Goal: Contribute content: Contribute content

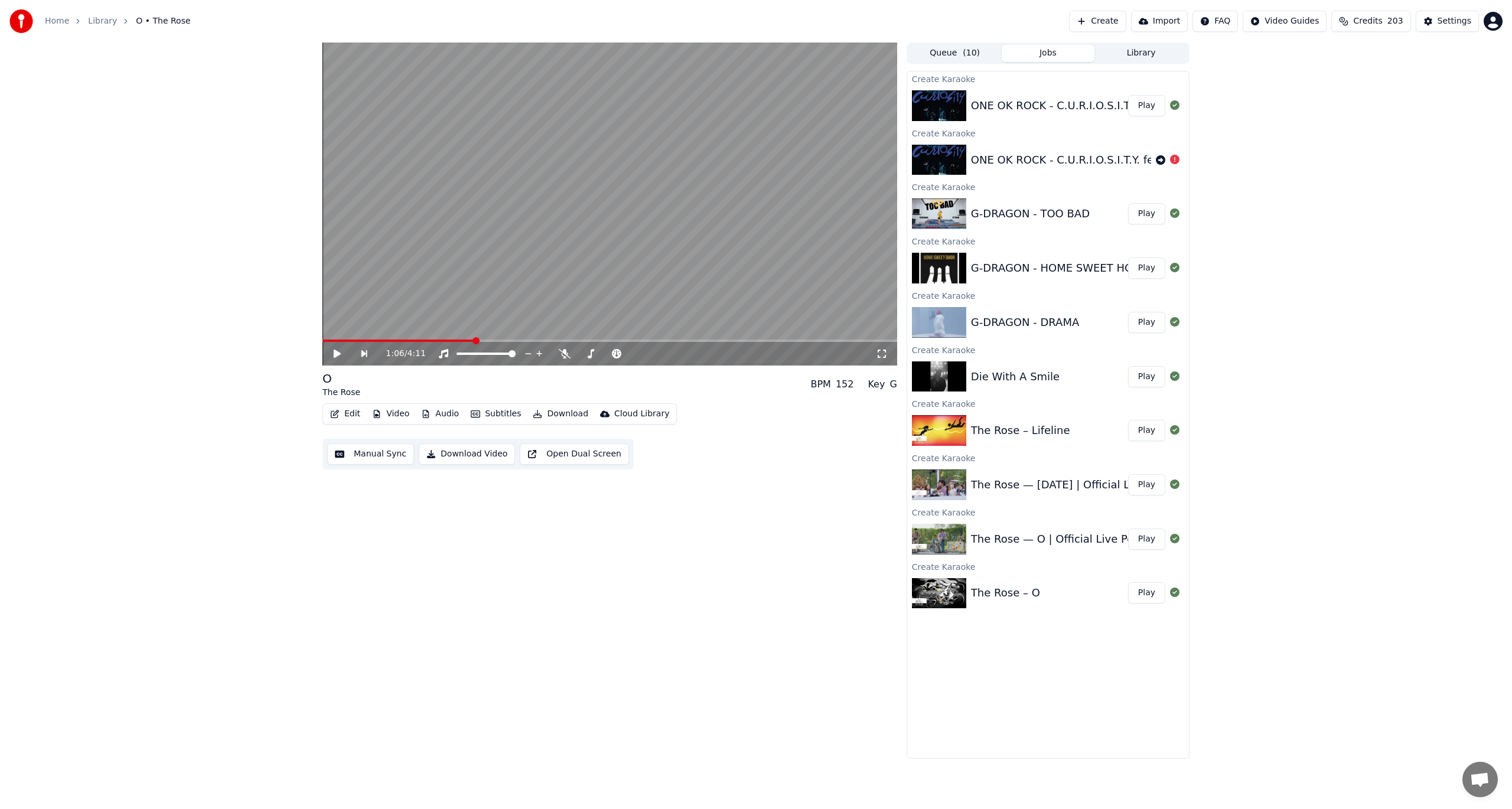
click at [1148, 430] on button "Play" at bounding box center [1146, 431] width 37 height 21
click at [569, 354] on icon at bounding box center [565, 353] width 12 height 9
click at [368, 449] on button "Manual Sync" at bounding box center [370, 454] width 87 height 21
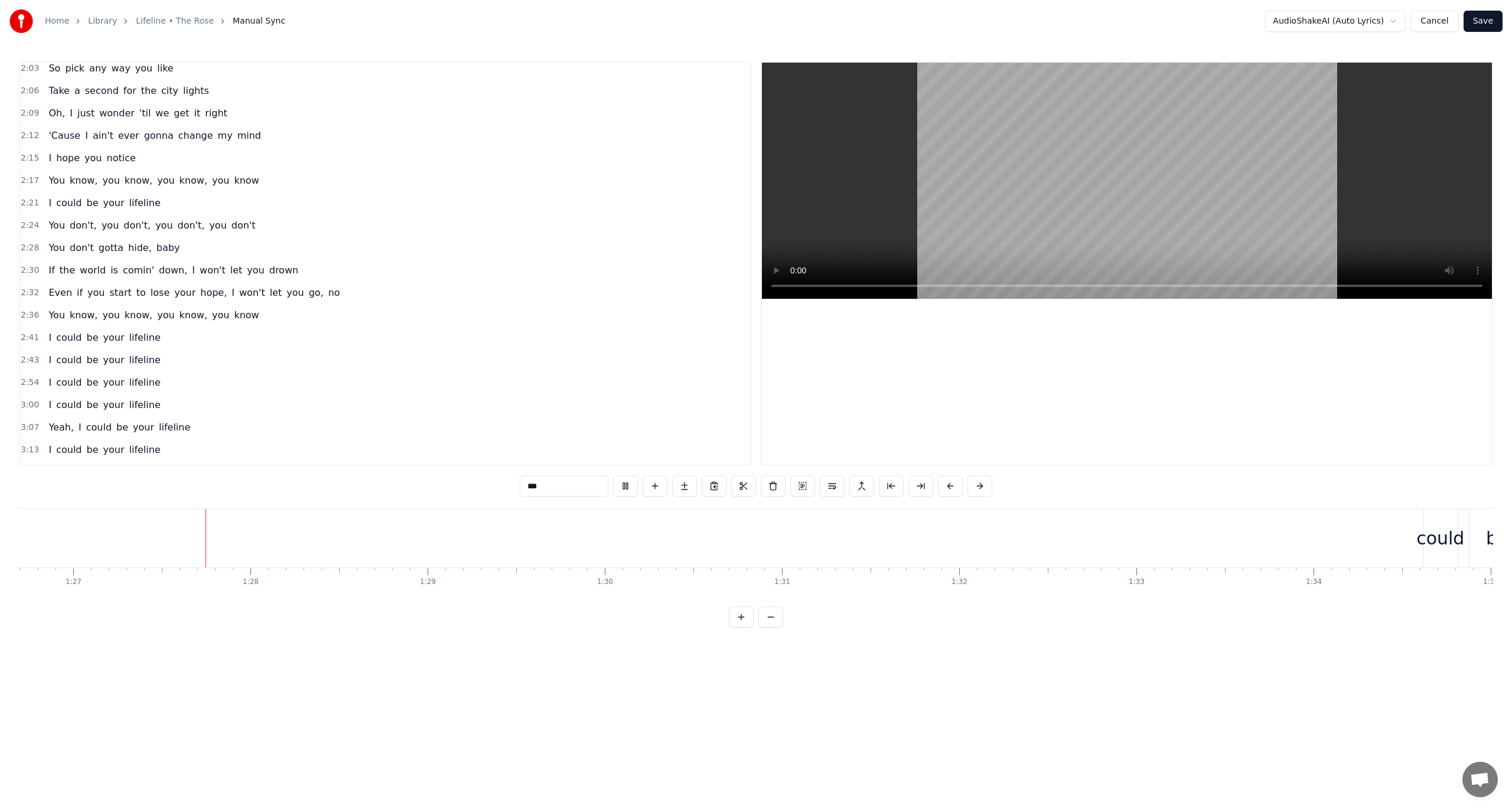
scroll to position [0, 15362]
click at [632, 489] on button at bounding box center [625, 486] width 25 height 21
click at [751, 552] on div "I" at bounding box center [789, 538] width 78 height 59
type input "*"
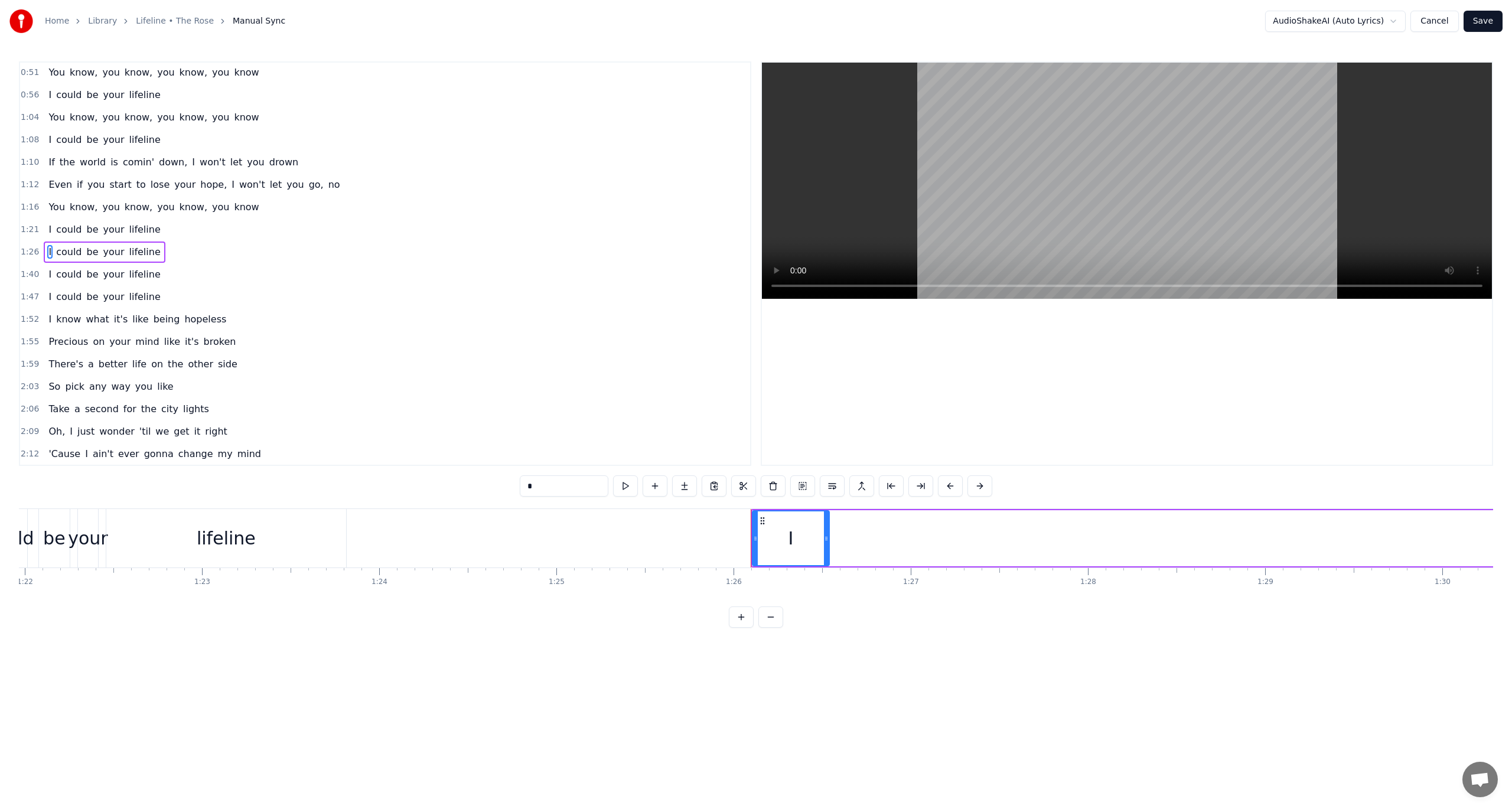
scroll to position [295, 0]
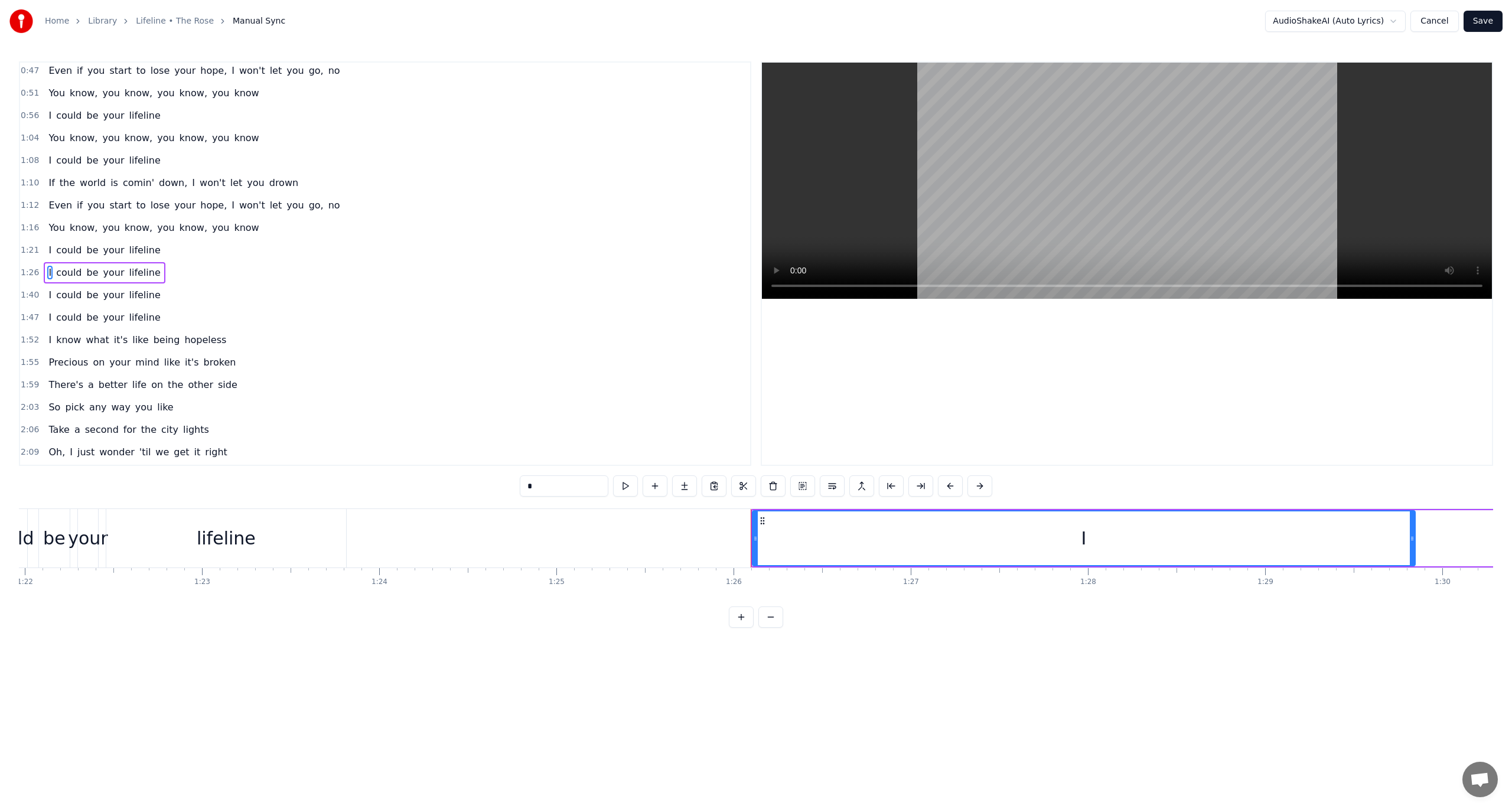
drag, startPoint x: 824, startPoint y: 535, endPoint x: 1372, endPoint y: 542, distance: 548.0
click at [1410, 536] on icon at bounding box center [1412, 538] width 5 height 9
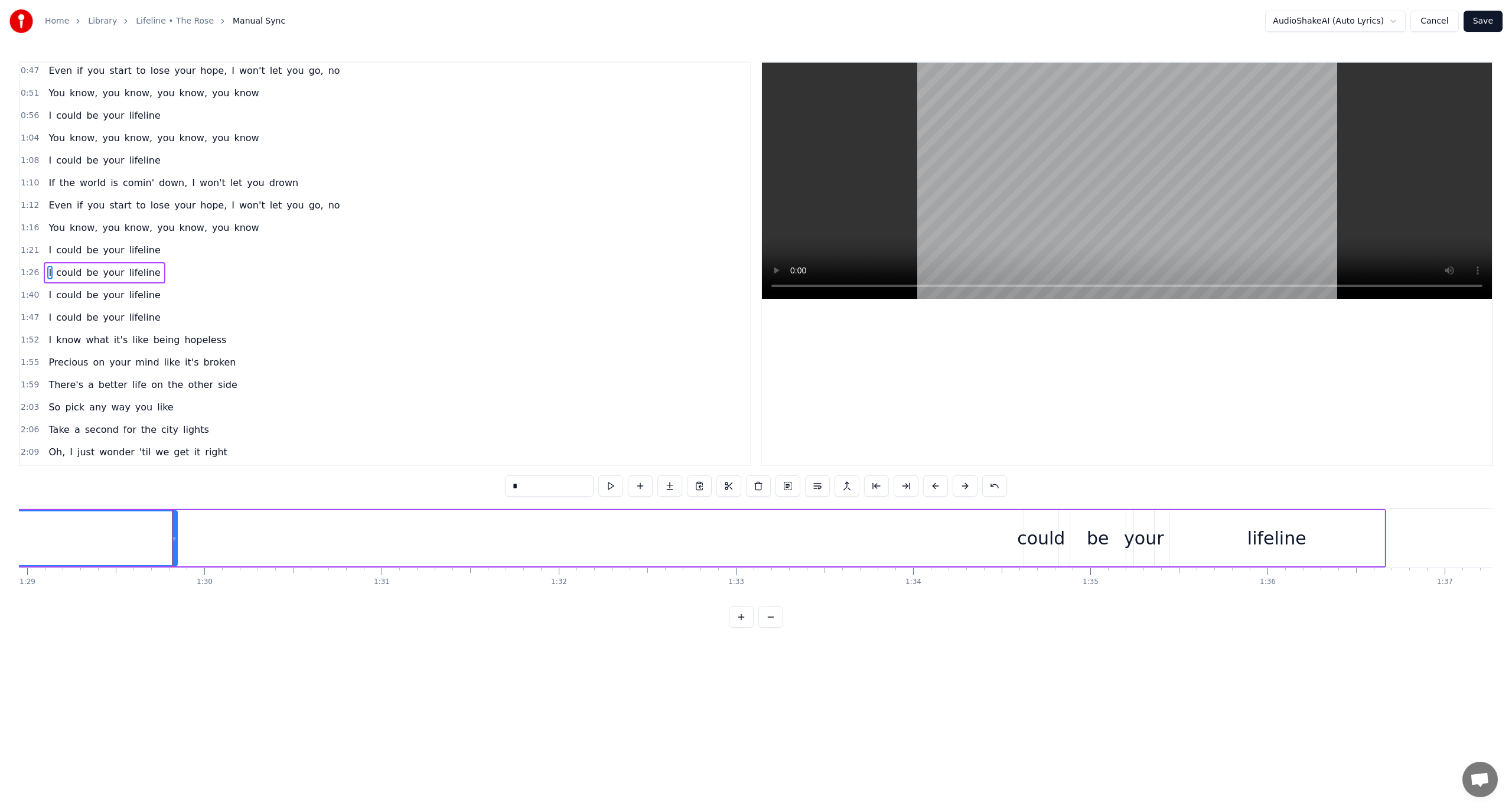
scroll to position [0, 15752]
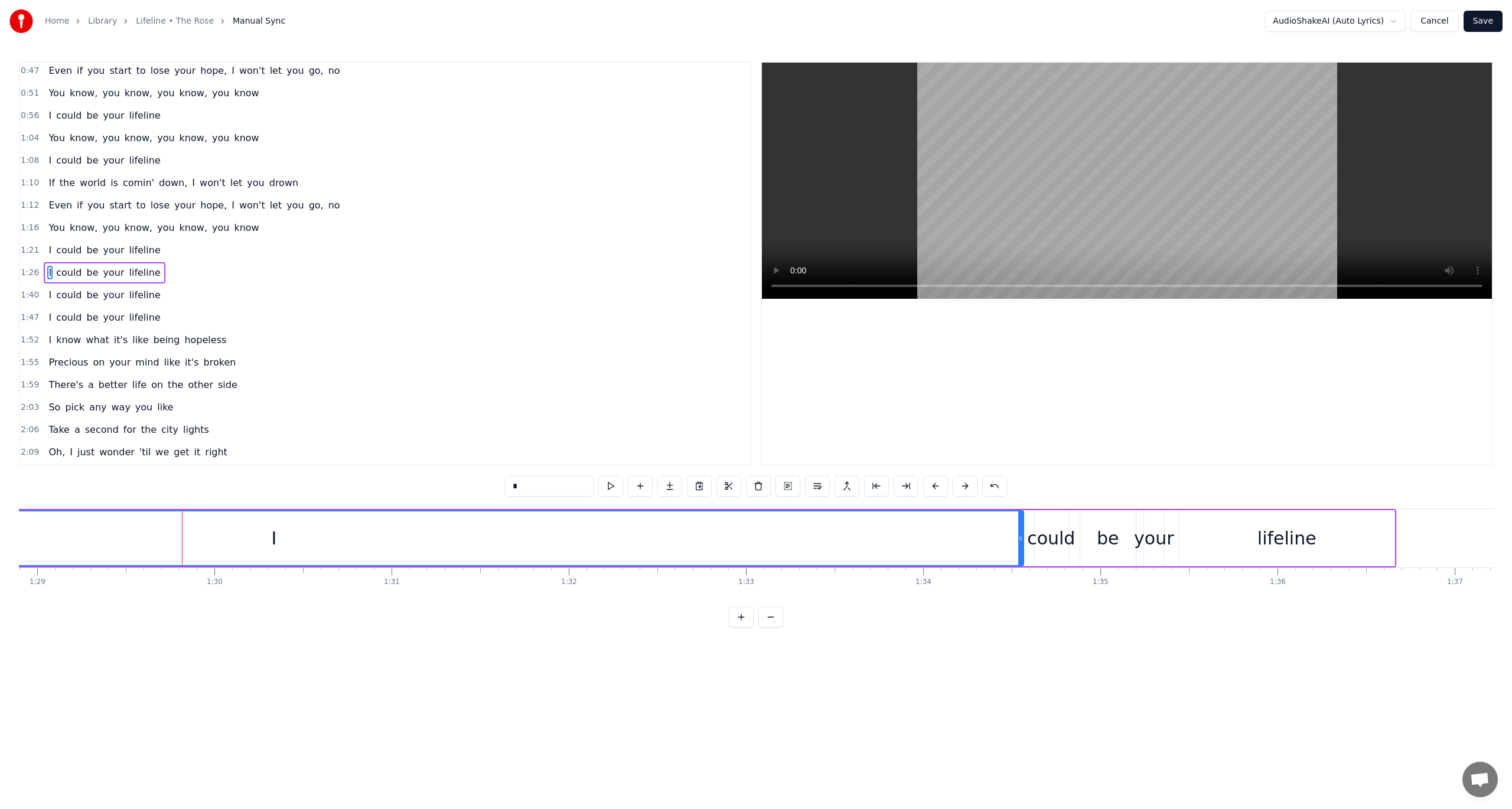
drag, startPoint x: 183, startPoint y: 522, endPoint x: 1020, endPoint y: 566, distance: 838.2
click at [1020, 566] on div "I could be your lifeline" at bounding box center [459, 538] width 1874 height 59
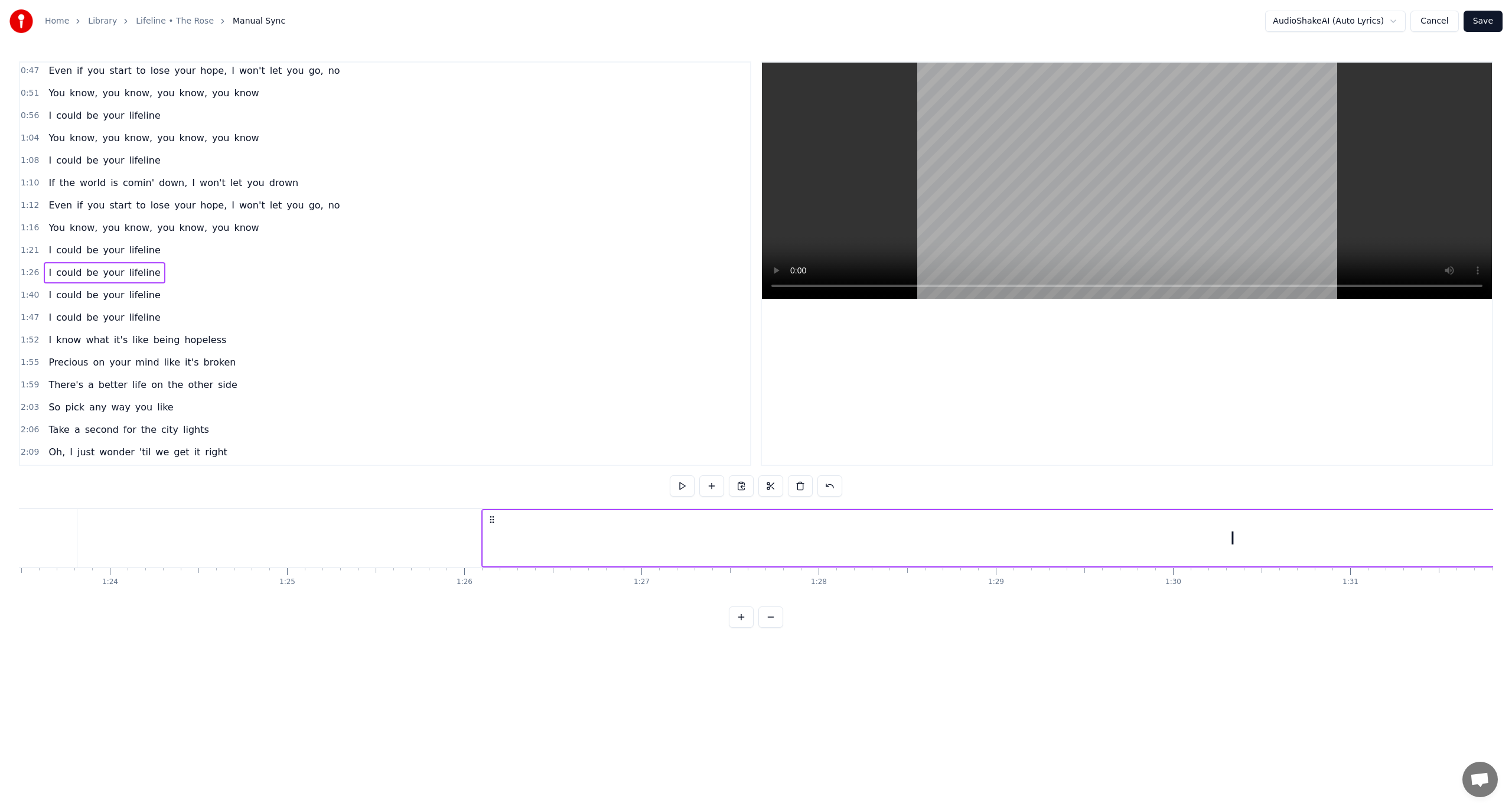
scroll to position [0, 14753]
click at [522, 542] on div "I" at bounding box center [1272, 538] width 1500 height 56
drag, startPoint x: 526, startPoint y: 532, endPoint x: 1298, endPoint y: 551, distance: 772.2
click at [1298, 551] on div at bounding box center [1298, 537] width 5 height 54
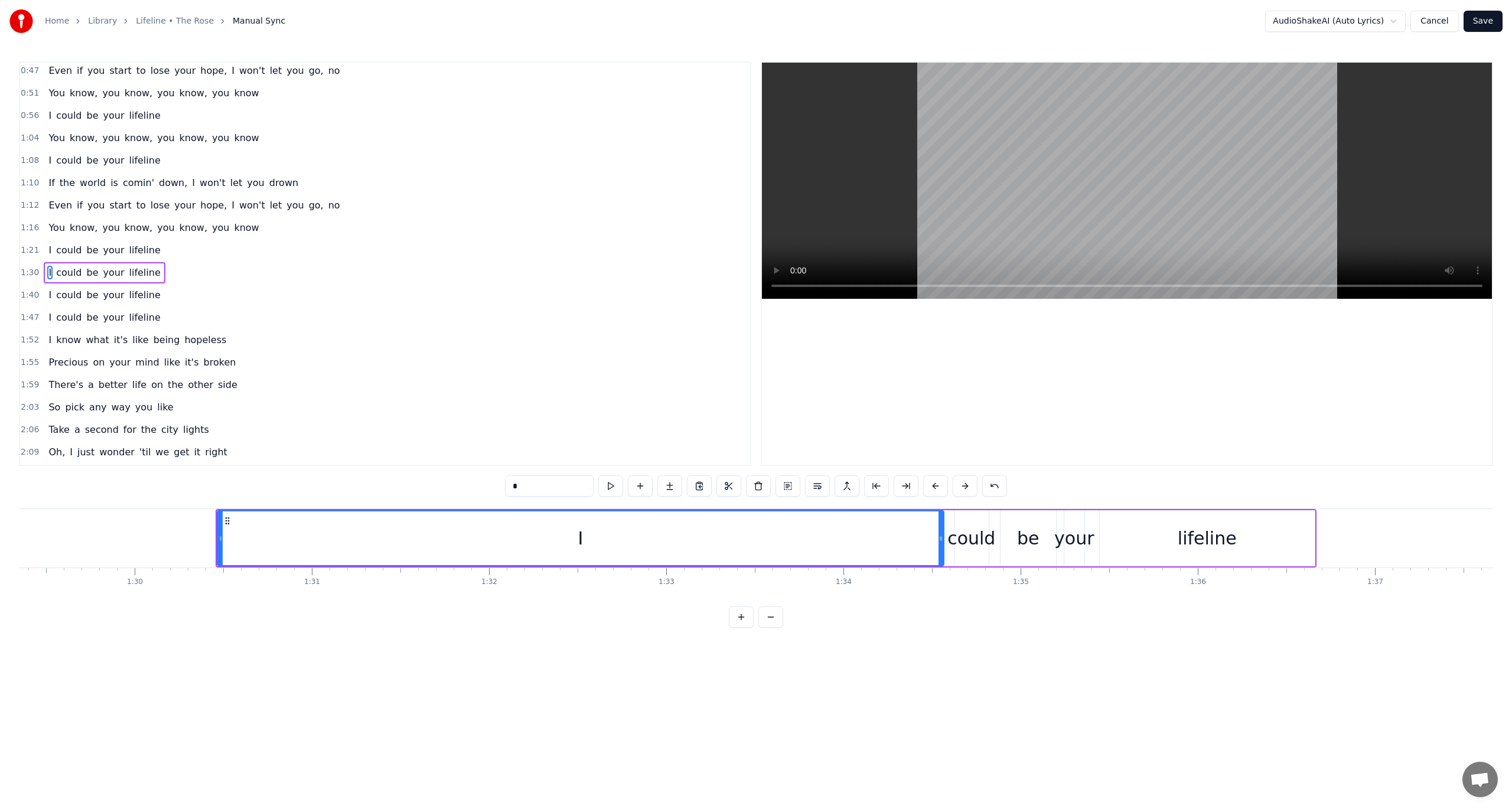
scroll to position [0, 15811]
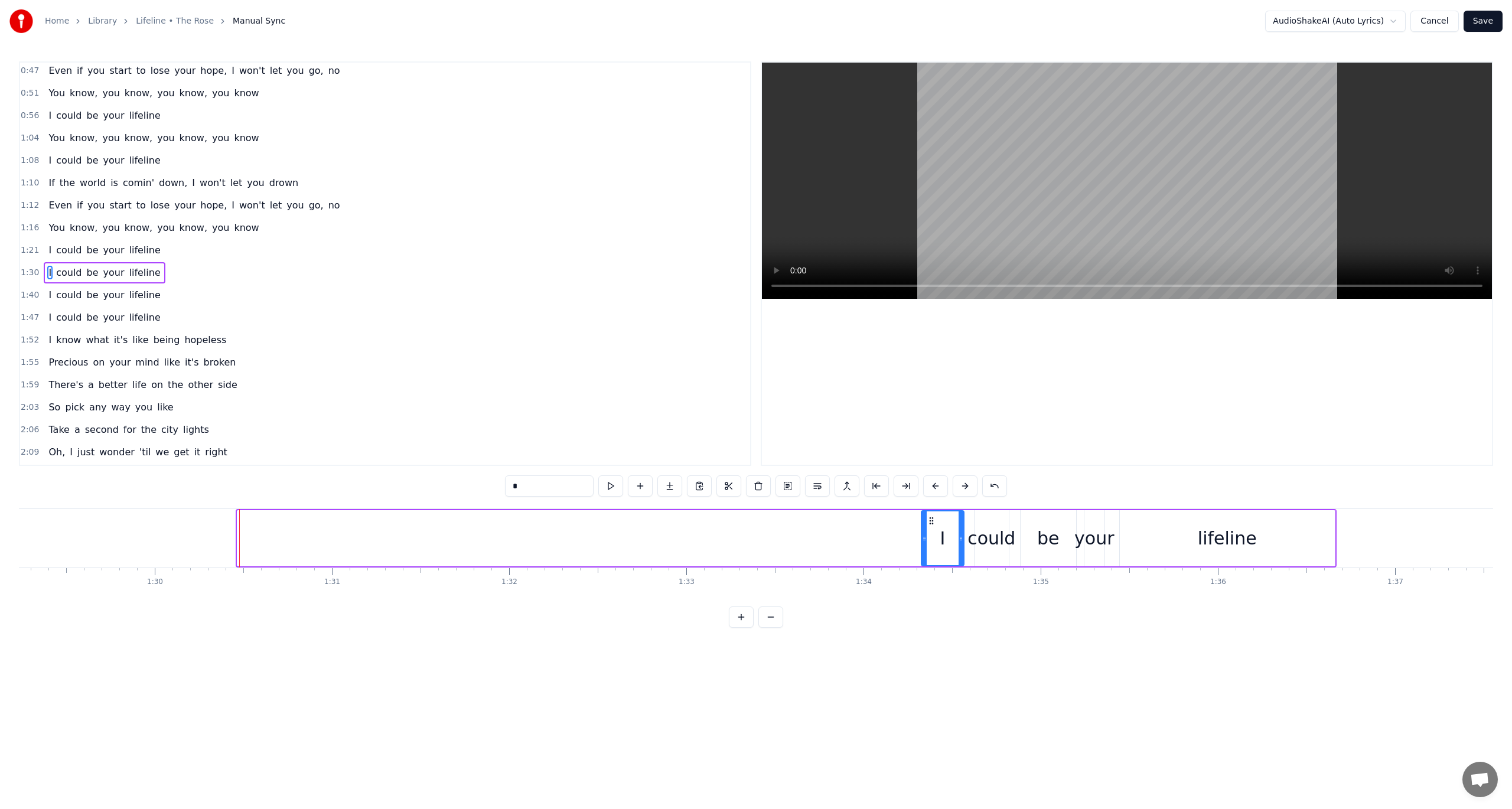
drag, startPoint x: 238, startPoint y: 535, endPoint x: 922, endPoint y: 561, distance: 684.5
click at [922, 561] on div at bounding box center [924, 537] width 5 height 54
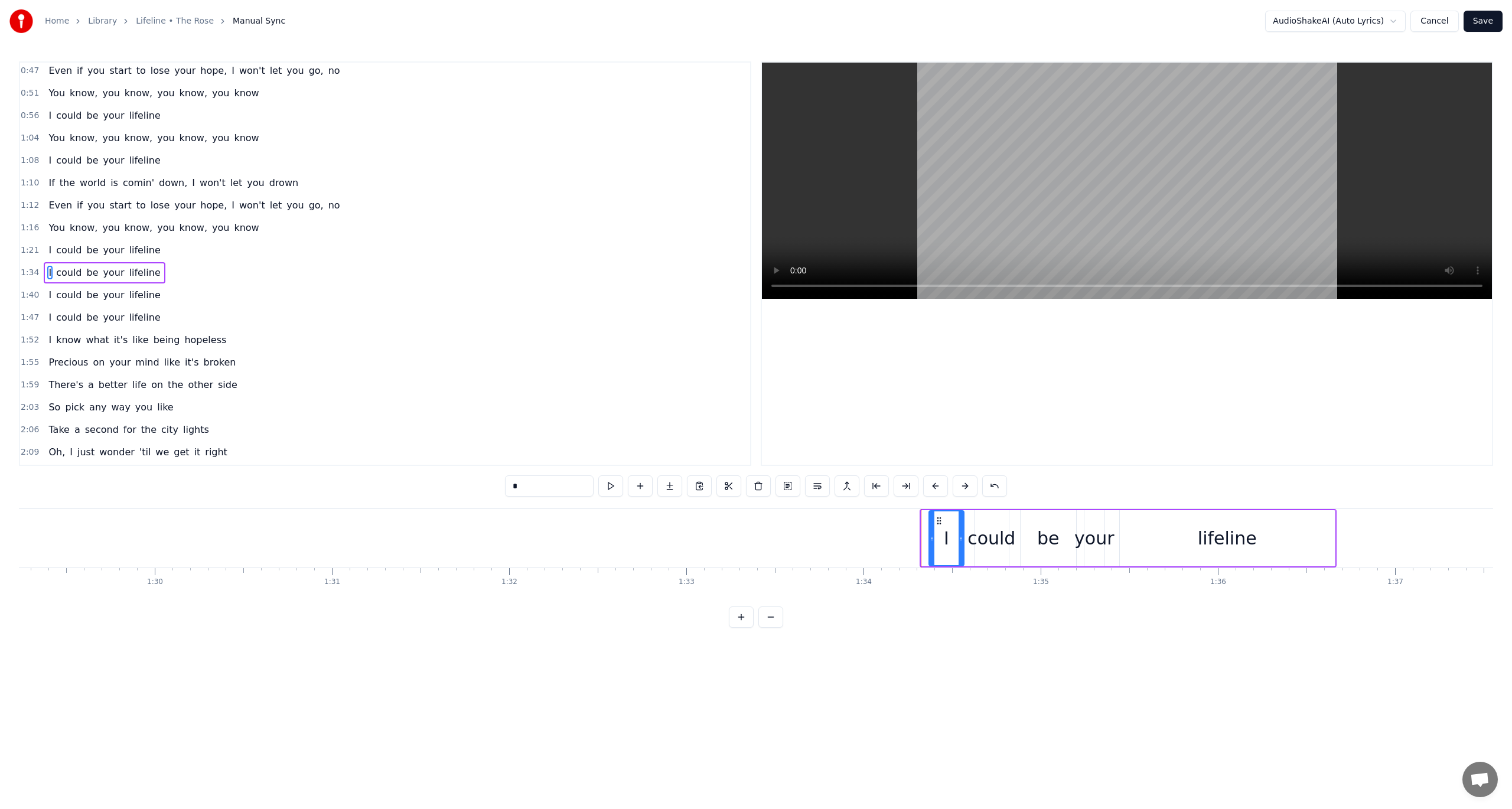
drag, startPoint x: 922, startPoint y: 535, endPoint x: 931, endPoint y: 535, distance: 9.0
click at [931, 535] on icon at bounding box center [932, 538] width 5 height 9
click at [933, 535] on icon at bounding box center [935, 538] width 5 height 9
click at [86, 244] on span "be" at bounding box center [92, 250] width 14 height 13
type input "**"
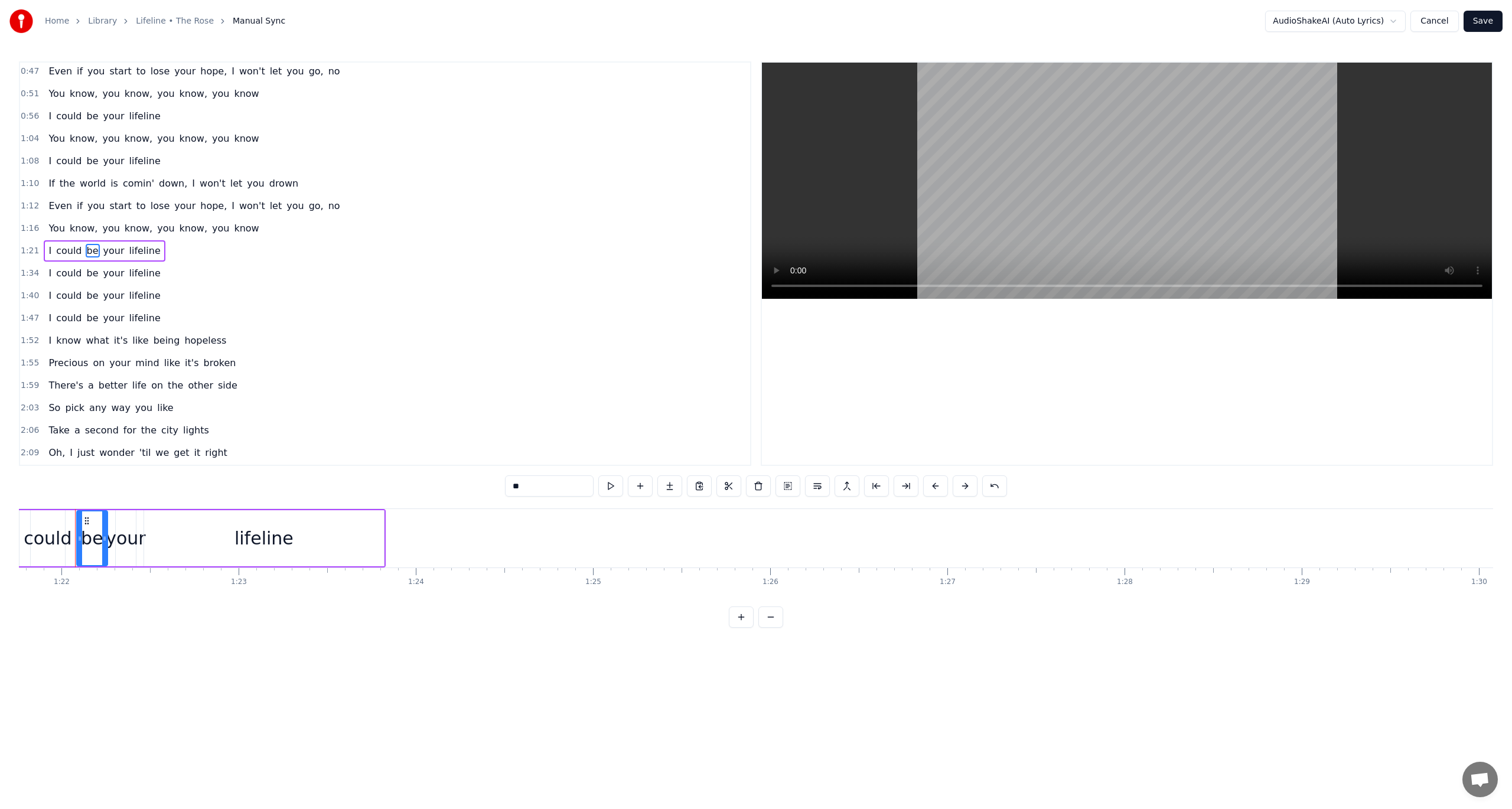
scroll to position [0, 14483]
click at [617, 482] on button at bounding box center [611, 486] width 25 height 21
click at [338, 329] on div "1:52 I know what it's like being hopeless" at bounding box center [385, 340] width 730 height 22
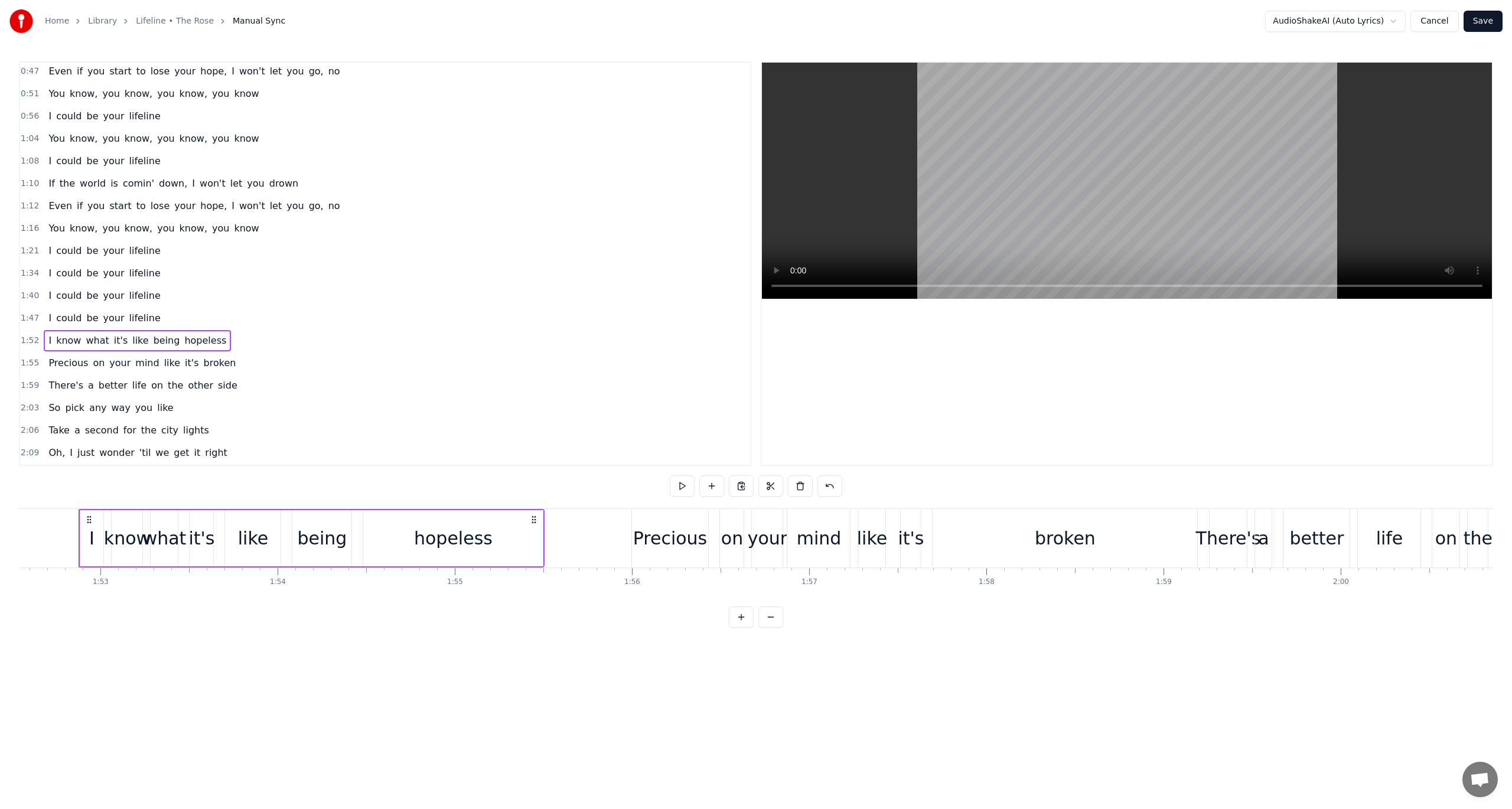
click at [235, 244] on div "1:21 I could be your lifeline" at bounding box center [385, 250] width 730 height 22
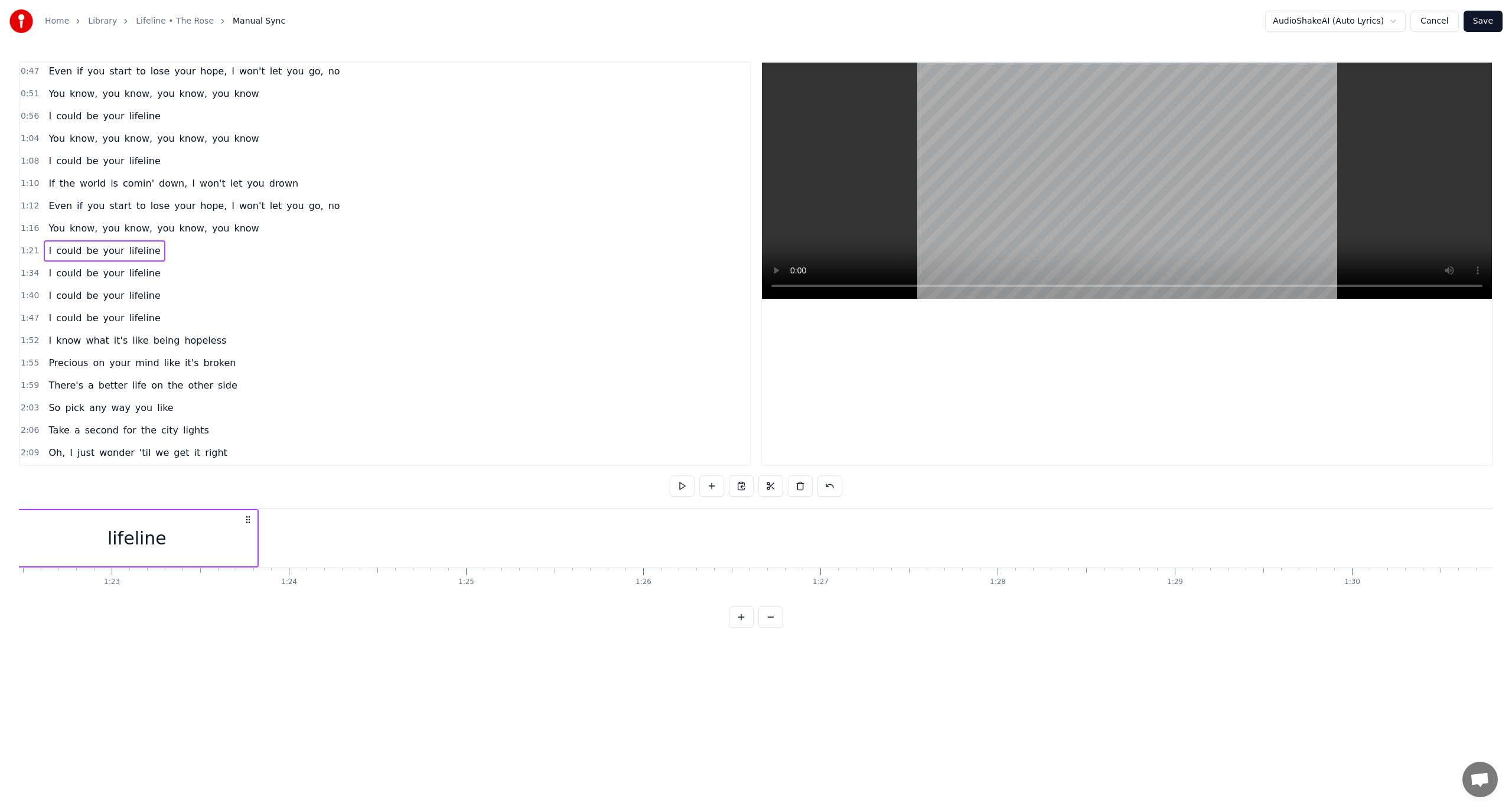
scroll to position [0, 14409]
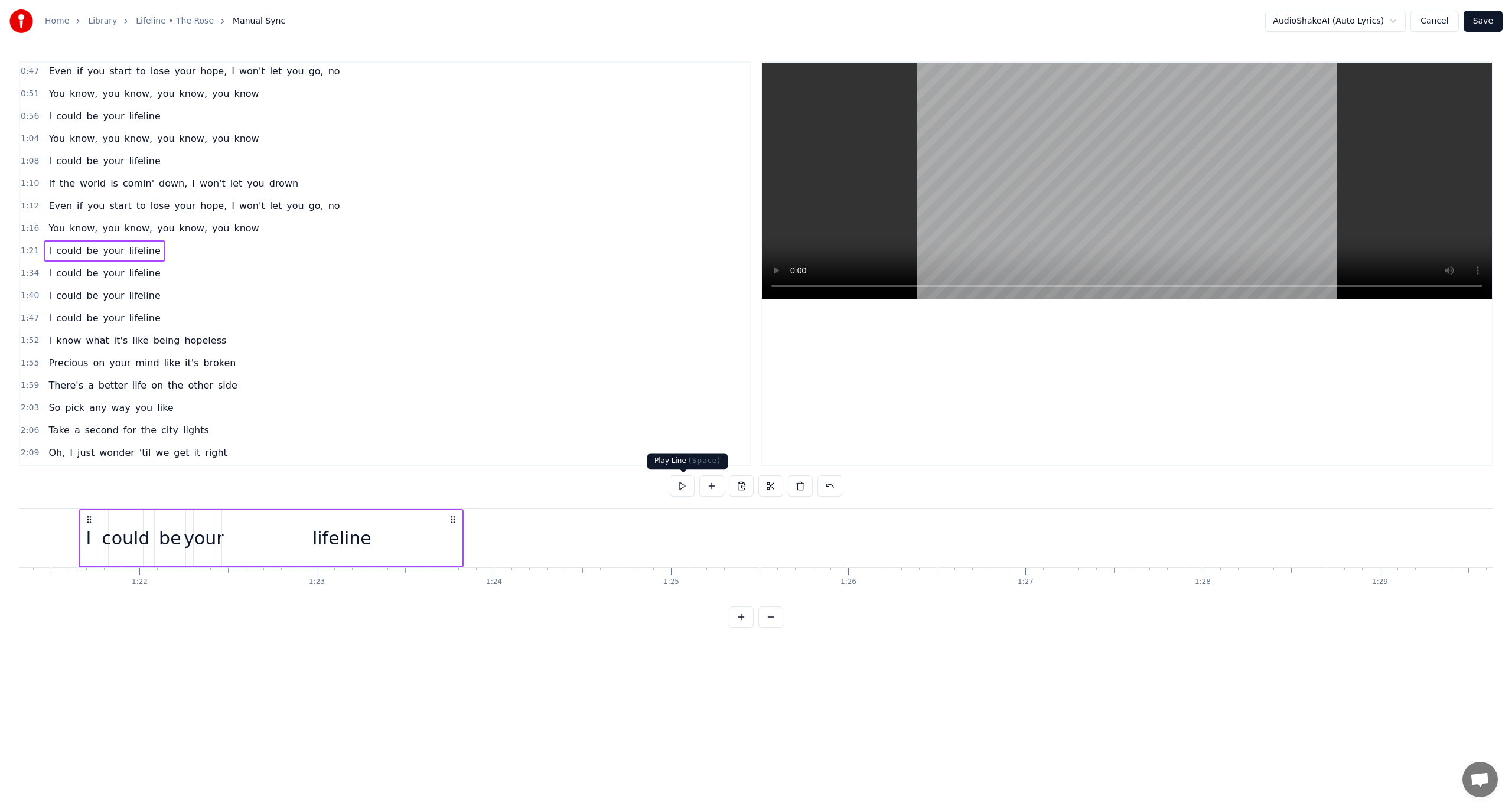
click at [685, 486] on button at bounding box center [682, 486] width 25 height 21
click at [925, 339] on div at bounding box center [1127, 263] width 730 height 402
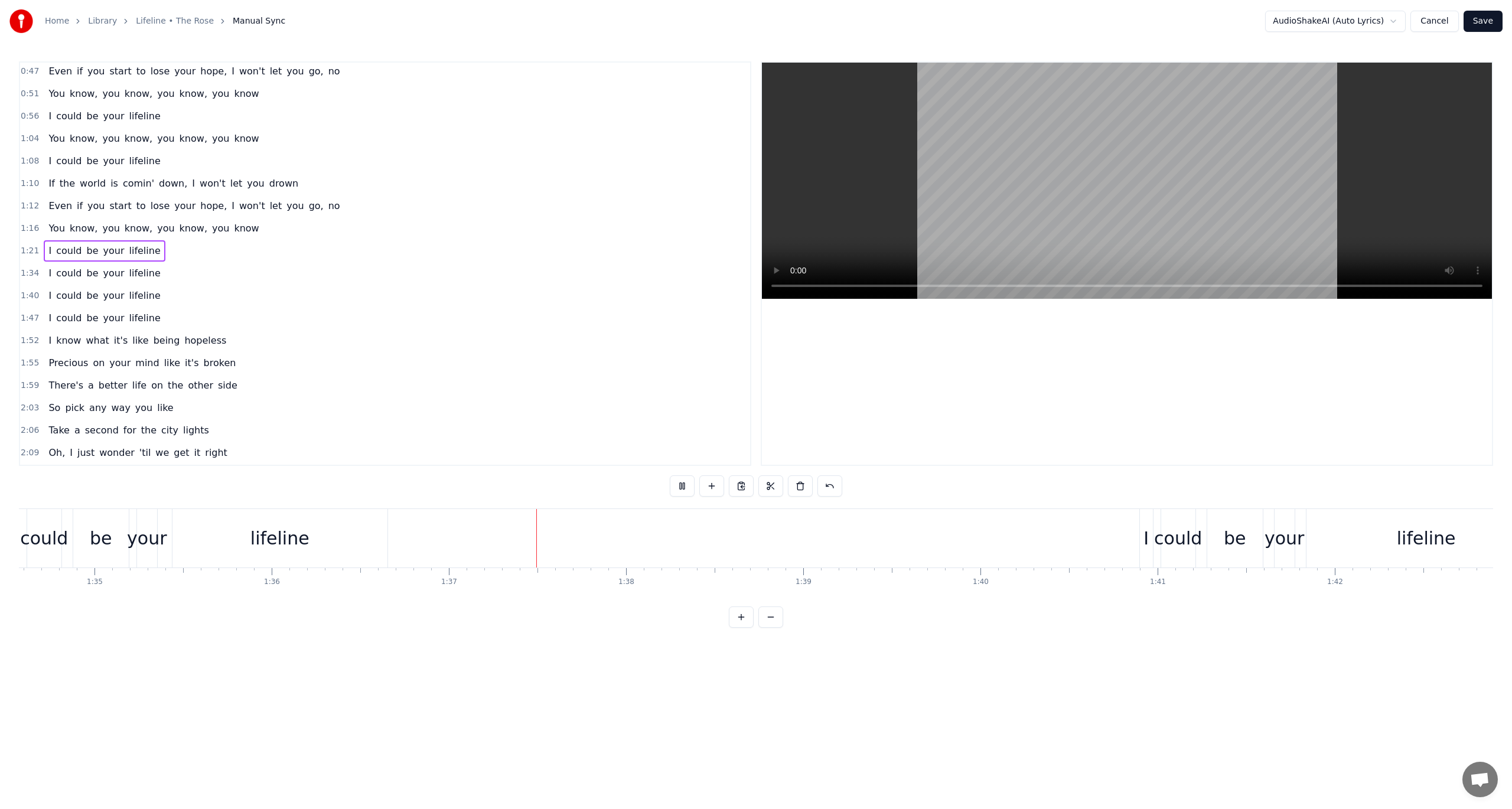
scroll to position [0, 17060]
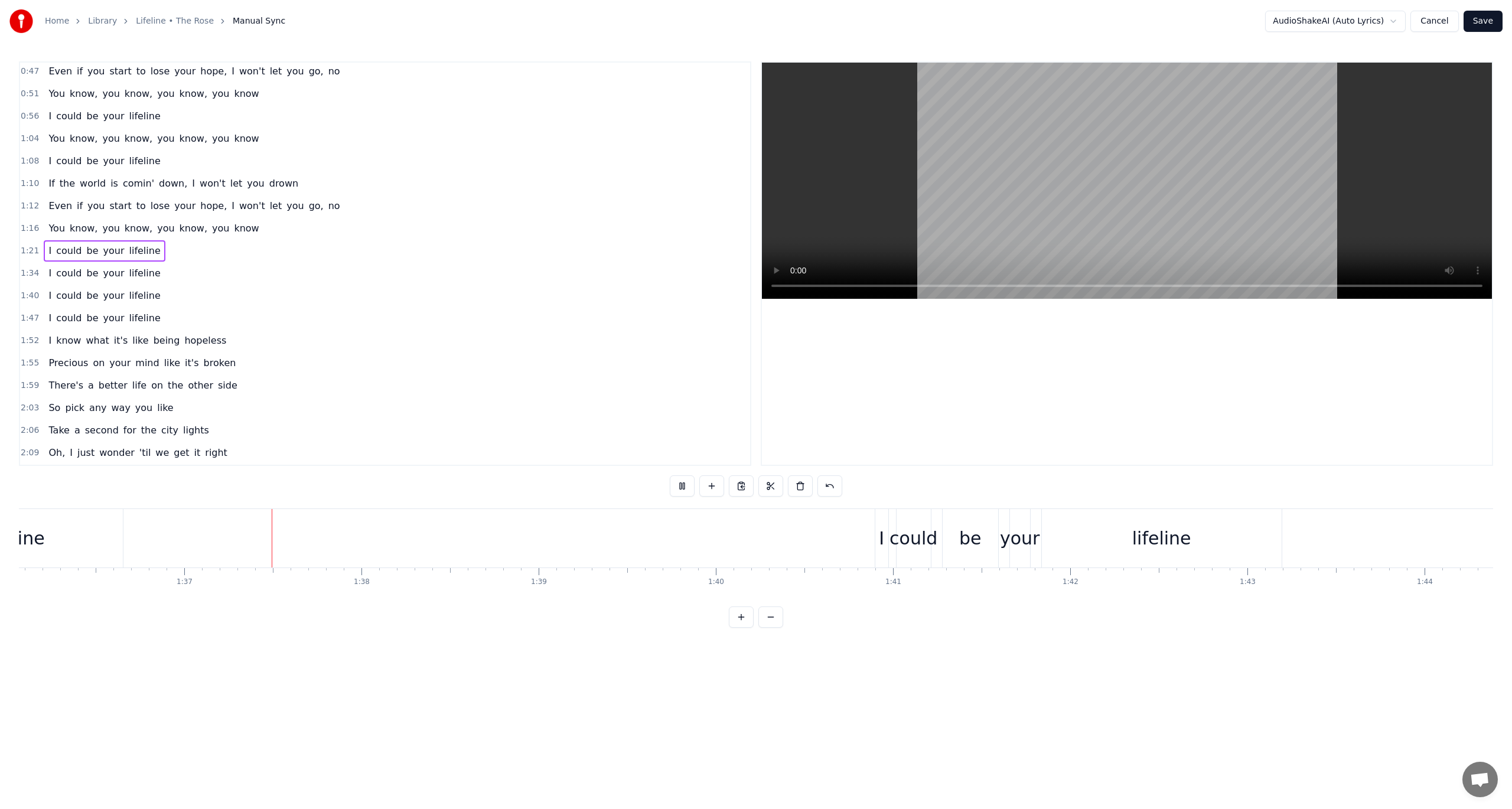
click at [1477, 21] on button "Save" at bounding box center [1482, 21] width 39 height 21
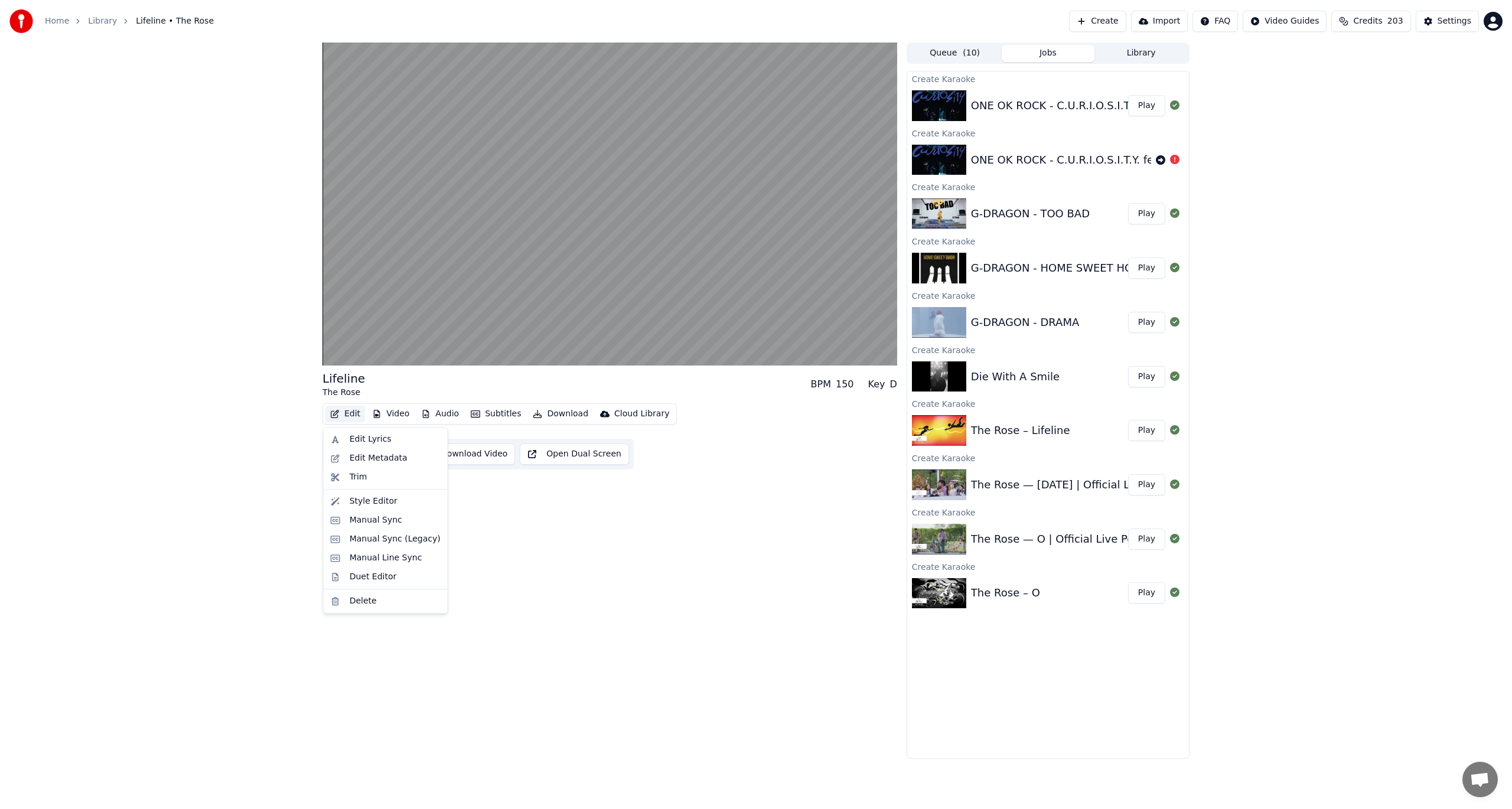
click at [345, 412] on button "Edit" at bounding box center [345, 414] width 40 height 17
click at [713, 434] on div "Edit Video Audio Subtitles Download Cloud Library Manual Sync Download Video Op…" at bounding box center [610, 437] width 575 height 66
click at [496, 416] on button "Subtitles" at bounding box center [495, 414] width 59 height 17
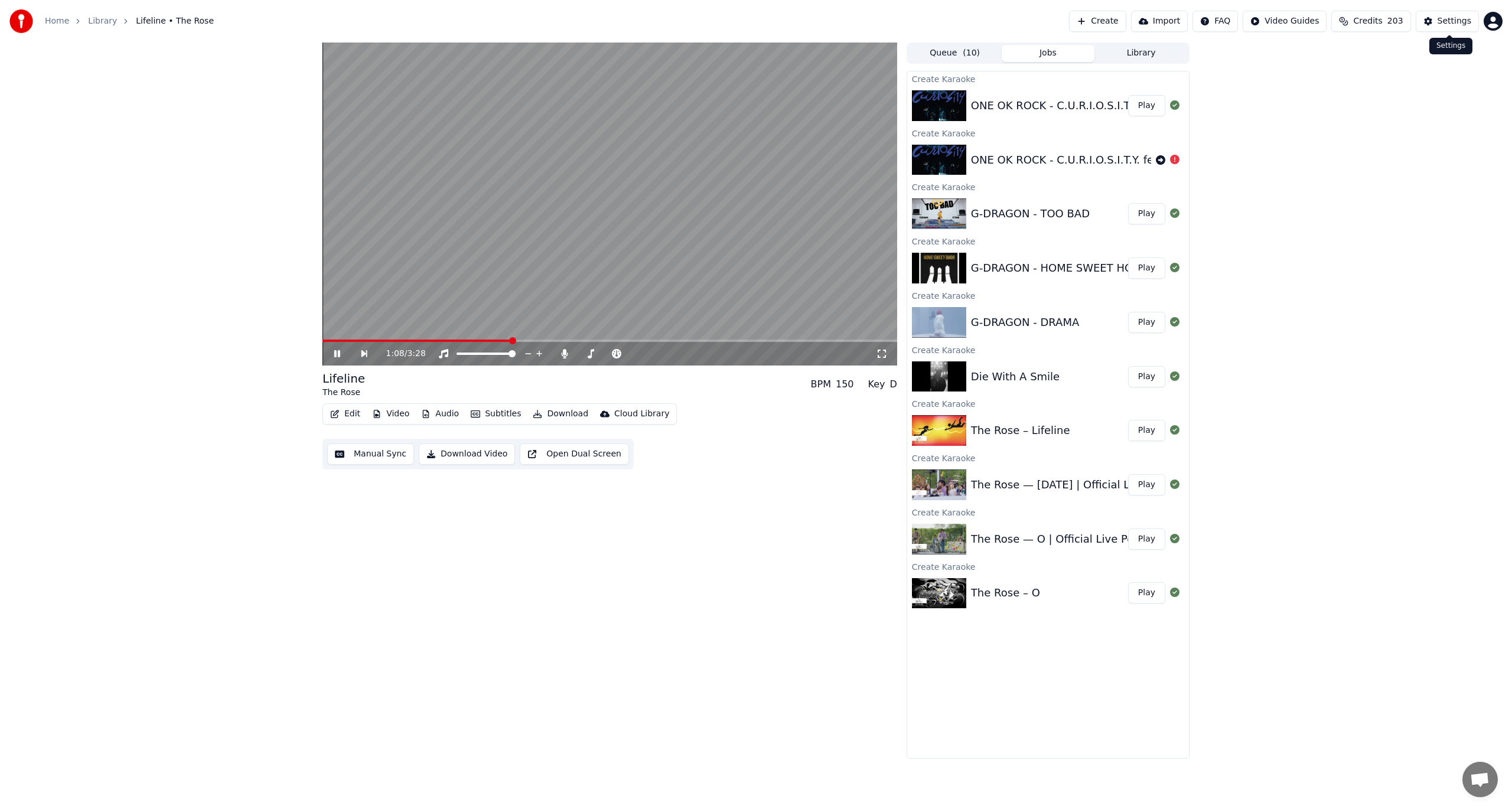
click at [1443, 17] on div "Settings" at bounding box center [1454, 21] width 34 height 12
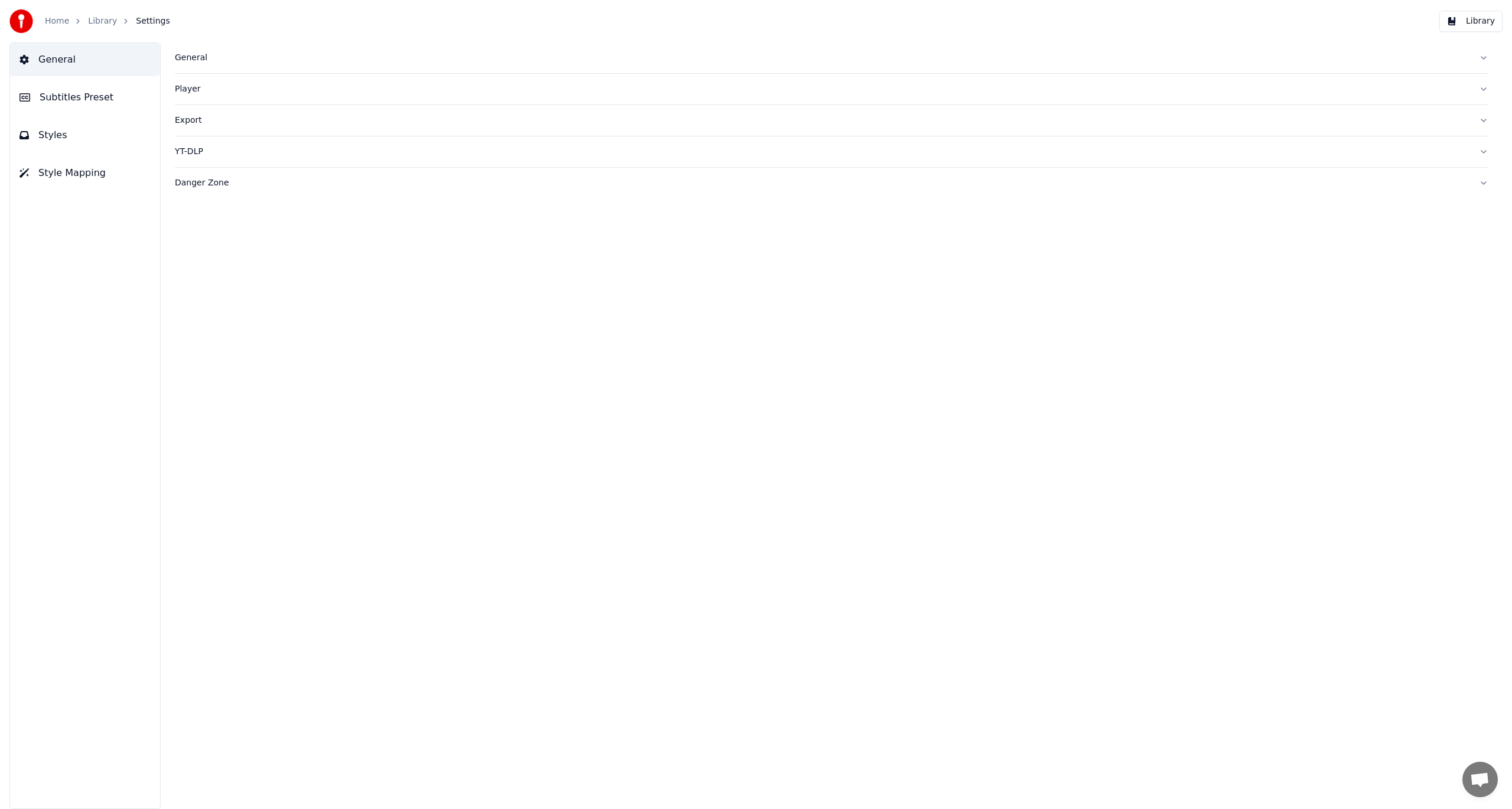
click at [61, 25] on link "Home" at bounding box center [56, 21] width 24 height 12
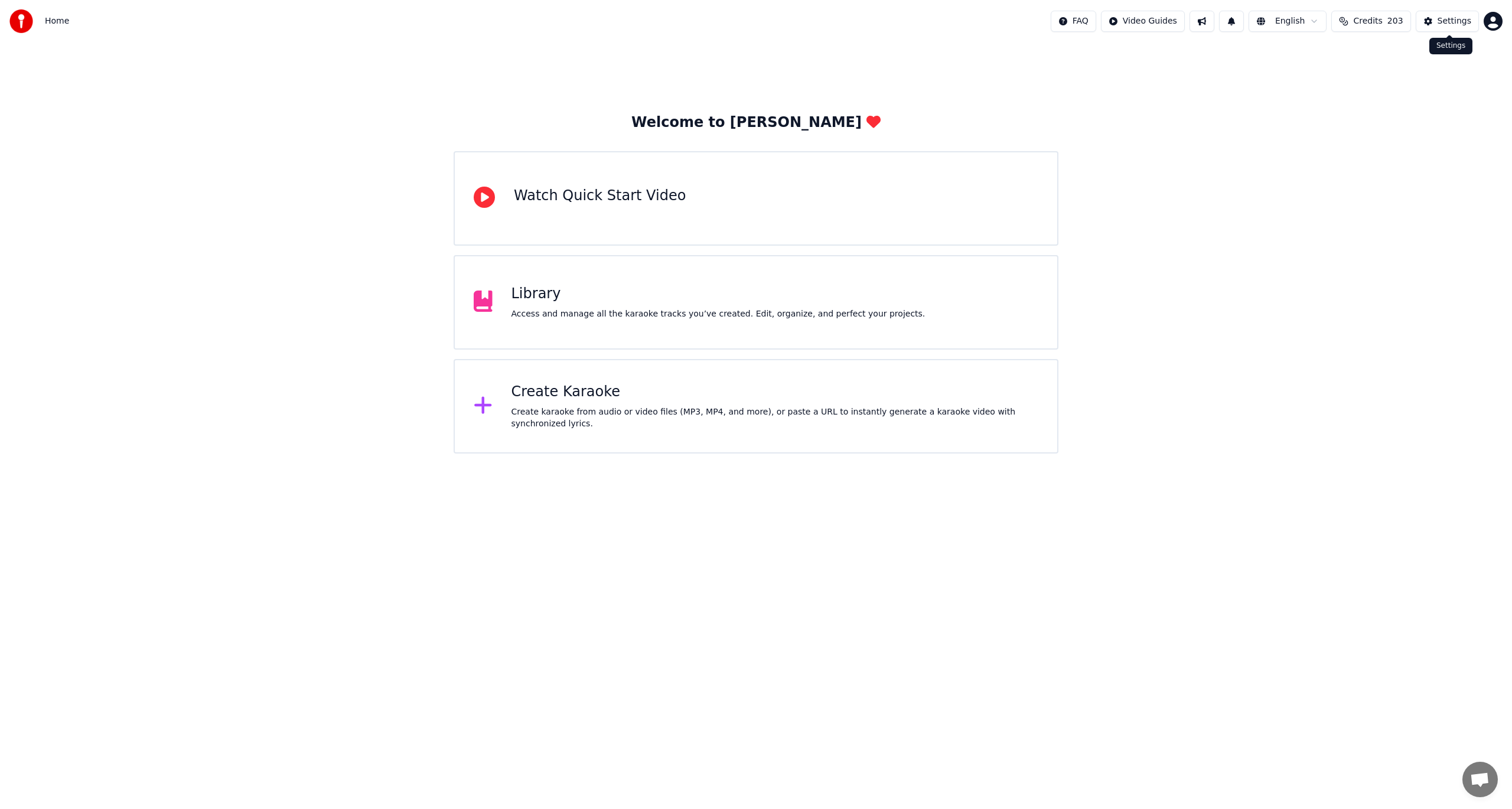
click at [1442, 16] on div "Settings" at bounding box center [1454, 21] width 34 height 12
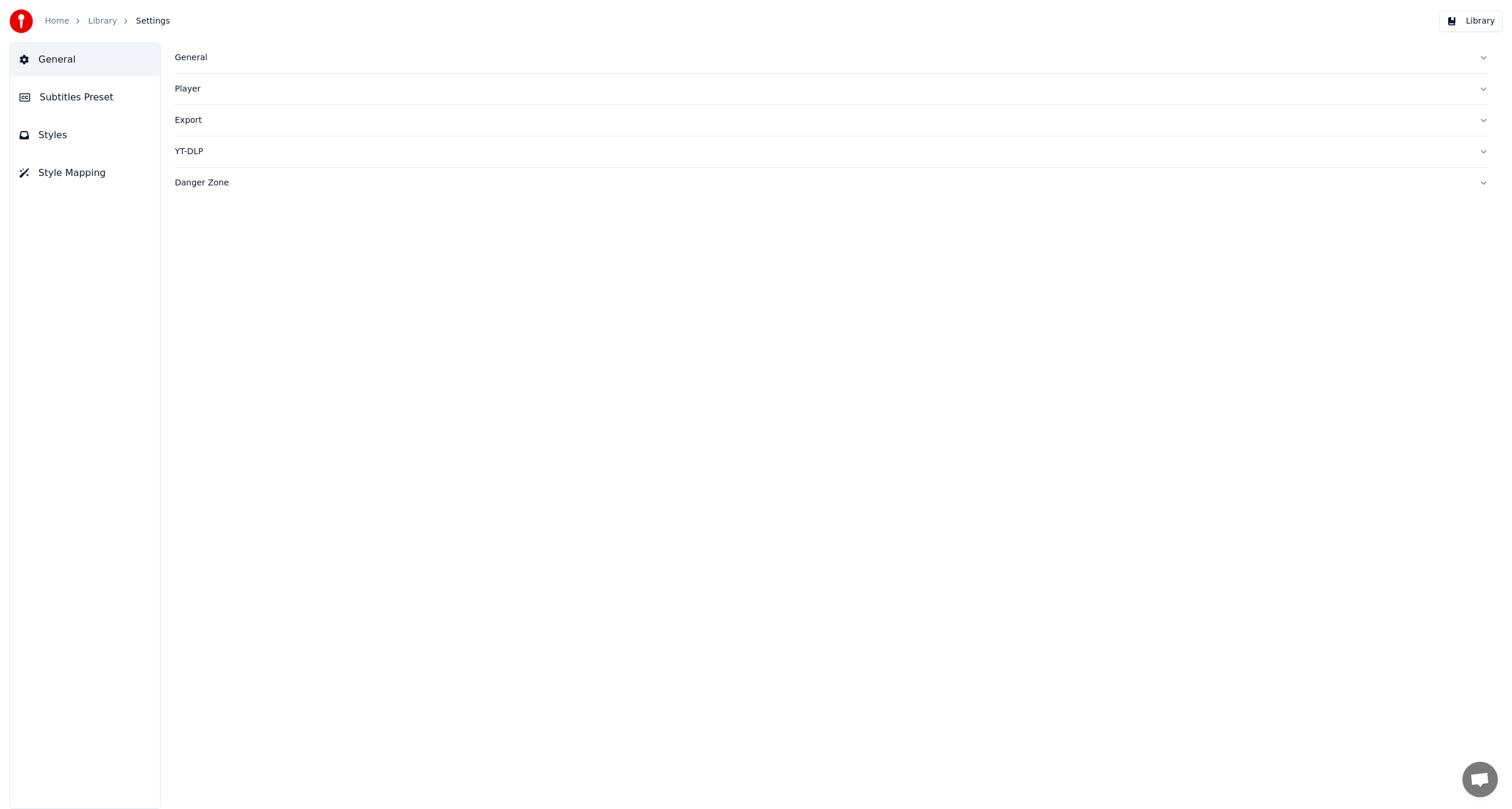
click at [92, 23] on link "Library" at bounding box center [102, 21] width 29 height 12
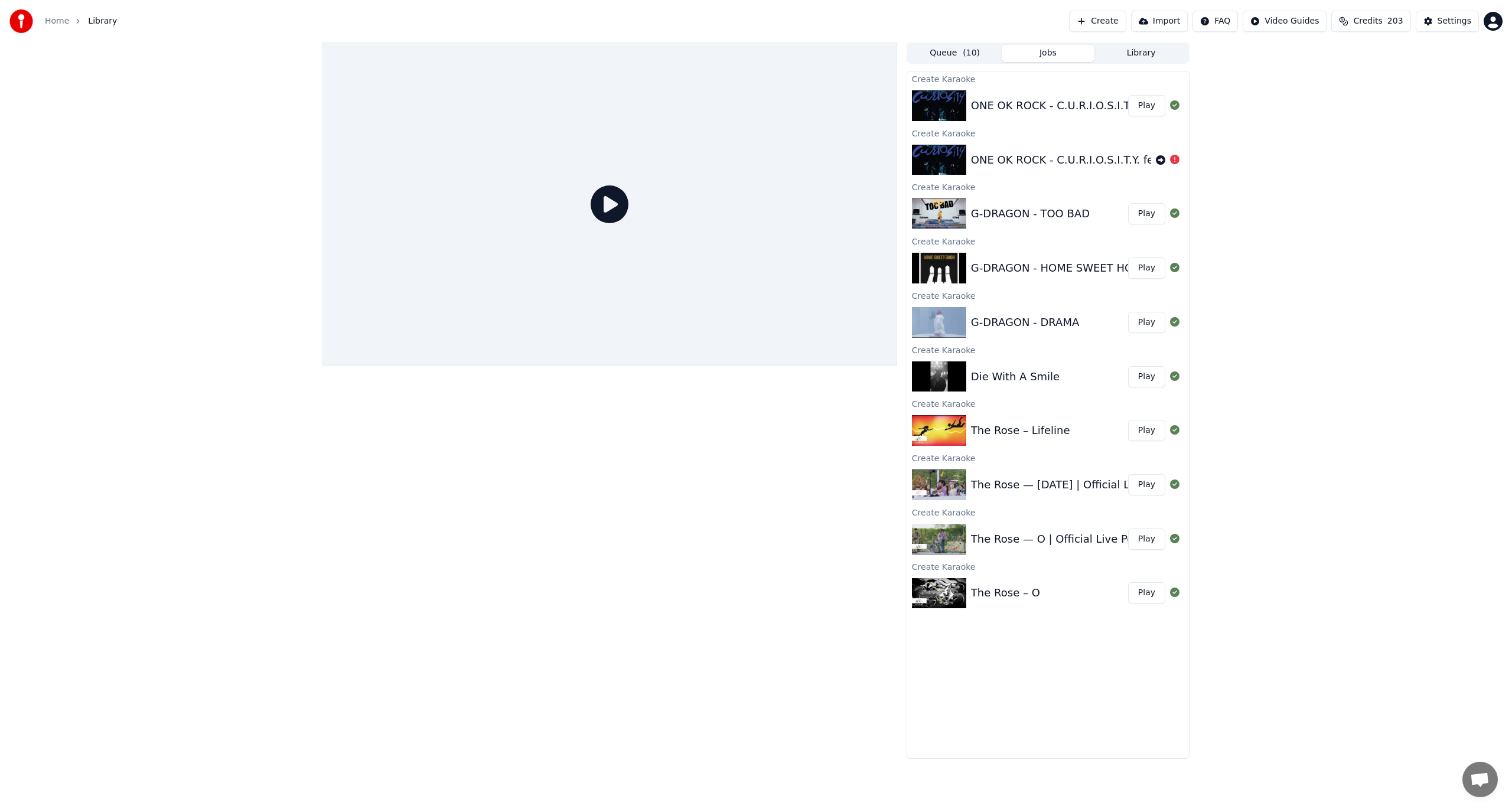
click at [936, 426] on img at bounding box center [939, 430] width 55 height 31
click at [1159, 433] on button "Play" at bounding box center [1146, 431] width 37 height 21
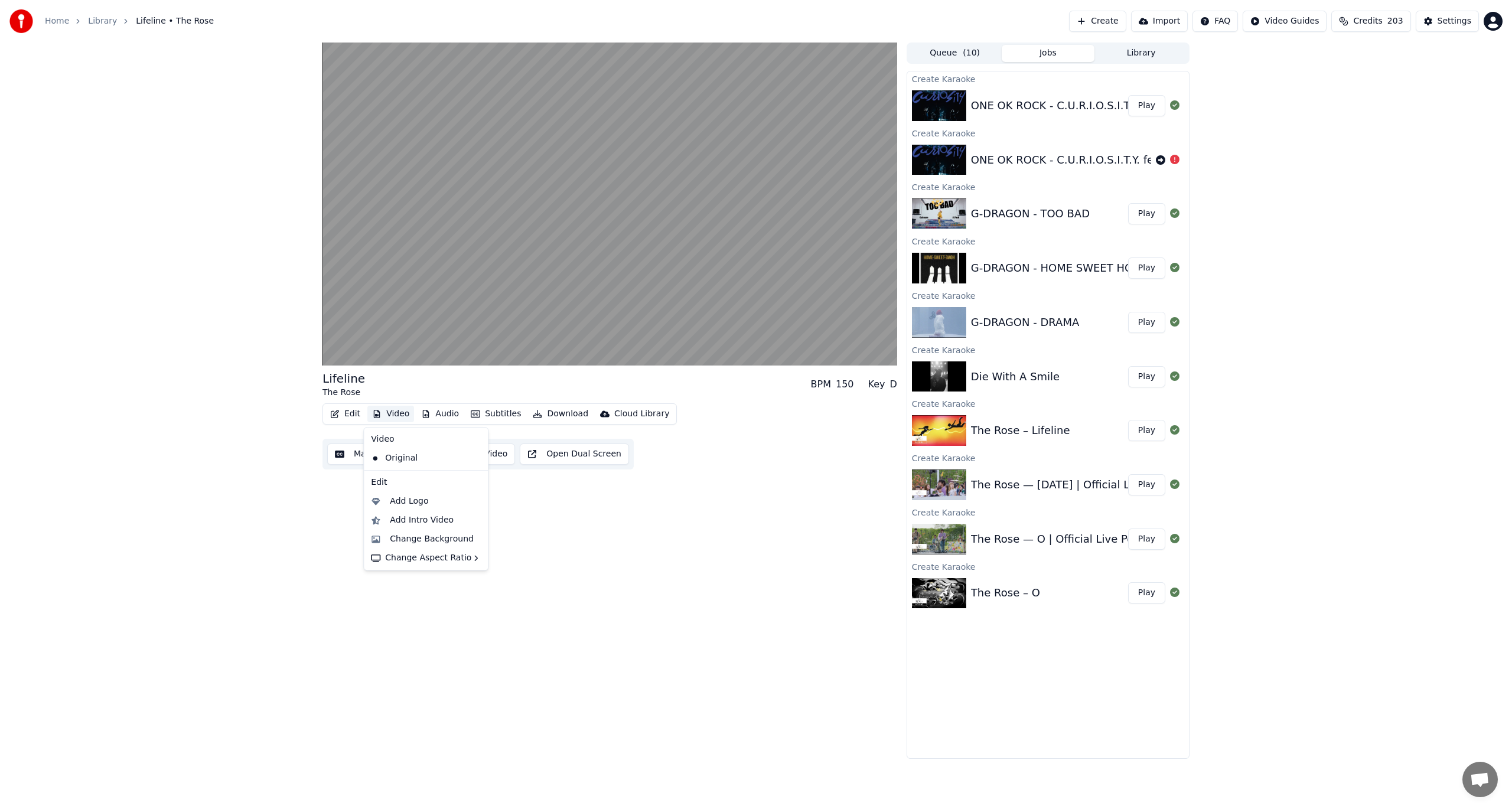
click at [391, 414] on button "Video" at bounding box center [391, 414] width 47 height 17
click at [377, 507] on div "Style Editor" at bounding box center [373, 501] width 48 height 12
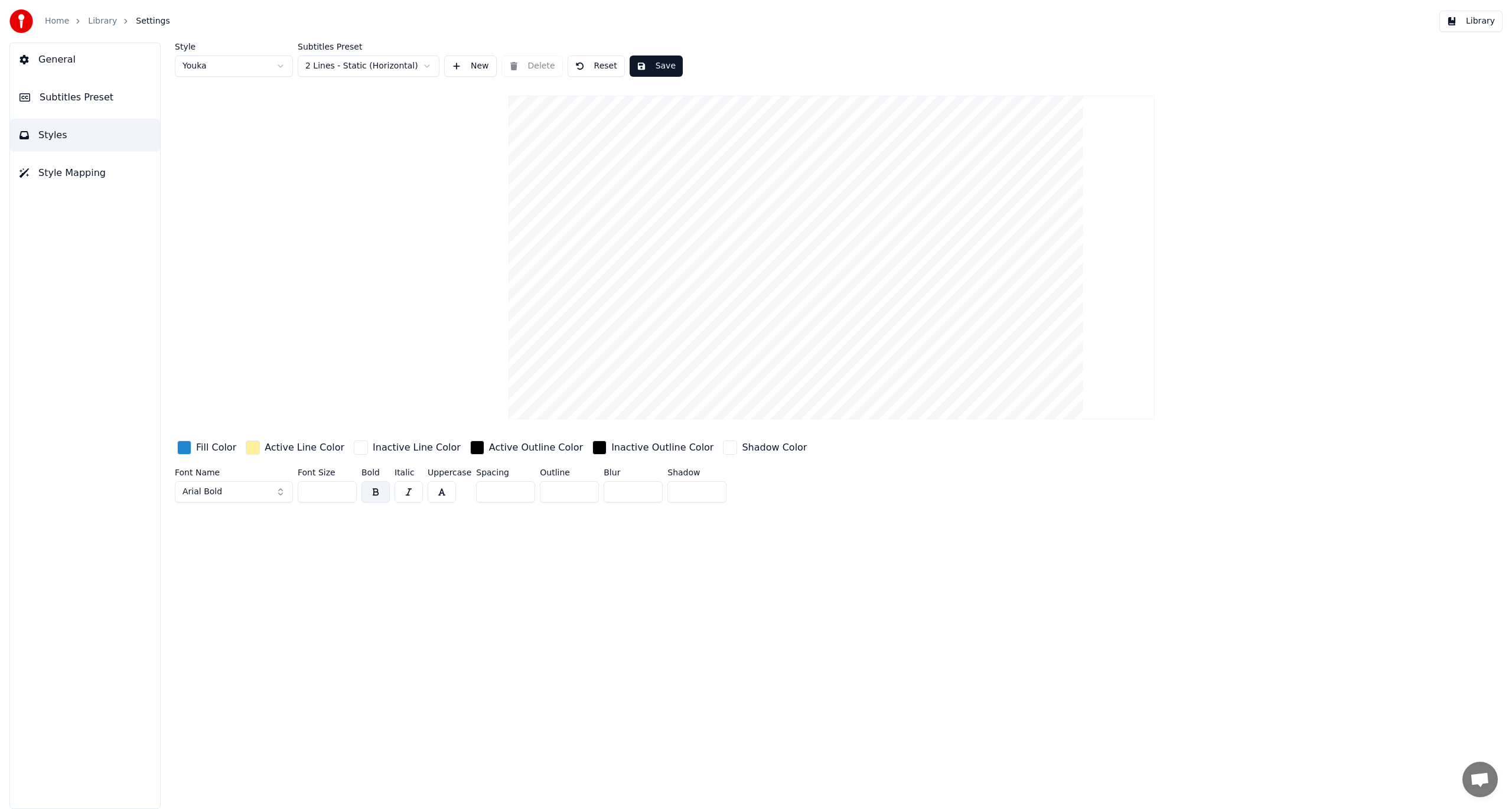
click at [344, 69] on html "Home Library Settings Library General Subtitles Preset Styles Style Mapping Sty…" at bounding box center [756, 404] width 1512 height 809
click at [254, 71] on html "Home Library Settings Library General Subtitles Preset Styles Style Mapping Sty…" at bounding box center [756, 404] width 1512 height 809
click at [250, 73] on html "Home Library Settings Library General Subtitles Preset Styles Style Mapping Sty…" at bounding box center [756, 404] width 1512 height 809
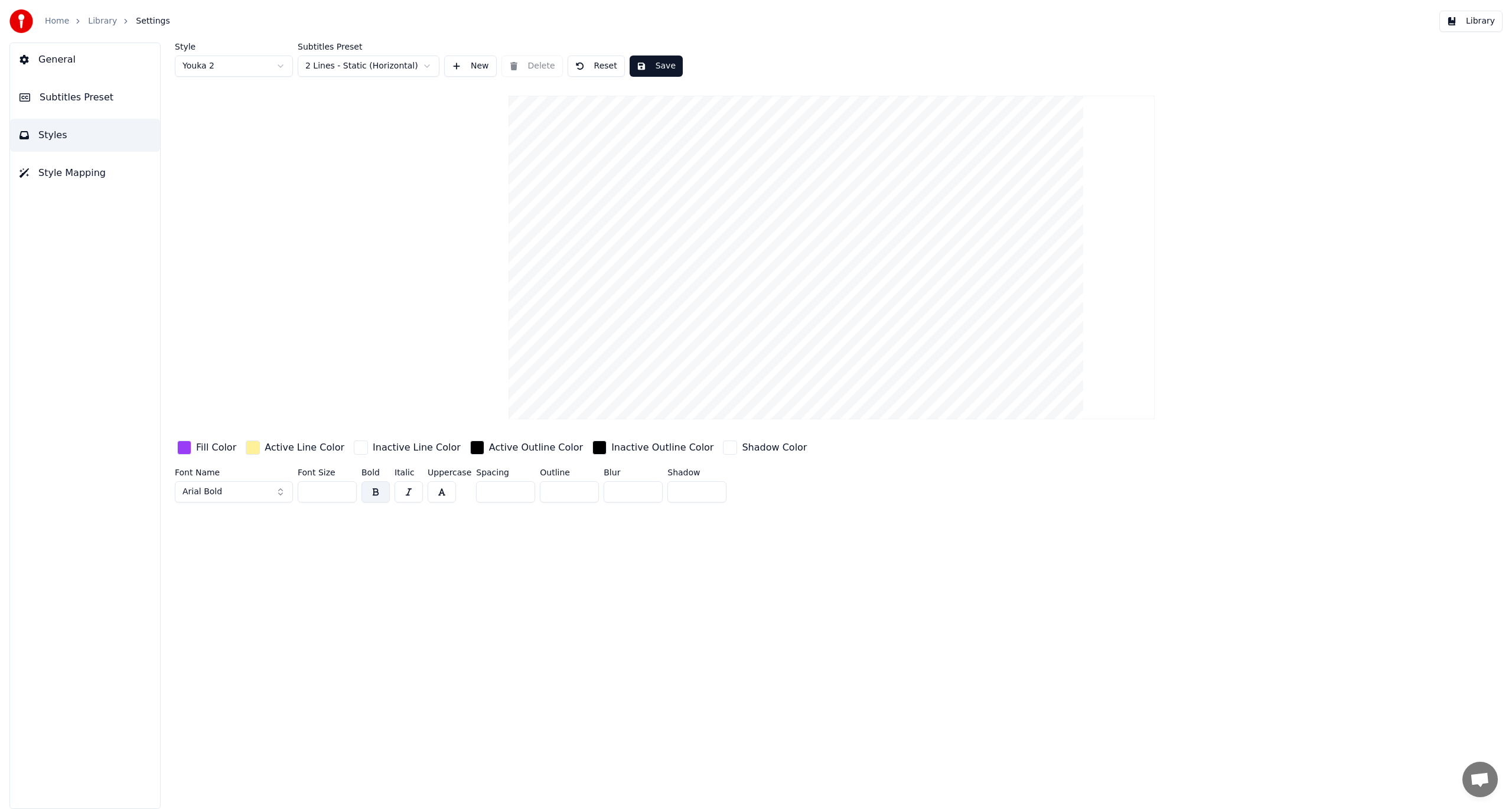
click at [264, 79] on div "Style Youka 2 Subtitles Preset 2 Lines - Static (Horizontal) New Delete Reset S…" at bounding box center [832, 274] width 1314 height 465
click at [263, 68] on html "Home Library Settings Library General Subtitles Preset Styles Style Mapping Sty…" at bounding box center [756, 404] width 1512 height 809
click at [280, 65] on html "Home Library Settings Library General Subtitles Preset Styles Style Mapping Sty…" at bounding box center [756, 404] width 1512 height 809
click at [837, 163] on video at bounding box center [832, 258] width 646 height 324
click at [92, 16] on link "Library" at bounding box center [102, 21] width 29 height 12
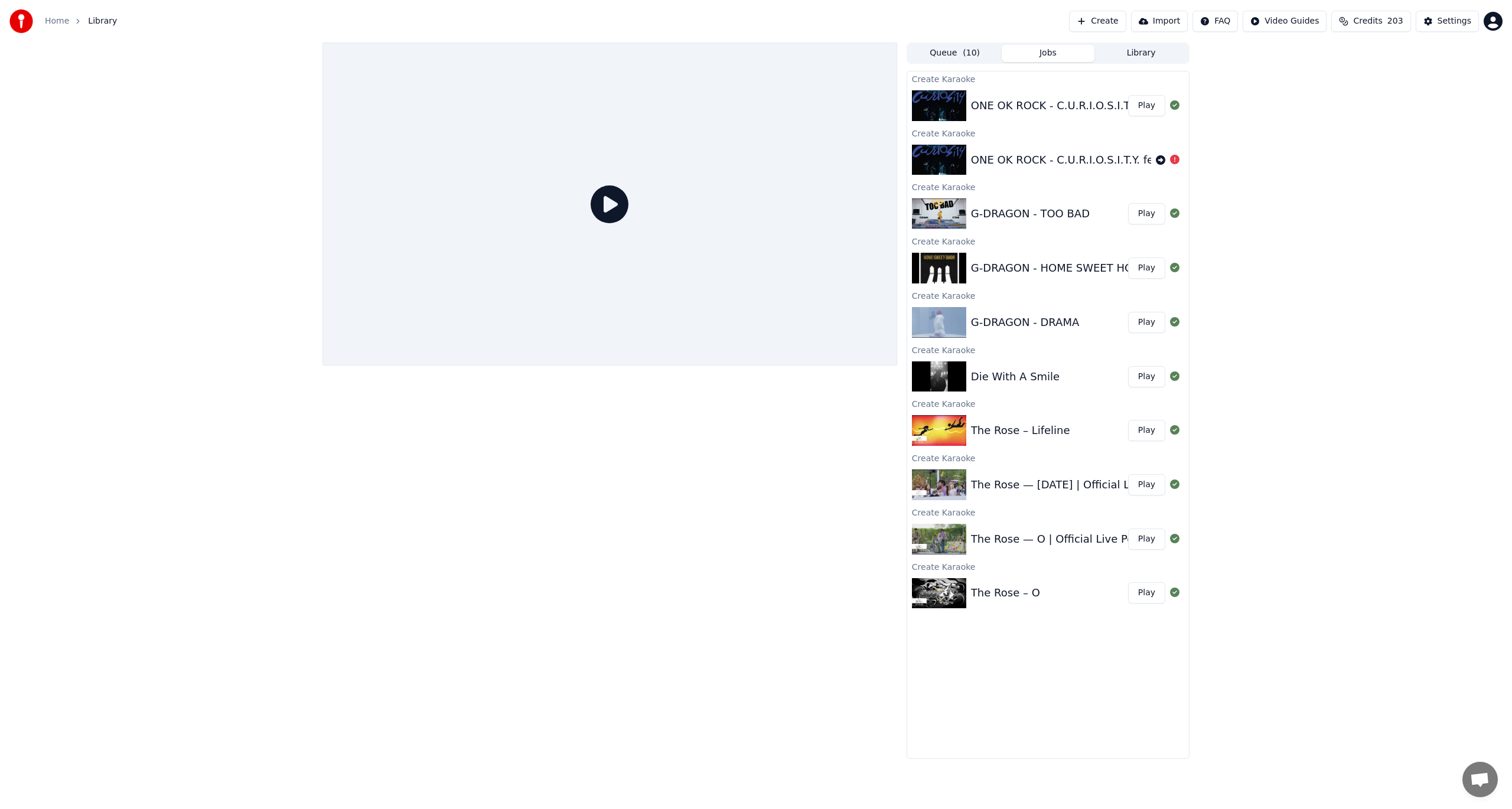
click at [940, 423] on img at bounding box center [939, 430] width 55 height 31
click at [1145, 430] on button "Play" at bounding box center [1146, 431] width 37 height 21
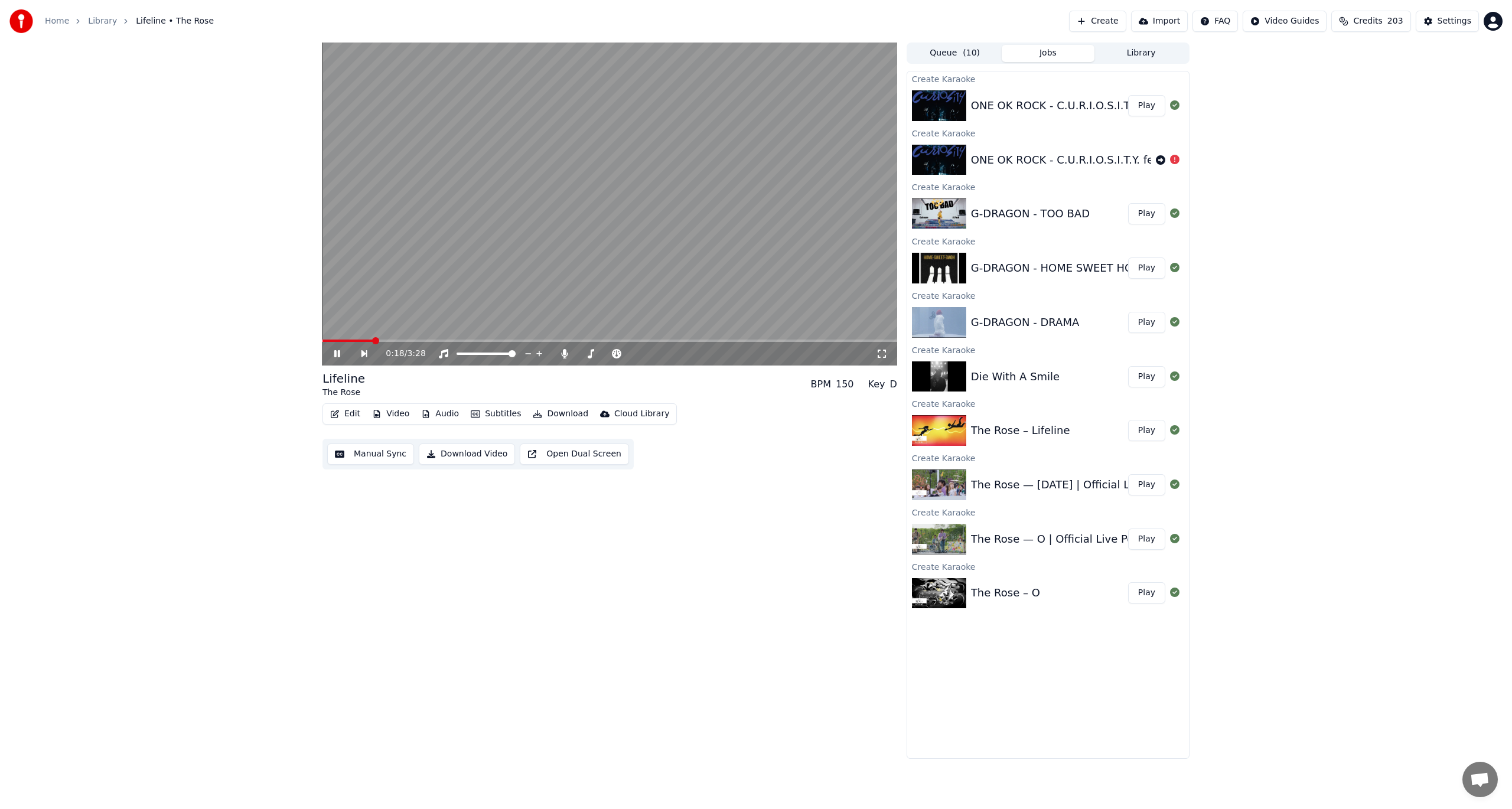
click at [465, 459] on button "Download Video" at bounding box center [467, 454] width 97 height 21
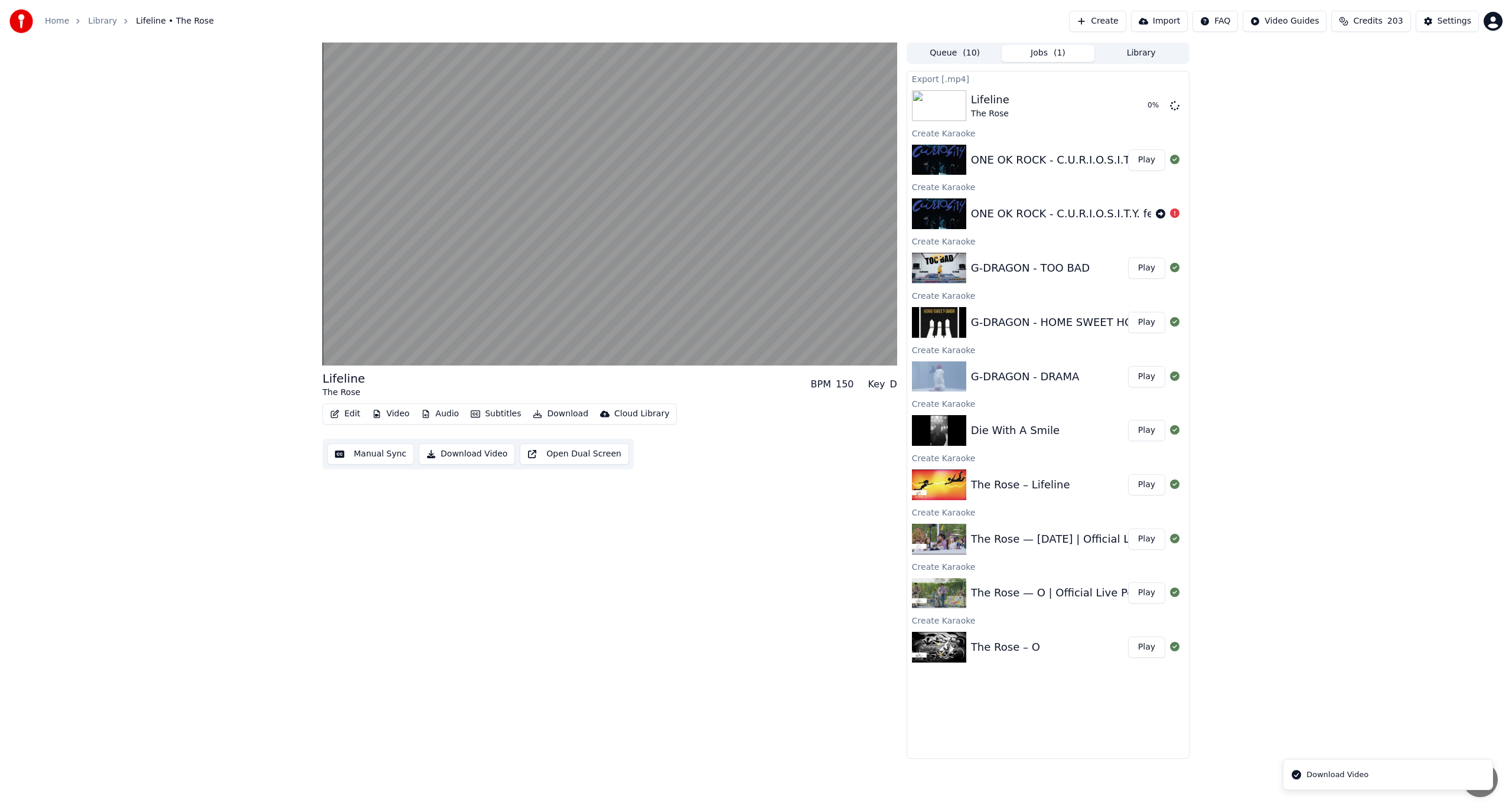
click at [1443, 777] on li "Download Video" at bounding box center [1388, 774] width 211 height 31
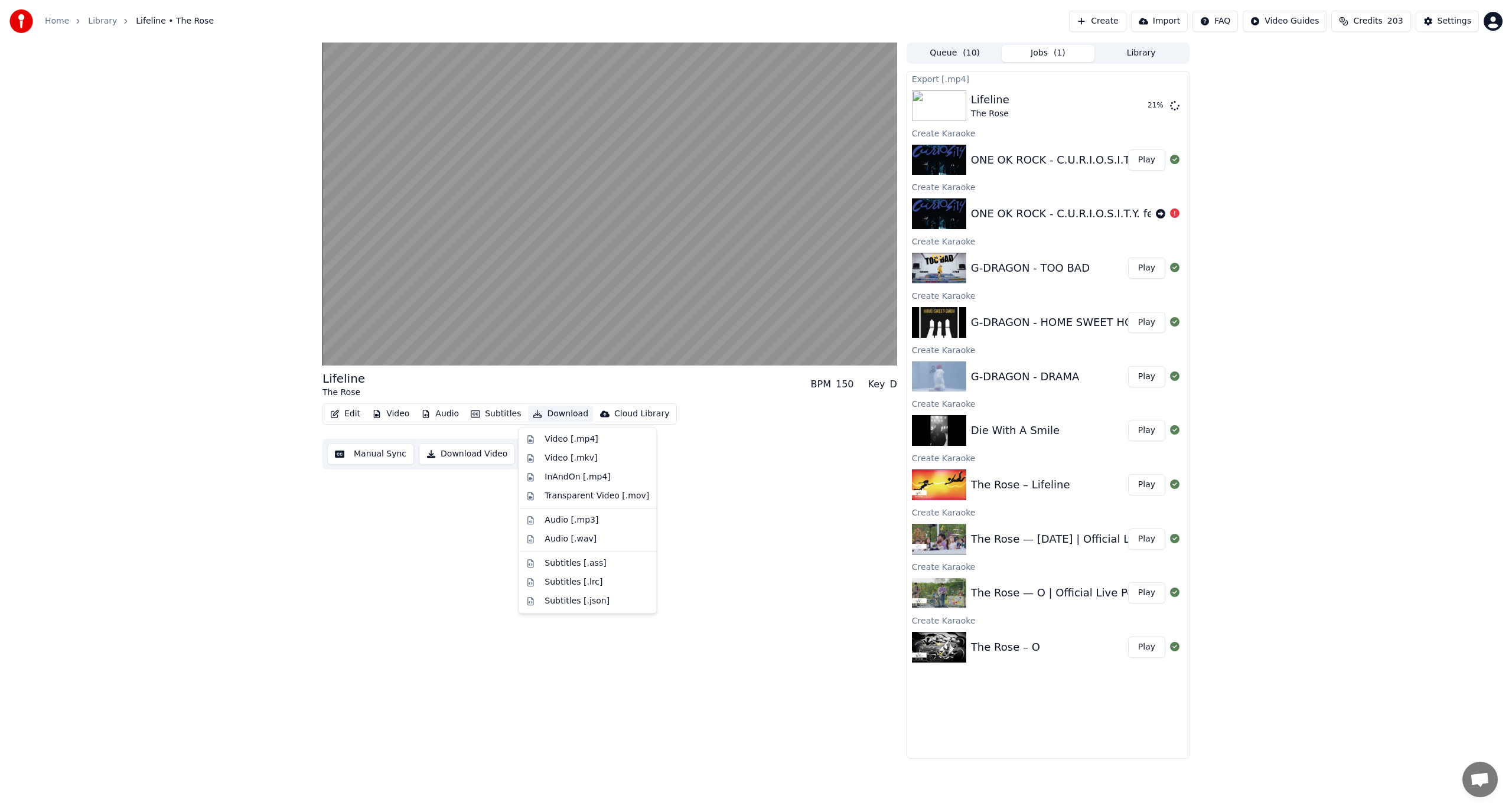
click at [551, 412] on button "Download" at bounding box center [560, 414] width 65 height 17
click at [604, 480] on div "InAndOn [.mp4]" at bounding box center [596, 477] width 105 height 12
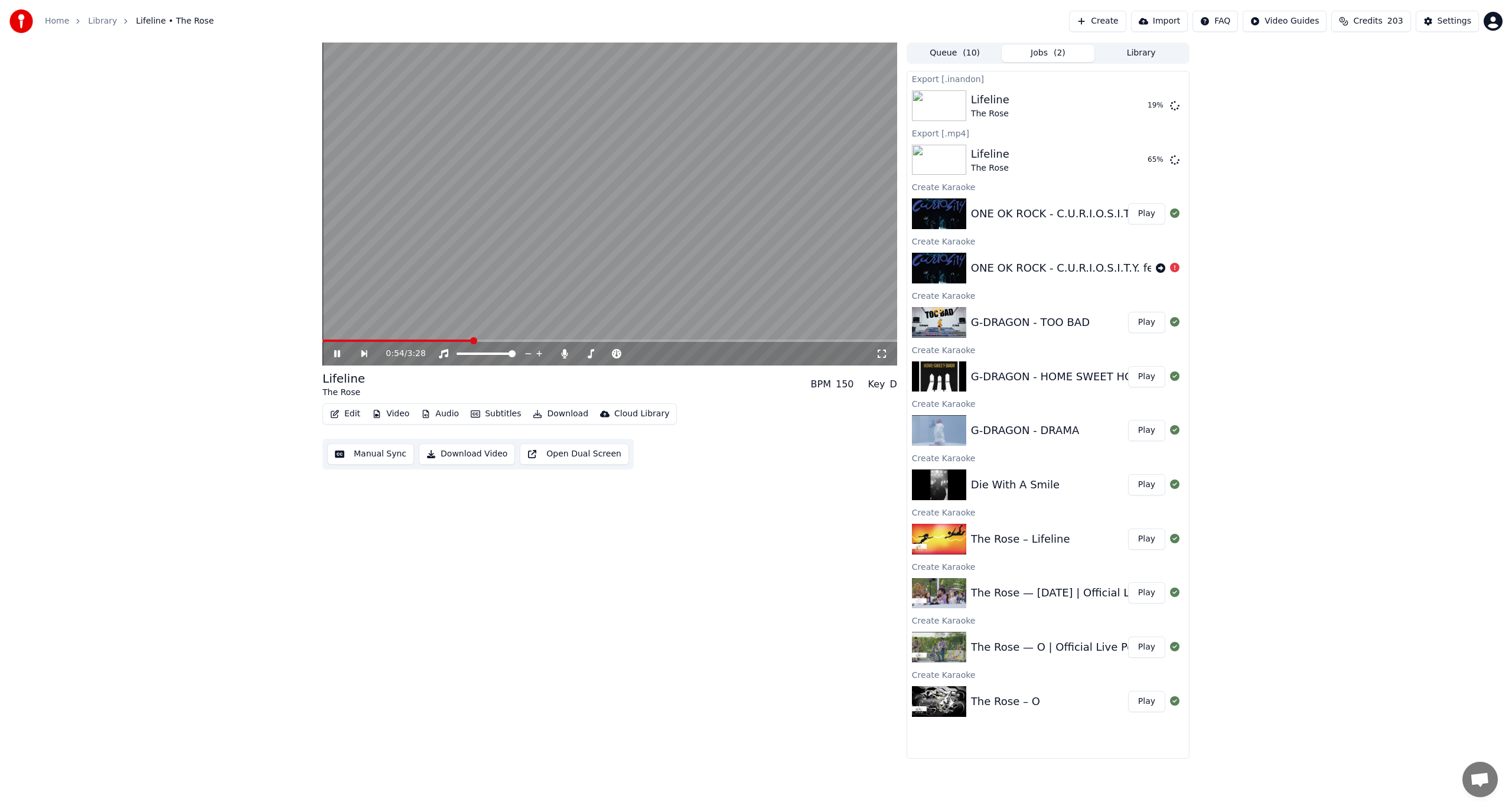
click at [587, 192] on video at bounding box center [610, 203] width 575 height 323
click at [1068, 485] on div "Die With A Smile" at bounding box center [1050, 485] width 157 height 17
click at [1148, 484] on button "Play" at bounding box center [1146, 485] width 37 height 21
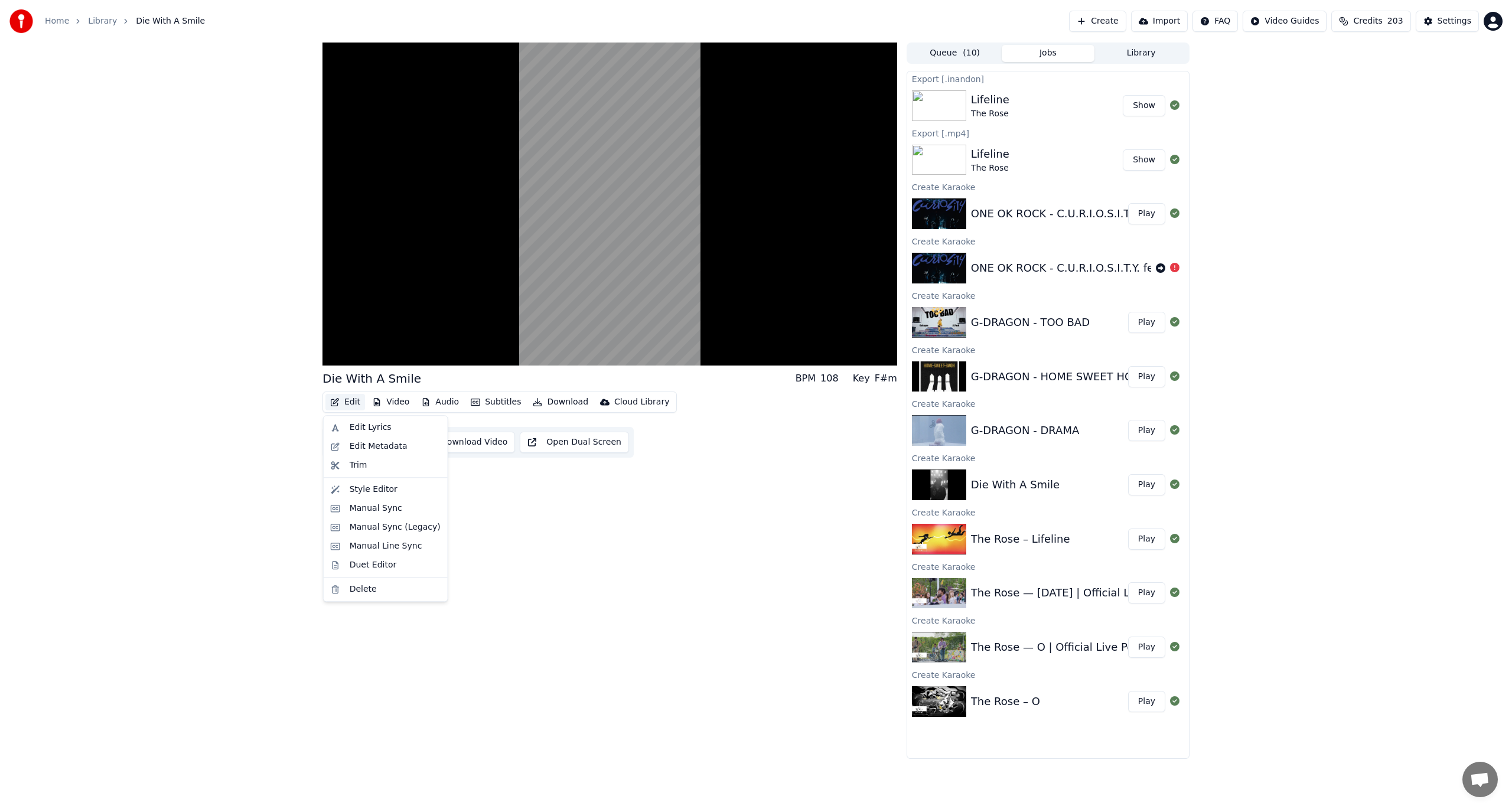
click at [354, 400] on button "Edit" at bounding box center [345, 402] width 40 height 17
click at [646, 502] on div "Die With A Smile BPM 108 Key F#m Edit Video Audio Subtitles Download Cloud Libr…" at bounding box center [610, 400] width 575 height 717
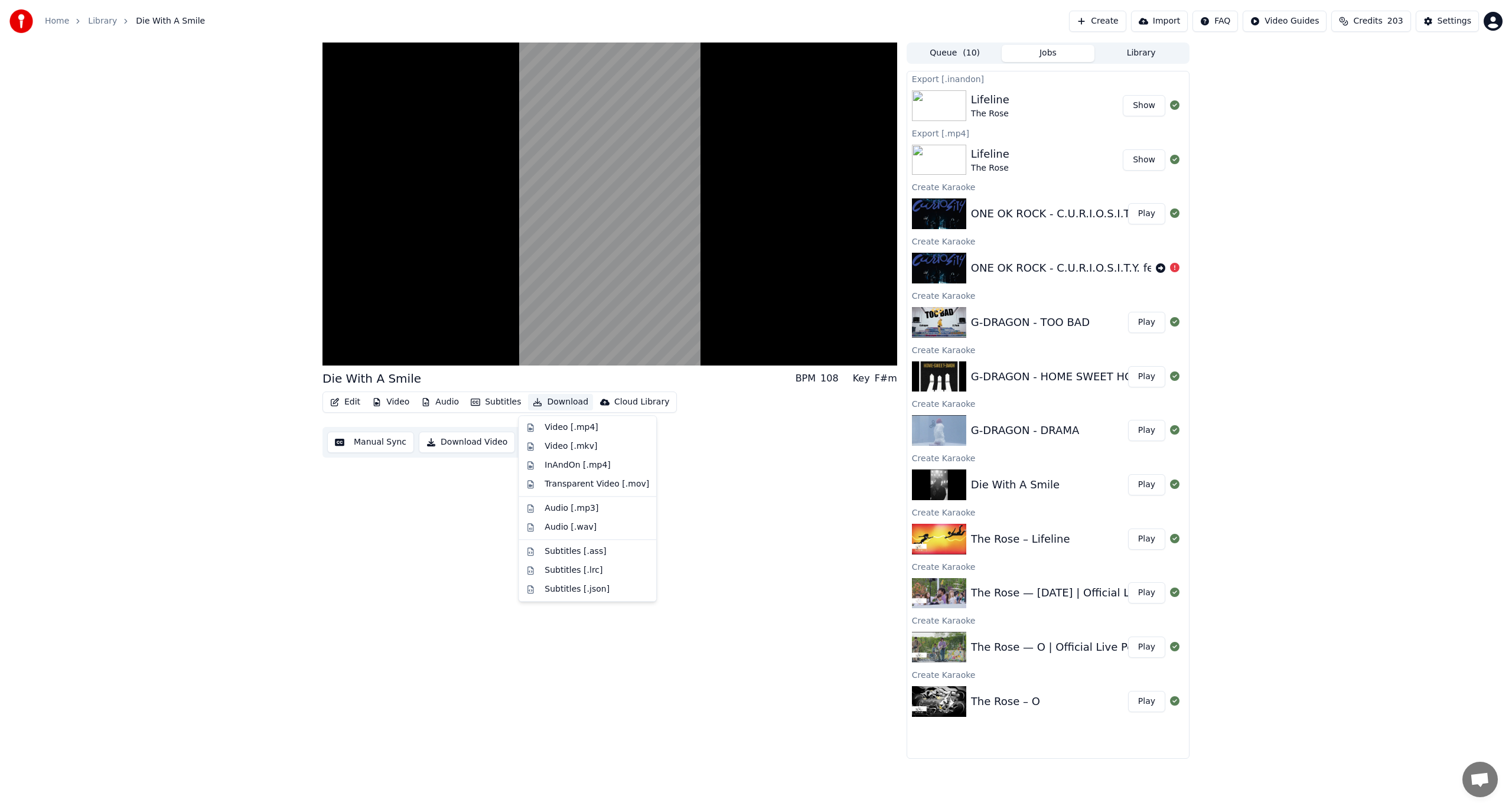
click at [557, 403] on button "Download" at bounding box center [560, 402] width 65 height 17
click at [559, 463] on div "InAndOn [.mp4]" at bounding box center [577, 465] width 66 height 12
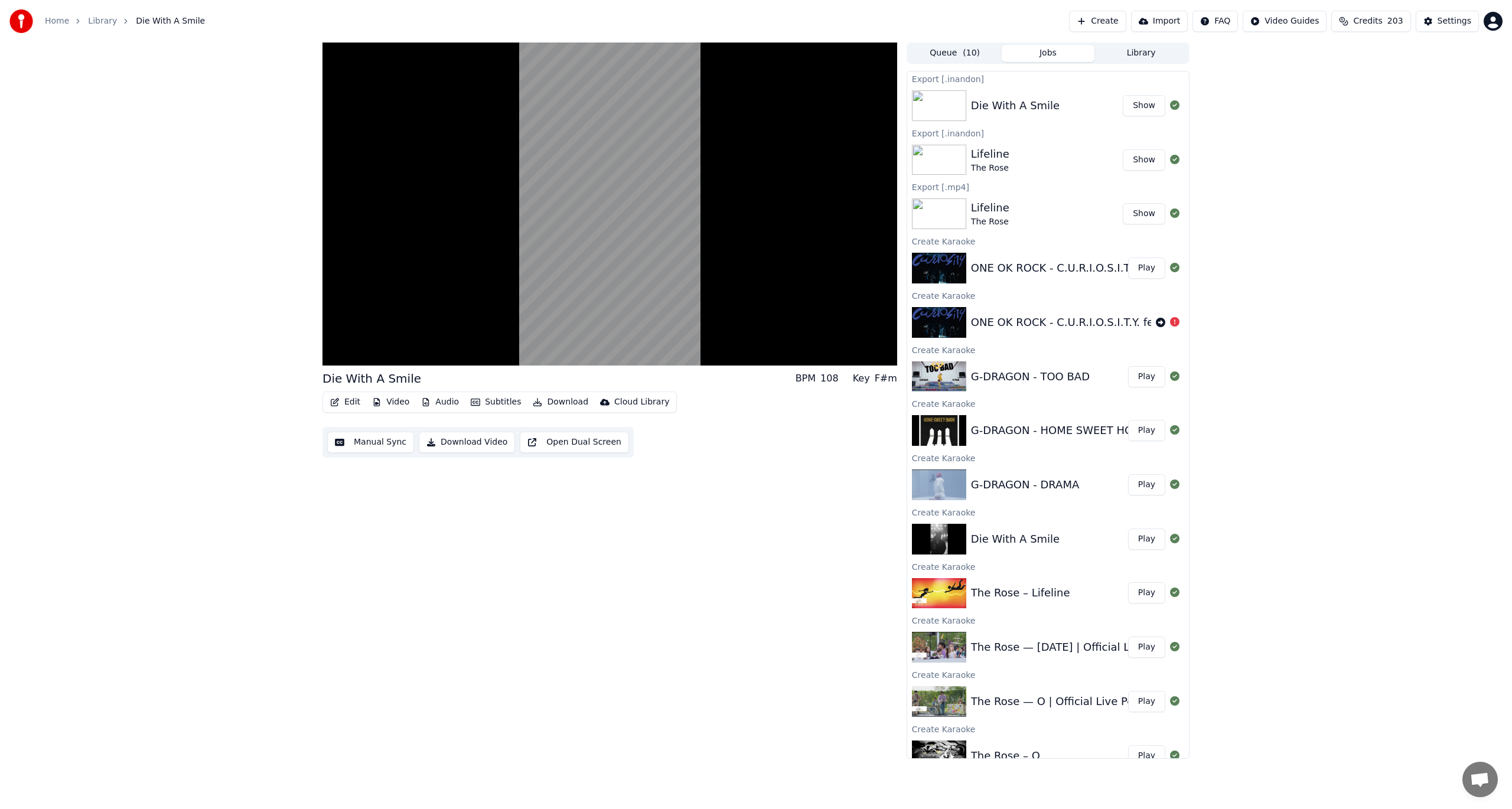
click at [1133, 437] on button "Play" at bounding box center [1146, 431] width 37 height 21
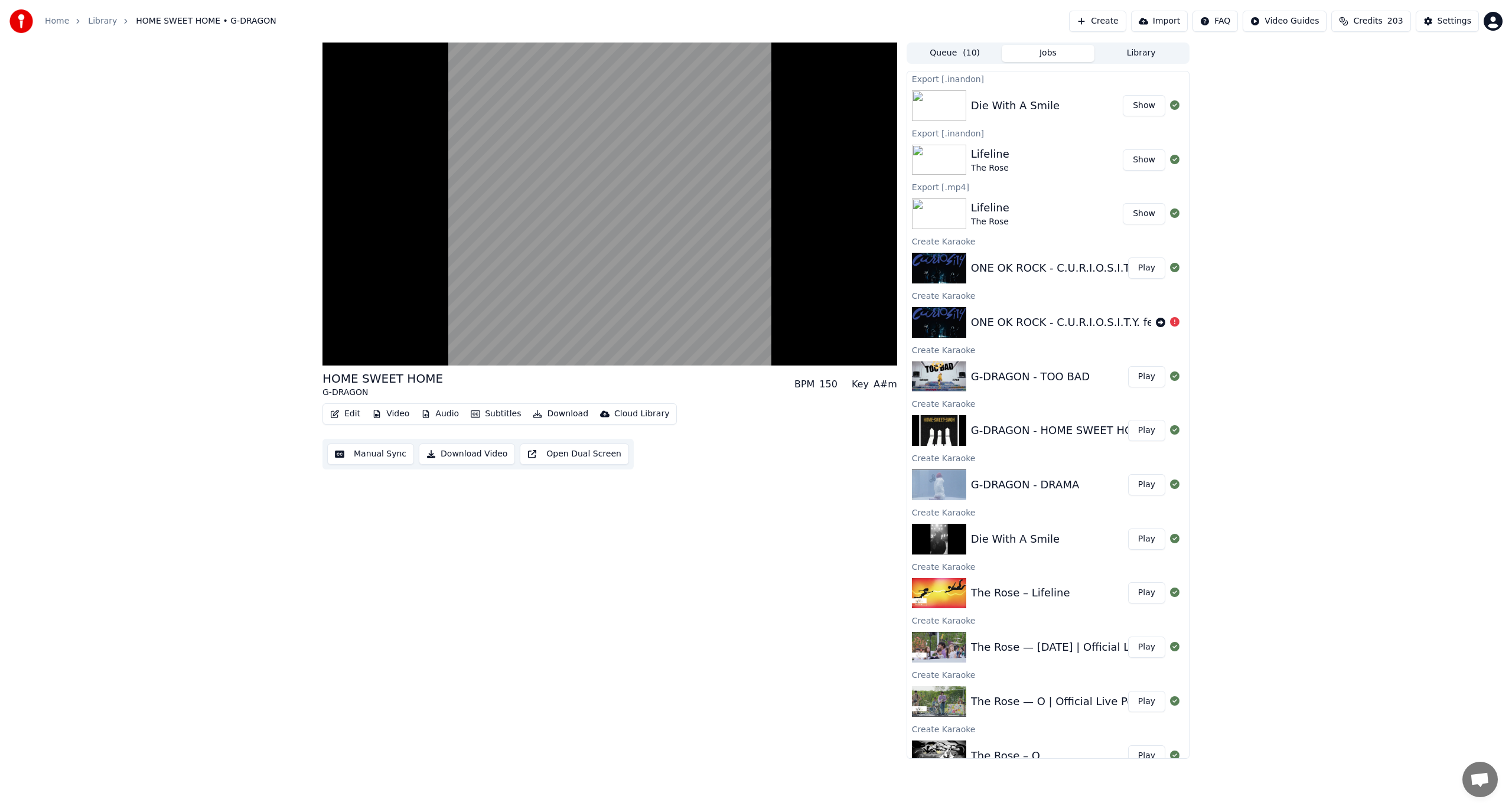
click at [479, 412] on button "Subtitles" at bounding box center [495, 414] width 59 height 17
click at [671, 391] on div "HOME SWEET HOME G-DRAGON BPM 150 Key A#m" at bounding box center [610, 384] width 575 height 28
click at [478, 307] on video at bounding box center [610, 203] width 575 height 323
click at [528, 262] on video at bounding box center [610, 203] width 575 height 323
click at [352, 409] on button "Edit" at bounding box center [345, 414] width 40 height 17
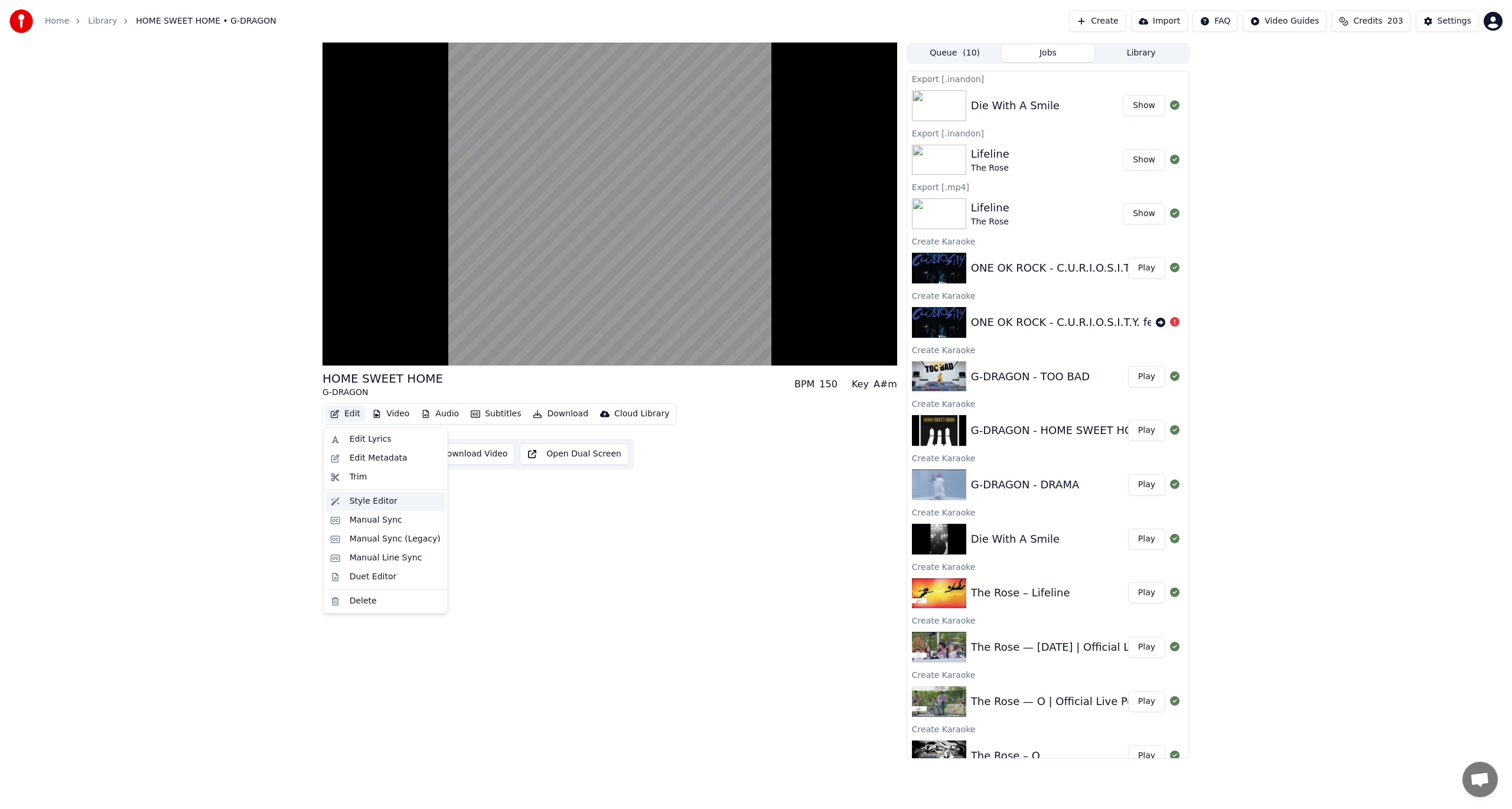
click at [392, 497] on div "Style Editor" at bounding box center [395, 501] width 91 height 12
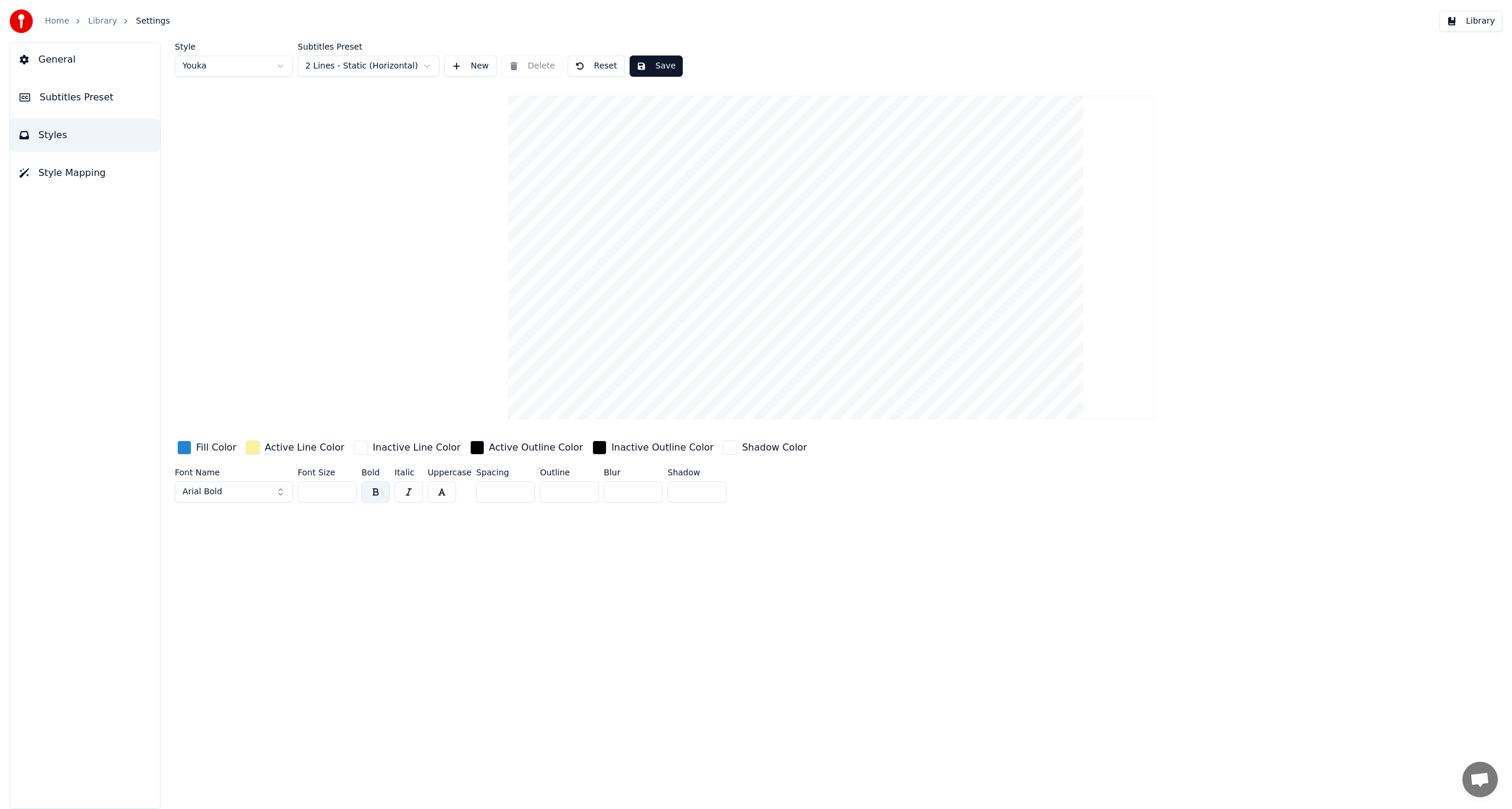
click at [496, 489] on input "*" at bounding box center [505, 492] width 59 height 21
click at [332, 495] on input "**" at bounding box center [327, 492] width 59 height 21
click at [519, 489] on input "*" at bounding box center [505, 492] width 59 height 21
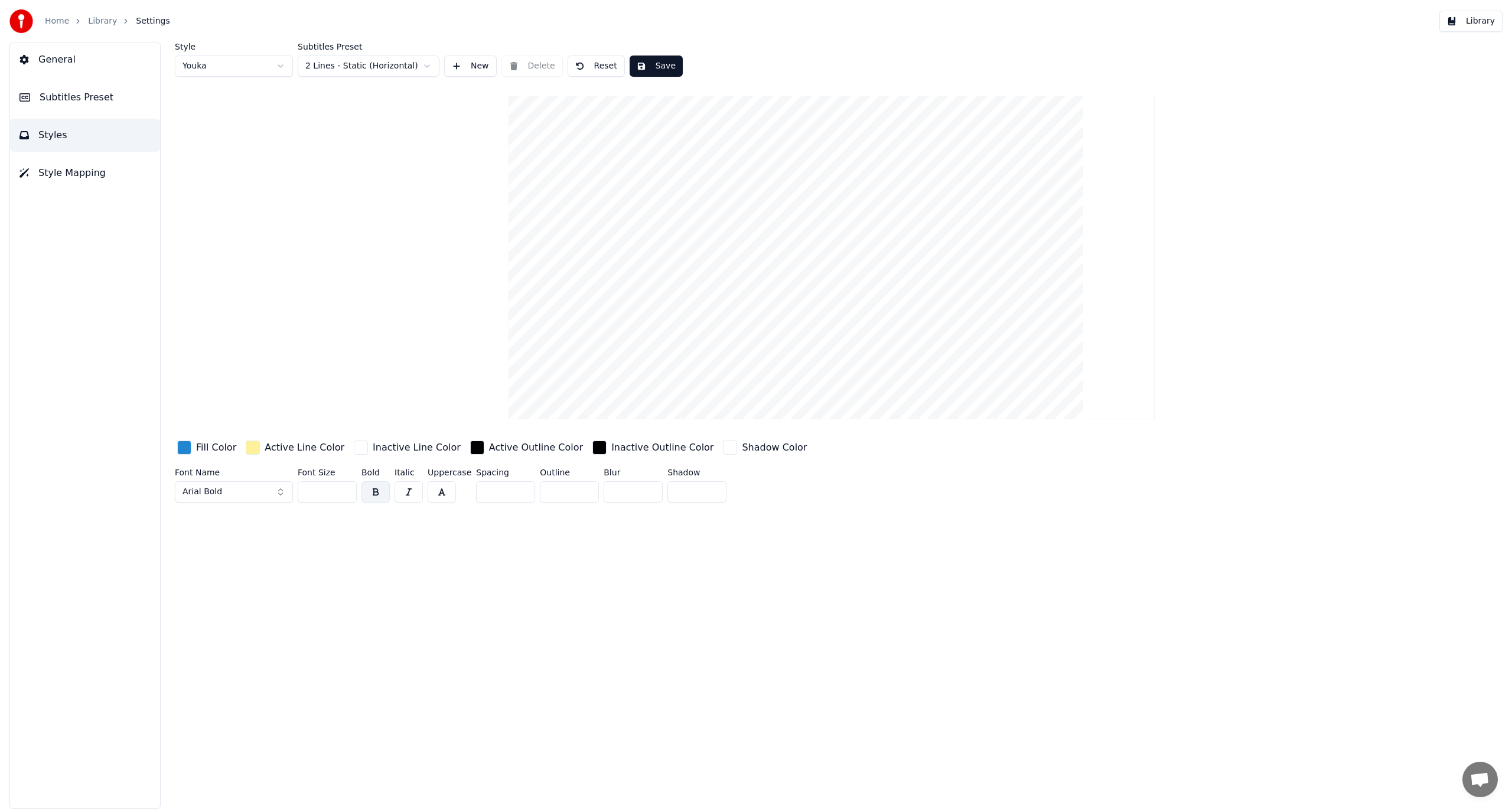
click at [519, 489] on input "*" at bounding box center [505, 492] width 59 height 21
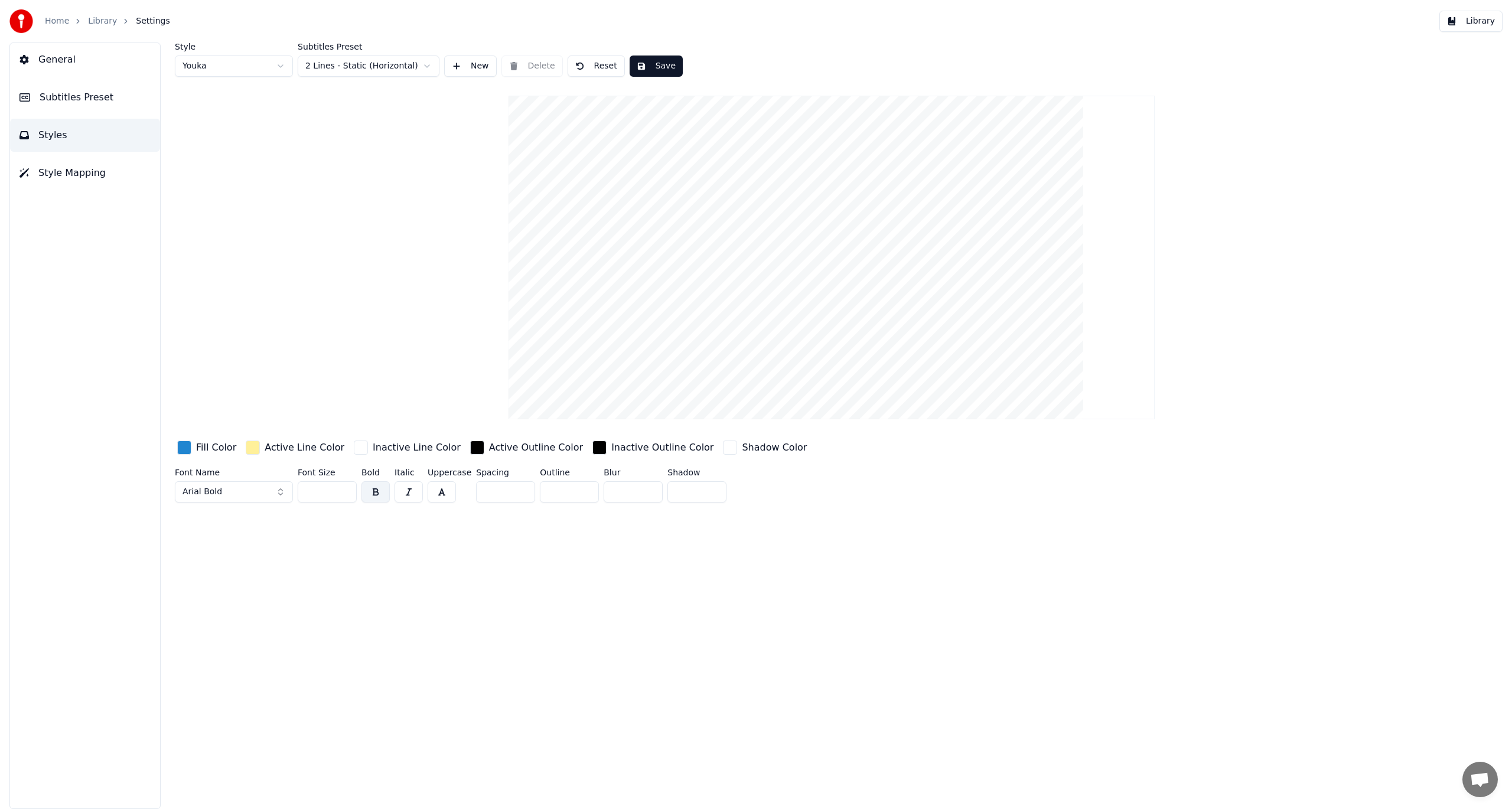
click at [519, 489] on input "*" at bounding box center [505, 492] width 59 height 21
click at [519, 489] on input "**" at bounding box center [505, 492] width 59 height 21
click at [519, 494] on input "**" at bounding box center [505, 492] width 59 height 21
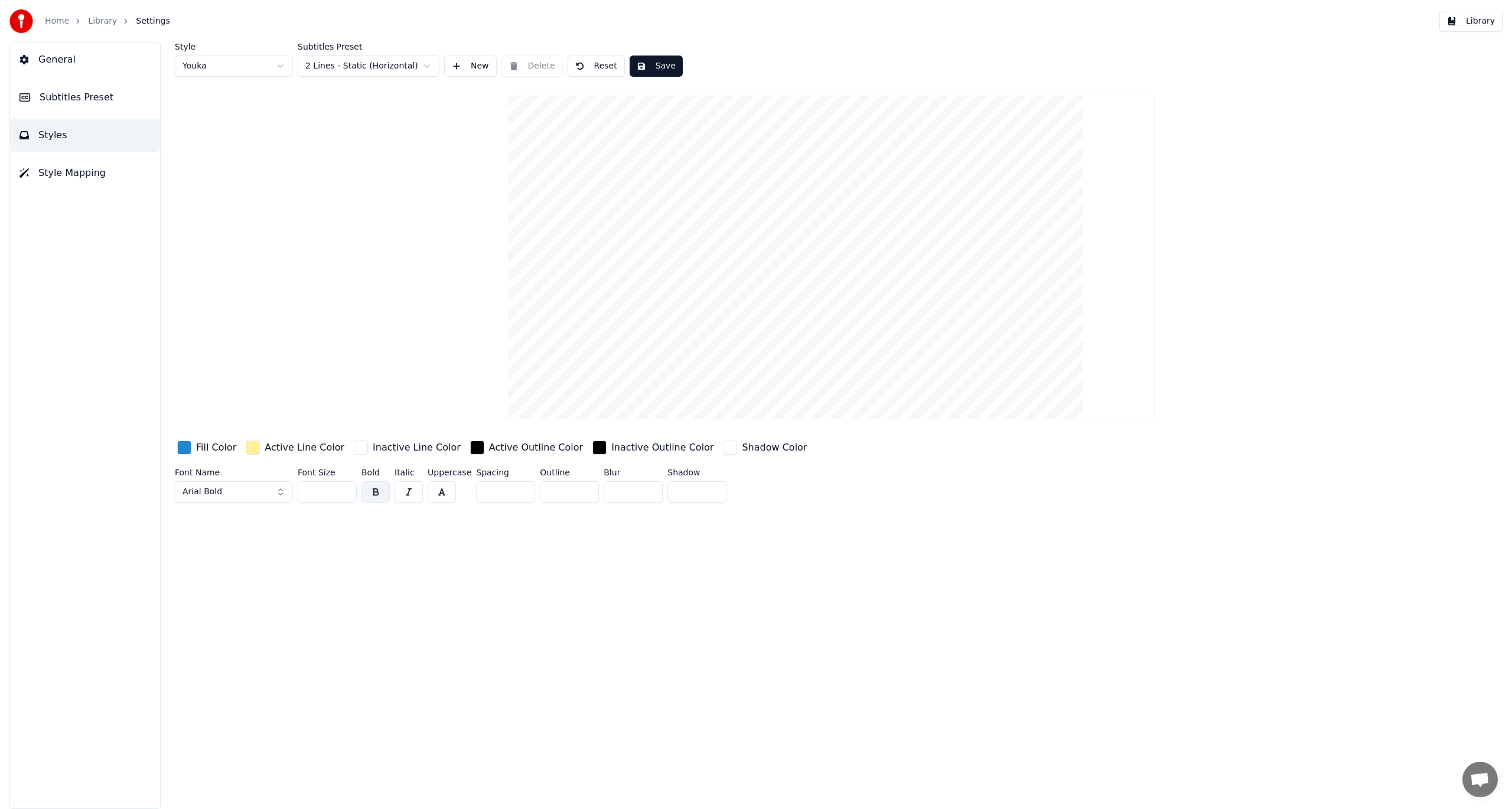
click at [519, 494] on input "**" at bounding box center [505, 492] width 59 height 21
click at [519, 494] on input "*" at bounding box center [505, 492] width 59 height 21
click at [600, 66] on button "Reset" at bounding box center [595, 66] width 57 height 21
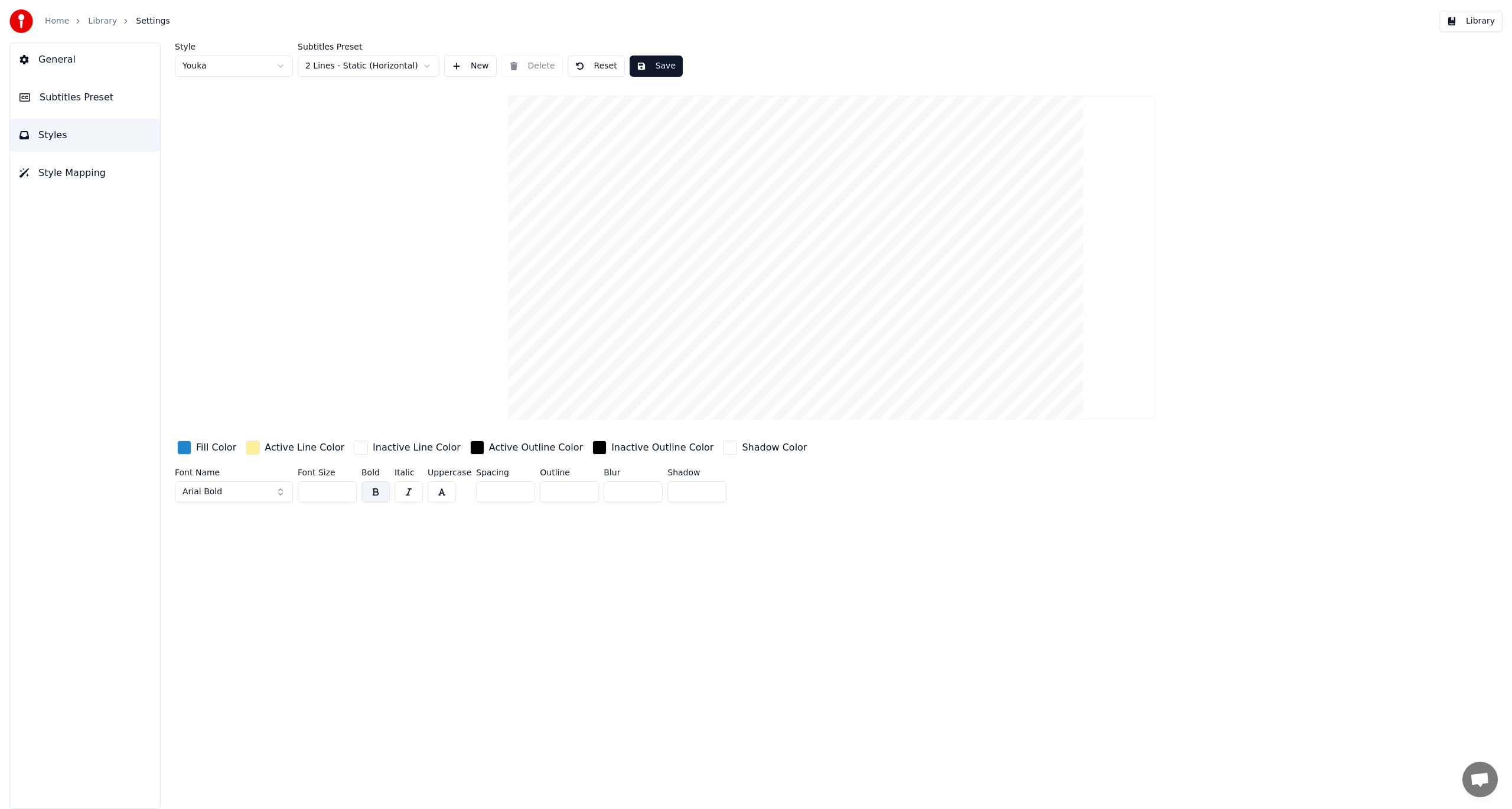
type input "*"
click at [416, 64] on html "Home Library Settings Library General Subtitles Preset Styles Style Mapping Sty…" at bounding box center [756, 404] width 1512 height 809
click at [403, 63] on html "Home Library Settings Library General Subtitles Preset Styles Style Mapping Sty…" at bounding box center [756, 404] width 1512 height 809
click at [377, 67] on html "Home Library Settings Library General Subtitles Preset Styles Style Mapping Sty…" at bounding box center [756, 404] width 1512 height 809
click at [349, 59] on html "Home Library Settings Library General Subtitles Preset Styles Style Mapping Sty…" at bounding box center [756, 404] width 1512 height 809
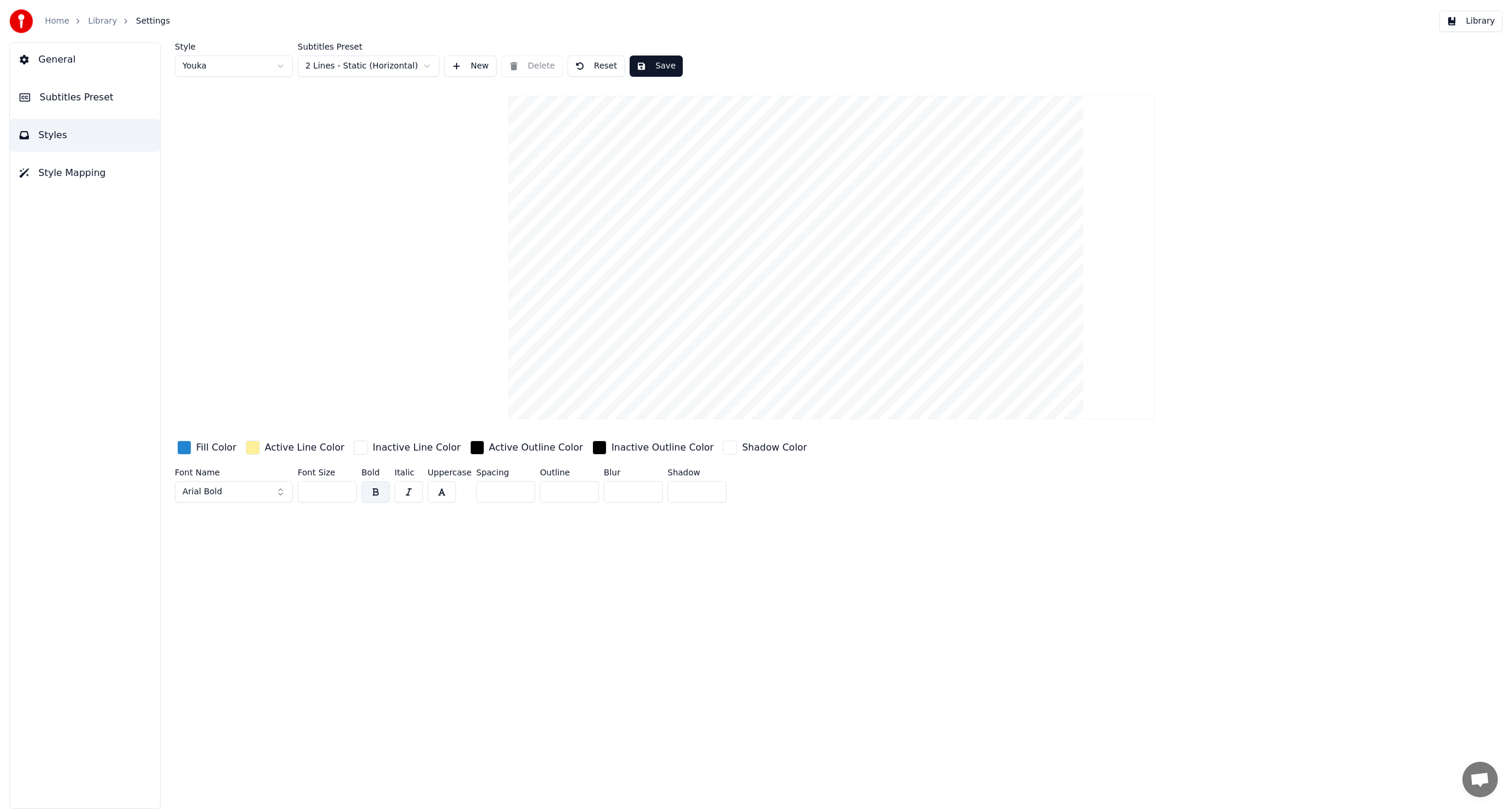
click at [69, 102] on span "Subtitles Preset" at bounding box center [76, 97] width 73 height 14
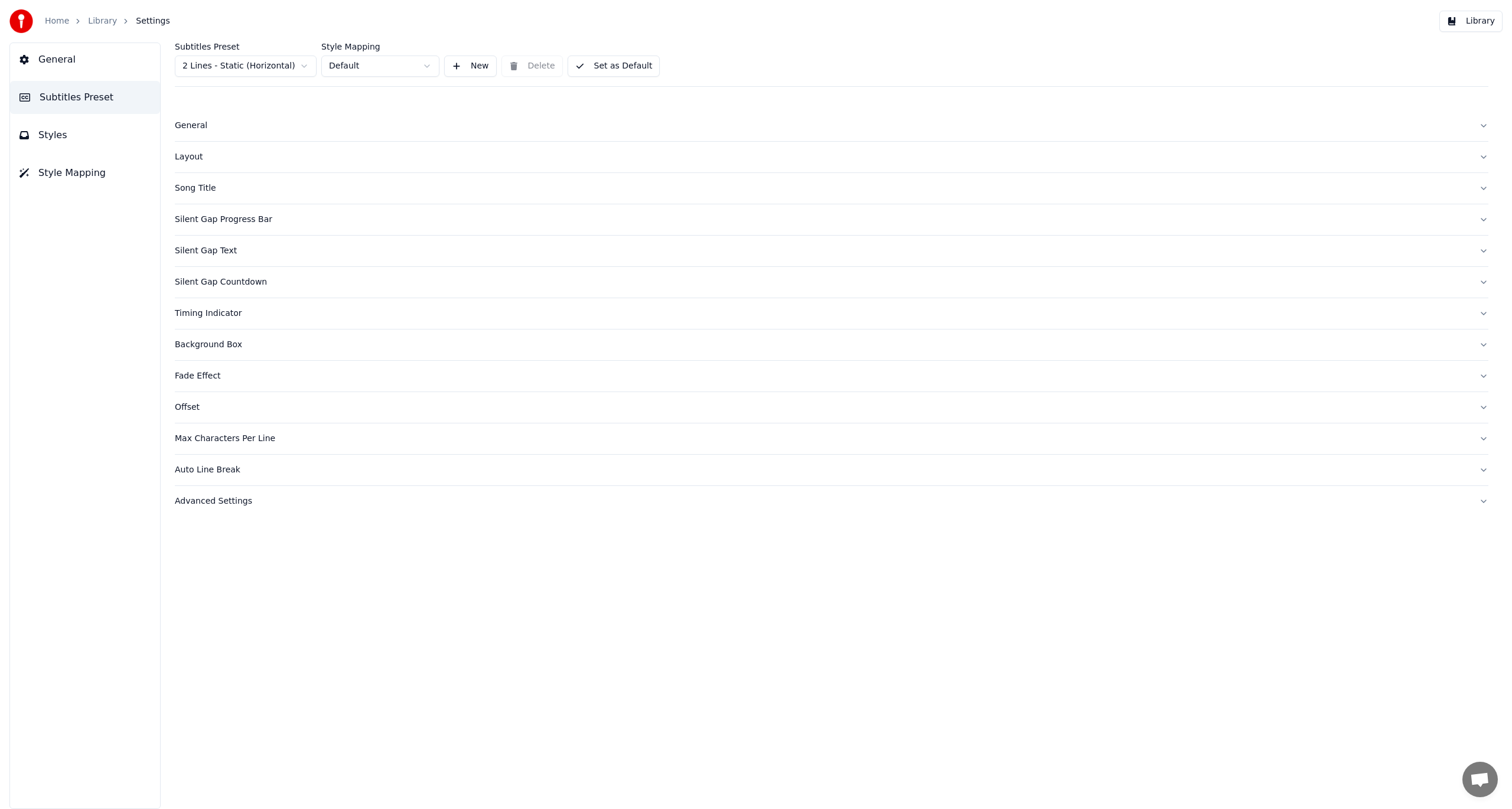
click at [210, 168] on button "Layout" at bounding box center [832, 157] width 1314 height 31
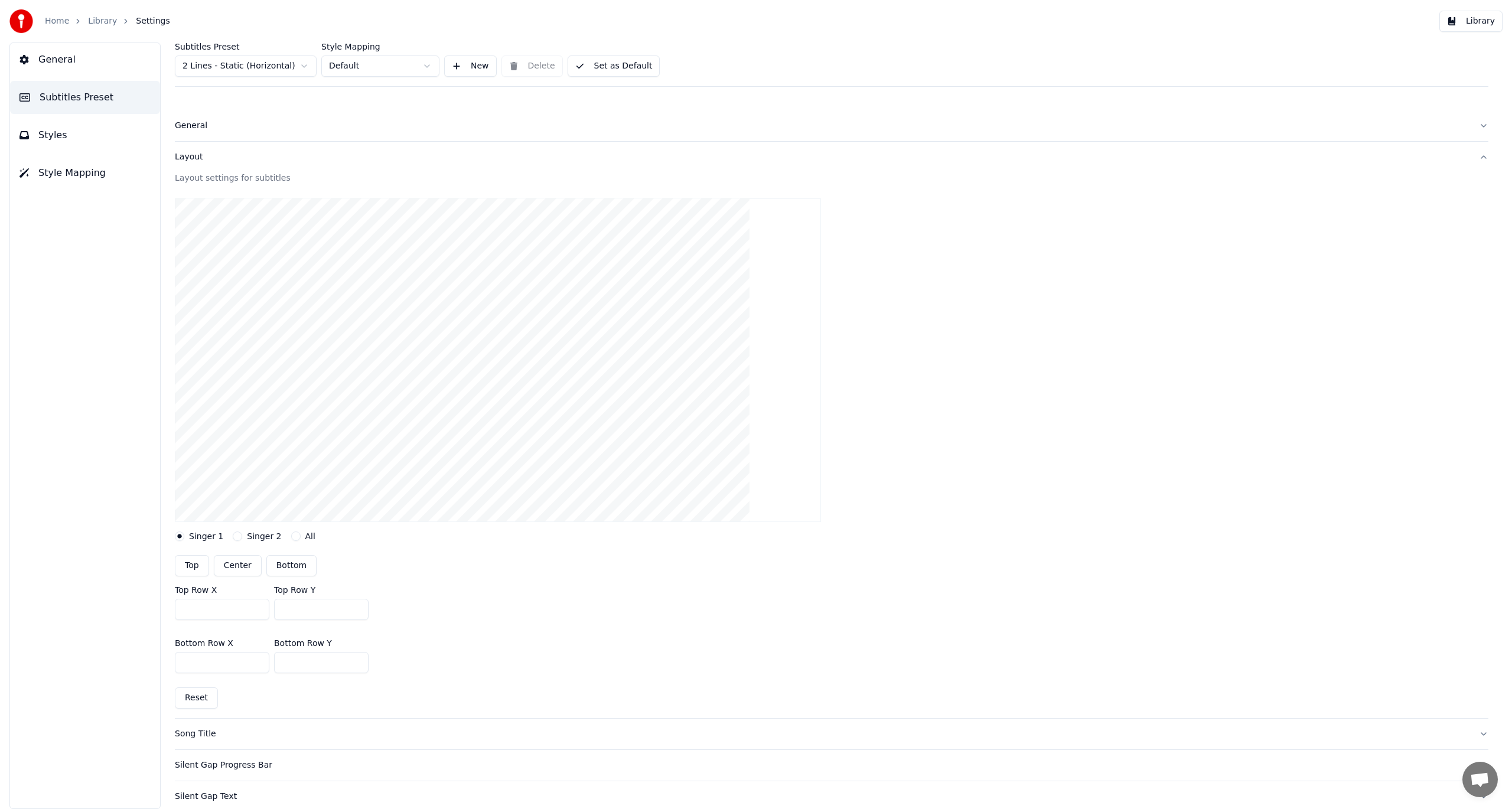
click at [210, 168] on button "Layout" at bounding box center [832, 157] width 1314 height 31
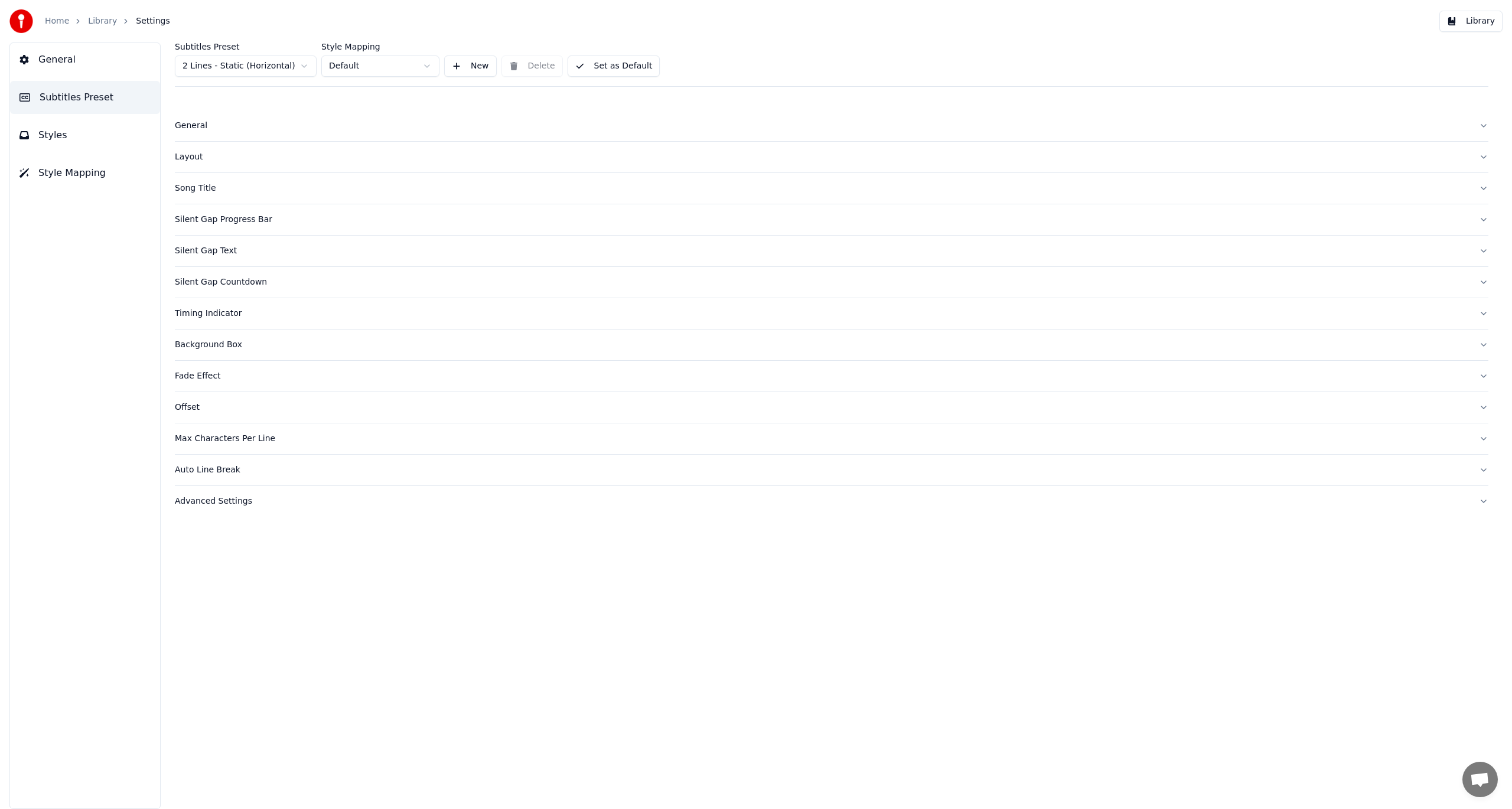
click at [224, 436] on div "Max Characters Per Line" at bounding box center [822, 438] width 1295 height 12
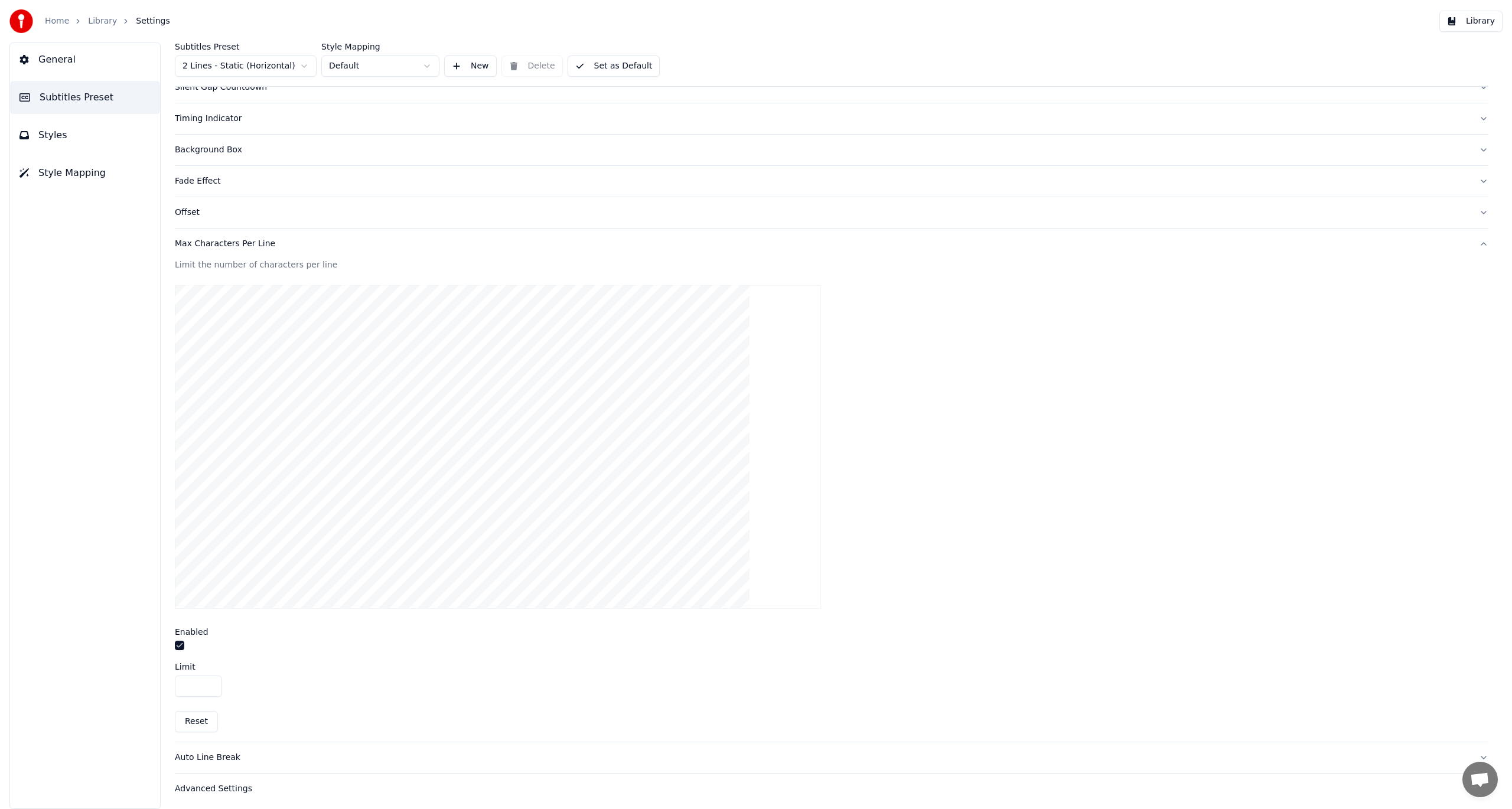
scroll to position [196, 0]
click at [208, 680] on input "**" at bounding box center [198, 685] width 47 height 21
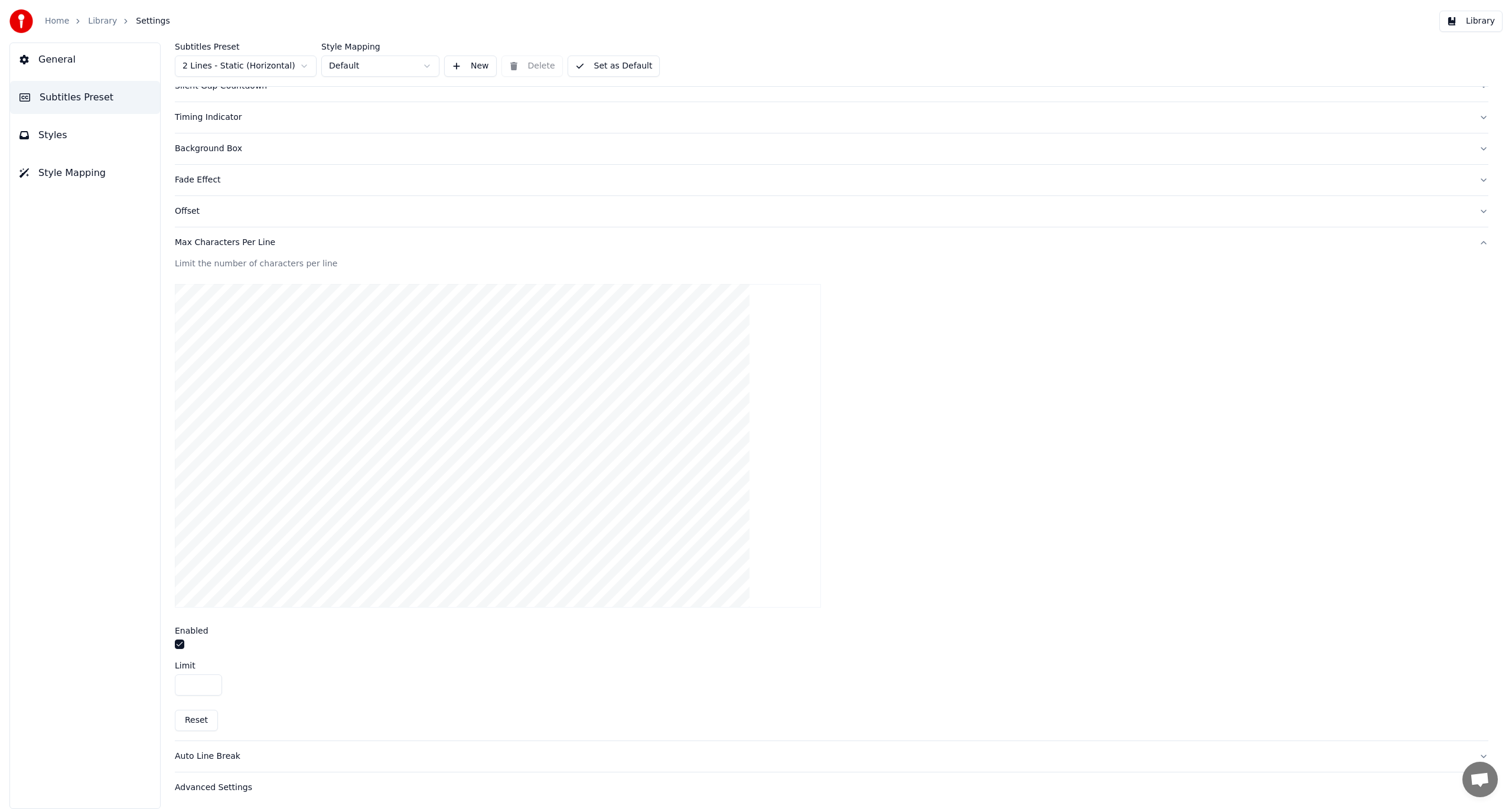
click at [208, 680] on input "**" at bounding box center [198, 685] width 47 height 21
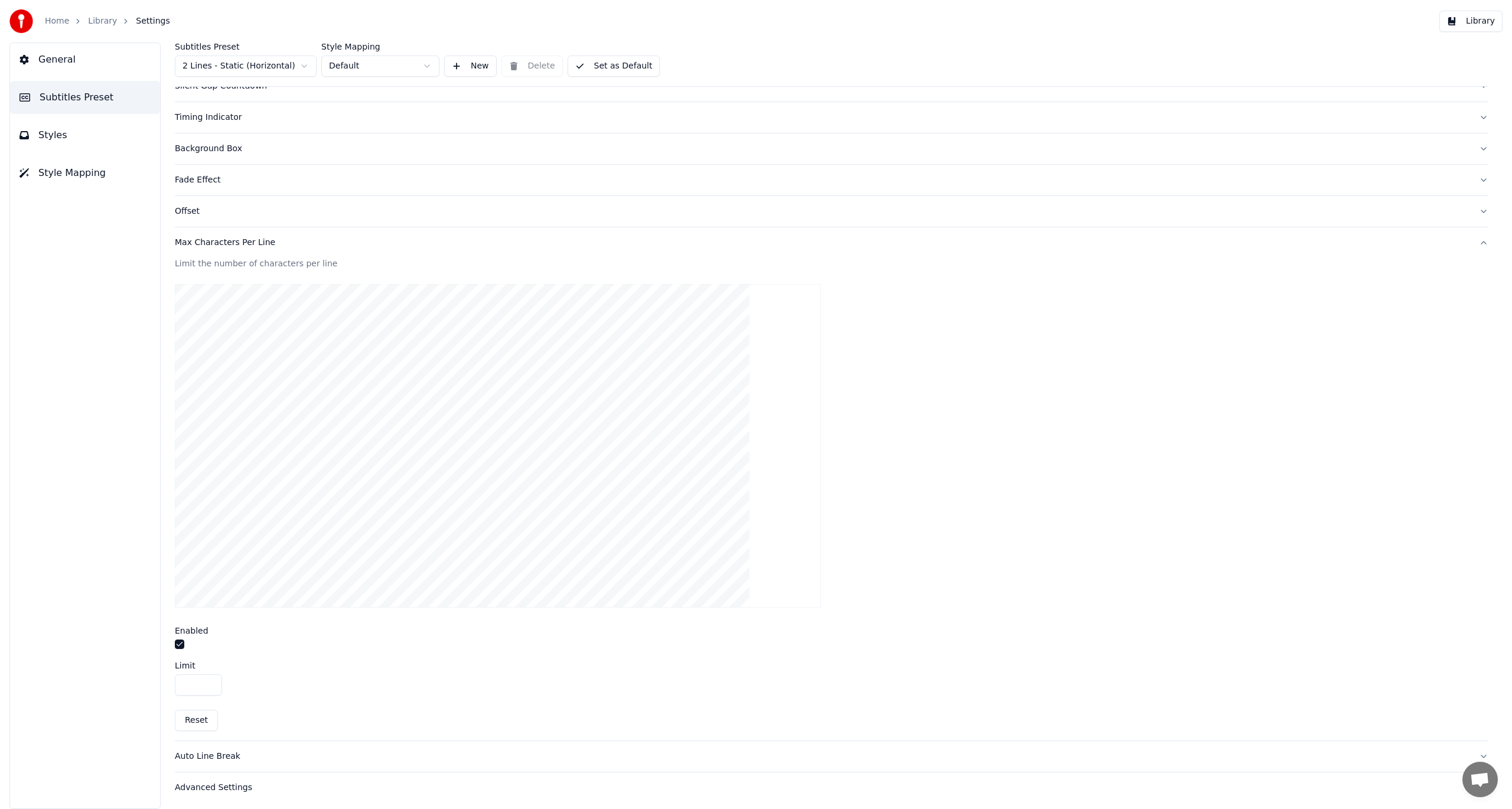
click at [208, 680] on input "**" at bounding box center [198, 685] width 47 height 21
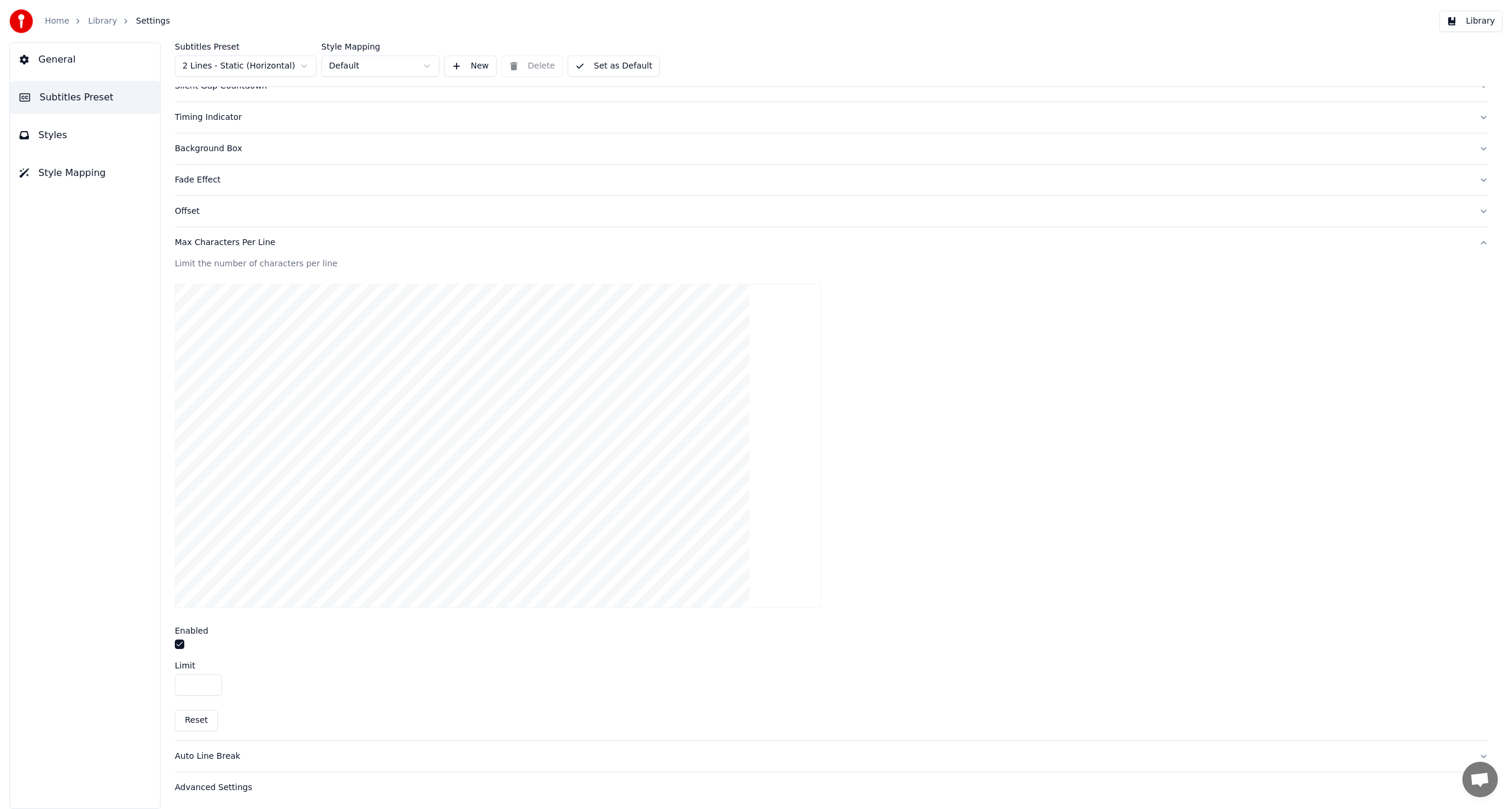
click at [208, 680] on input "**" at bounding box center [198, 685] width 47 height 21
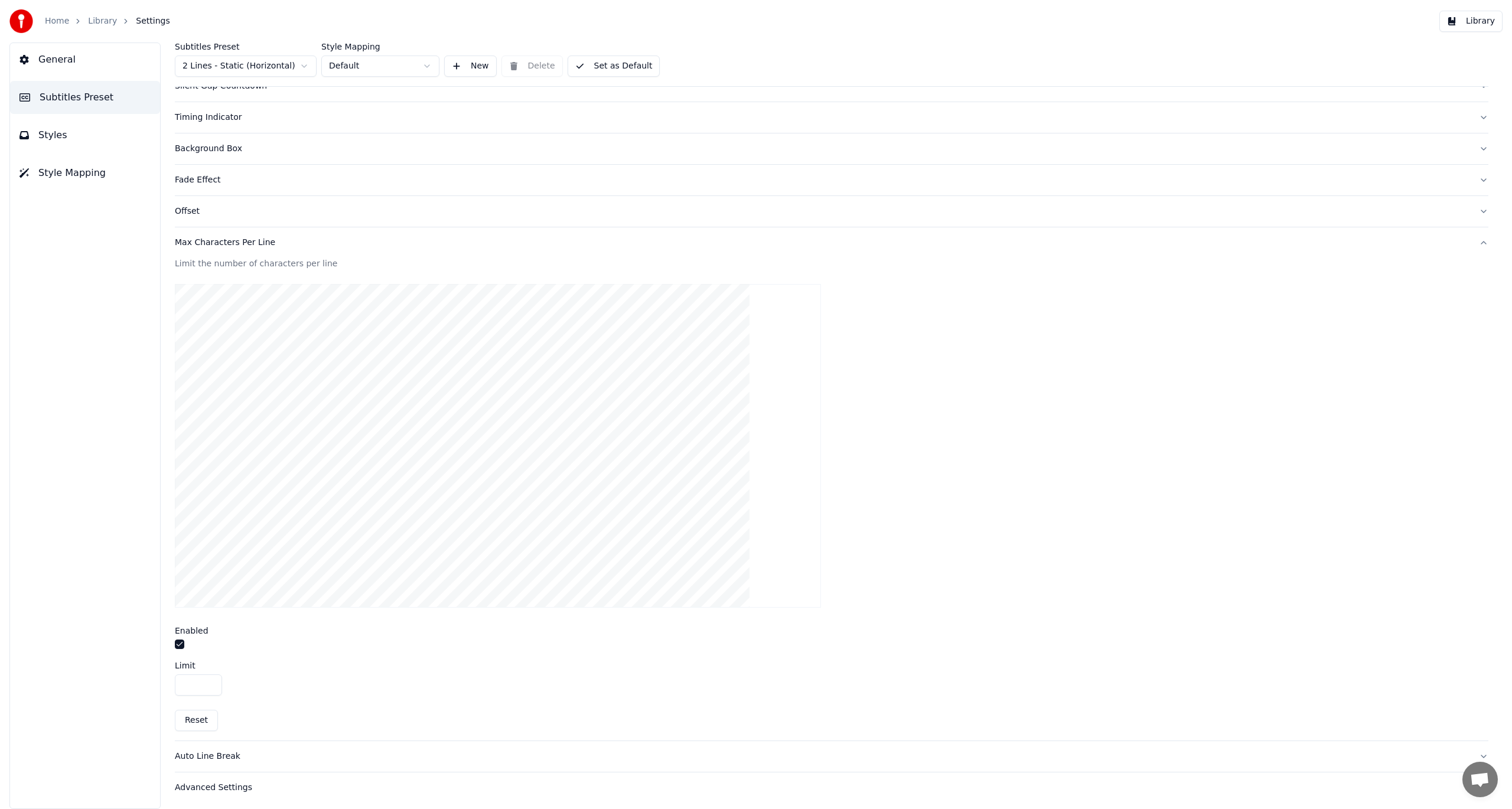
click at [208, 680] on input "**" at bounding box center [198, 685] width 47 height 21
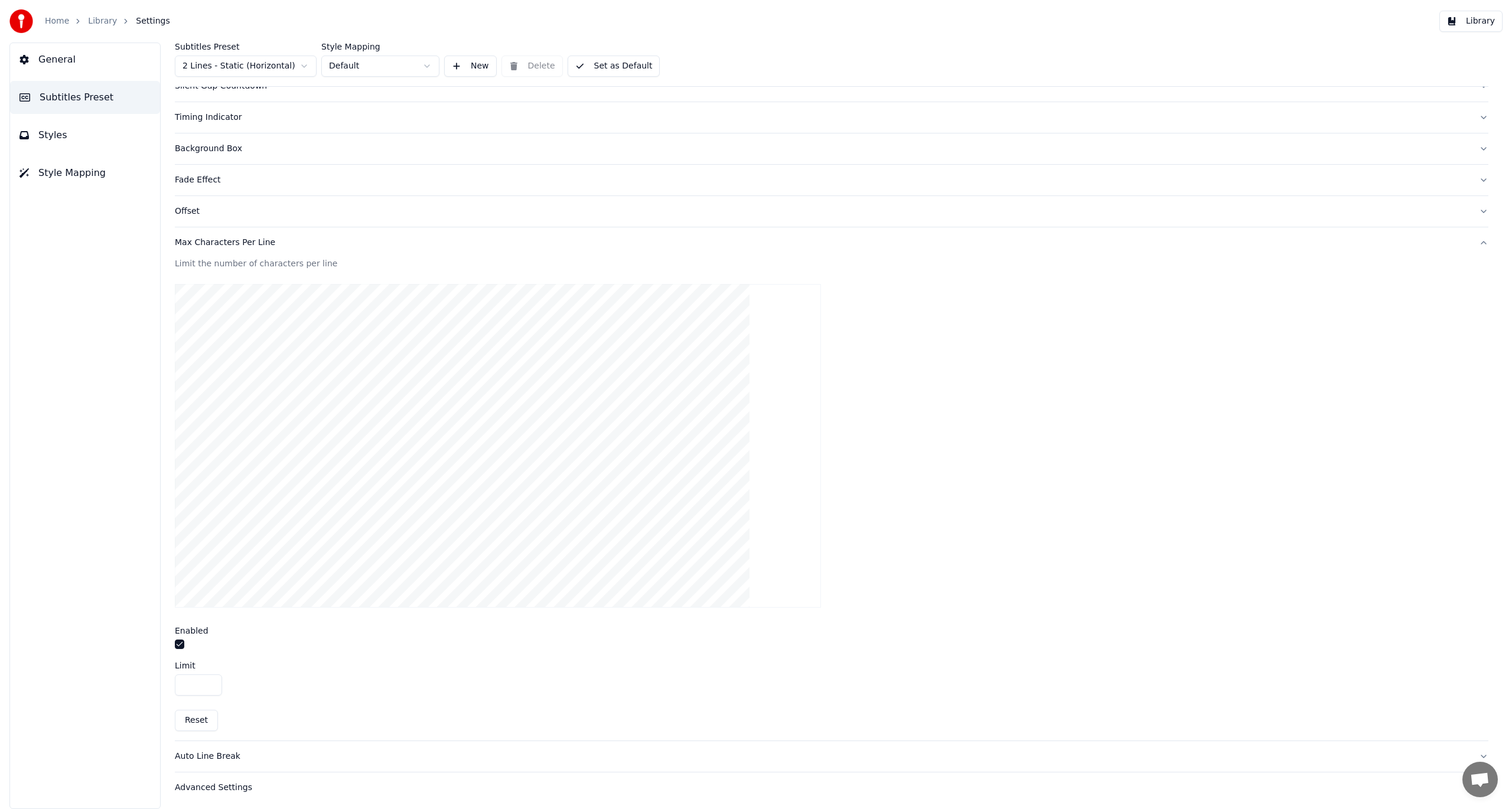
type input "**"
click at [208, 680] on input "**" at bounding box center [198, 685] width 47 height 21
click at [203, 751] on div "Auto Line Break" at bounding box center [822, 756] width 1295 height 12
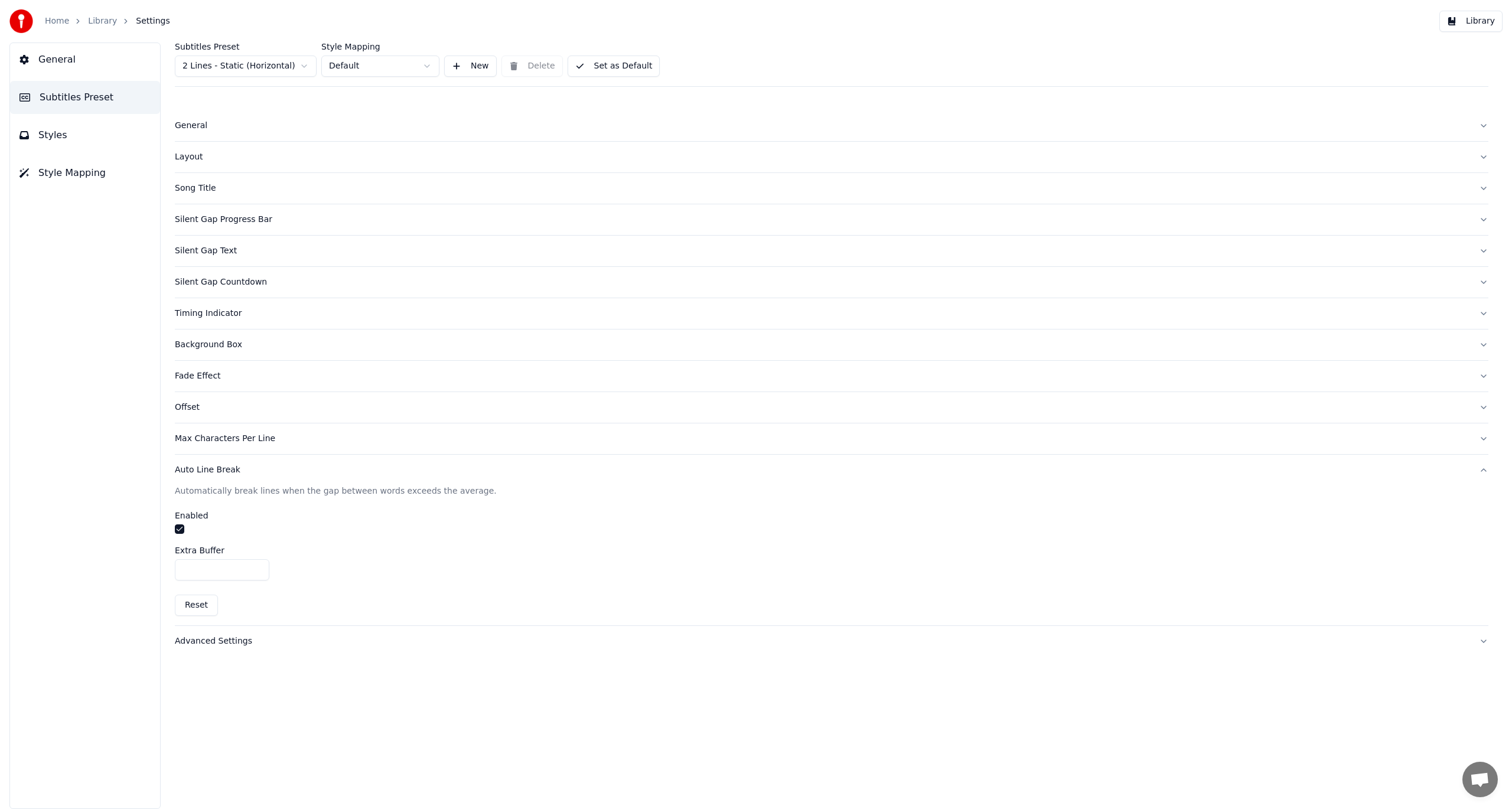
click at [211, 639] on div "Advanced Settings" at bounding box center [822, 641] width 1295 height 12
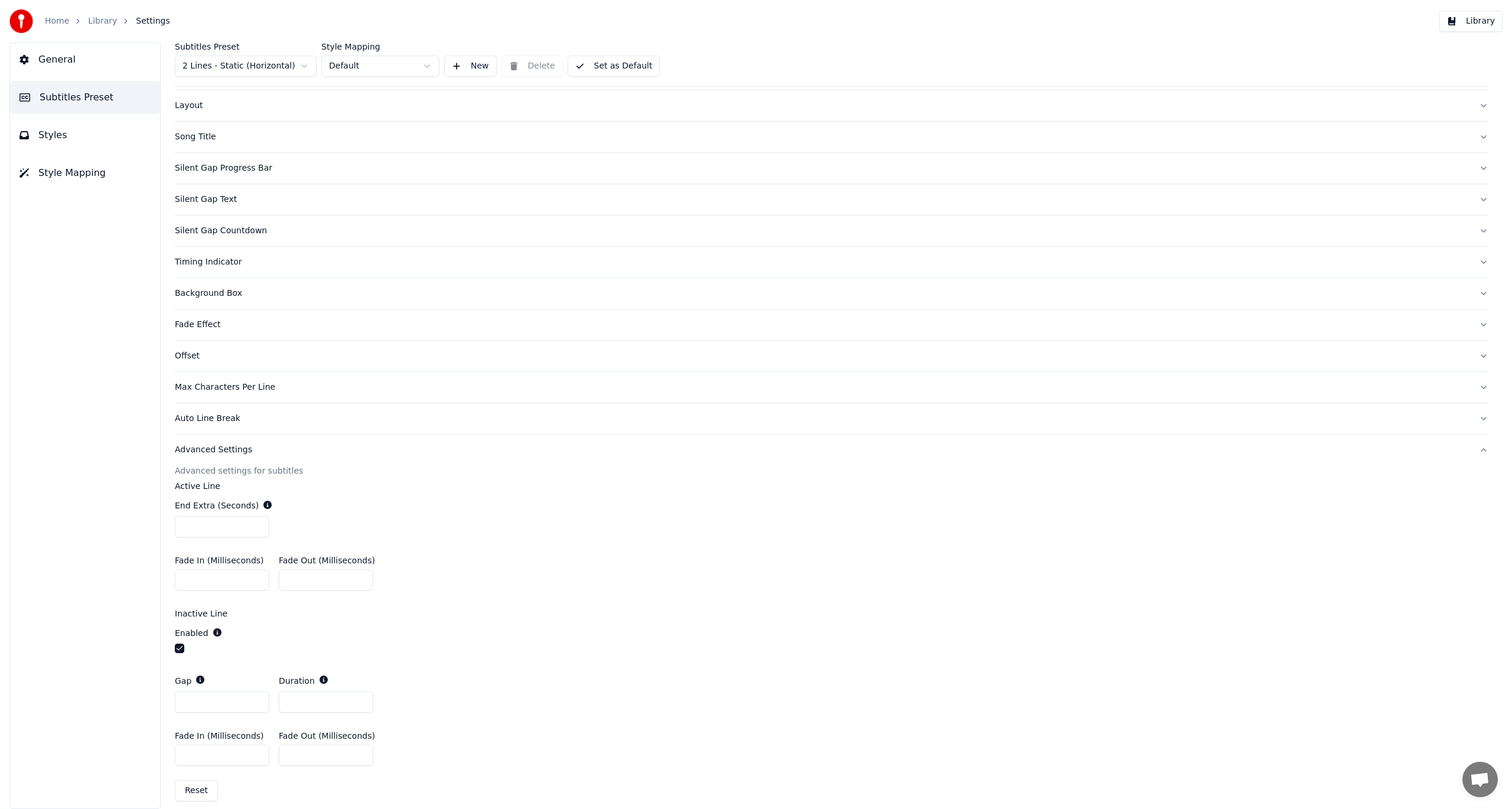
scroll to position [59, 0]
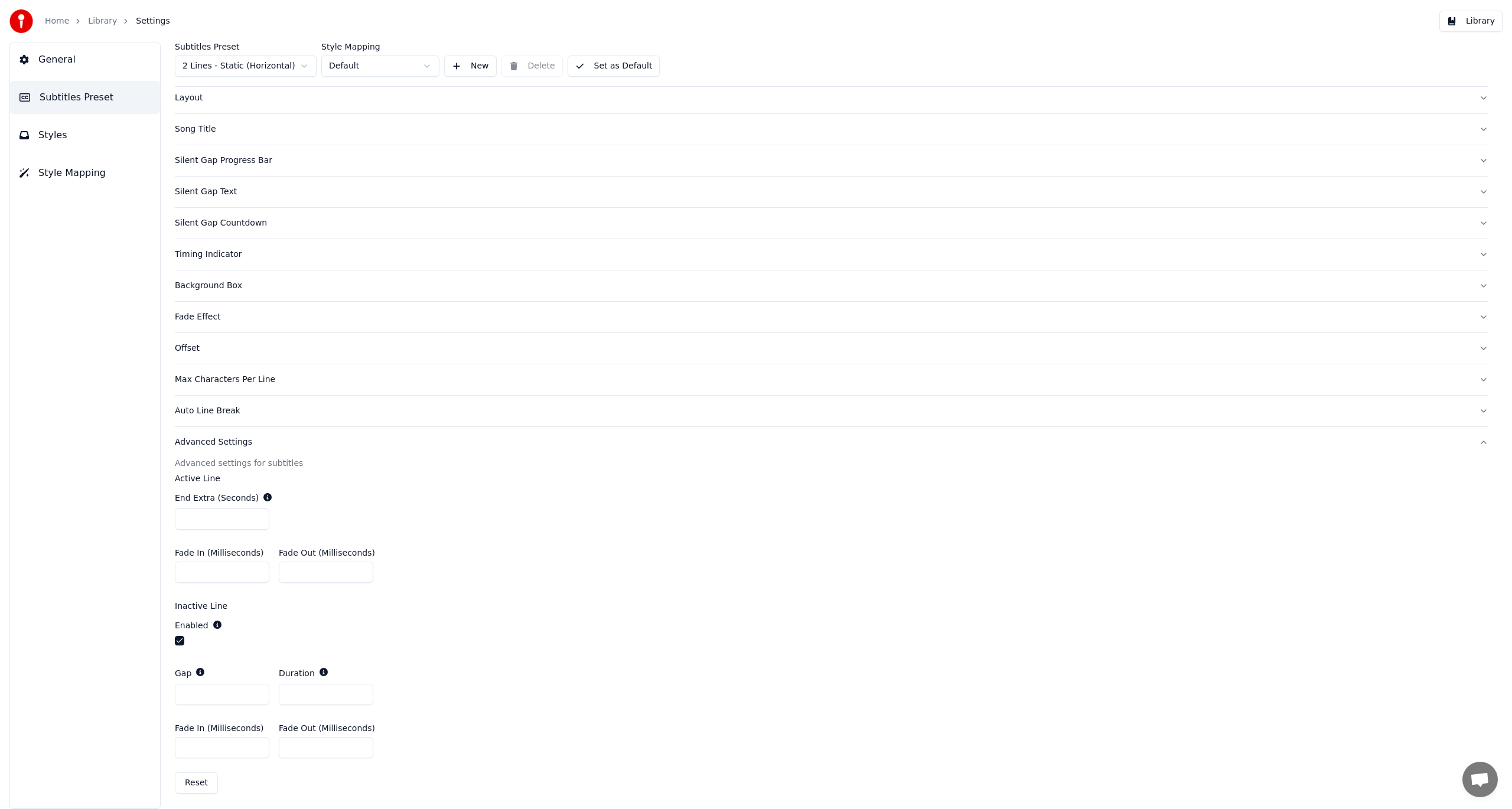
click at [196, 272] on button "Background Box" at bounding box center [832, 286] width 1314 height 31
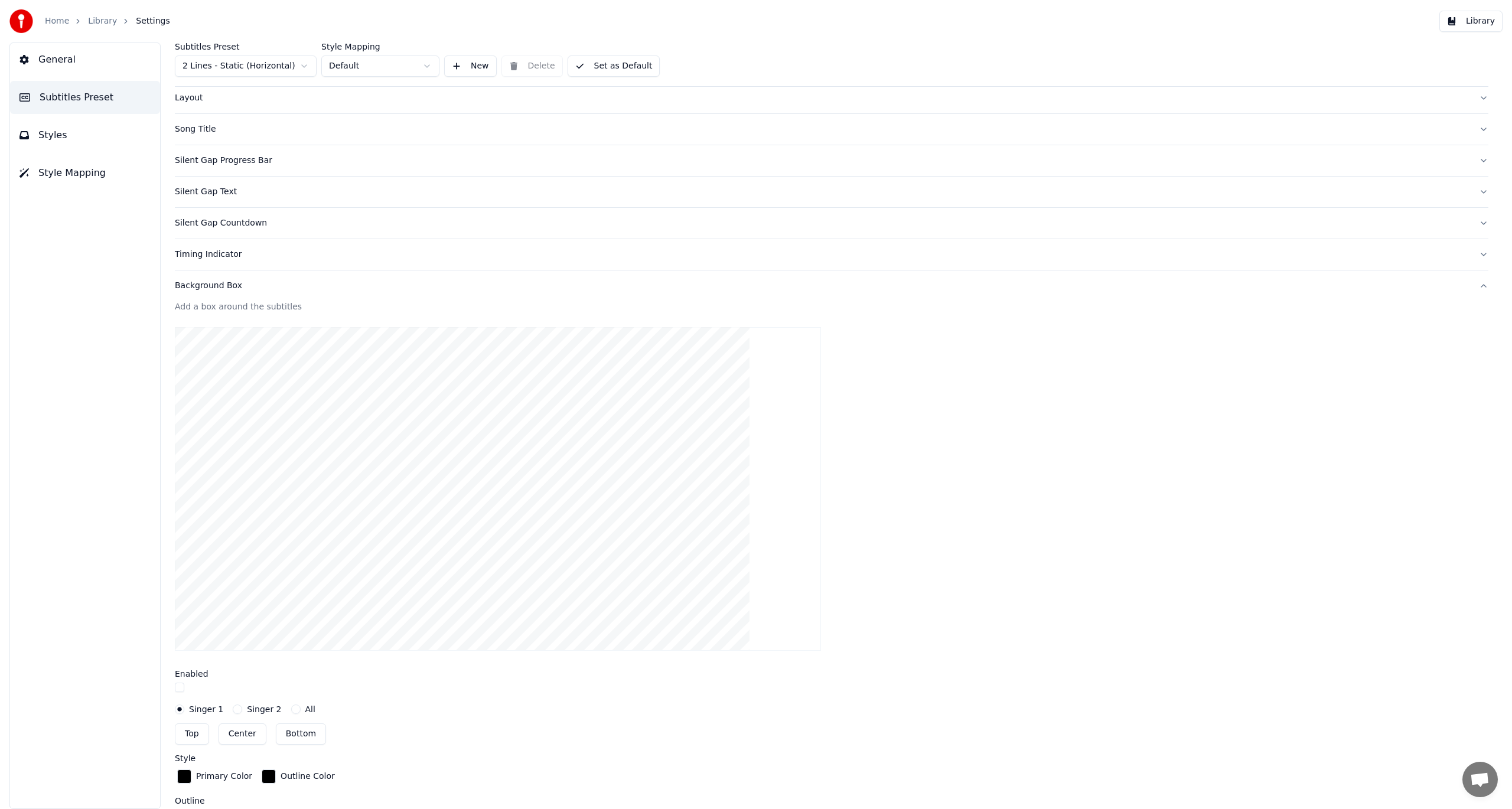
click at [202, 255] on div "Timing Indicator" at bounding box center [822, 254] width 1295 height 12
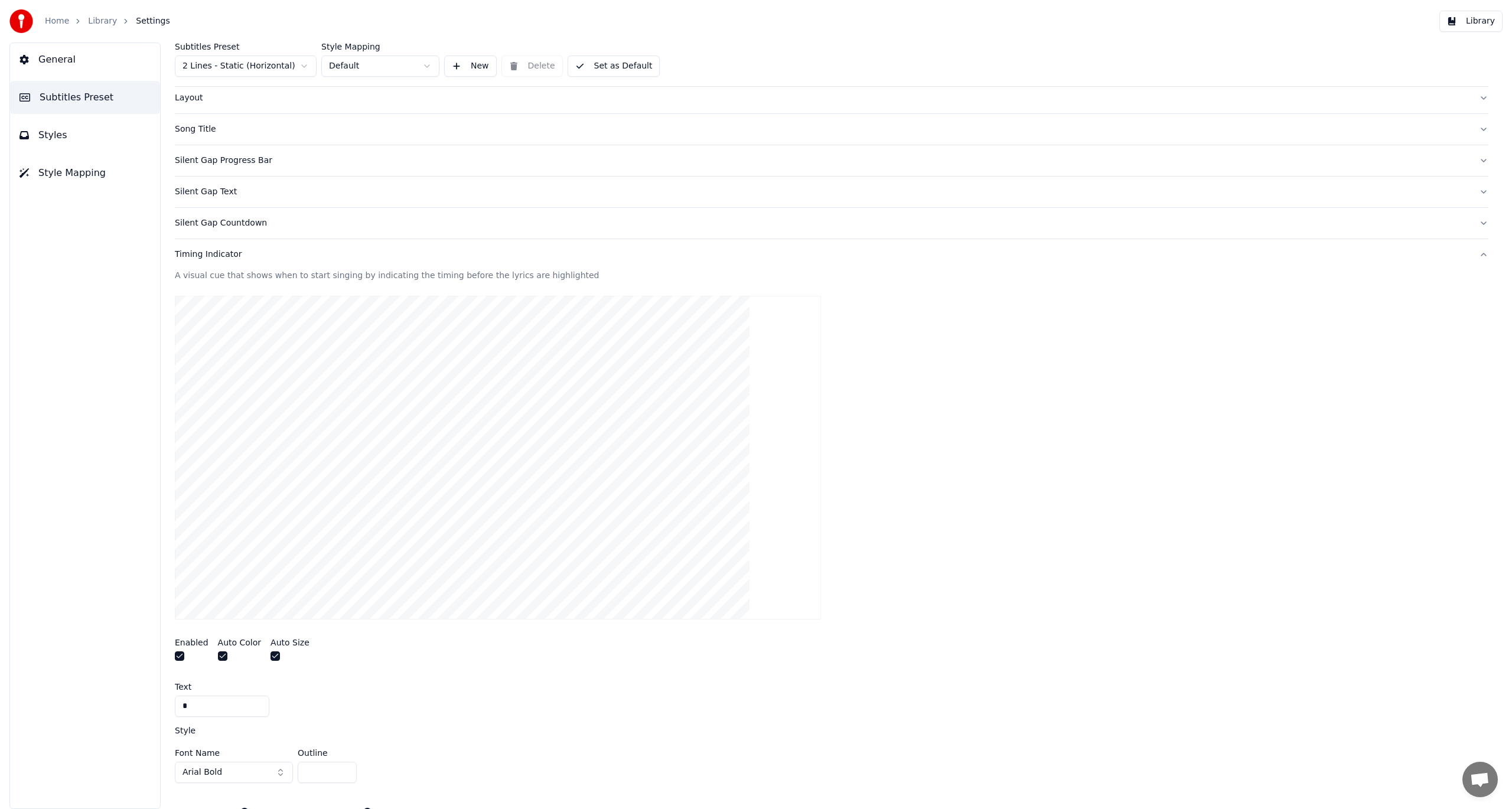
click at [209, 222] on div "Silent Gap Countdown" at bounding box center [822, 223] width 1295 height 12
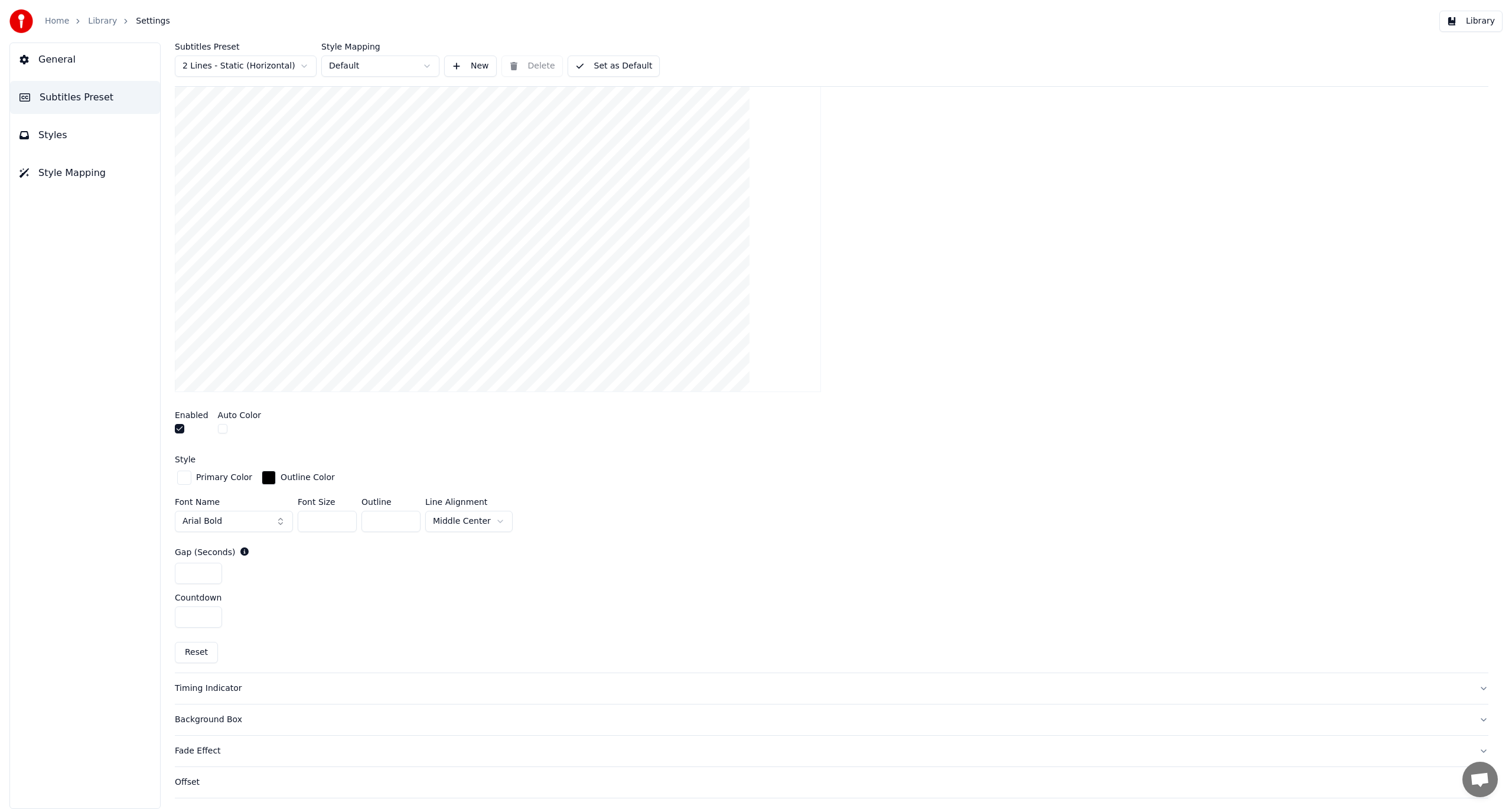
scroll to position [296, 0]
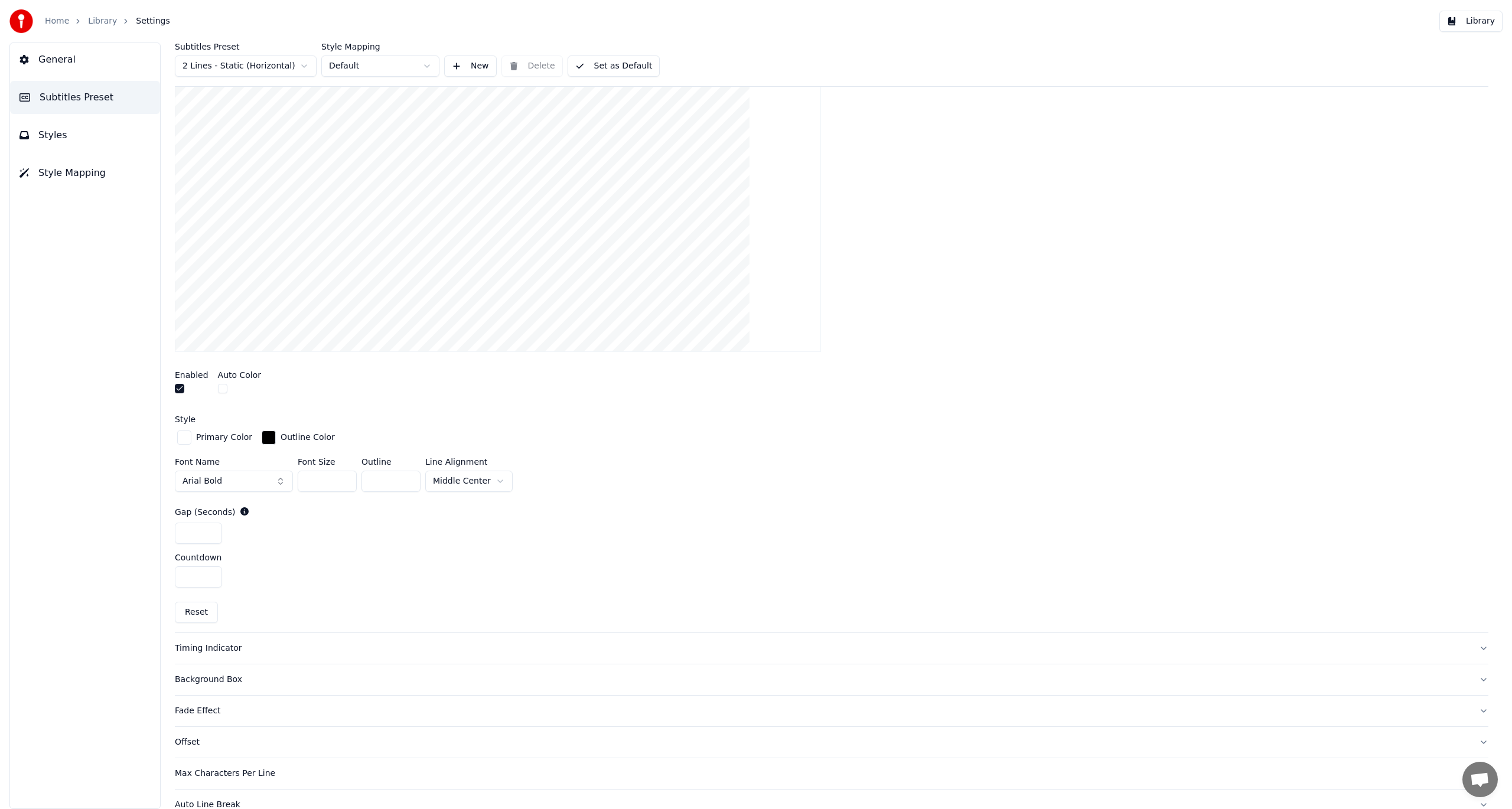
click at [467, 484] on html "Home Library Settings Library General Subtitles Preset Styles Style Mapping Sub…" at bounding box center [756, 404] width 1512 height 809
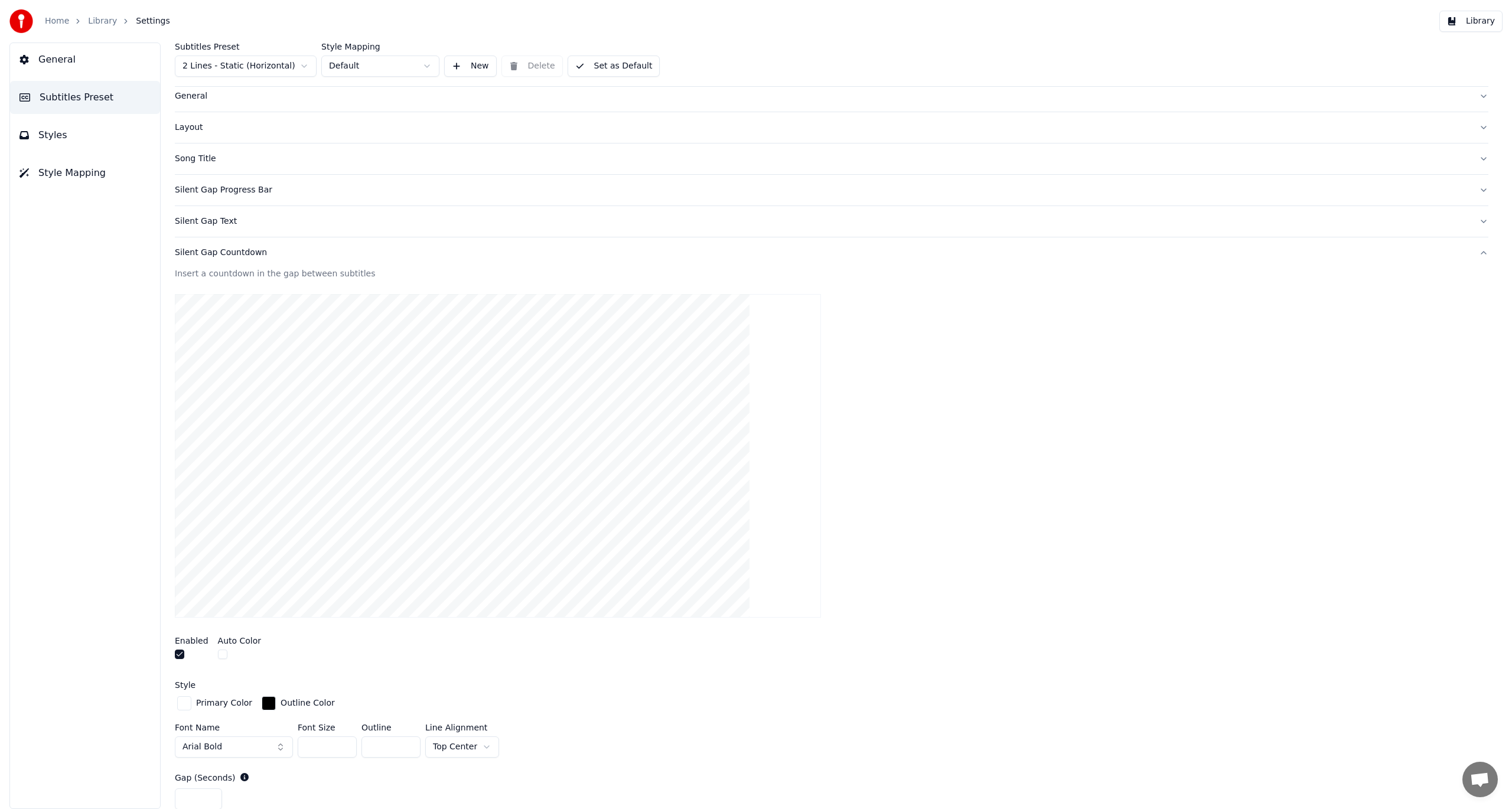
scroll to position [0, 0]
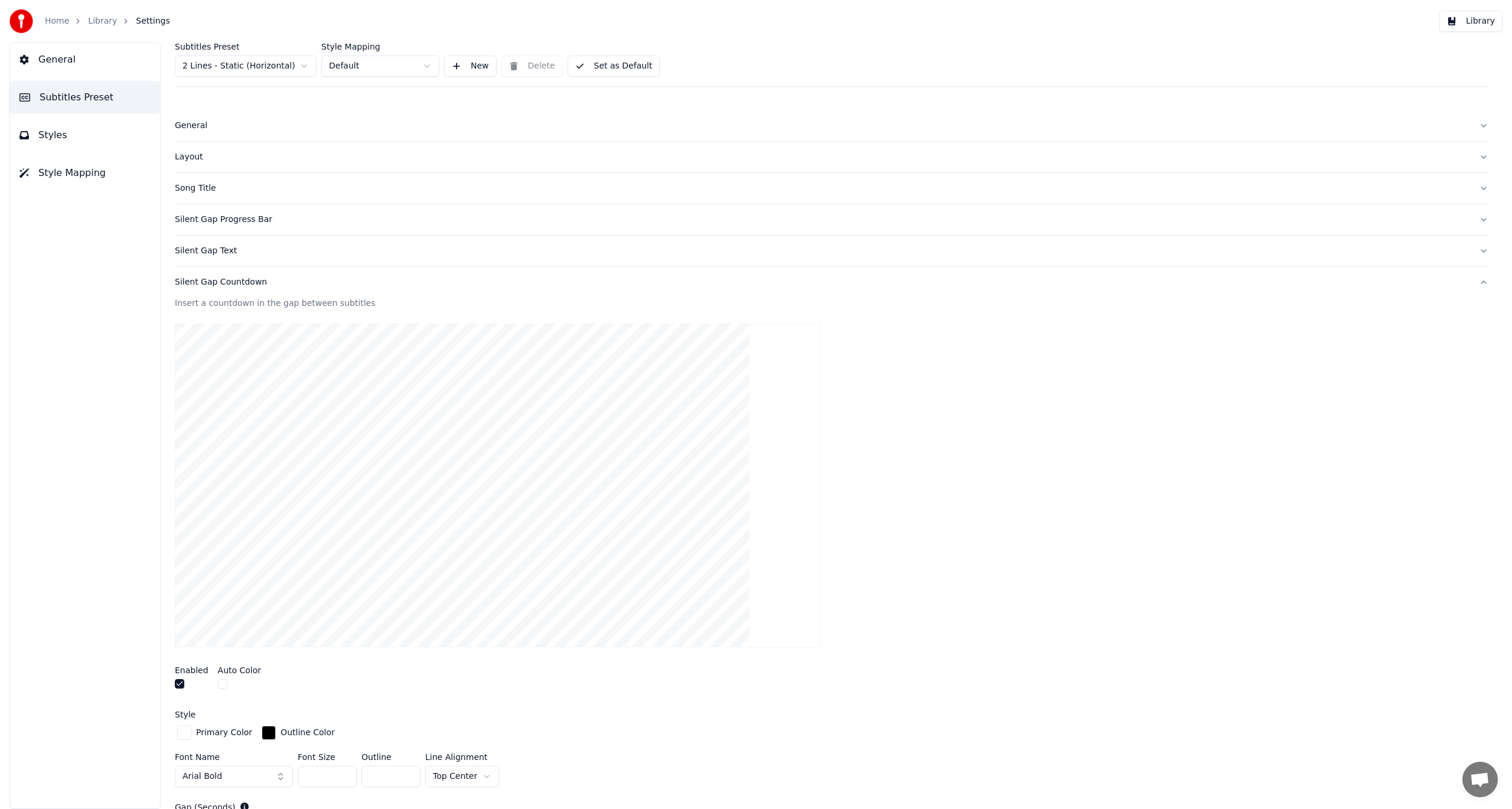
click at [208, 223] on div "Silent Gap Progress Bar" at bounding box center [822, 220] width 1295 height 12
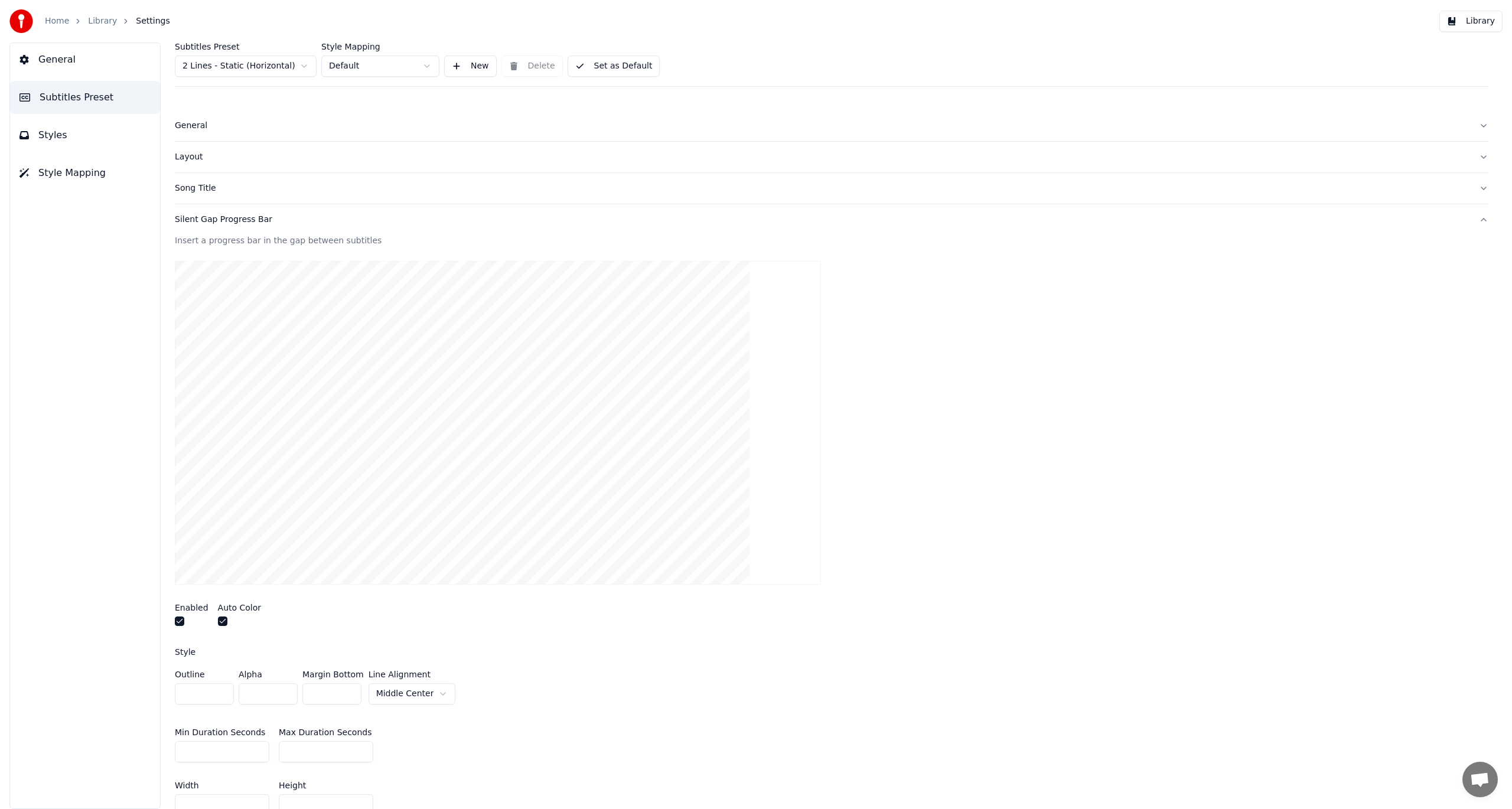
click at [407, 689] on html "Home Library Settings Library General Subtitles Preset Styles Style Mapping Sub…" at bounding box center [756, 404] width 1512 height 809
click at [585, 609] on div "Enabled Auto Color" at bounding box center [832, 617] width 1314 height 45
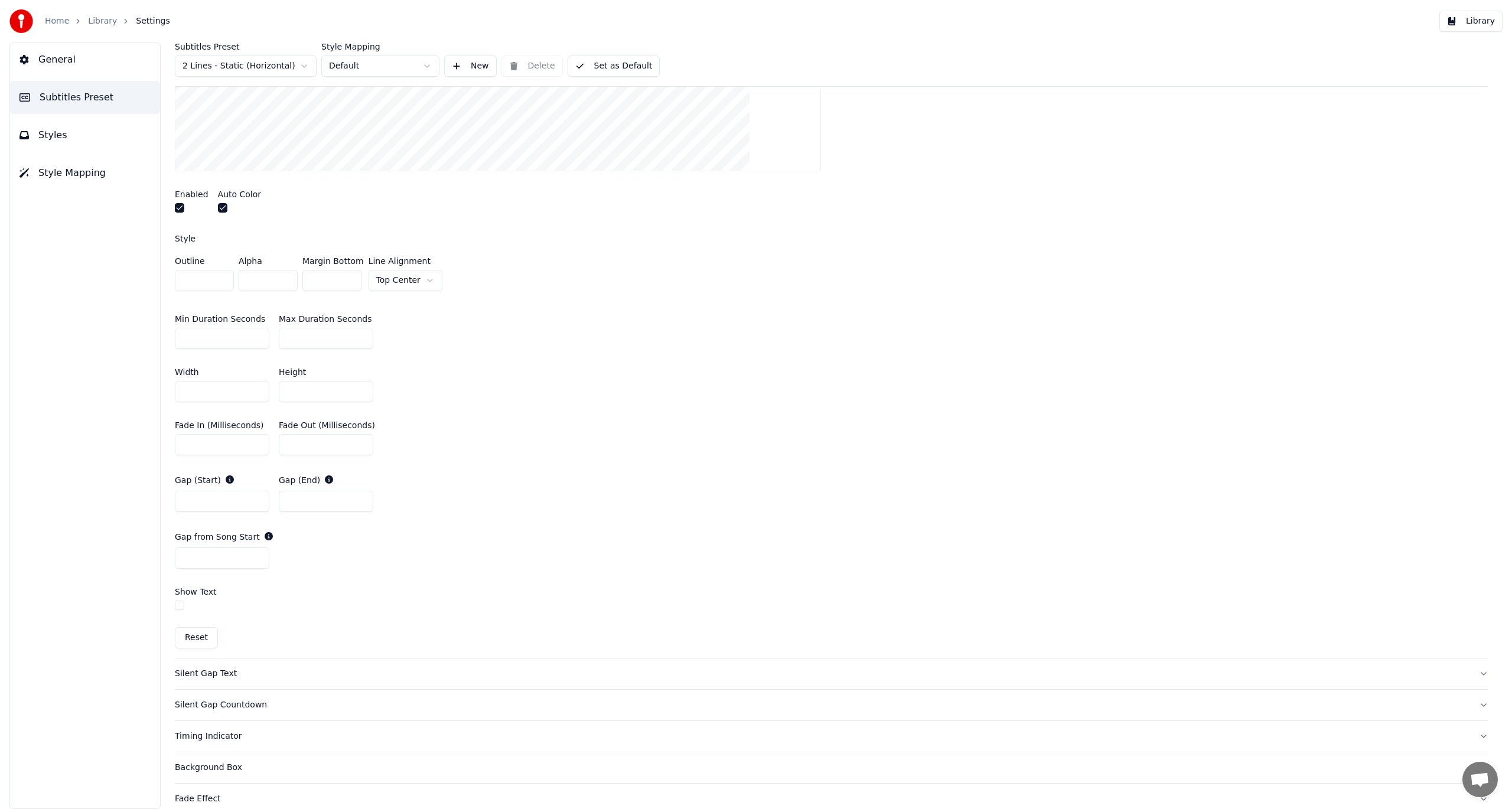
scroll to position [549, 0]
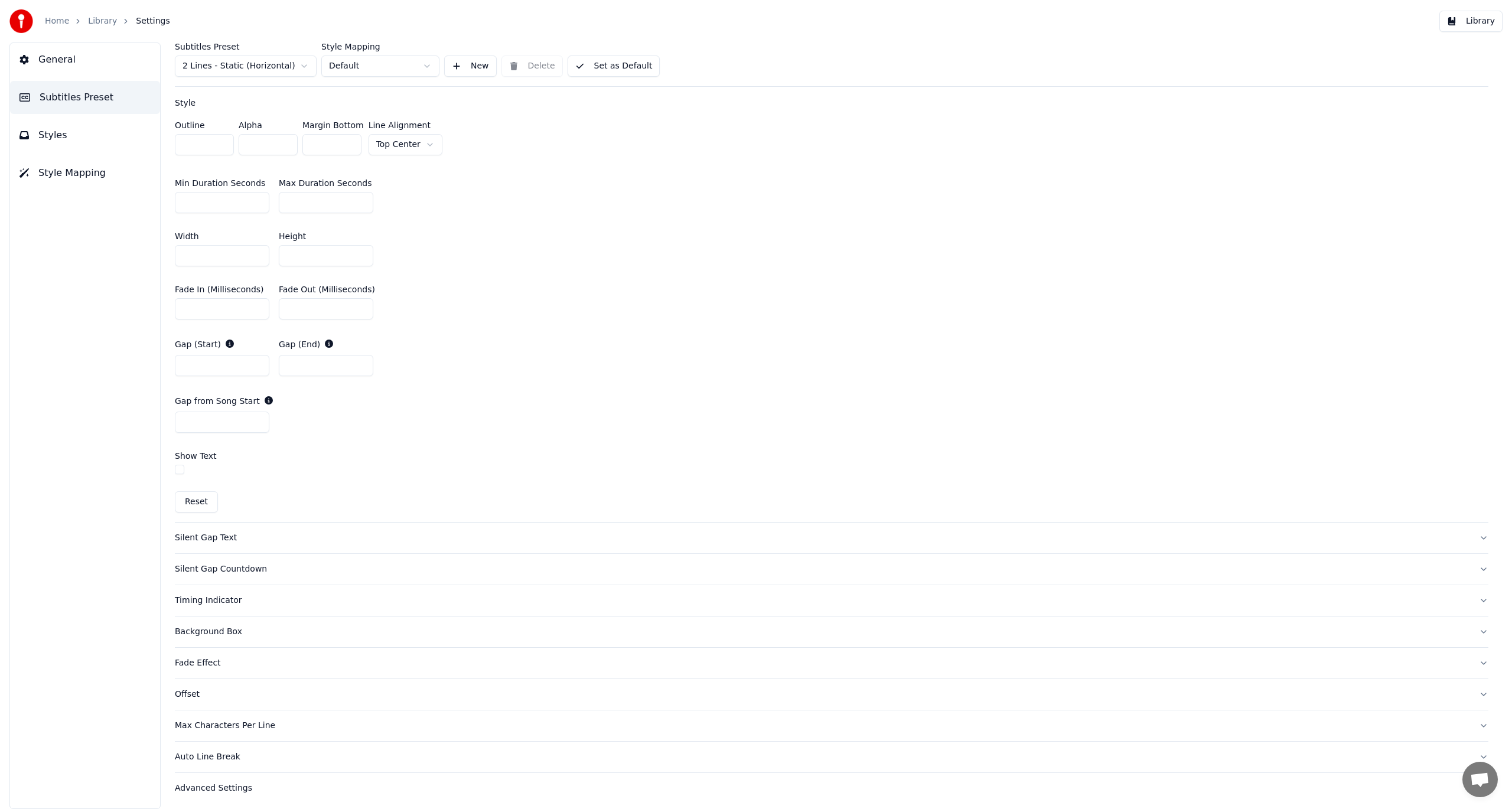
click at [219, 566] on div "Silent Gap Countdown" at bounding box center [822, 569] width 1295 height 12
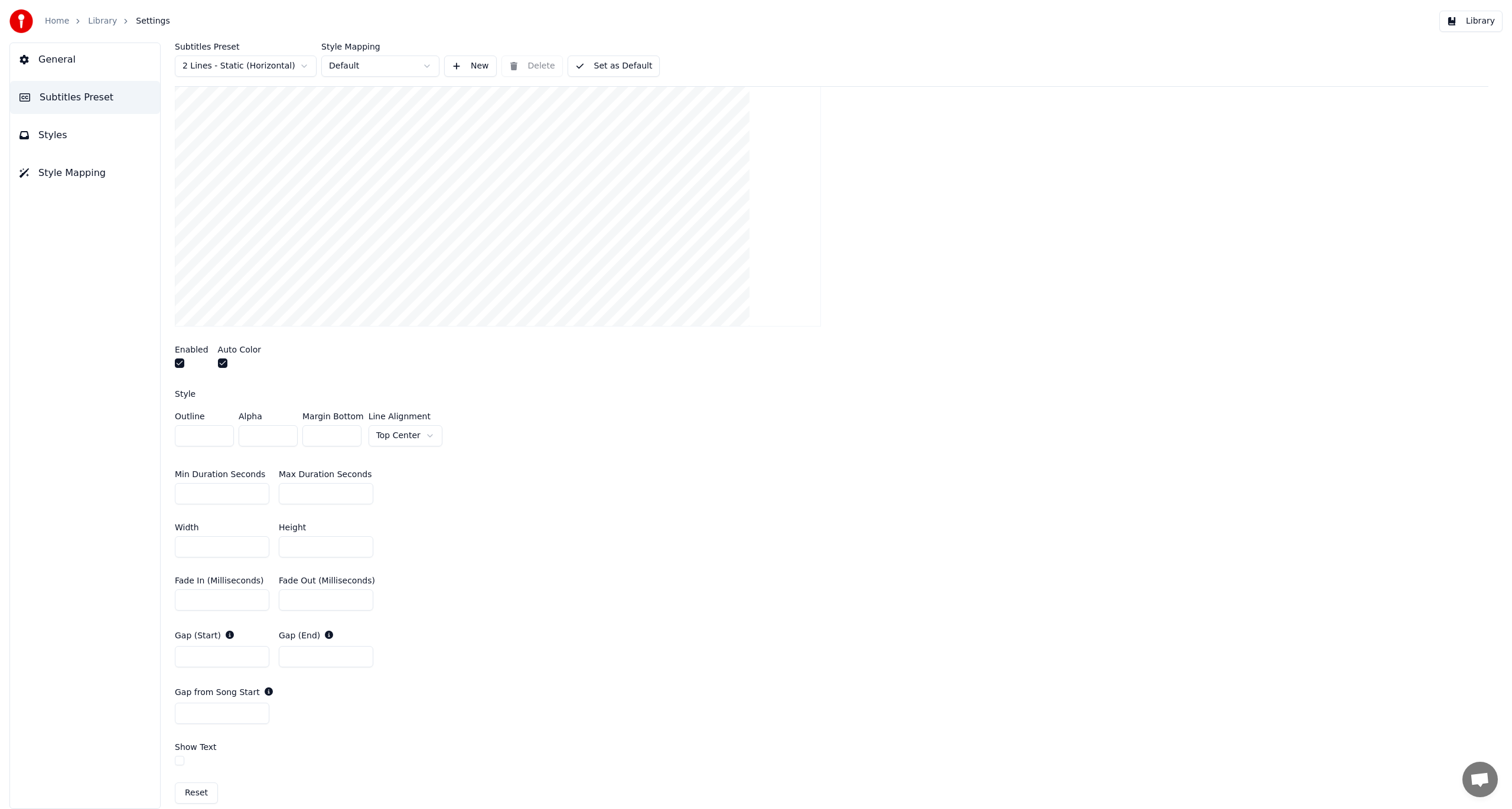
scroll to position [192, 0]
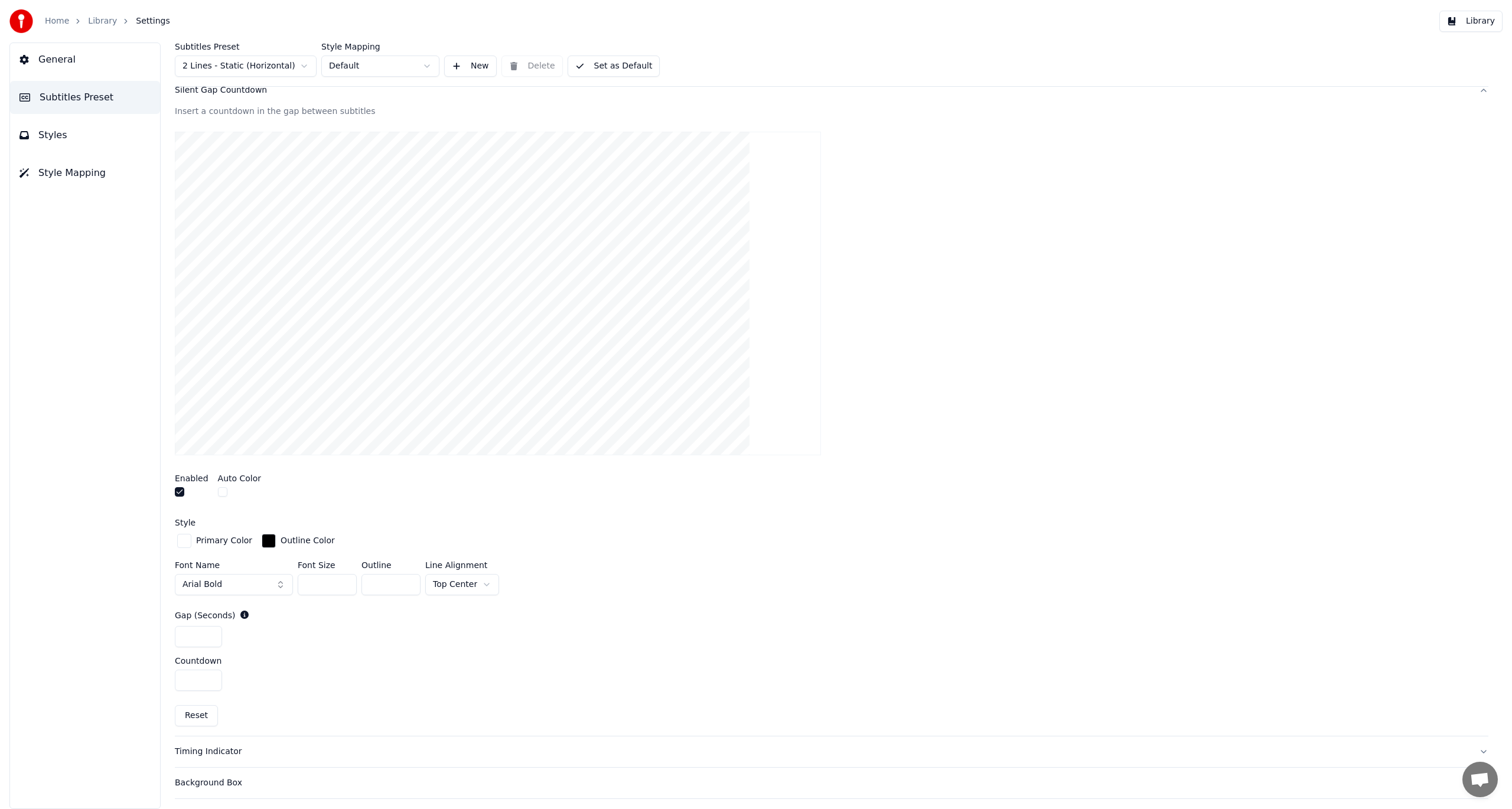
click at [461, 586] on html "Home Library Settings Library General Subtitles Preset Styles Style Mapping Sub…" at bounding box center [756, 404] width 1512 height 809
click at [584, 671] on div "*" at bounding box center [832, 680] width 1314 height 21
click at [115, 136] on button "Styles" at bounding box center [85, 135] width 150 height 33
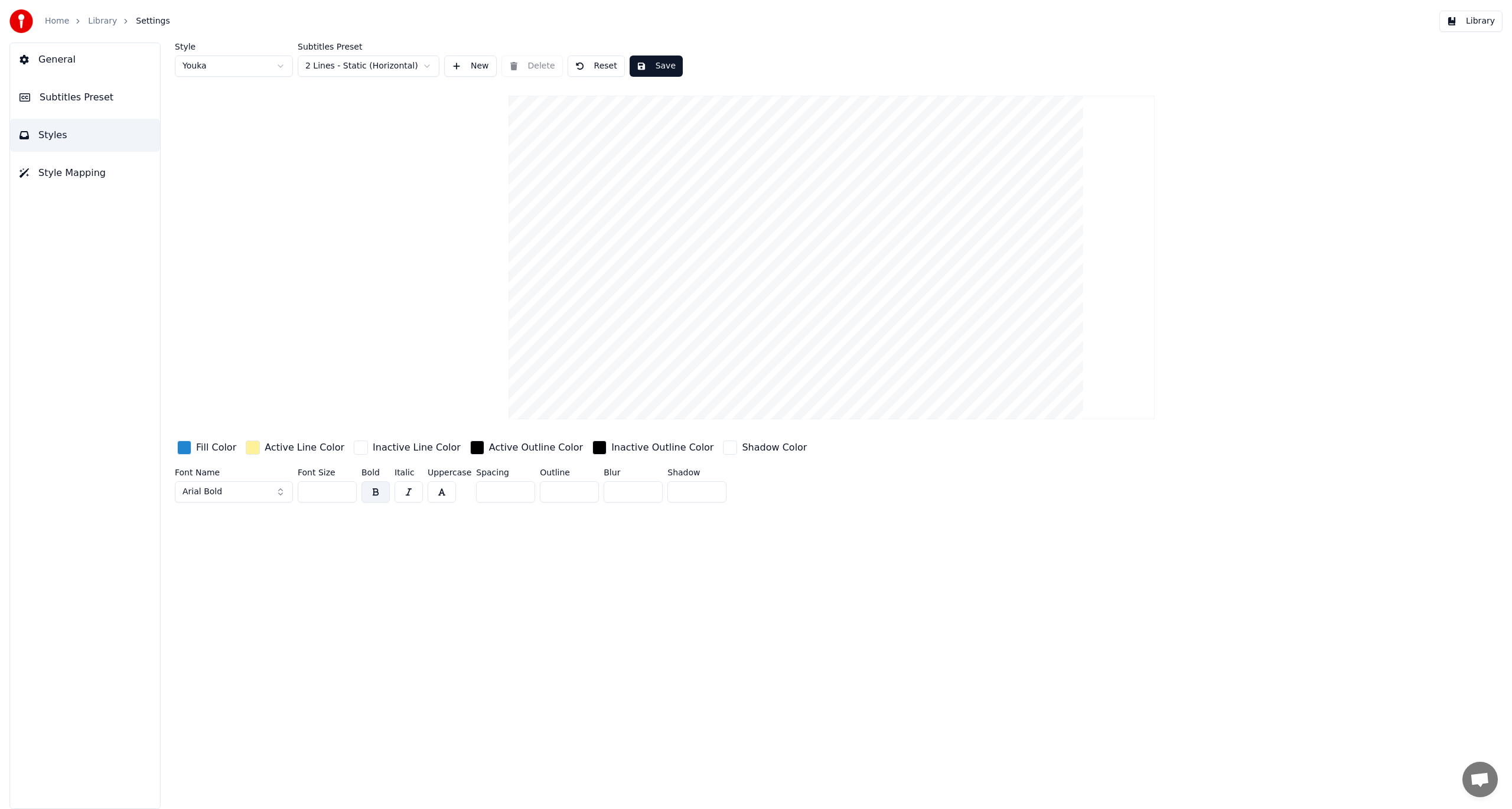
click at [50, 170] on span "Style Mapping" at bounding box center [72, 173] width 68 height 14
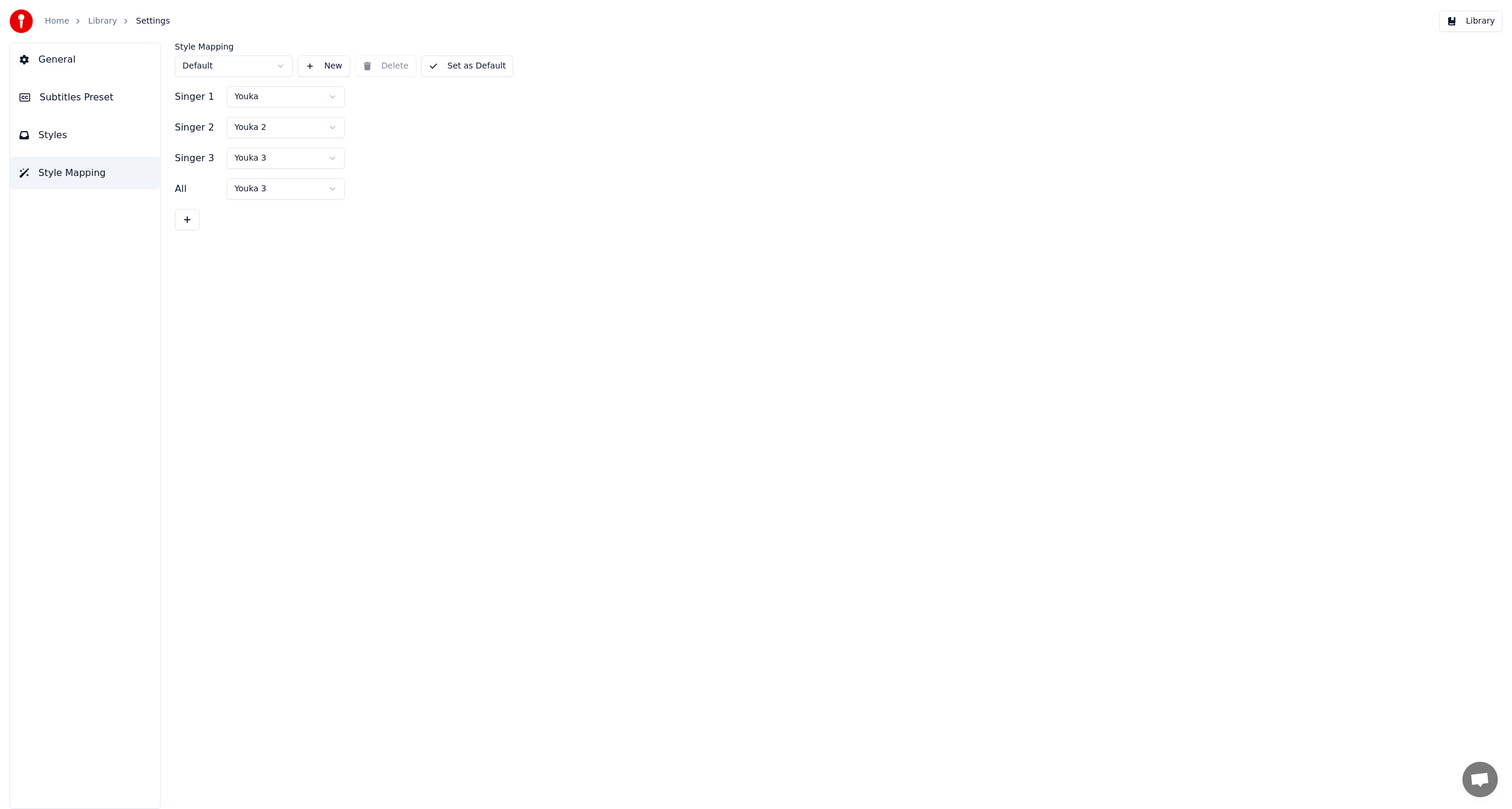
click at [88, 59] on button "General" at bounding box center [85, 59] width 150 height 33
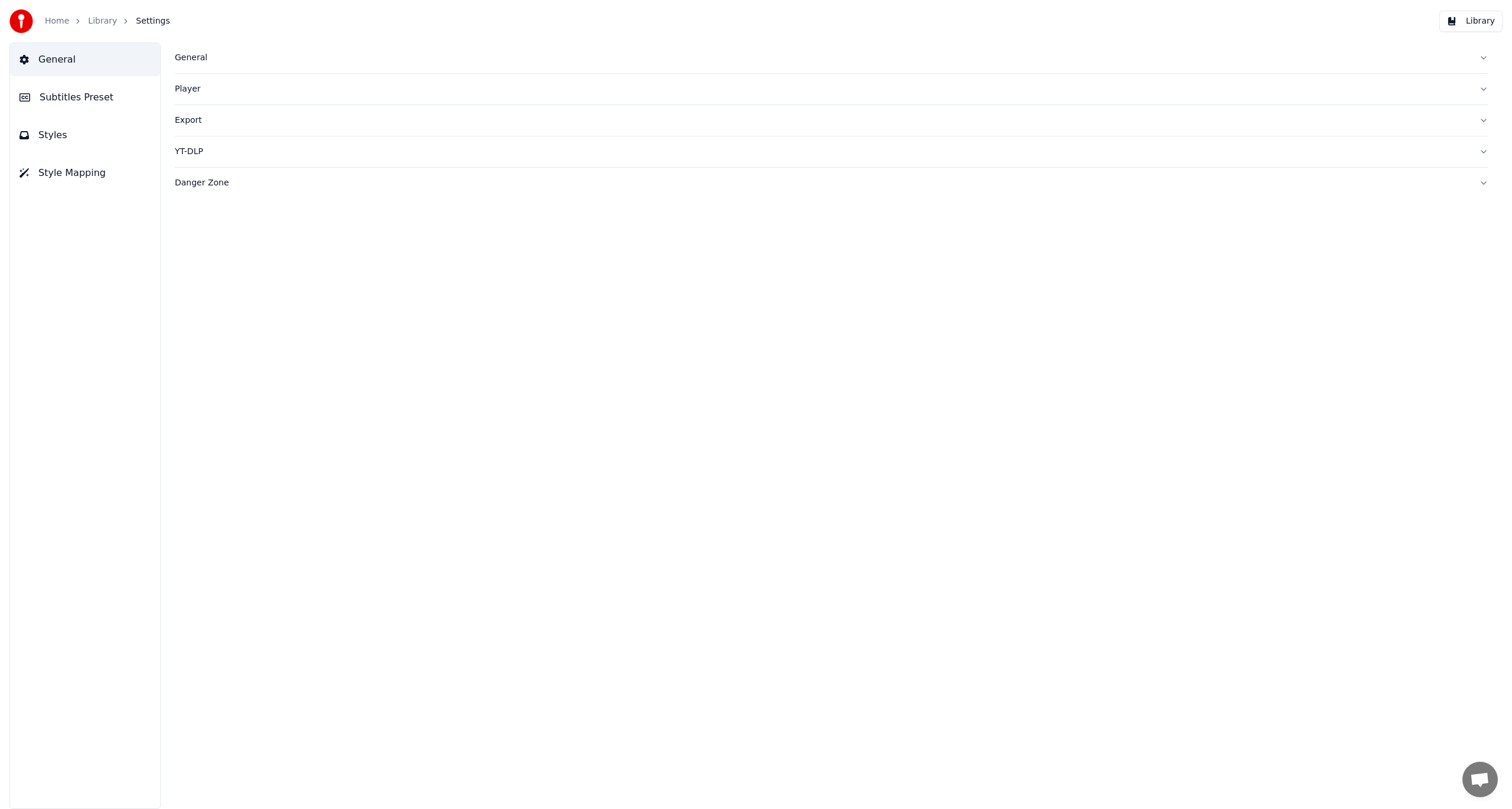
click at [202, 63] on div "General" at bounding box center [822, 58] width 1295 height 12
click at [202, 272] on button "Player" at bounding box center [832, 279] width 1314 height 31
click at [107, 24] on link "Library" at bounding box center [102, 21] width 29 height 12
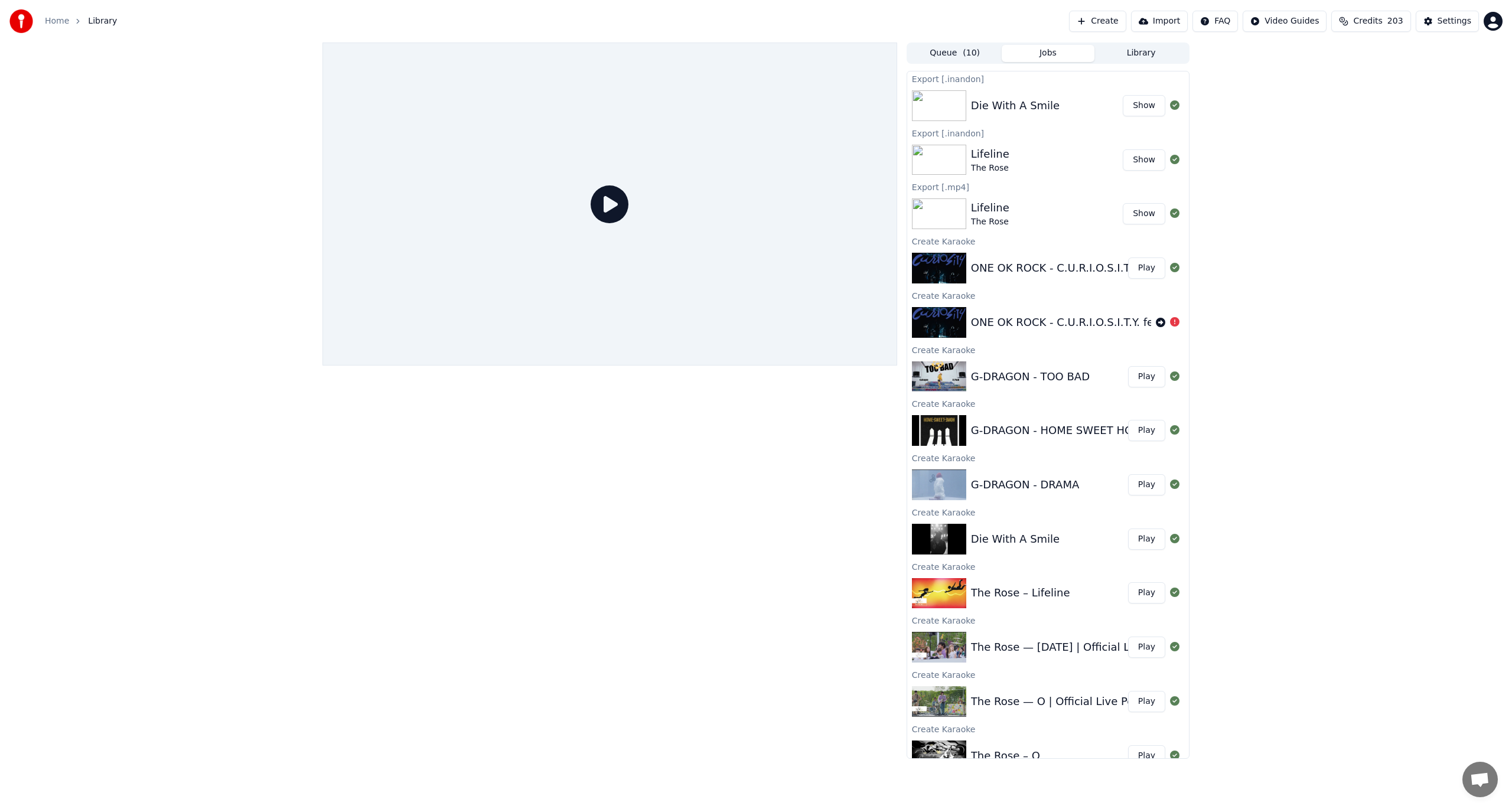
click at [1001, 422] on div "G-DRAGON - HOME SWEET HOME" at bounding box center [1059, 430] width 178 height 17
click at [1140, 433] on button "Play" at bounding box center [1146, 431] width 37 height 21
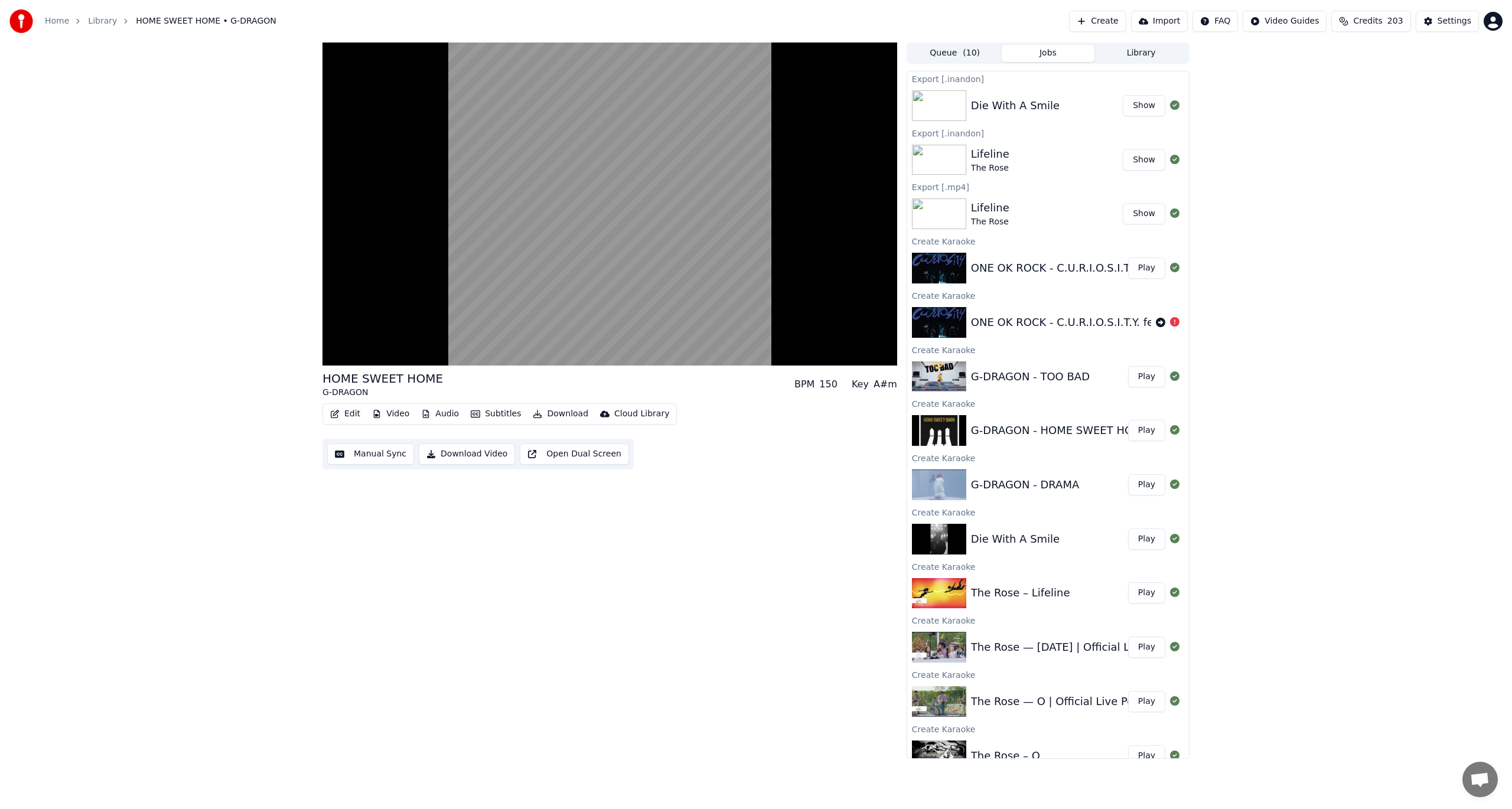
click at [345, 412] on button "Edit" at bounding box center [345, 414] width 40 height 17
click at [371, 434] on div "Edit Lyrics" at bounding box center [370, 439] width 42 height 12
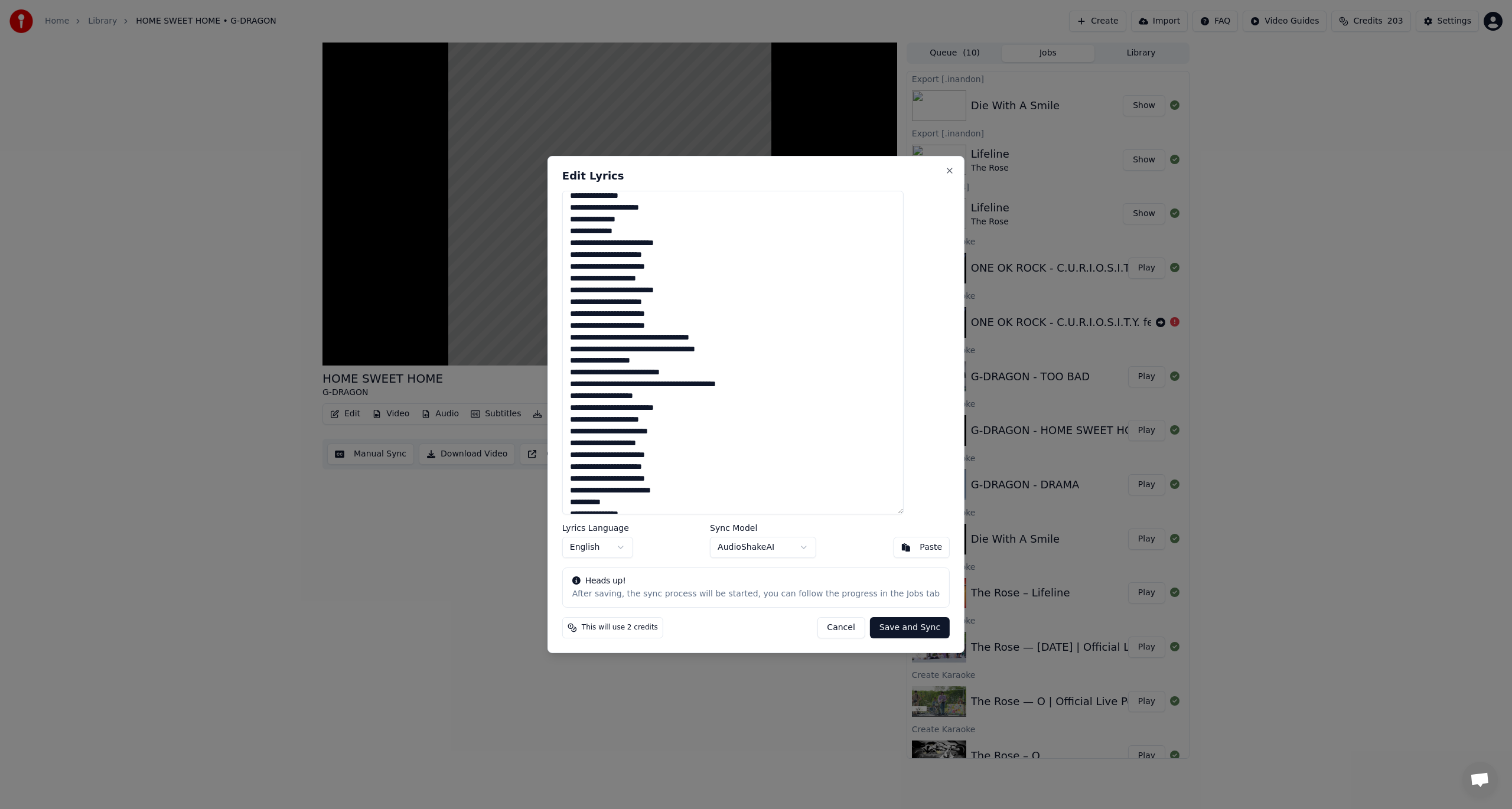
scroll to position [236, 0]
click at [638, 539] on body "Home Library HOME SWEET HOME • G-DRAGON Create Import FAQ Video Guides Credits …" at bounding box center [756, 404] width 1512 height 809
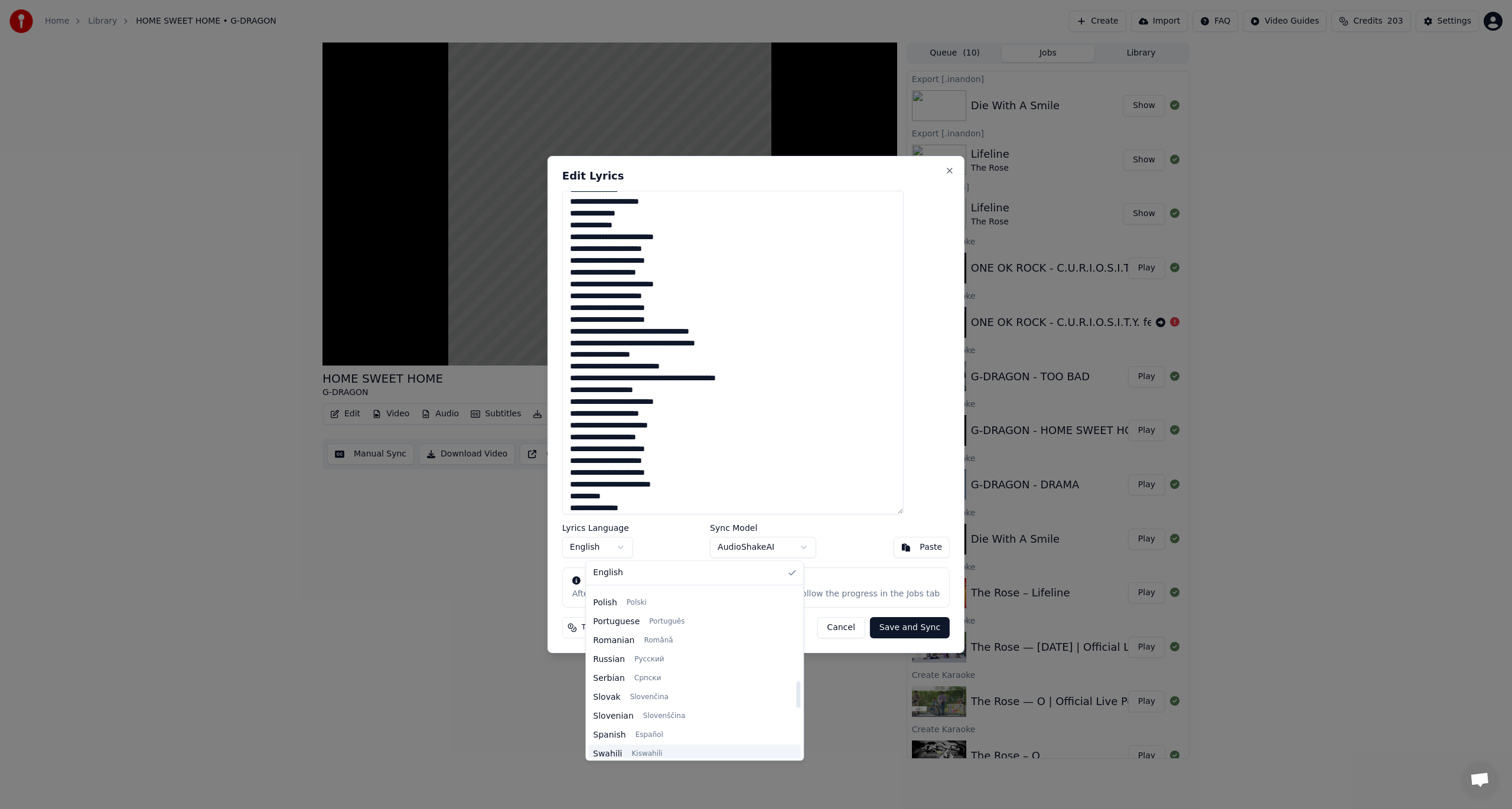
scroll to position [906, 0]
click at [837, 544] on body "Home Library HOME SWEET HOME • G-DRAGON Create Import FAQ Video Guides Credits …" at bounding box center [756, 404] width 1512 height 809
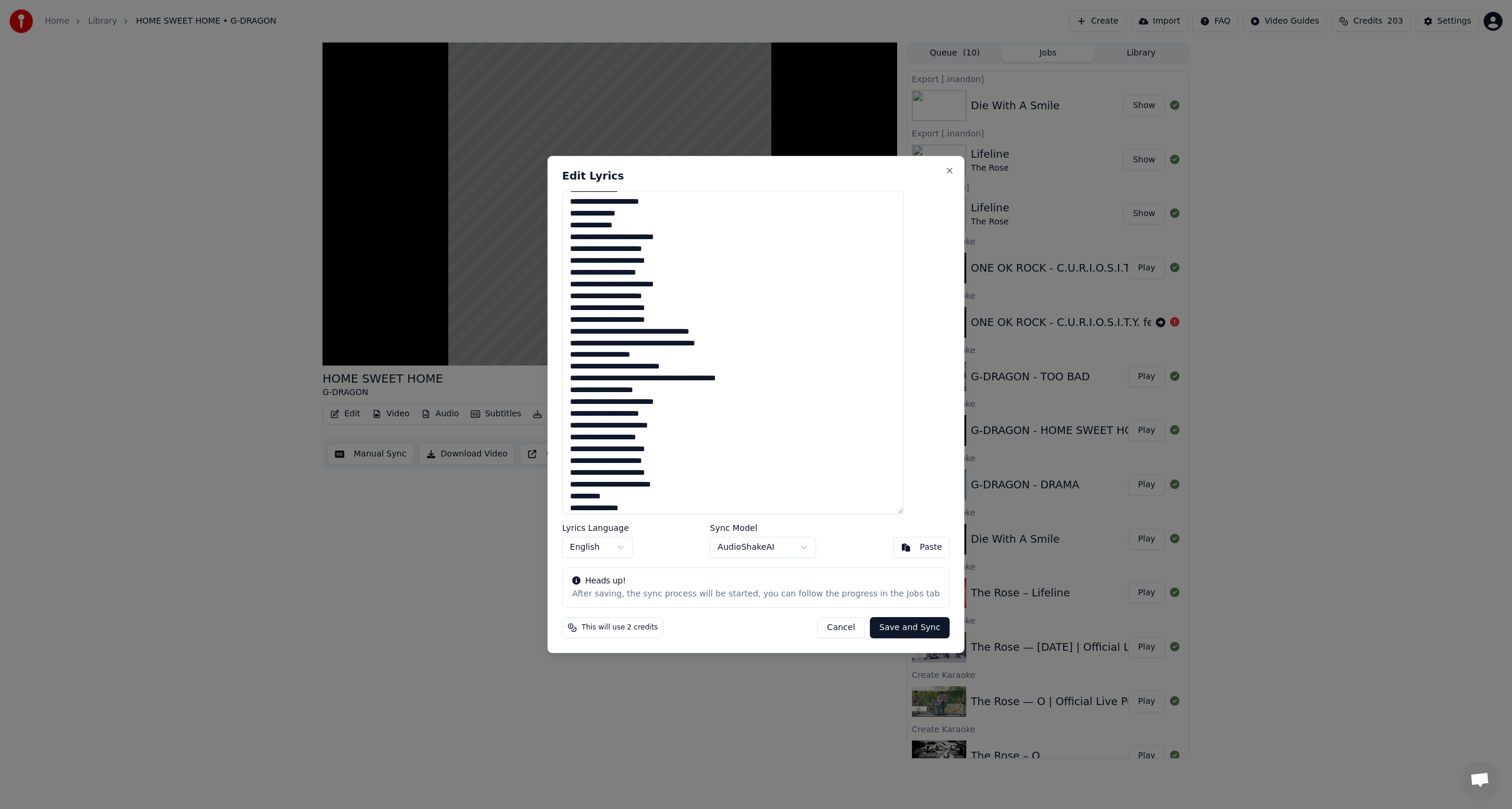
click at [764, 548] on body "Home Library HOME SWEET HOME • G-DRAGON Create Import FAQ Video Guides Credits …" at bounding box center [756, 404] width 1512 height 809
type textarea "**********"
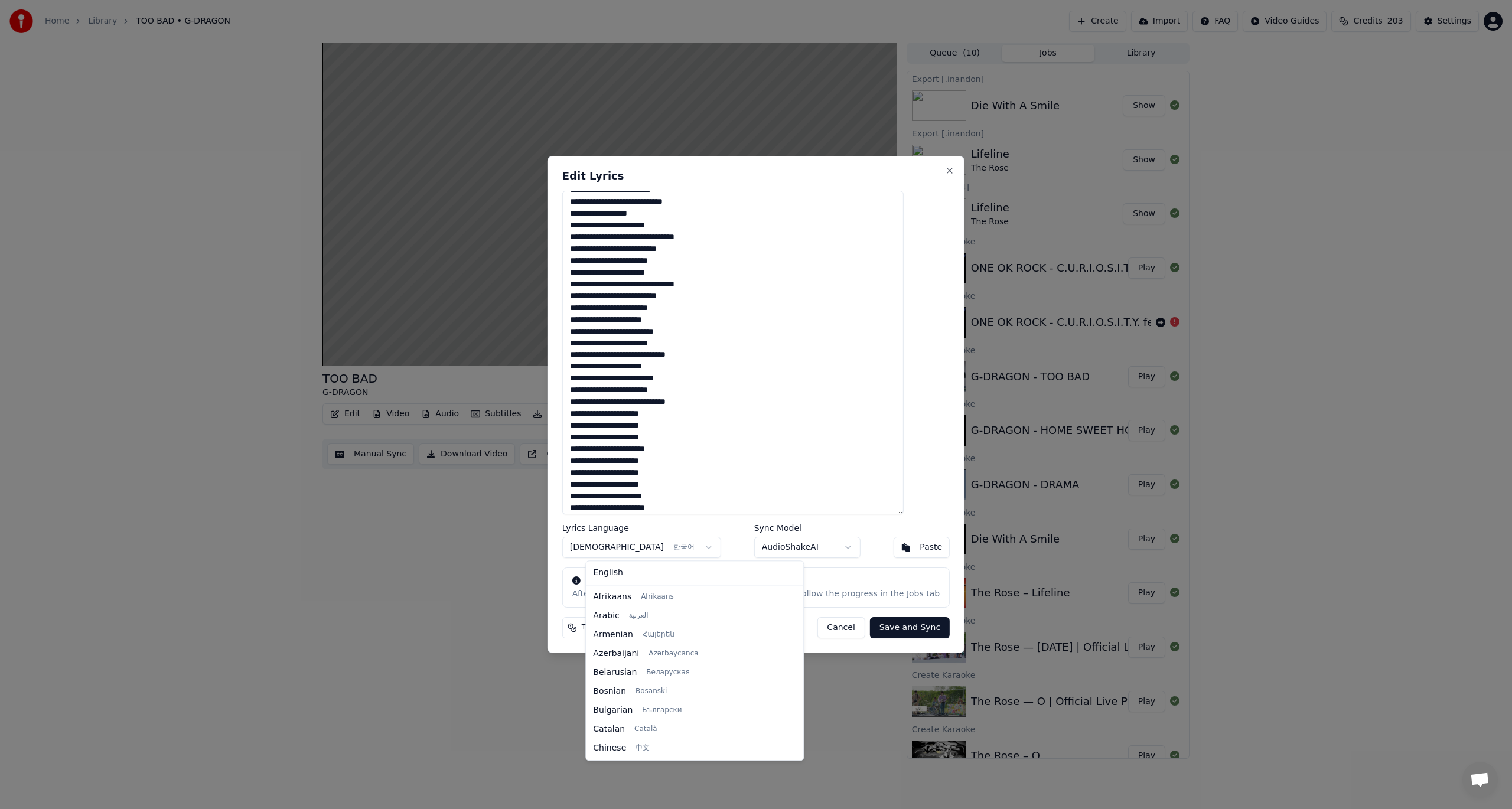
click at [644, 542] on body "Home Library TOO BAD • G-DRAGON Create Import FAQ Video Guides Credits 203 Sett…" at bounding box center [756, 404] width 1512 height 809
click at [816, 494] on body "Home Library TOO BAD • G-DRAGON Create Import FAQ Video Guides Credits 203 Sett…" at bounding box center [756, 404] width 1512 height 809
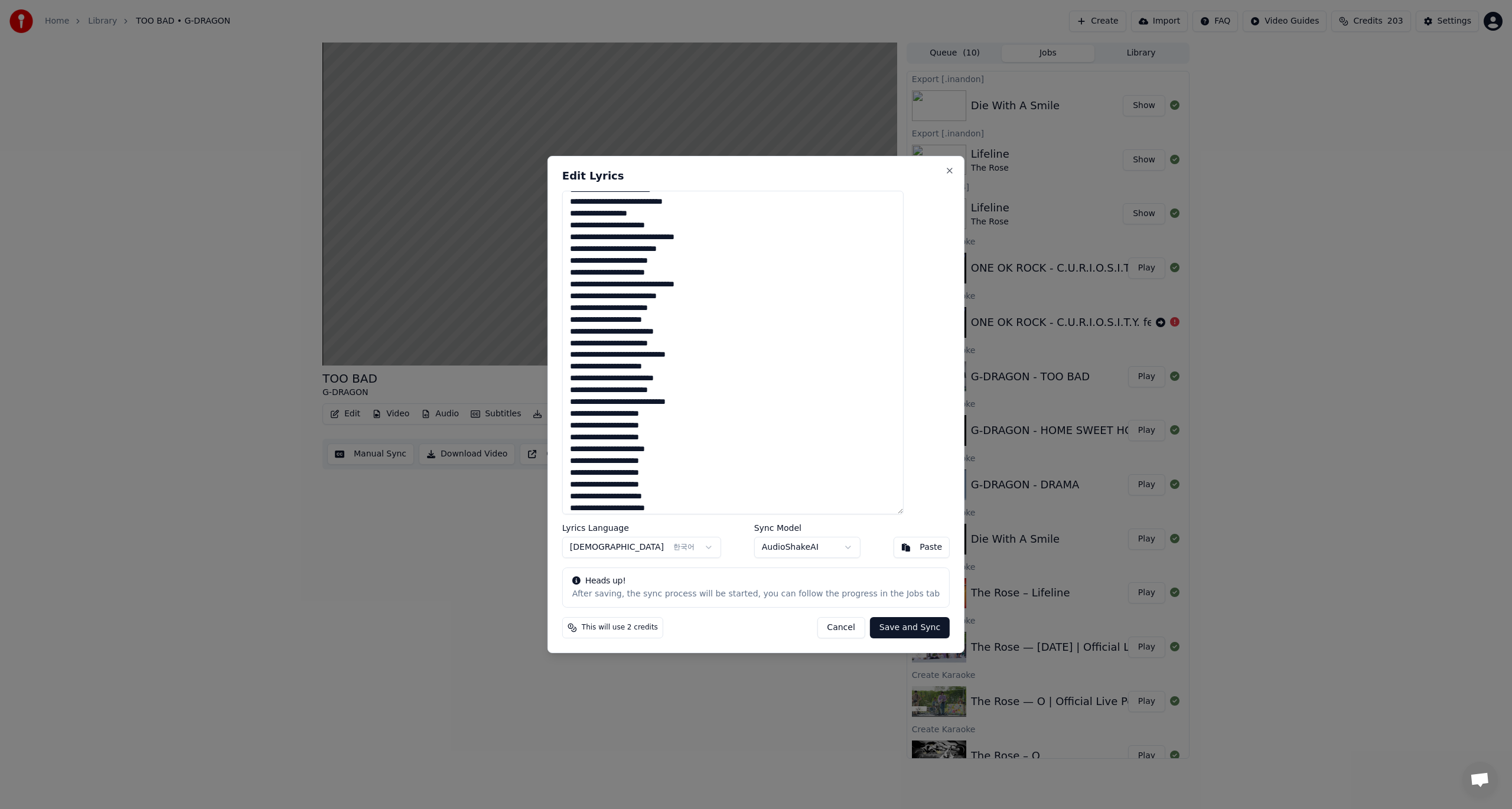
click at [803, 648] on div "Edit Lyrics Lyrics Language Korean 한국어 Sync Model AudioShakeAI Paste Heads up! …" at bounding box center [756, 404] width 417 height 497
click at [817, 625] on button "Cancel" at bounding box center [841, 627] width 48 height 21
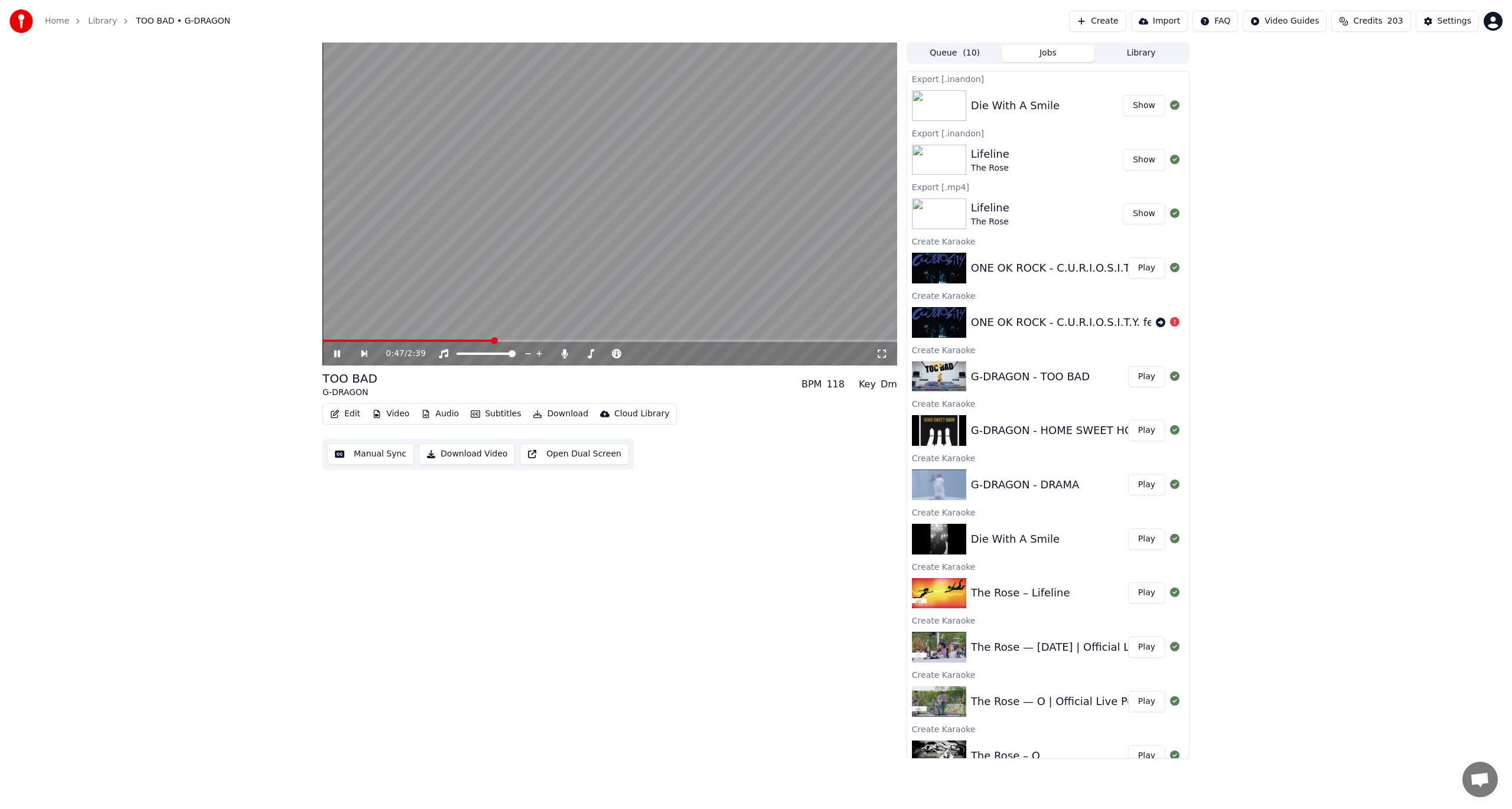
click at [1021, 430] on div "G-DRAGON - HOME SWEET HOME" at bounding box center [1059, 430] width 178 height 17
click at [1130, 428] on button "Play" at bounding box center [1146, 431] width 37 height 21
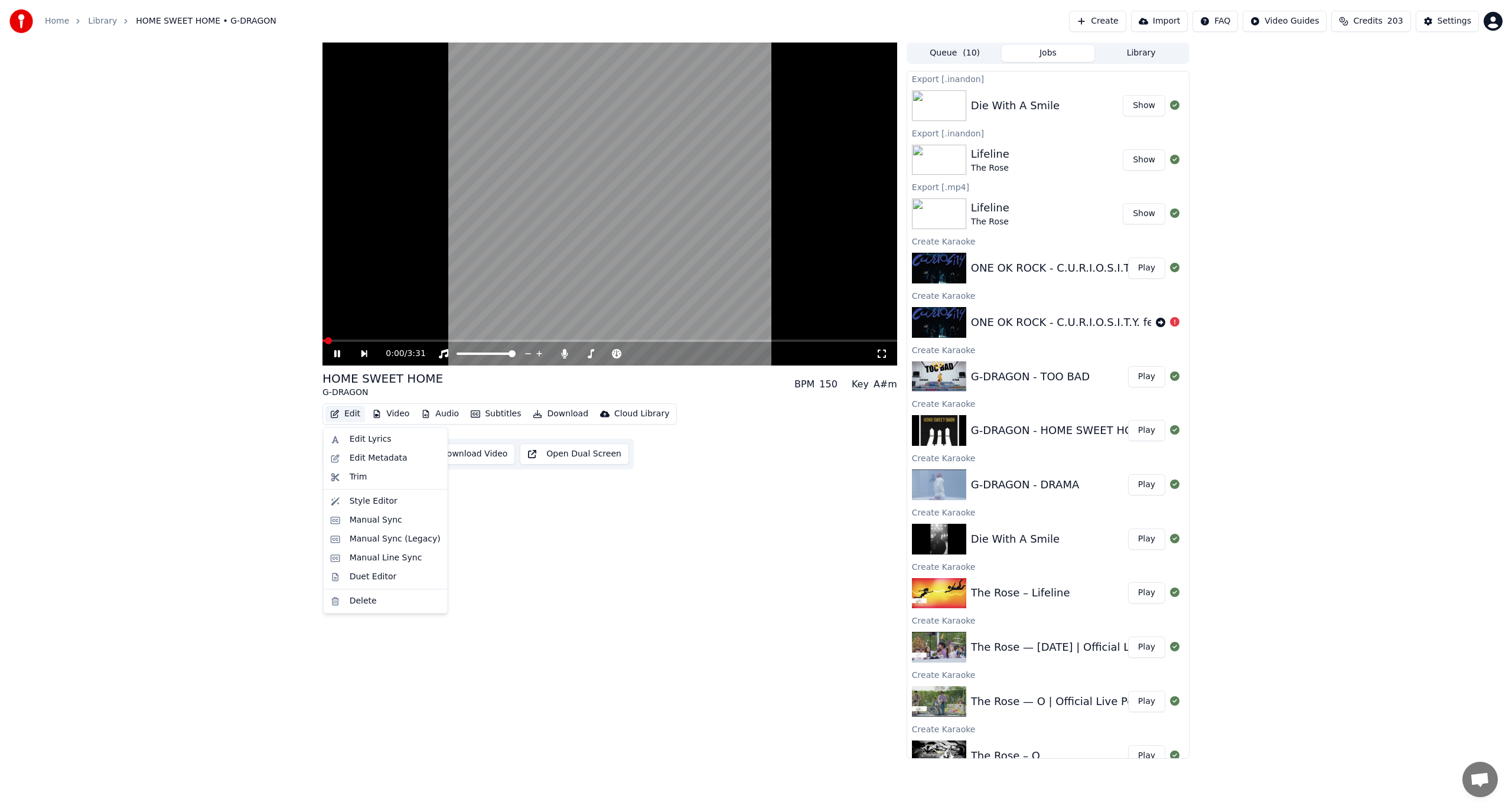
click at [349, 417] on button "Edit" at bounding box center [345, 414] width 40 height 17
click at [347, 436] on div "Edit Lyrics" at bounding box center [386, 439] width 119 height 19
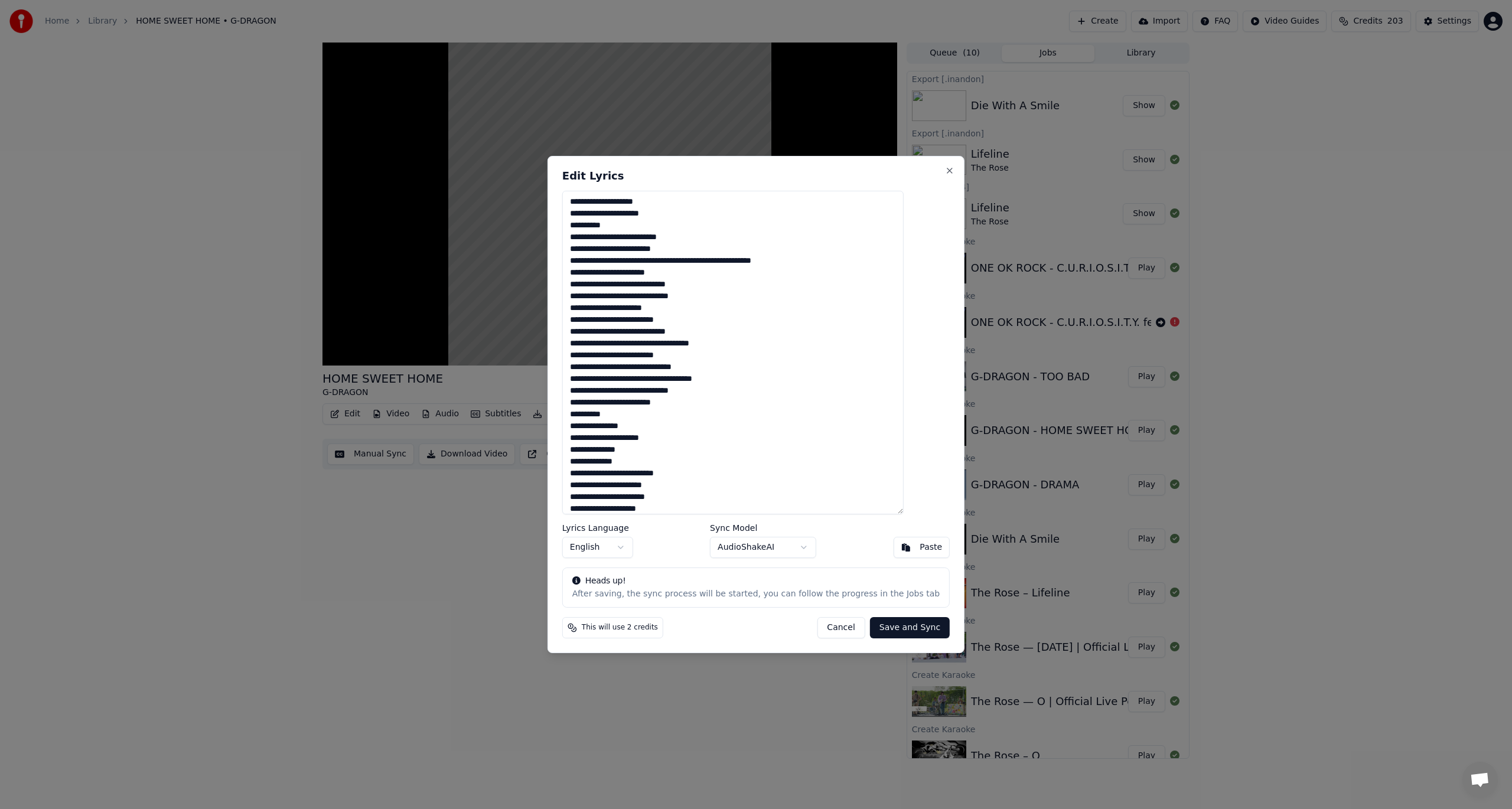
click at [827, 631] on button "Cancel" at bounding box center [841, 627] width 48 height 21
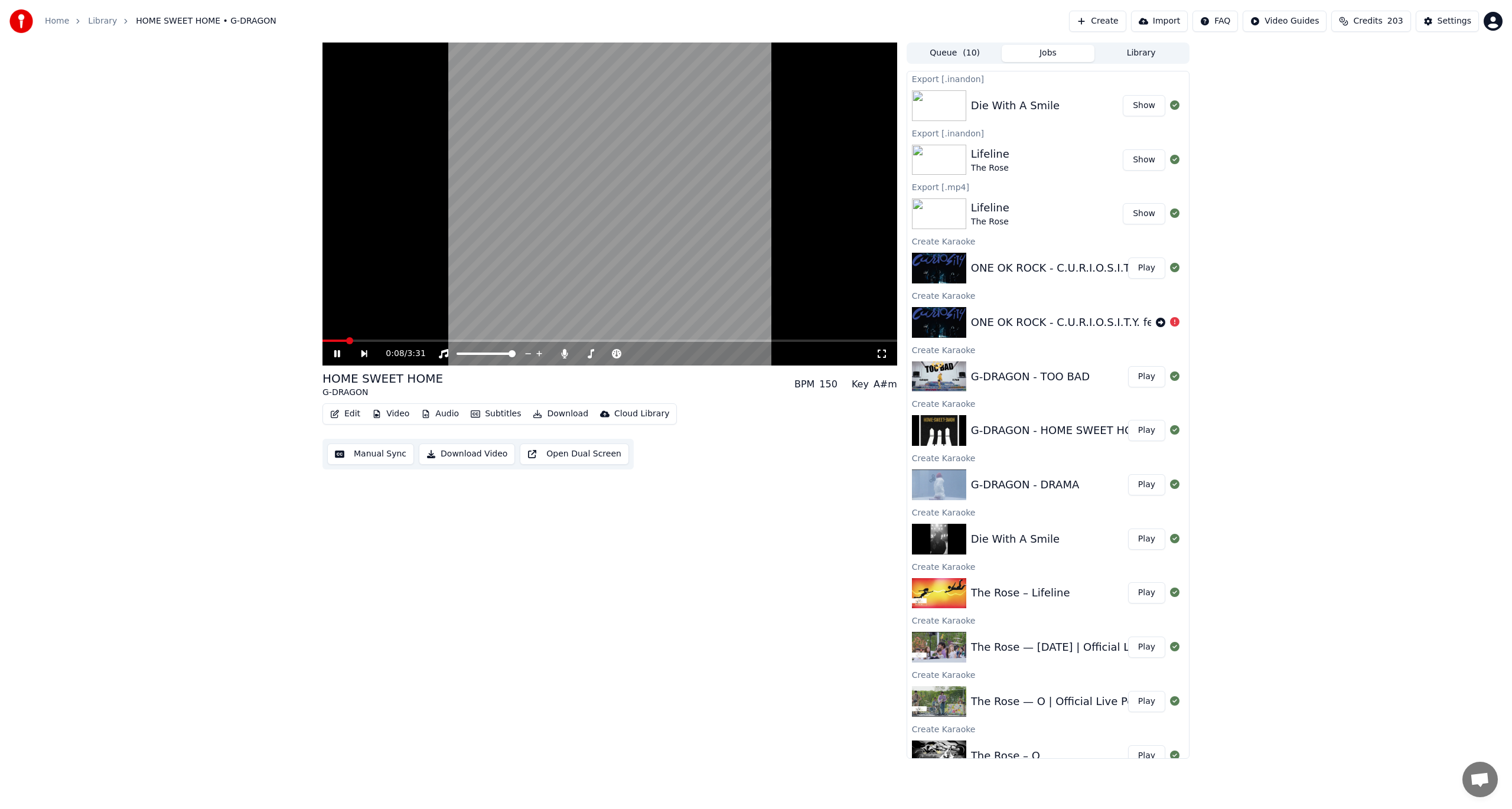
click at [353, 414] on button "Edit" at bounding box center [345, 414] width 40 height 17
click at [370, 436] on div "Edit Lyrics" at bounding box center [370, 439] width 42 height 12
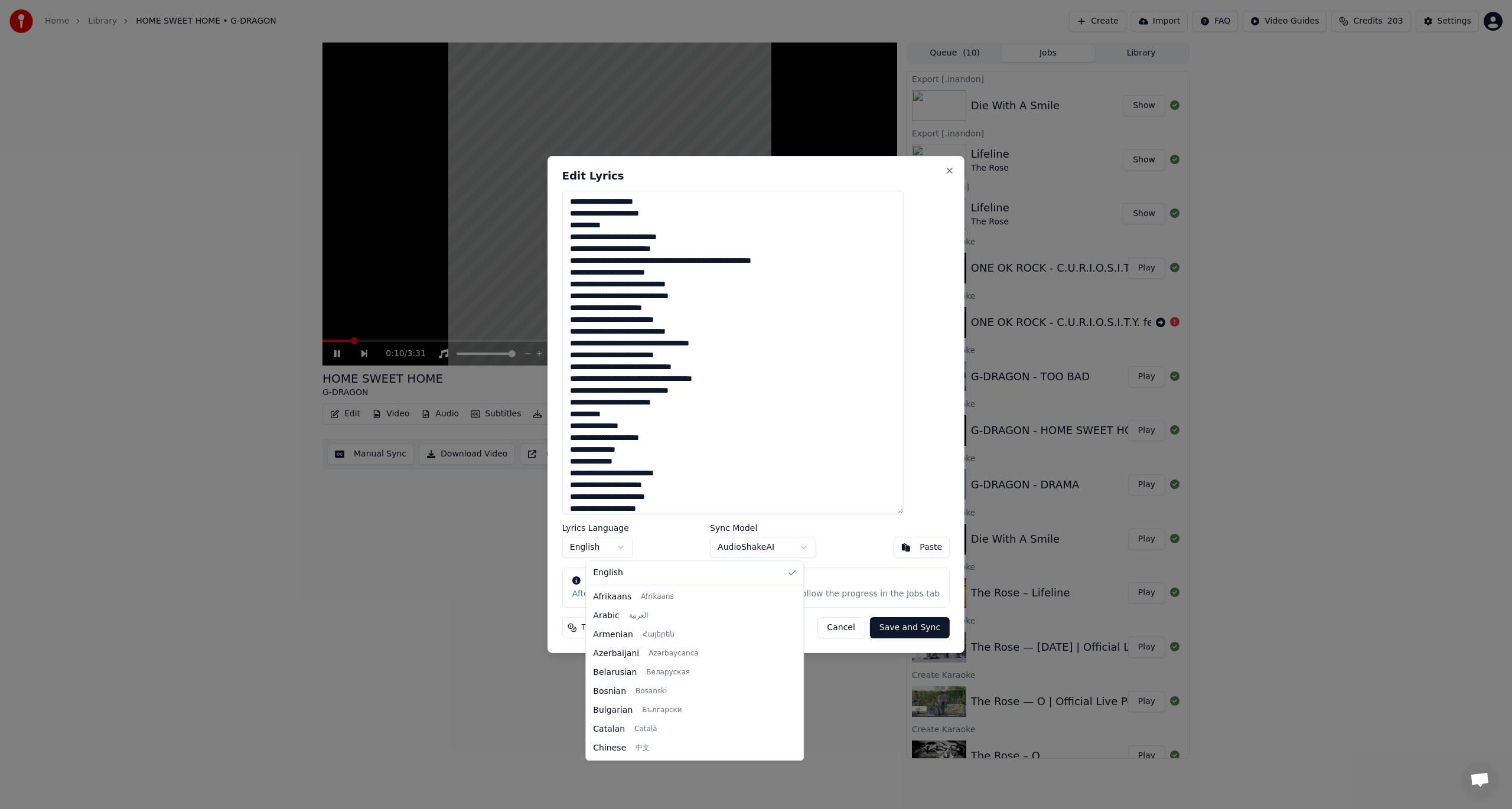
click at [642, 548] on body "Home Library HOME SWEET HOME • G-DRAGON Create Import FAQ Video Guides Credits …" at bounding box center [756, 404] width 1512 height 809
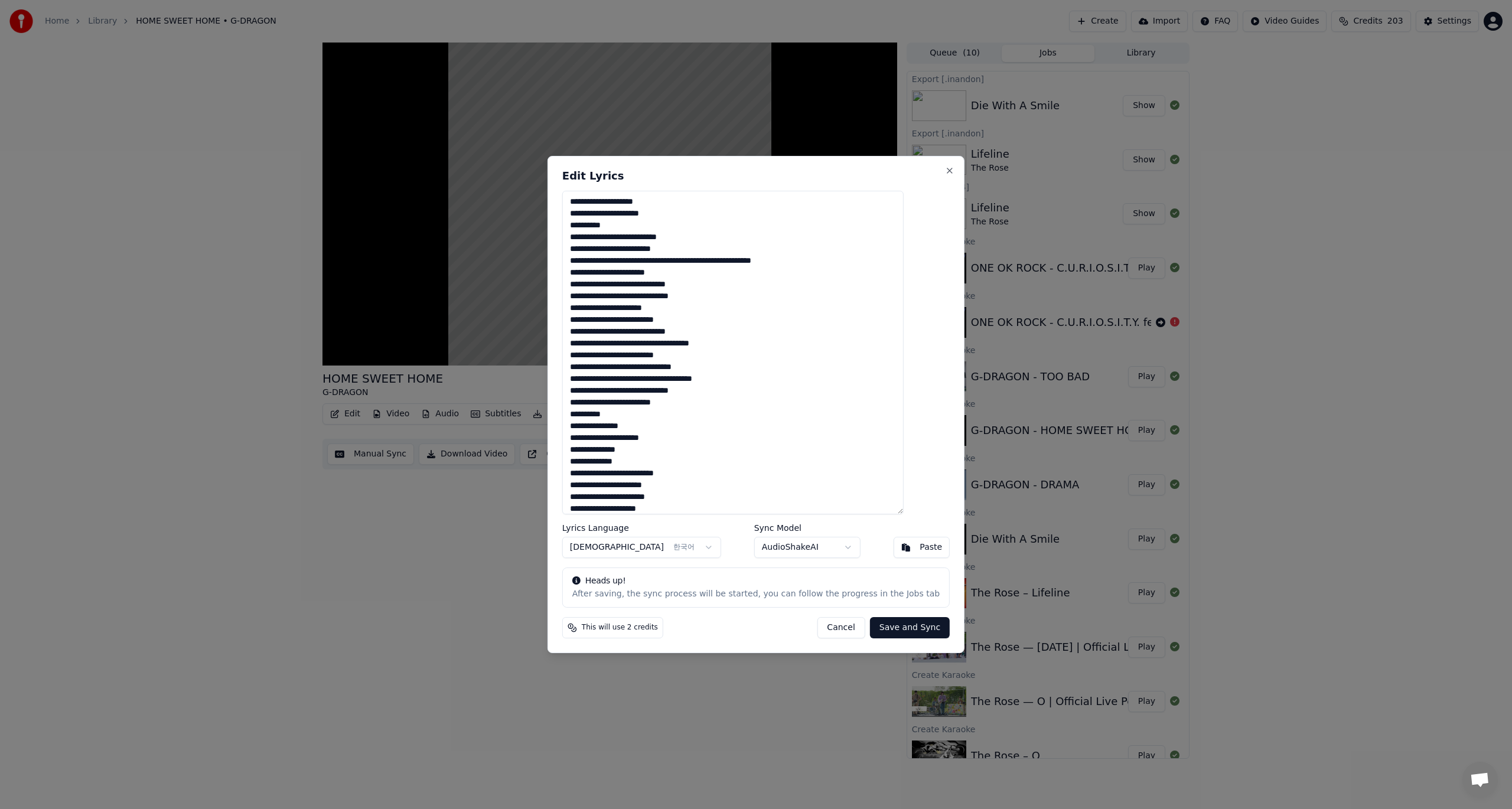
click at [879, 630] on button "Save and Sync" at bounding box center [910, 627] width 80 height 21
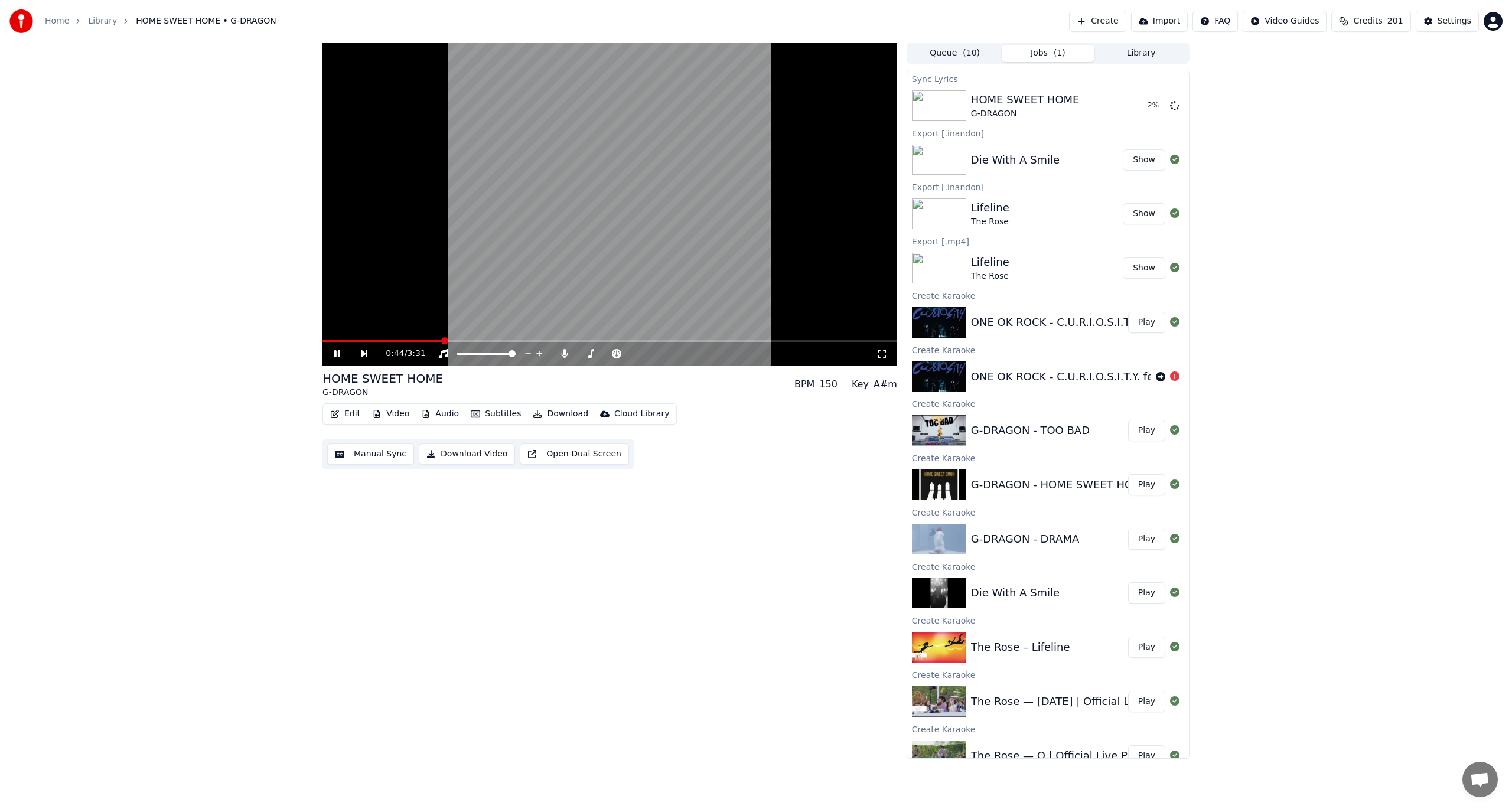
click at [1133, 491] on button "Play" at bounding box center [1146, 485] width 37 height 21
click at [667, 227] on video at bounding box center [610, 203] width 575 height 323
click at [1128, 544] on button "Play" at bounding box center [1146, 539] width 37 height 21
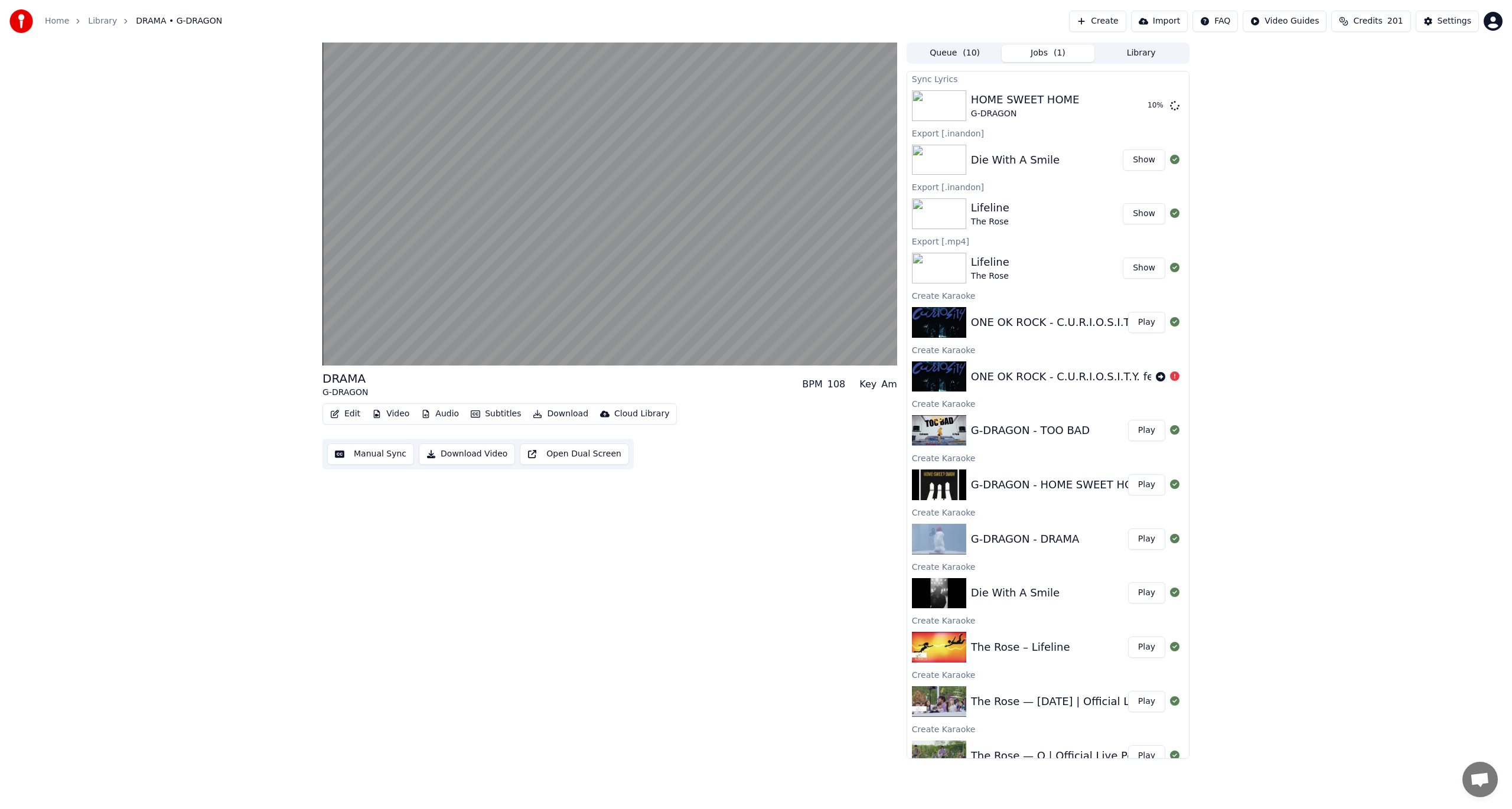
click at [352, 416] on button "Edit" at bounding box center [345, 414] width 40 height 17
click at [395, 446] on div "Edit Lyrics" at bounding box center [386, 439] width 119 height 19
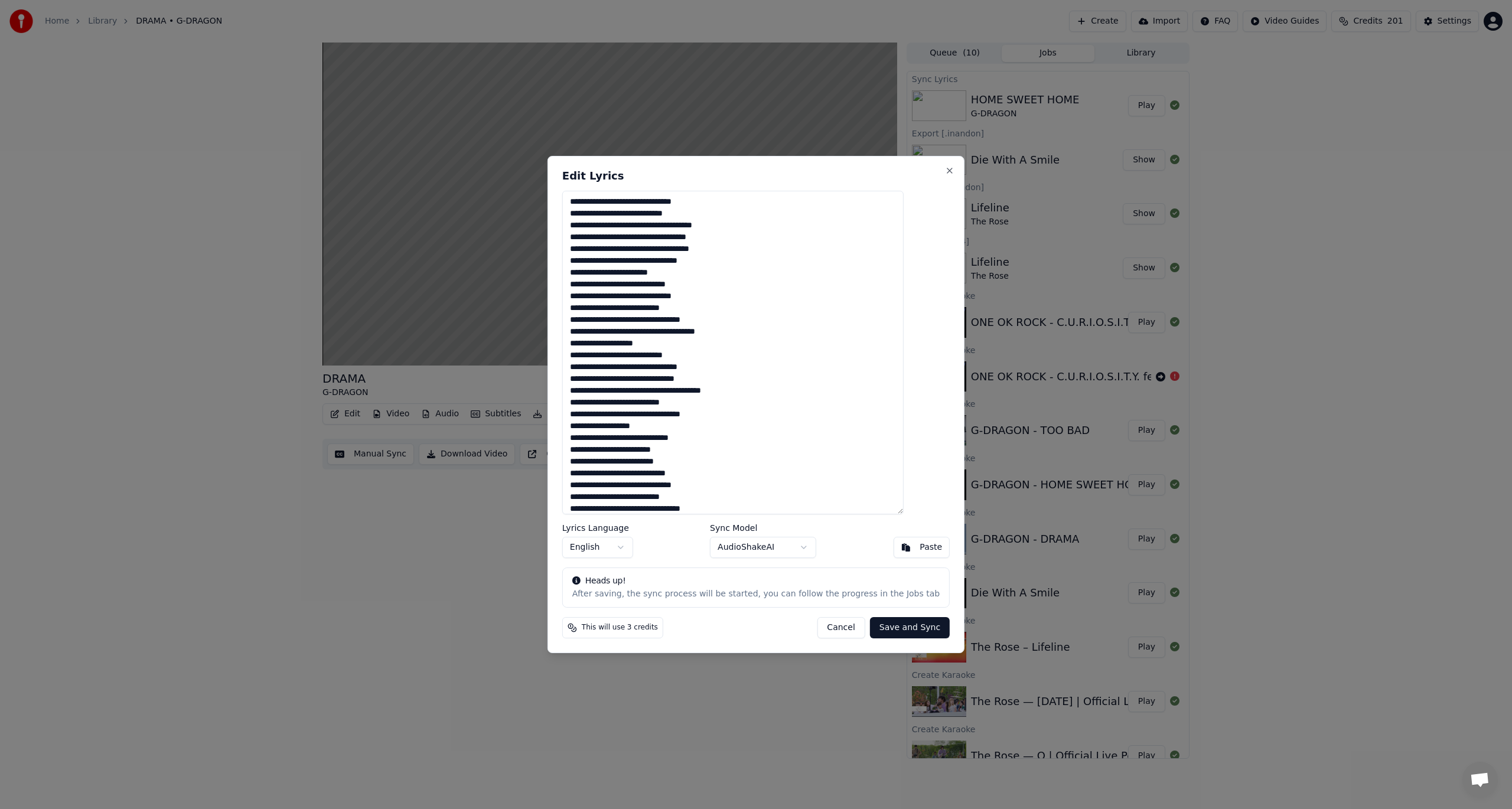
click at [640, 546] on body "Home Library DRAMA • G-DRAGON Create Import FAQ Video Guides Credits 201 Settin…" at bounding box center [756, 404] width 1512 height 809
click at [820, 620] on body "Home Library DRAMA • G-DRAGON Create Import FAQ Video Guides Credits 201 Settin…" at bounding box center [756, 404] width 1512 height 809
click at [819, 622] on button "Cancel" at bounding box center [841, 627] width 48 height 21
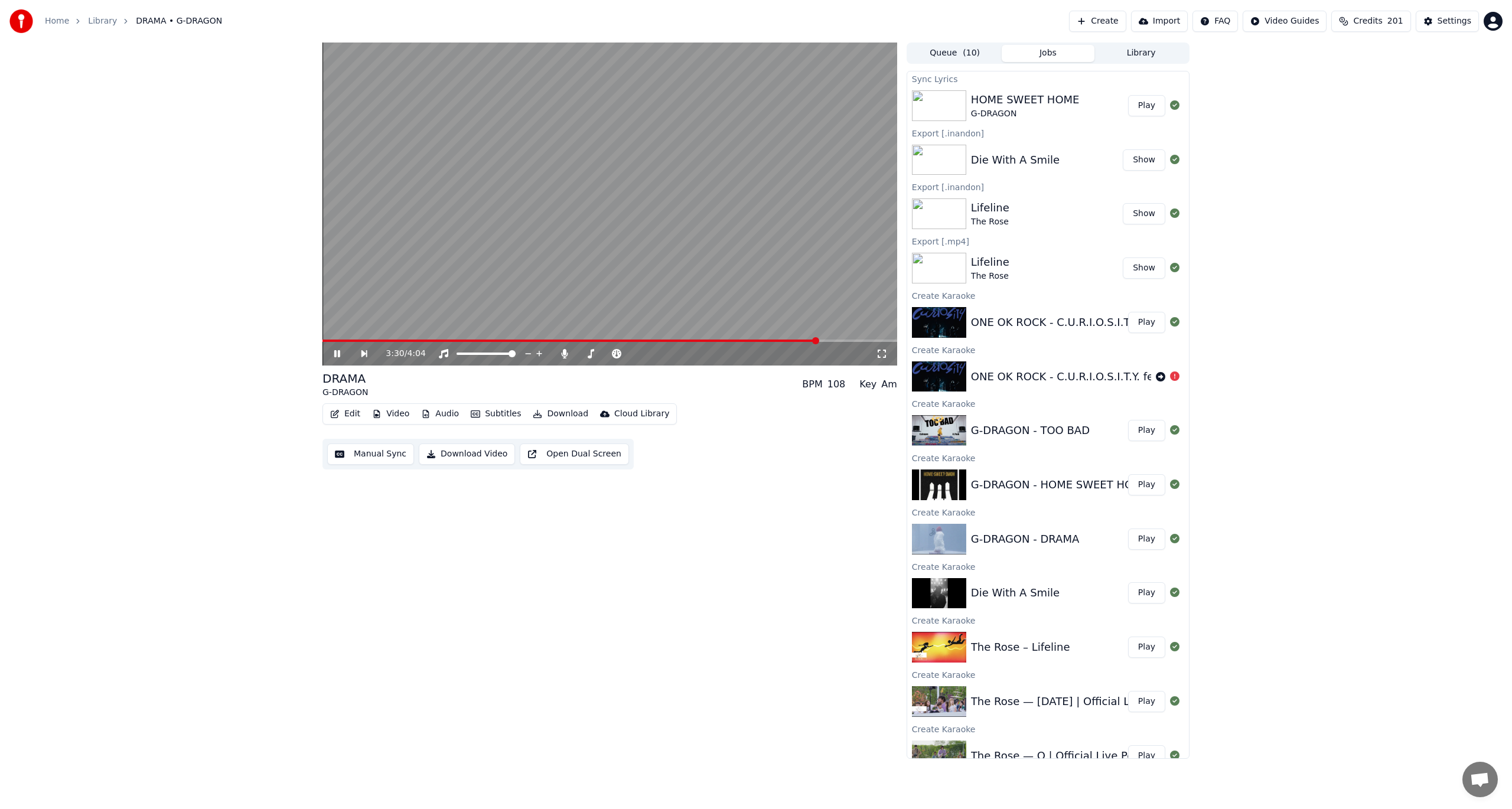
click at [129, 187] on div "3:30 / 4:04 DRAMA G-DRAGON BPM 108 Key Am Edit Video Audio Subtitles Download C…" at bounding box center [756, 400] width 1512 height 717
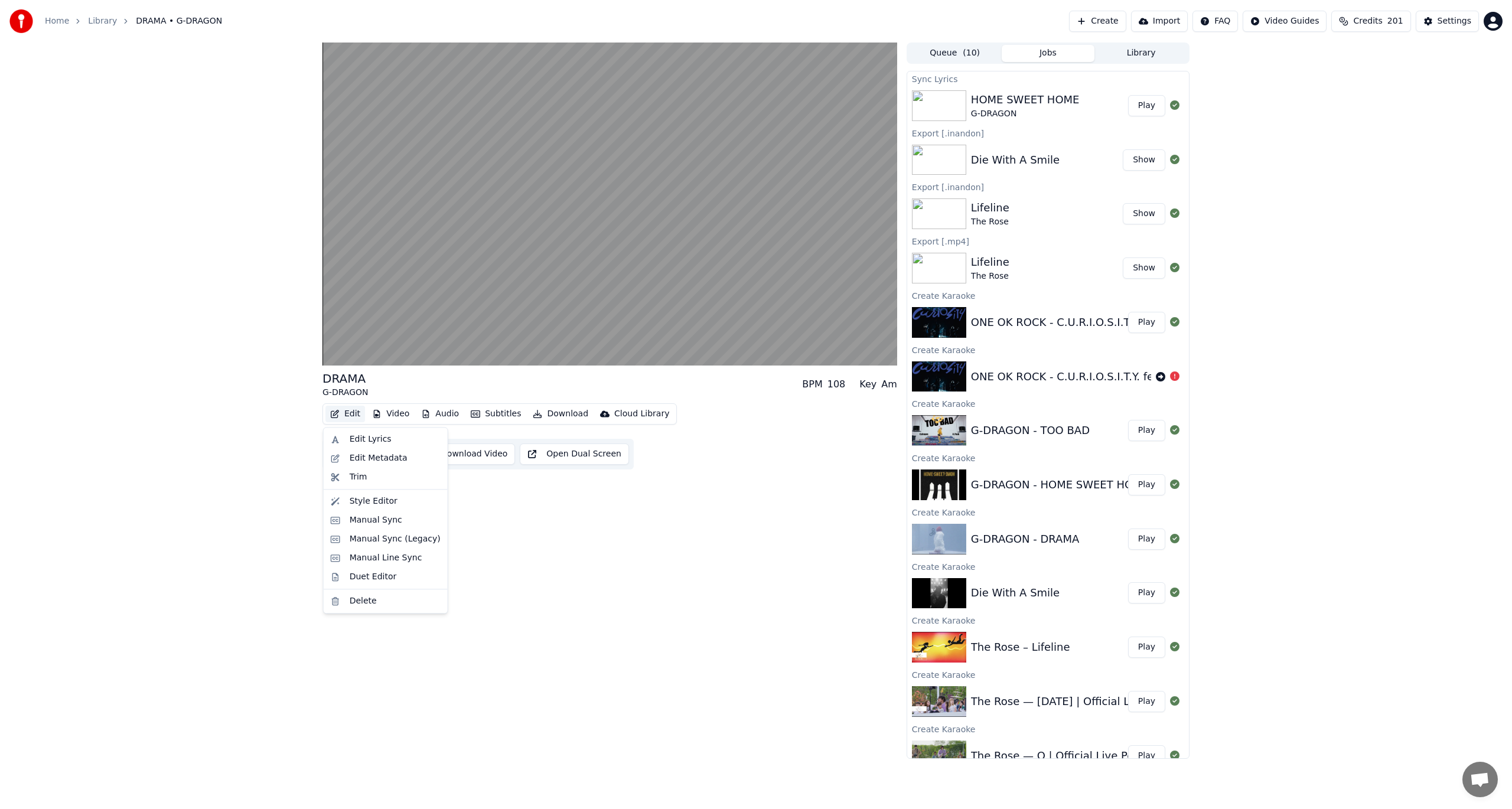
click at [352, 409] on button "Edit" at bounding box center [345, 414] width 40 height 17
click at [361, 433] on div "Edit Lyrics" at bounding box center [386, 439] width 119 height 19
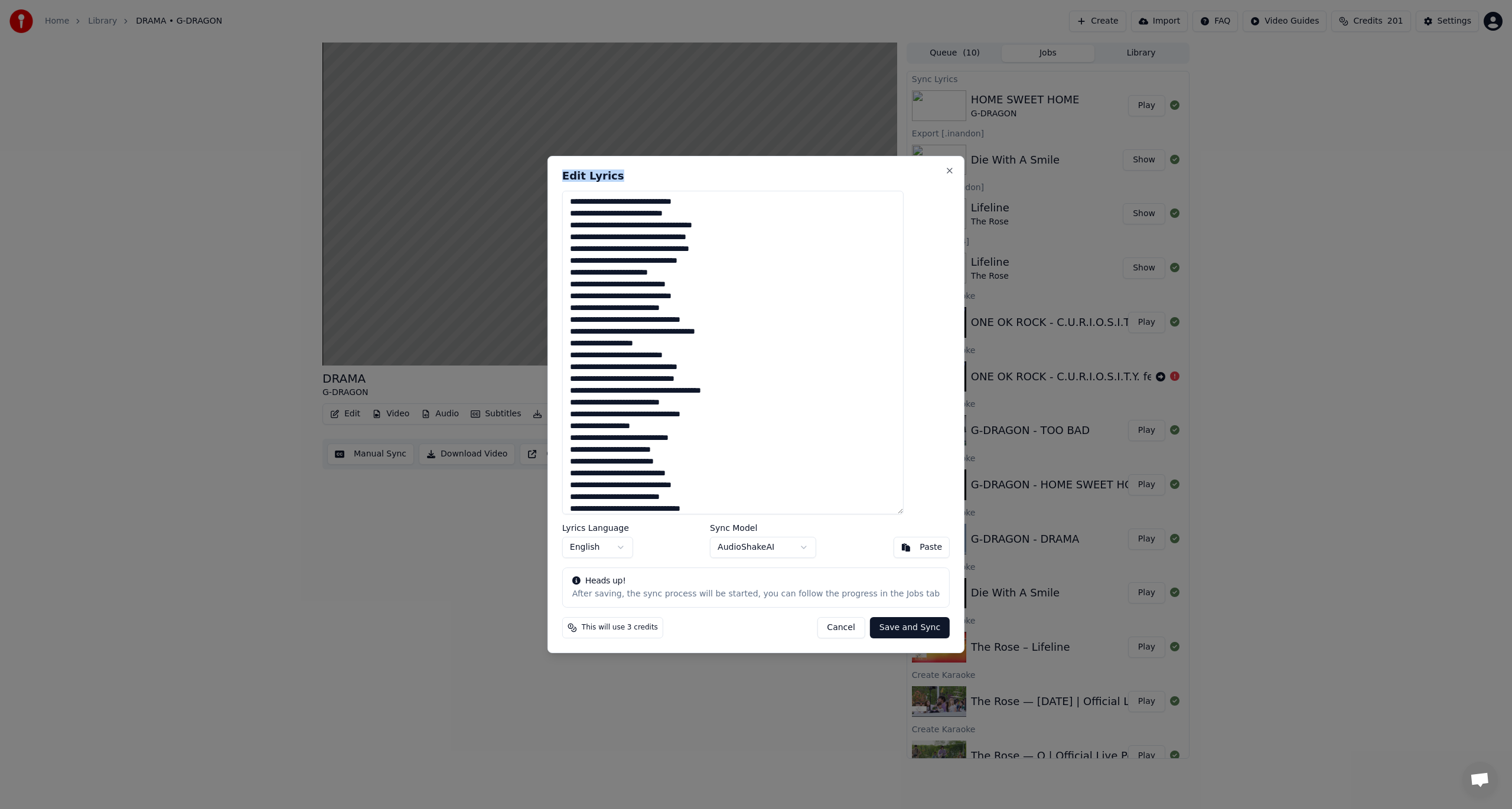
drag, startPoint x: 728, startPoint y: 167, endPoint x: 995, endPoint y: 192, distance: 268.2
click at [995, 192] on body "Home Library DRAMA • G-DRAGON Create Import FAQ Video Guides Credits 201 Settin…" at bounding box center [756, 404] width 1512 height 809
click at [837, 628] on button "Cancel" at bounding box center [841, 627] width 48 height 21
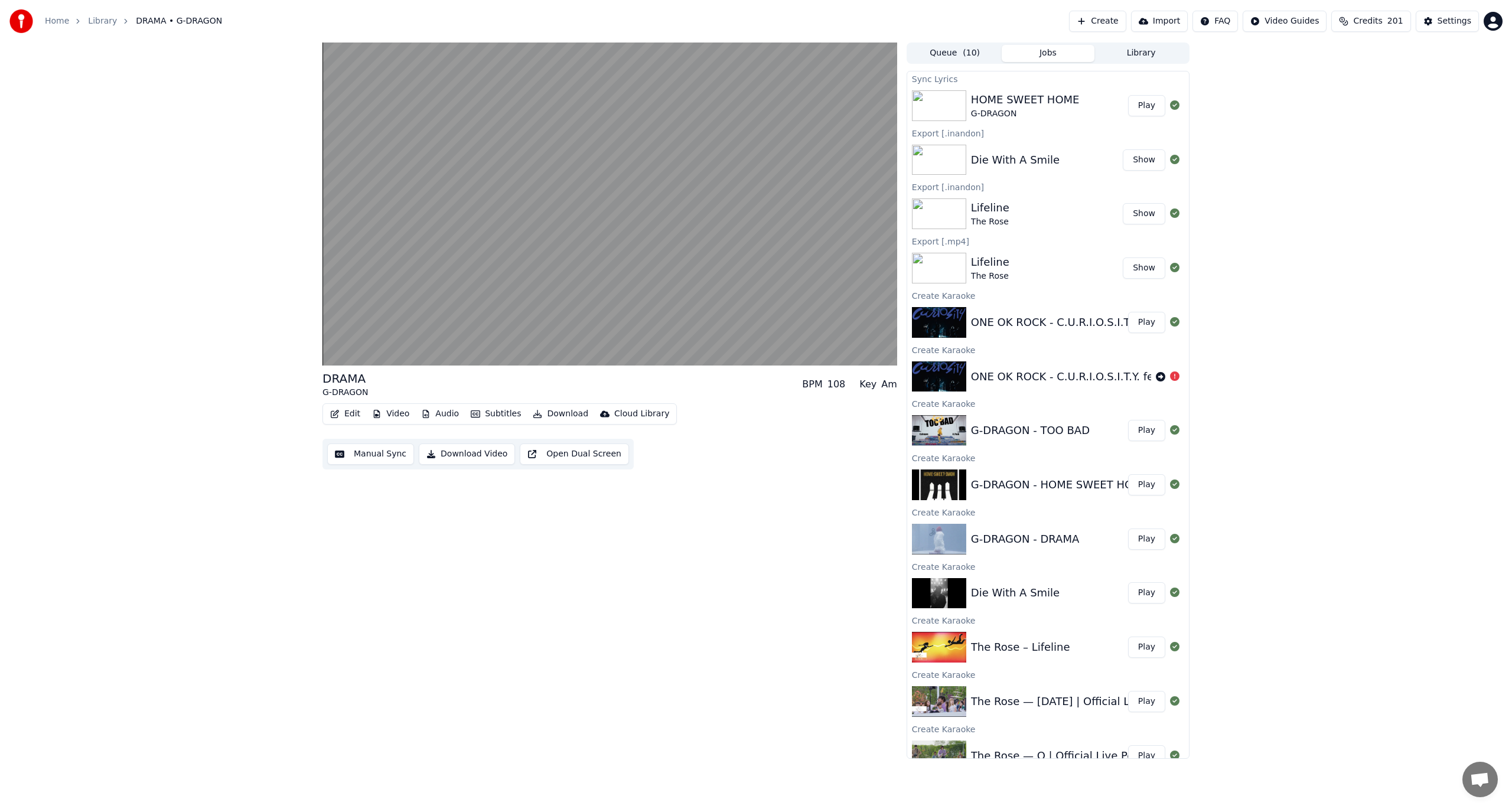
click at [362, 453] on button "Manual Sync" at bounding box center [370, 454] width 87 height 21
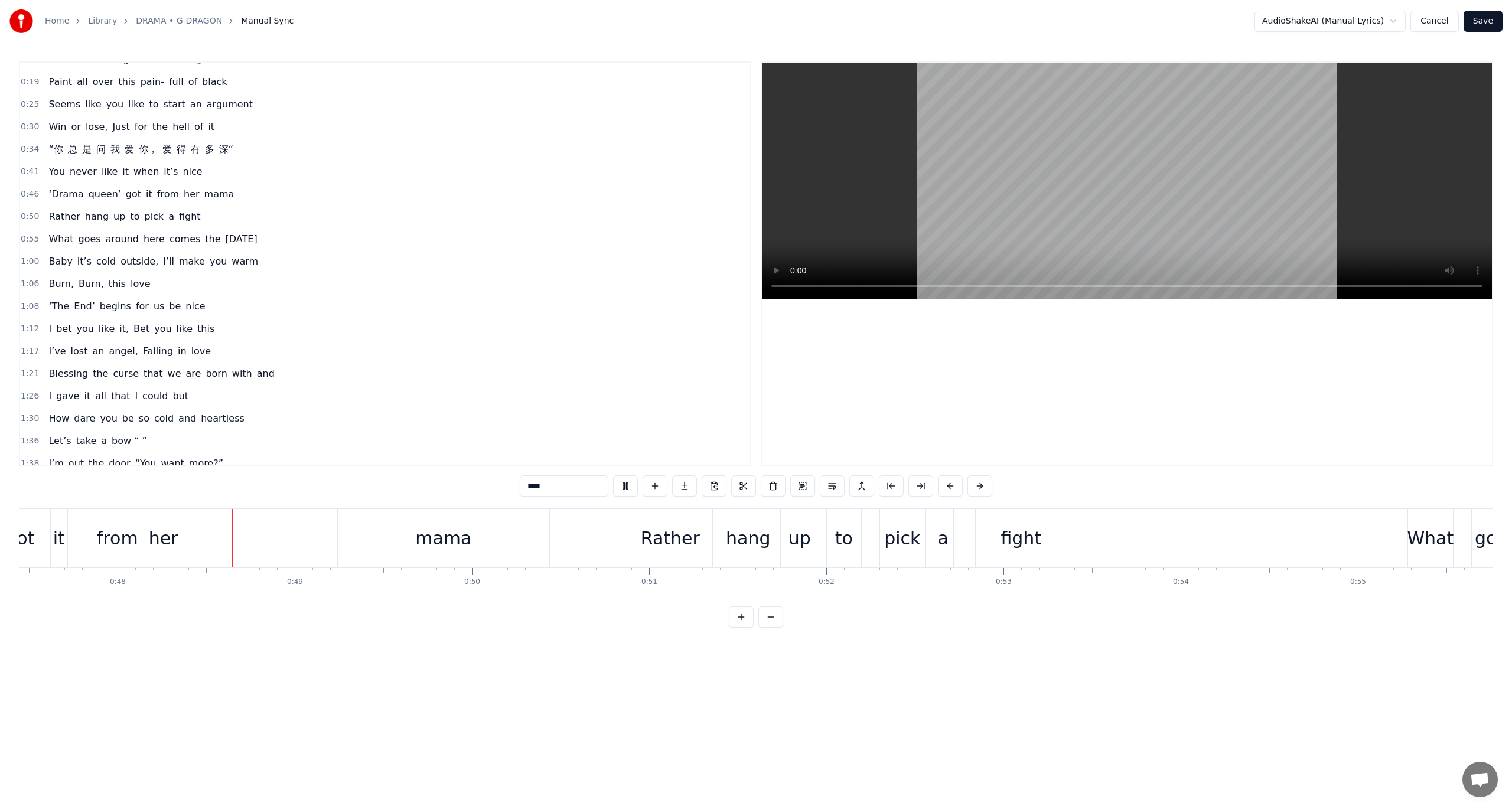
scroll to position [0, 8449]
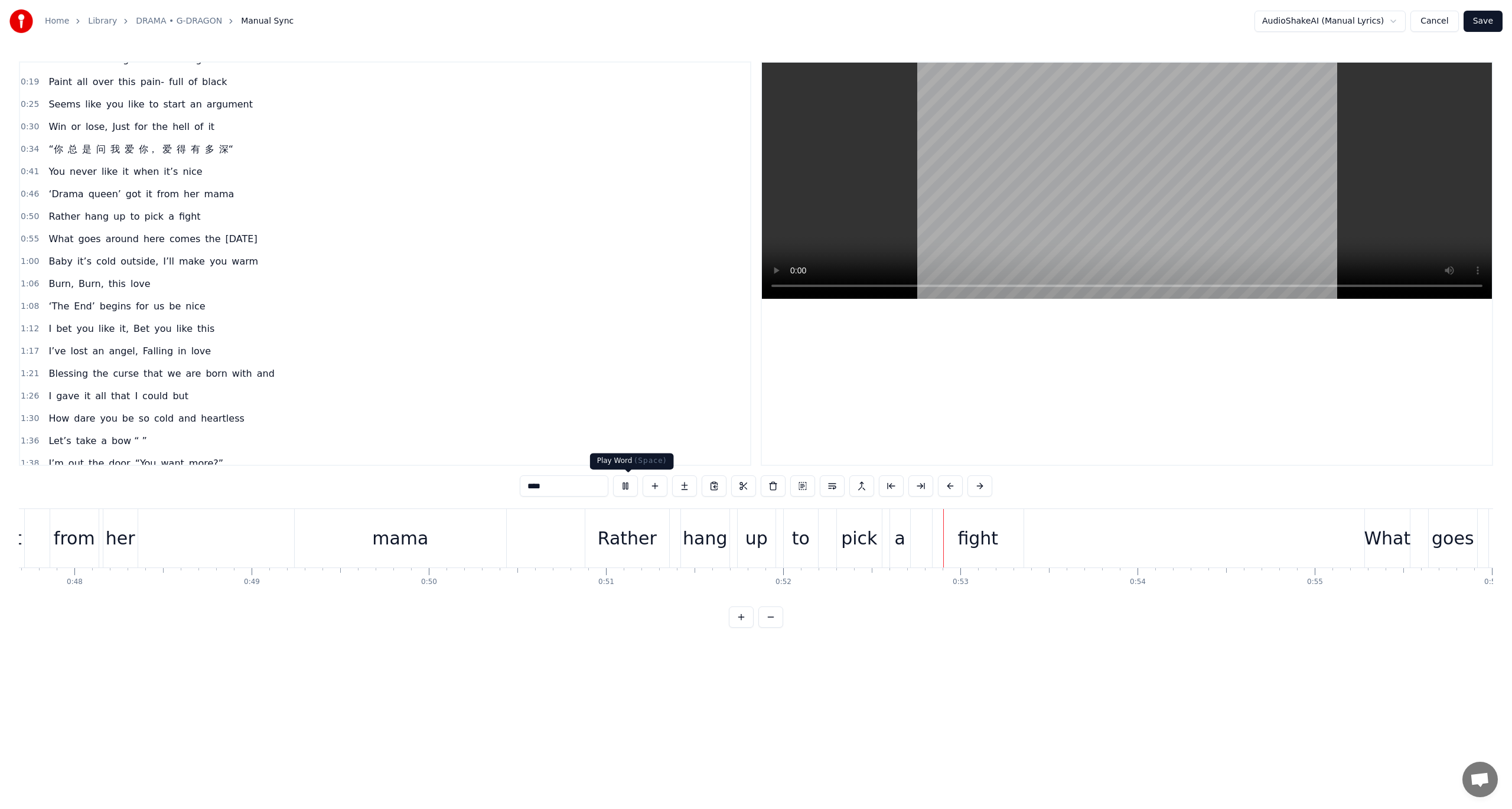
click at [623, 485] on button at bounding box center [625, 486] width 25 height 21
drag, startPoint x: 364, startPoint y: 536, endPoint x: 292, endPoint y: 534, distance: 72.0
click at [292, 534] on div "‘Drama queen’ got it from her mama" at bounding box center [155, 538] width 708 height 59
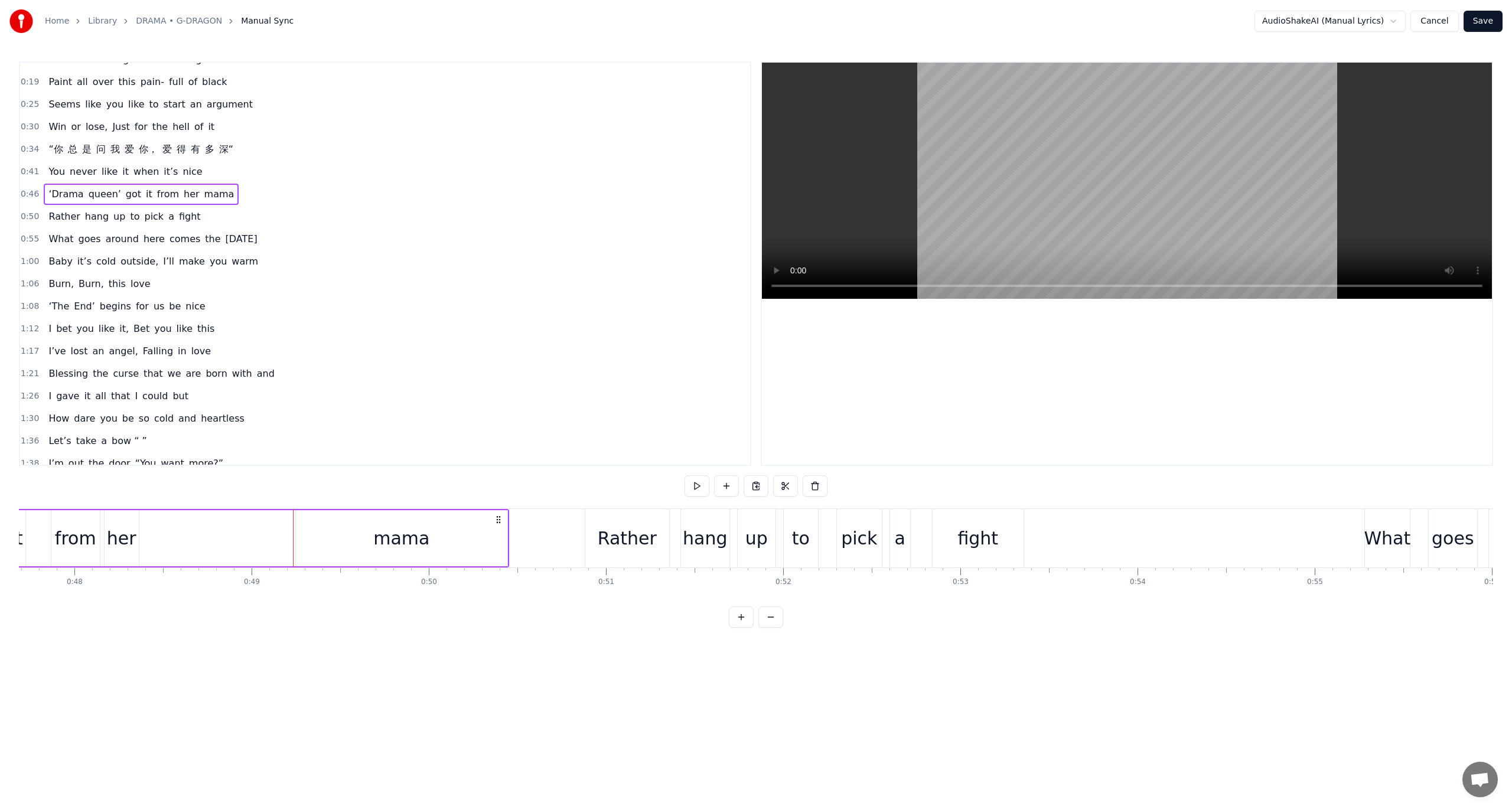
click at [296, 527] on div "mama" at bounding box center [401, 538] width 212 height 56
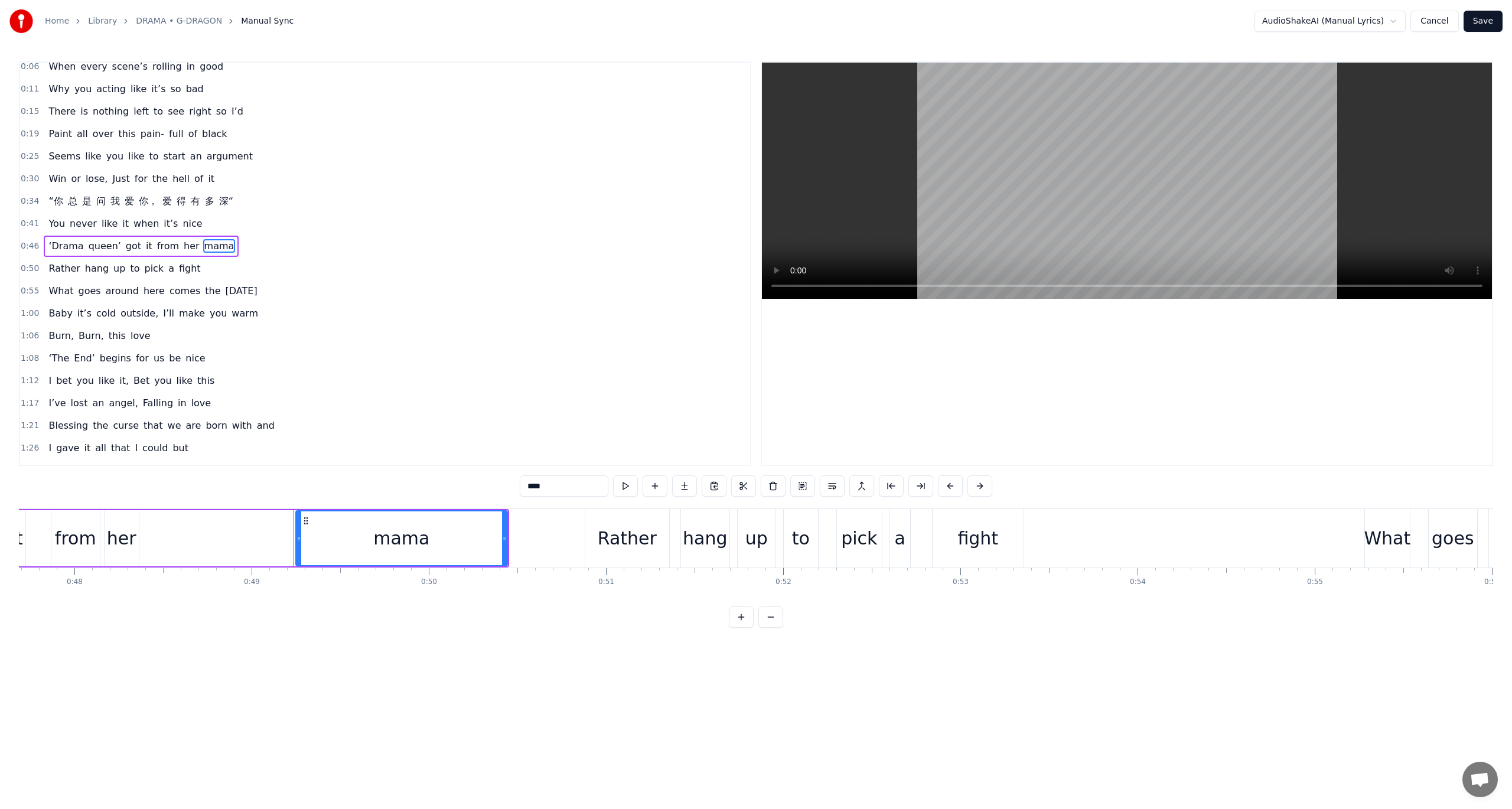
scroll to position [0, 0]
click at [272, 529] on div "‘Drama queen’ got it from her mama" at bounding box center [155, 538] width 708 height 59
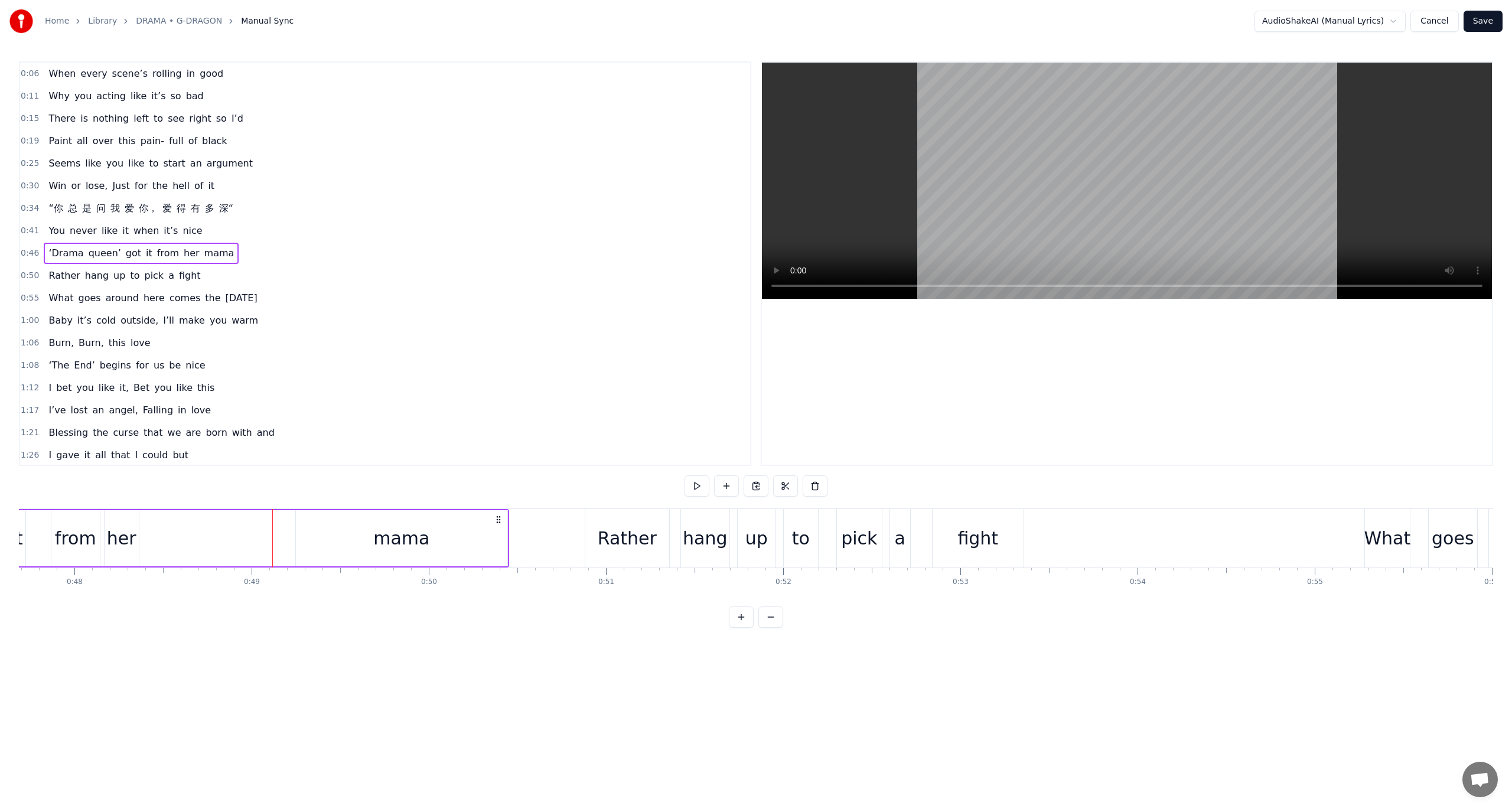
click at [129, 532] on div "her" at bounding box center [121, 538] width 30 height 26
click at [315, 528] on div "mama" at bounding box center [401, 538] width 211 height 56
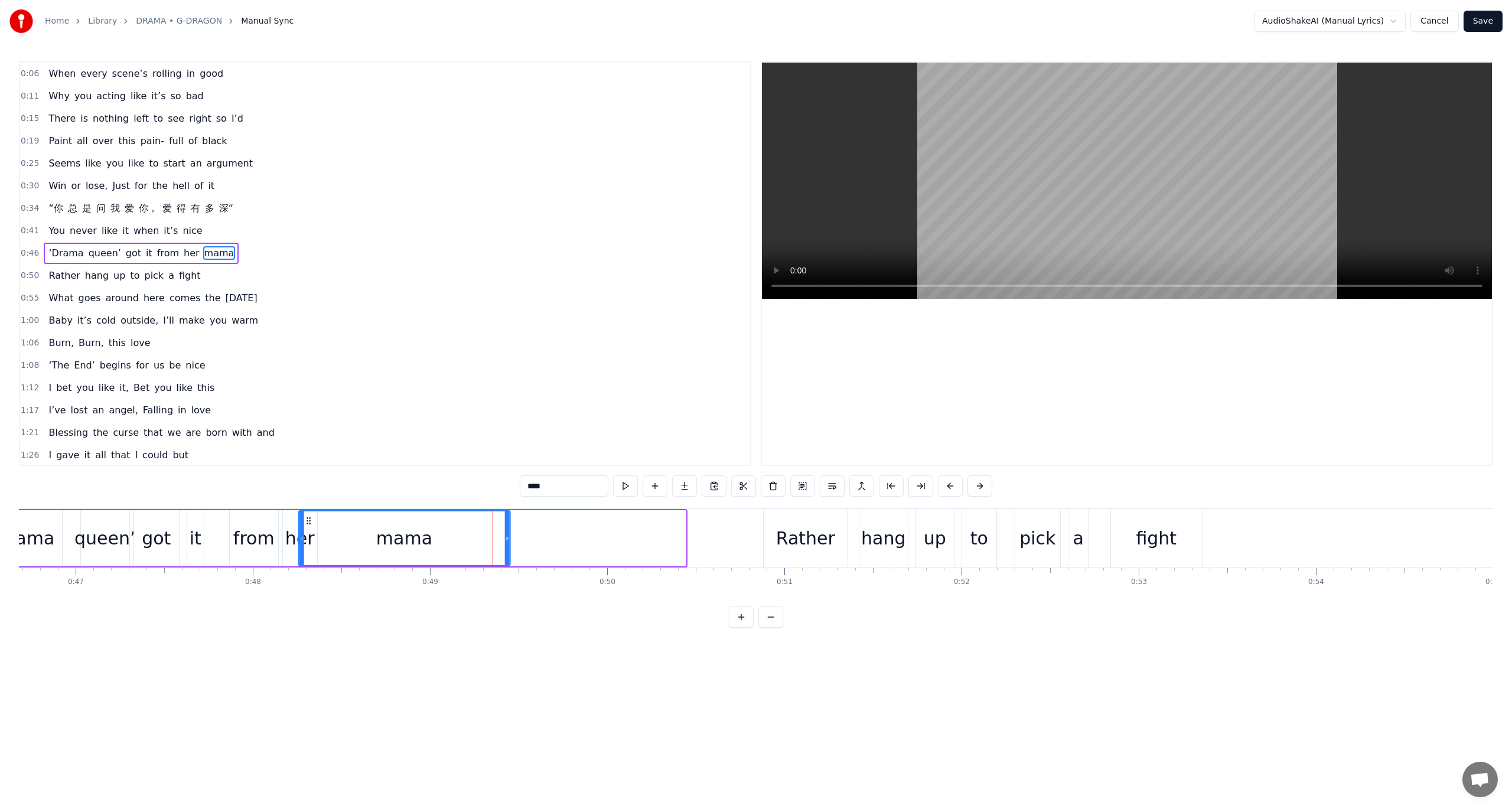
scroll to position [0, 8262]
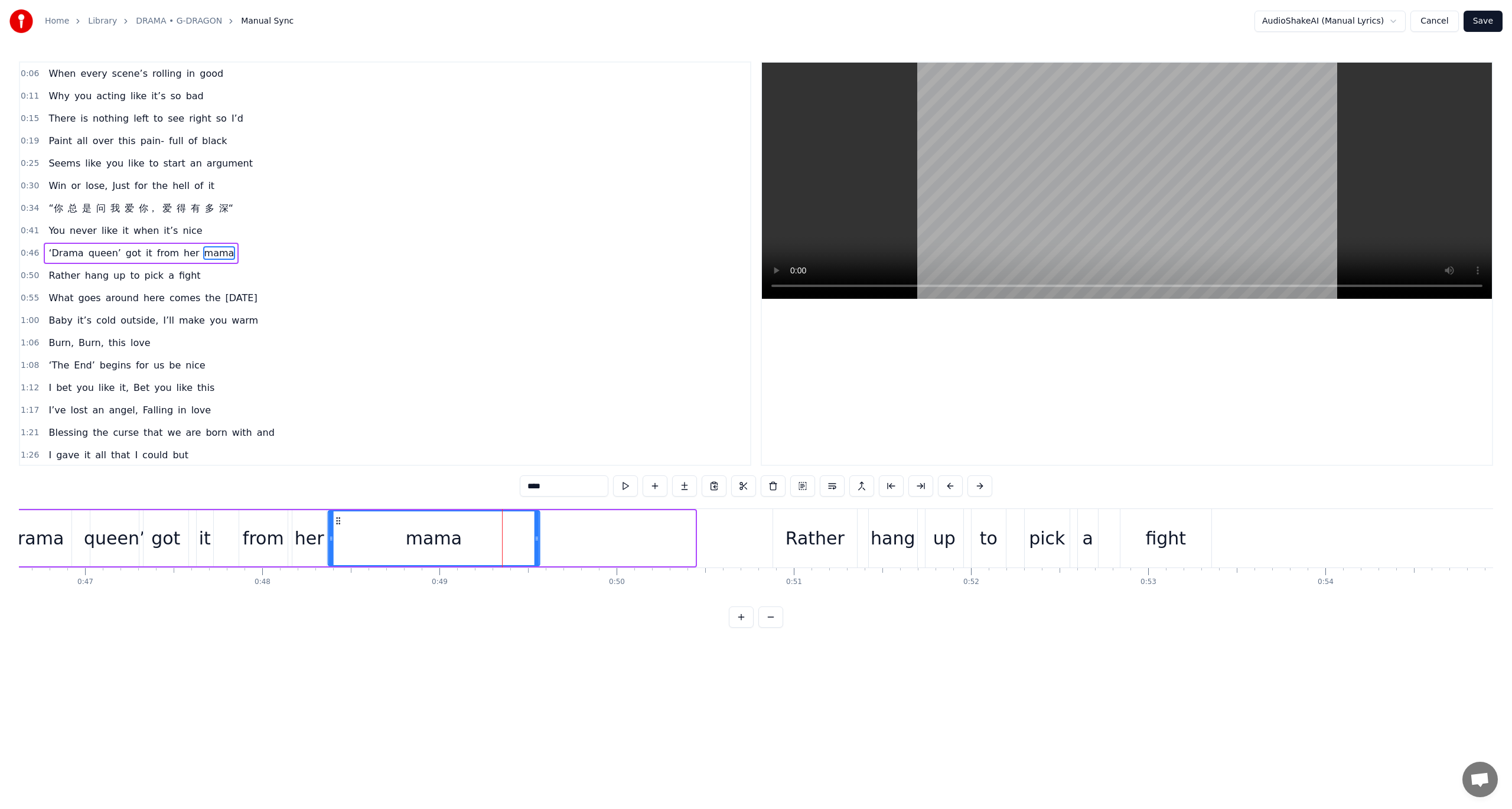
drag, startPoint x: 306, startPoint y: 519, endPoint x: 339, endPoint y: 522, distance: 33.1
click at [339, 522] on icon at bounding box center [337, 520] width 9 height 9
click at [254, 529] on div "from" at bounding box center [263, 538] width 41 height 26
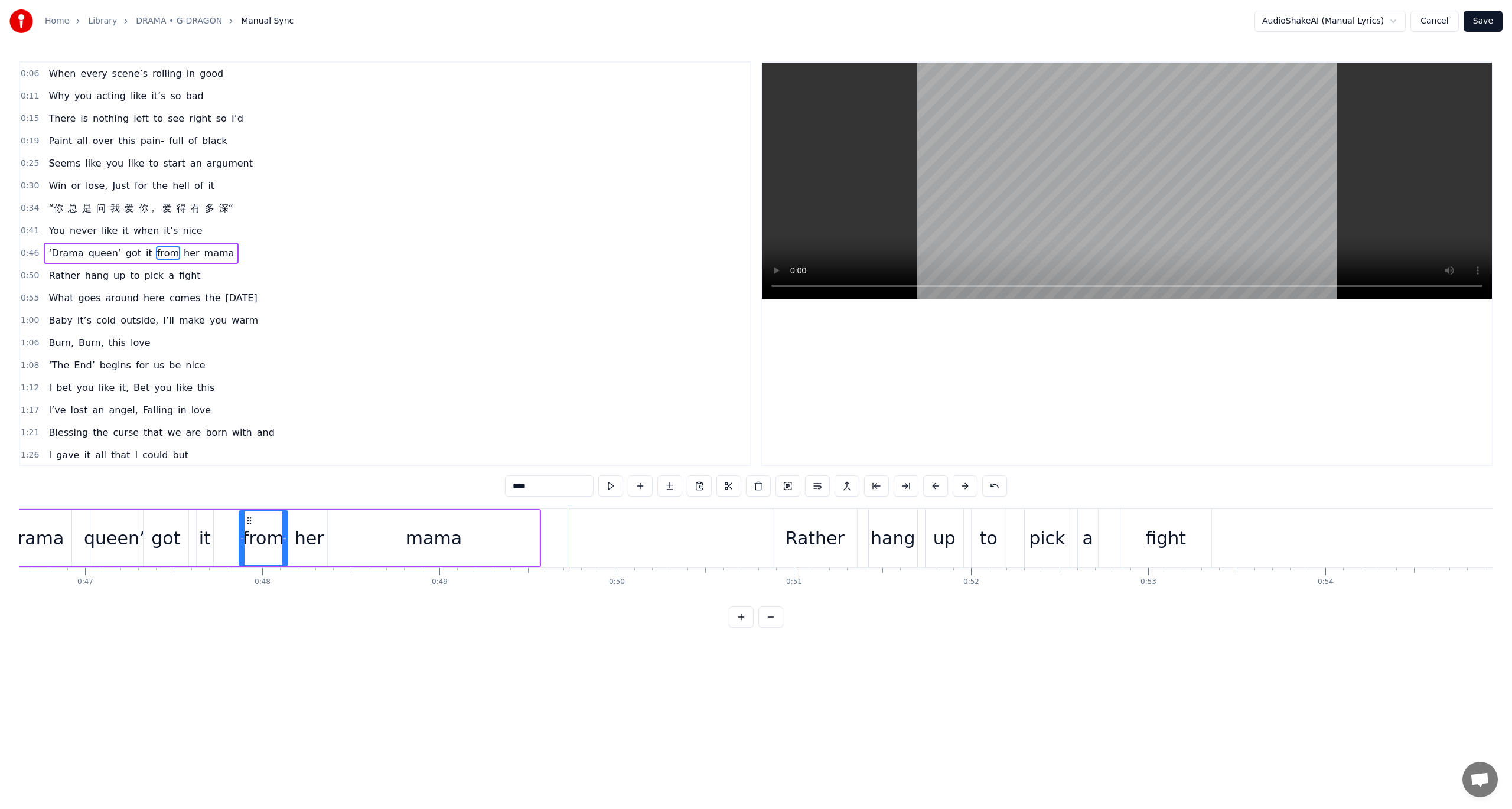
click at [538, 536] on div "mama" at bounding box center [434, 538] width 211 height 56
drag, startPoint x: 538, startPoint y: 536, endPoint x: 452, endPoint y: 532, distance: 86.1
click at [452, 532] on div at bounding box center [449, 537] width 5 height 54
click at [252, 534] on div "from" at bounding box center [263, 538] width 41 height 26
click at [266, 538] on div "from" at bounding box center [263, 538] width 41 height 26
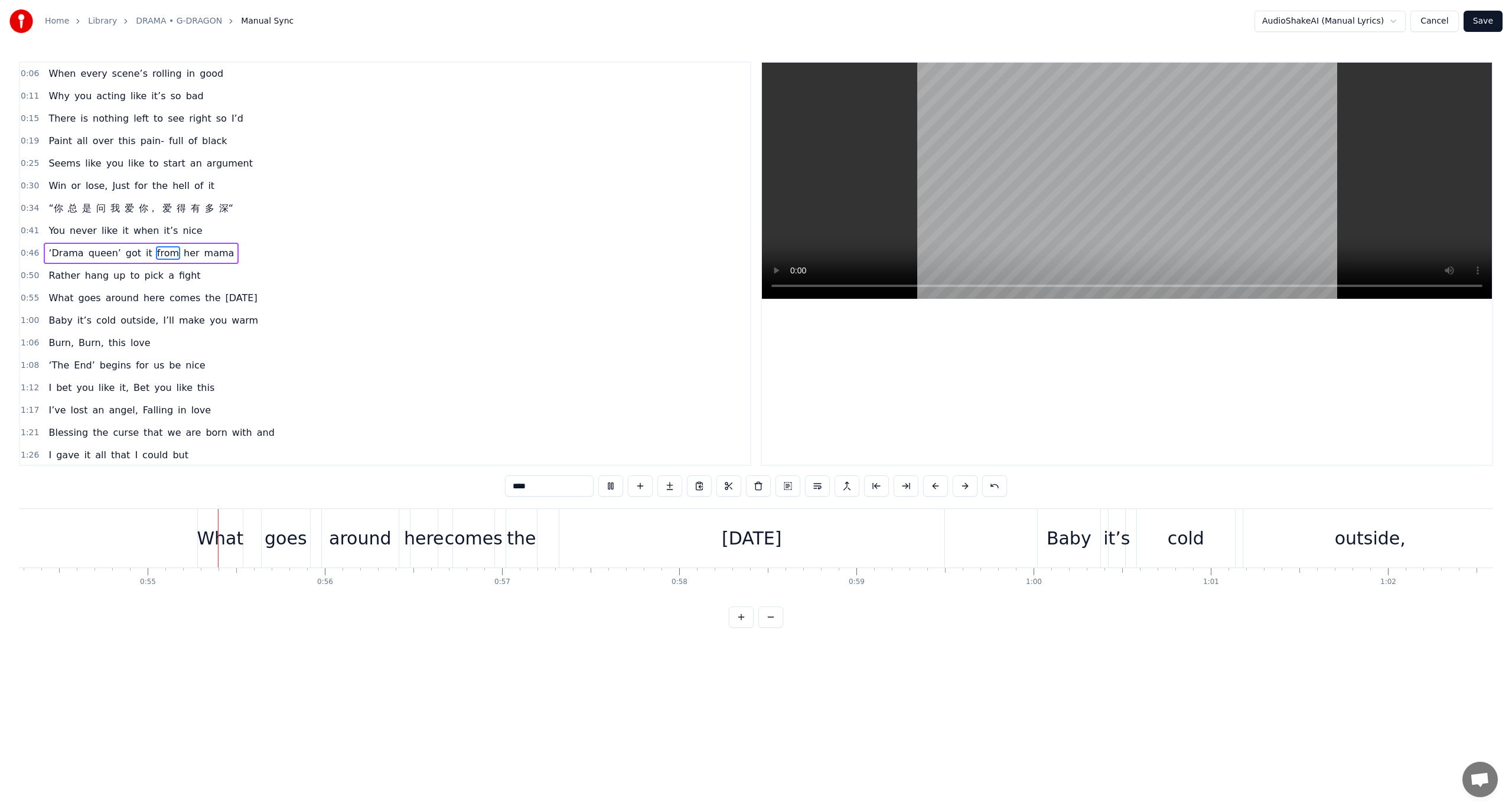
scroll to position [0, 9660]
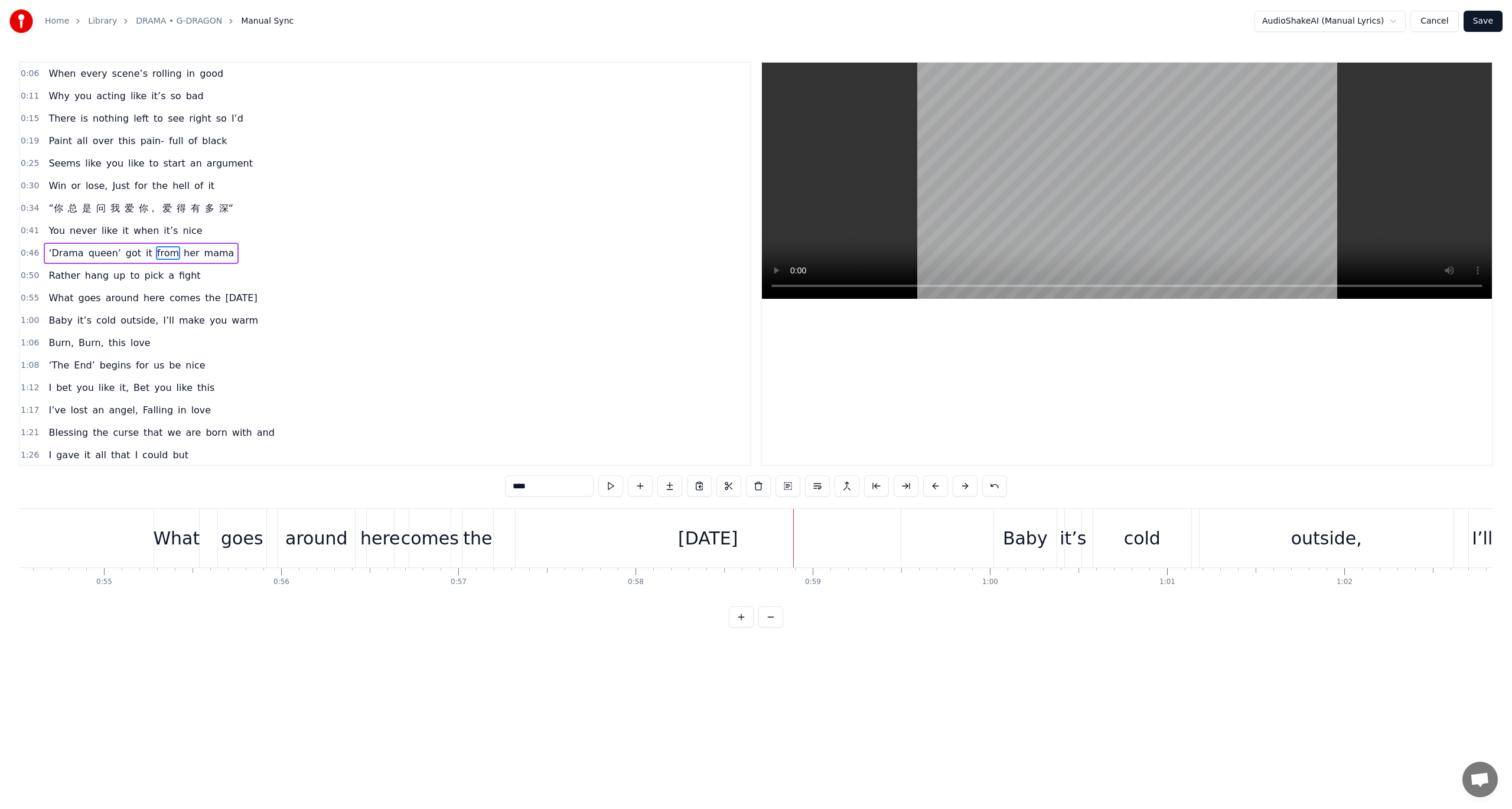
drag, startPoint x: 606, startPoint y: 513, endPoint x: 580, endPoint y: 510, distance: 26.2
click at [580, 510] on div "[DATE]" at bounding box center [708, 538] width 385 height 59
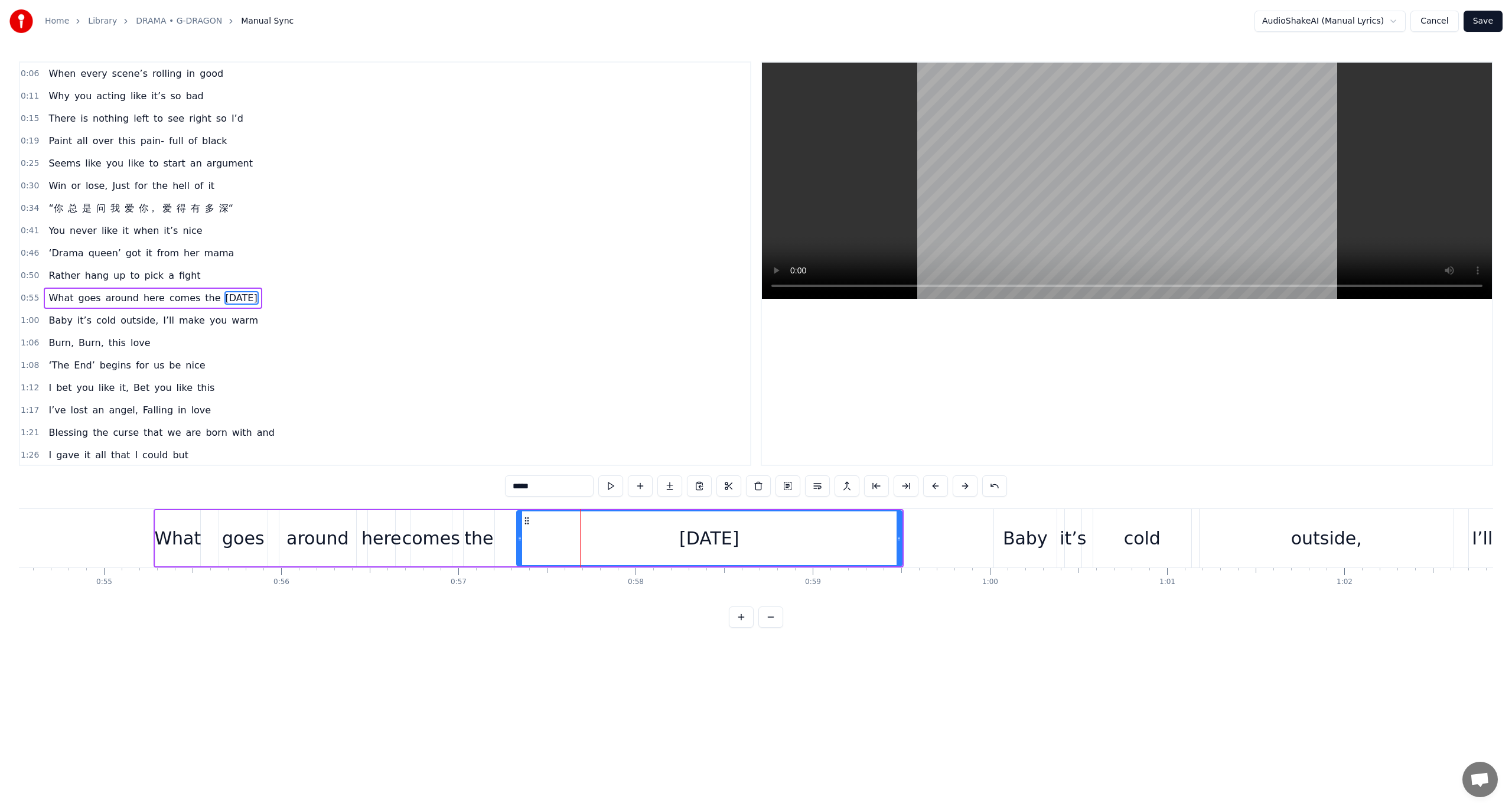
scroll to position [30, 0]
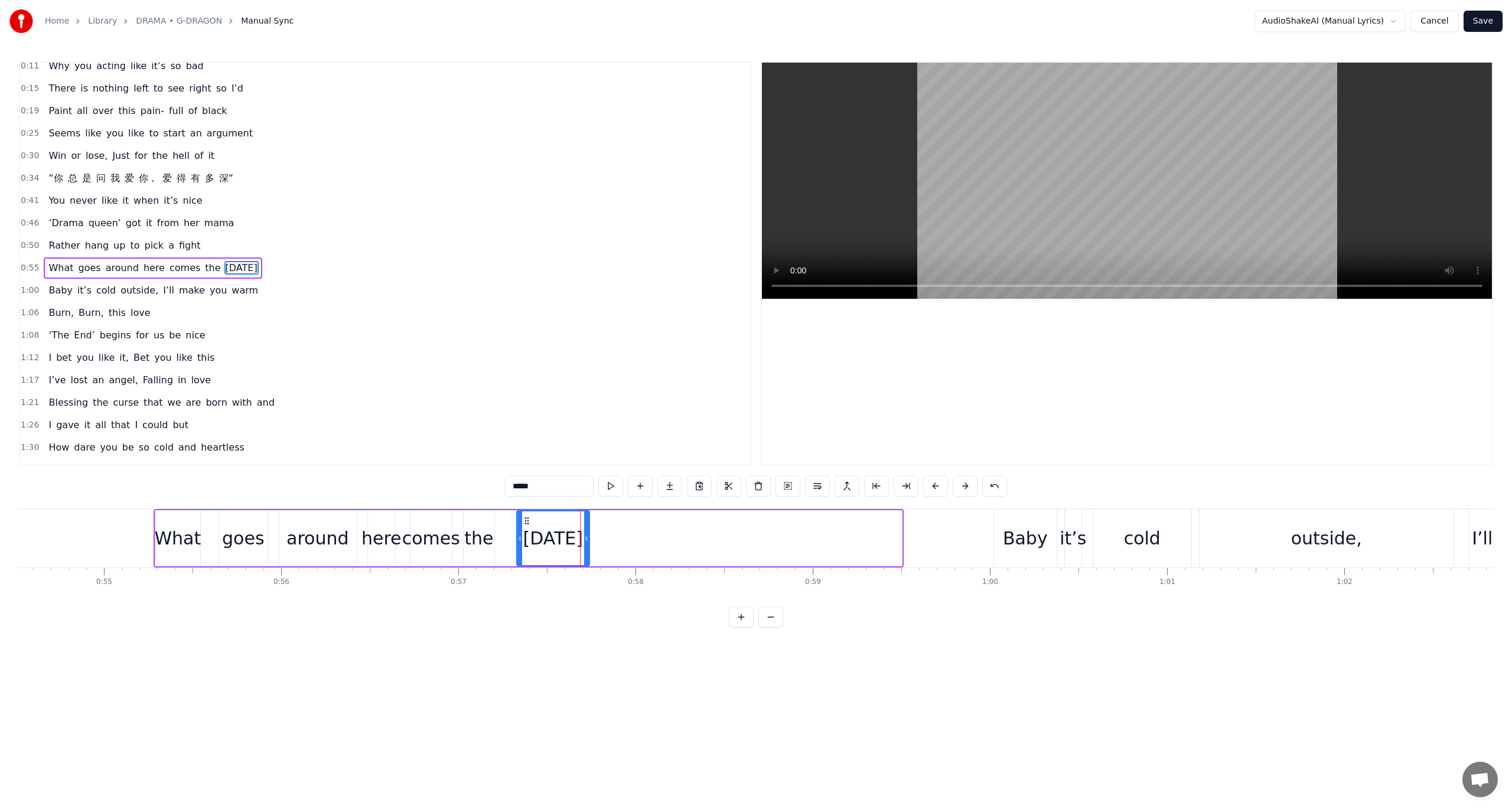
drag, startPoint x: 897, startPoint y: 533, endPoint x: 585, endPoint y: 530, distance: 312.0
click at [585, 530] on div at bounding box center [586, 537] width 5 height 54
drag, startPoint x: 518, startPoint y: 534, endPoint x: 498, endPoint y: 534, distance: 20.0
click at [498, 534] on icon at bounding box center [500, 538] width 5 height 9
drag, startPoint x: 587, startPoint y: 536, endPoint x: 569, endPoint y: 532, distance: 18.4
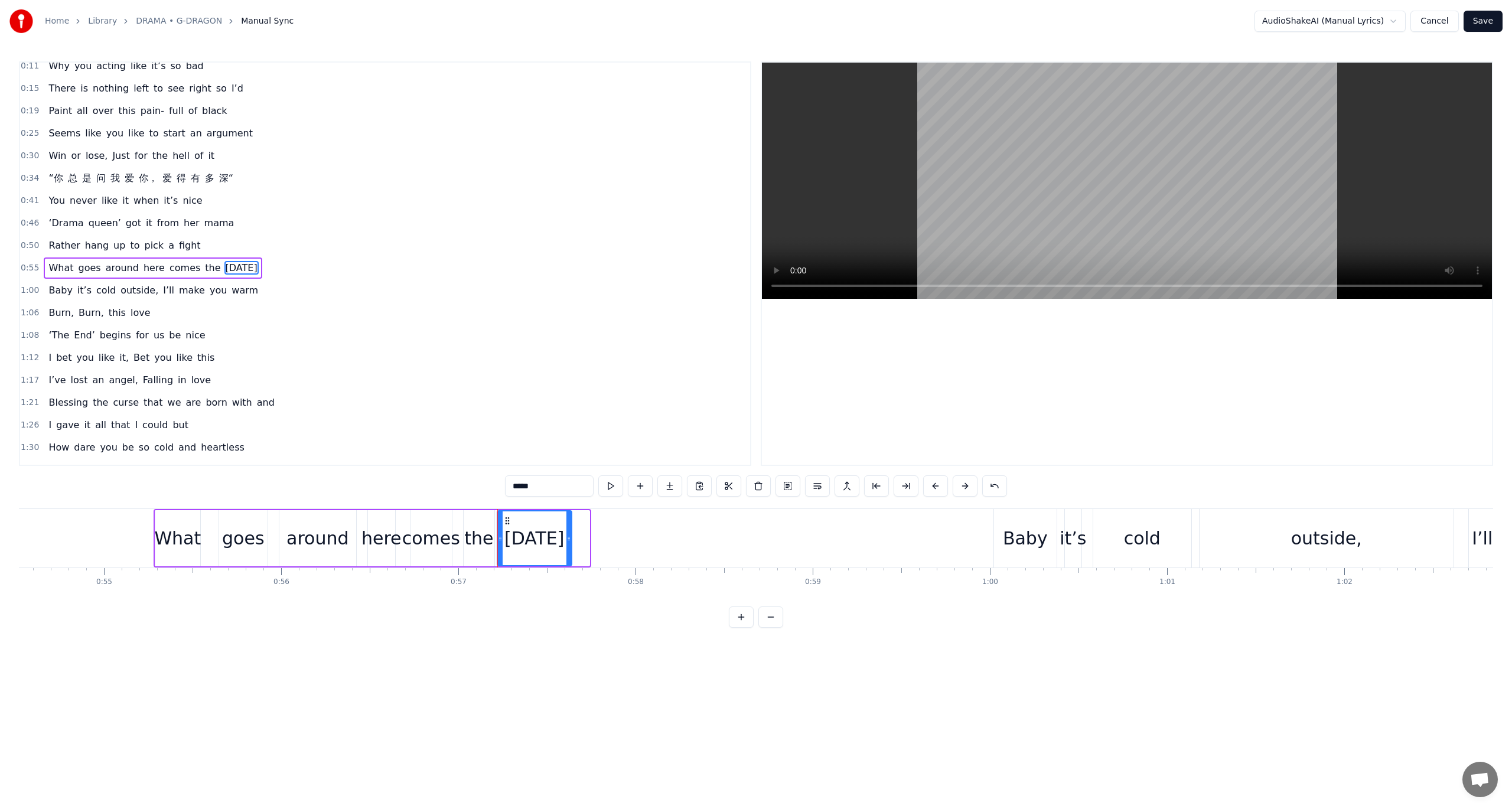
click at [569, 532] on div at bounding box center [569, 537] width 5 height 54
click at [246, 530] on div "goes" at bounding box center [243, 538] width 42 height 26
click at [522, 543] on div "[DATE]" at bounding box center [534, 538] width 59 height 26
drag, startPoint x: 567, startPoint y: 538, endPoint x: 627, endPoint y: 538, distance: 60.0
click at [627, 538] on icon at bounding box center [628, 538] width 5 height 9
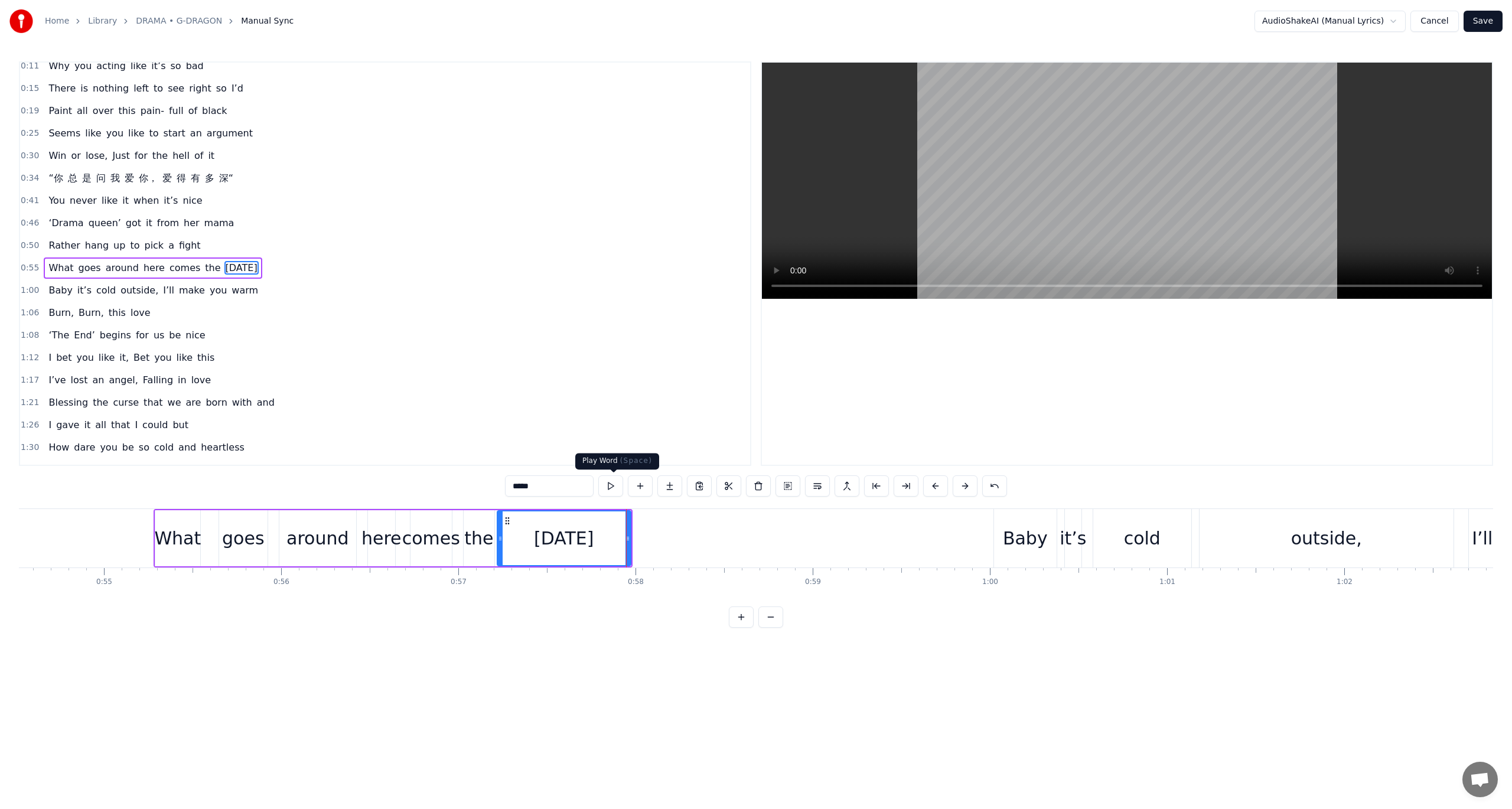
click at [620, 489] on button at bounding box center [611, 486] width 25 height 21
click at [994, 531] on div "Baby" at bounding box center [1026, 538] width 63 height 59
type input "****"
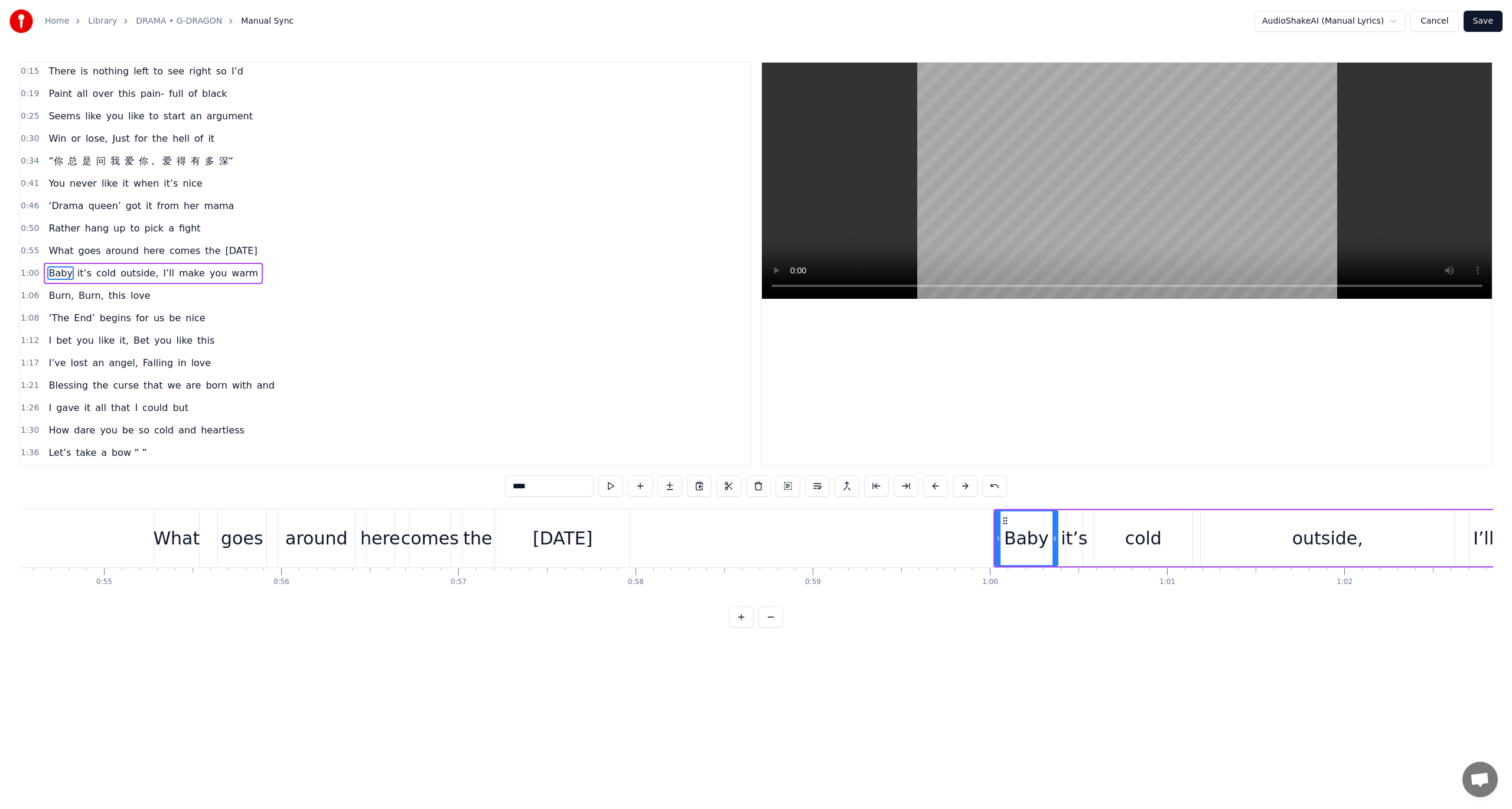
scroll to position [52, 0]
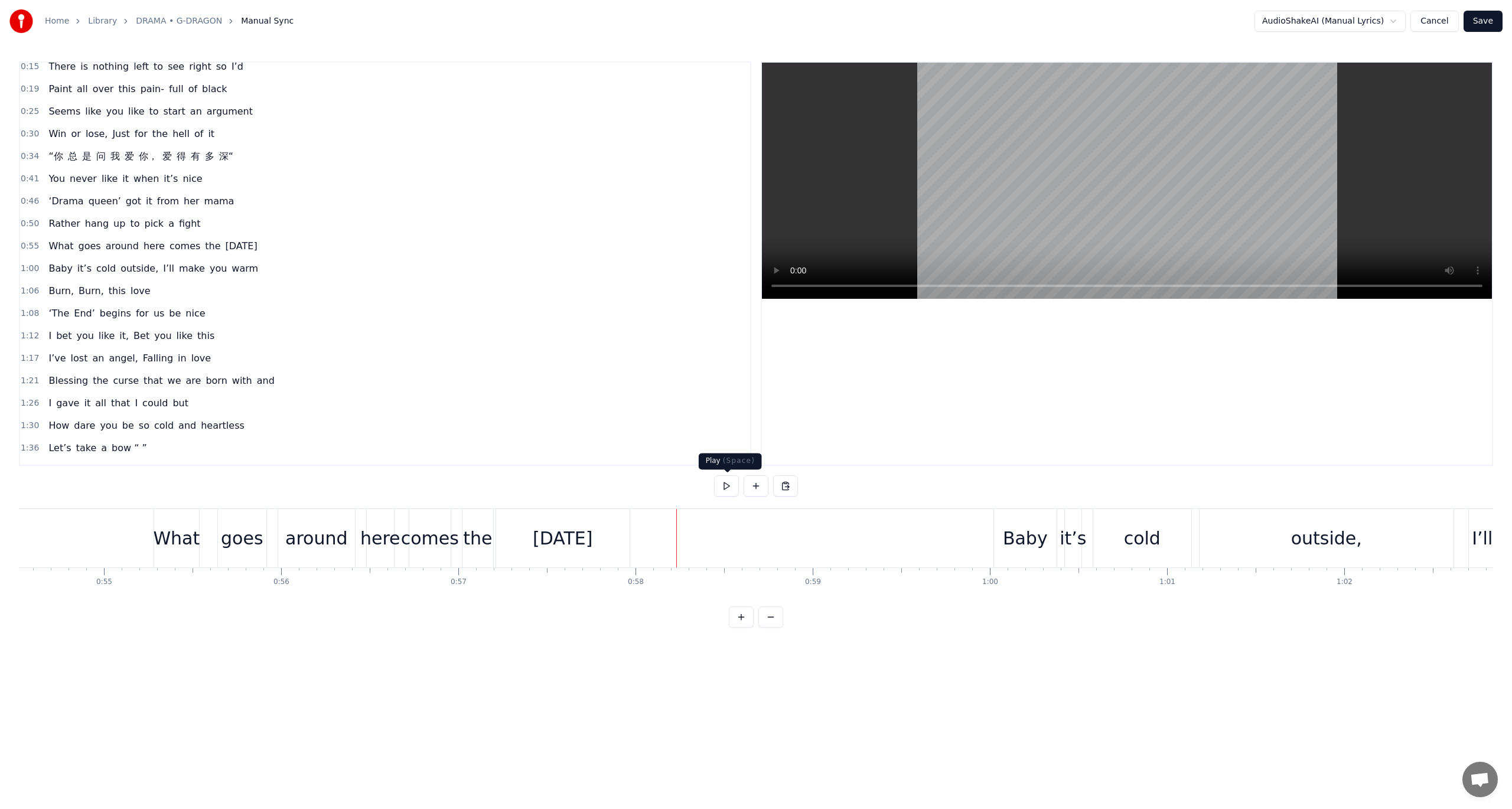
click at [722, 490] on button at bounding box center [727, 486] width 25 height 21
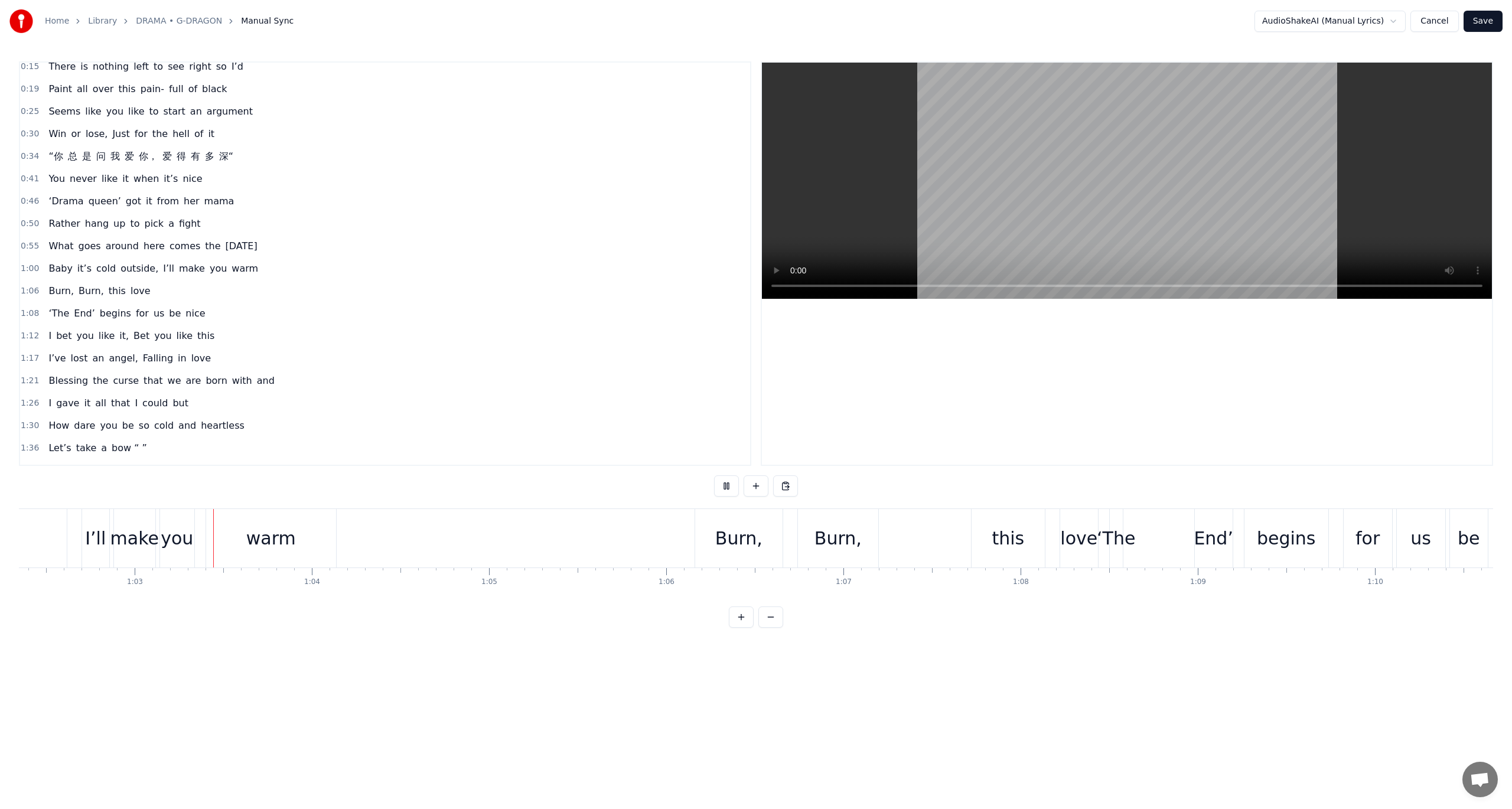
scroll to position [0, 11048]
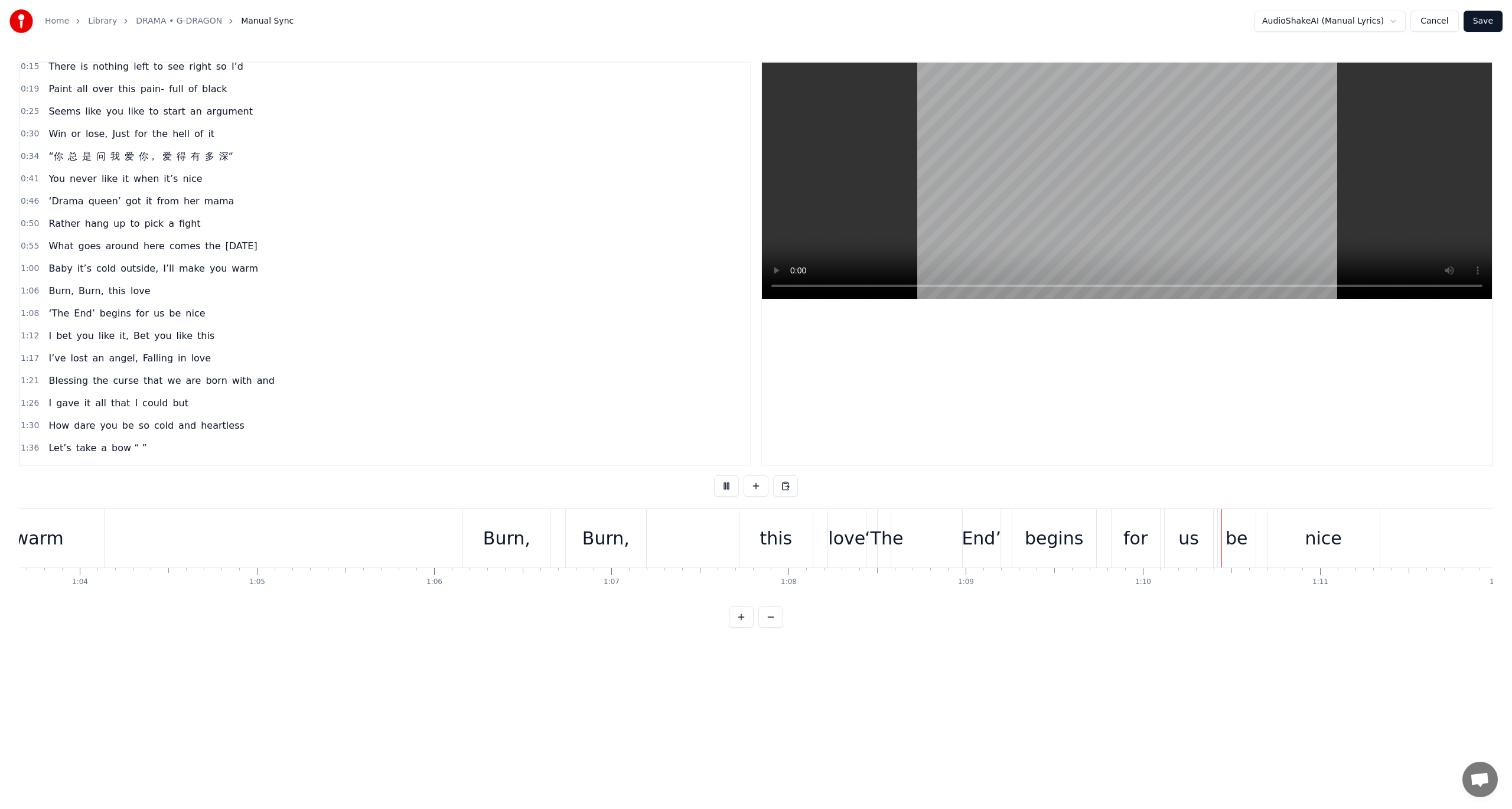
click at [722, 490] on button at bounding box center [727, 486] width 25 height 21
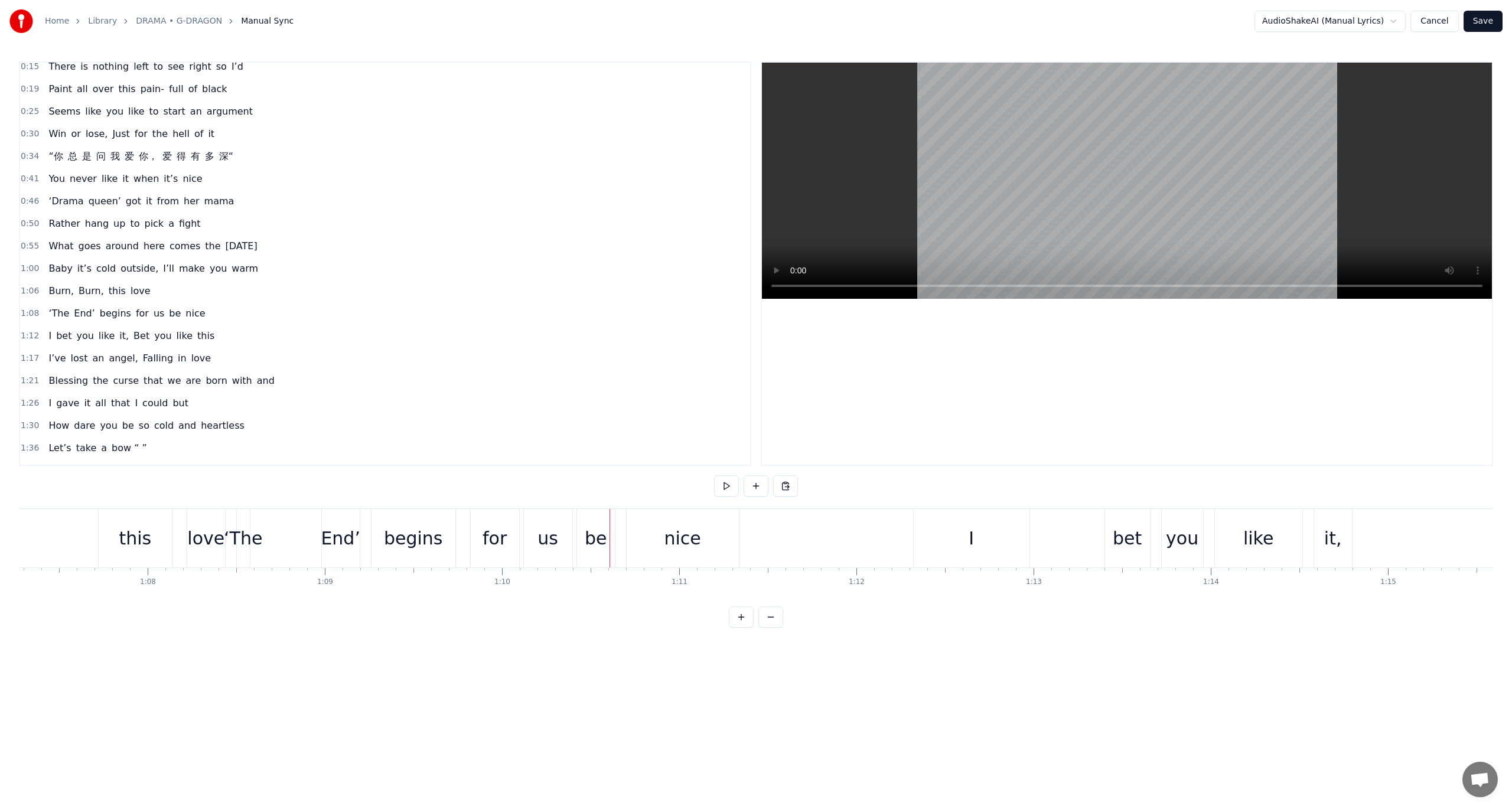
scroll to position [0, 11779]
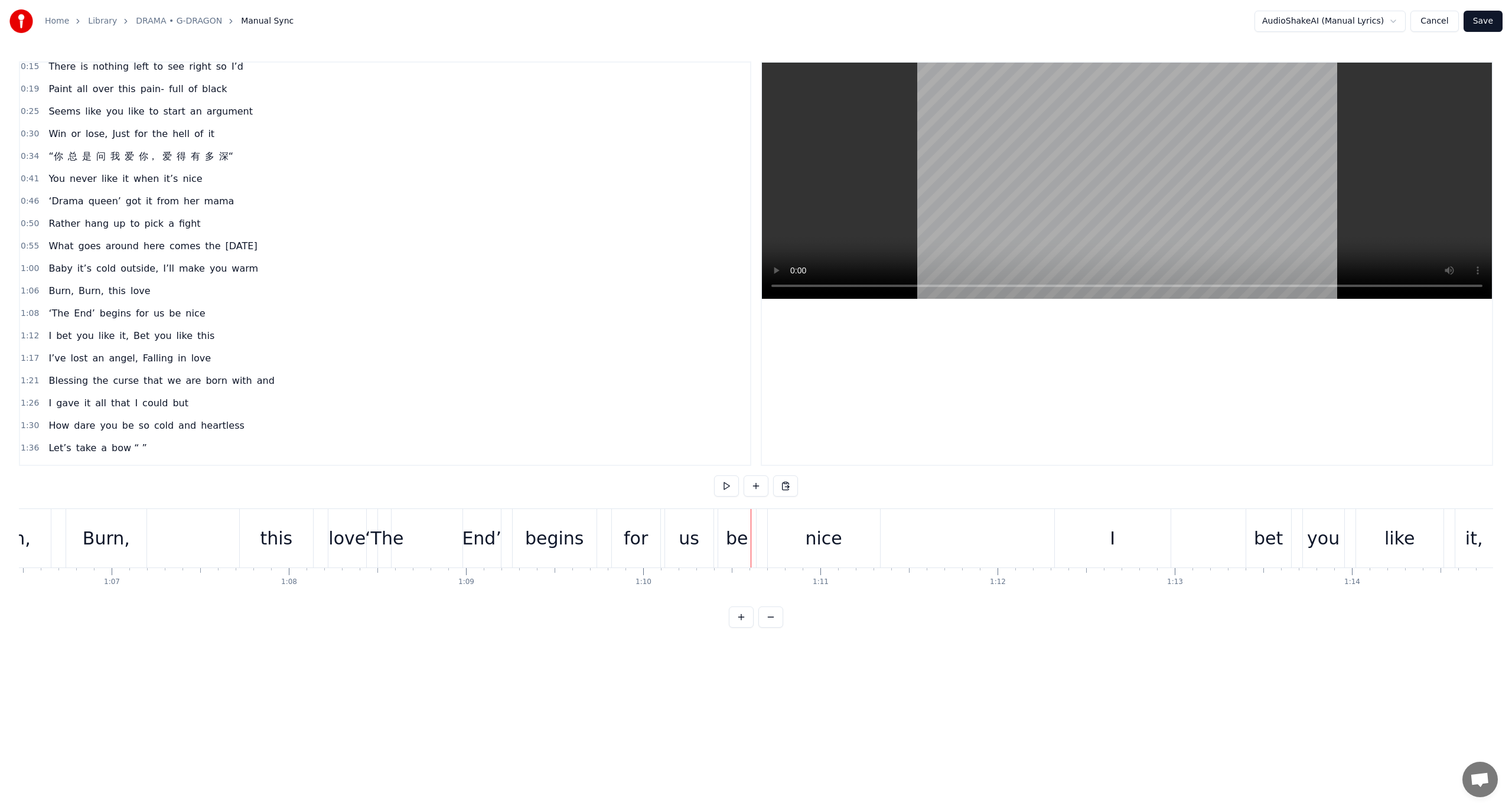
click at [99, 528] on div "Burn," at bounding box center [106, 538] width 47 height 26
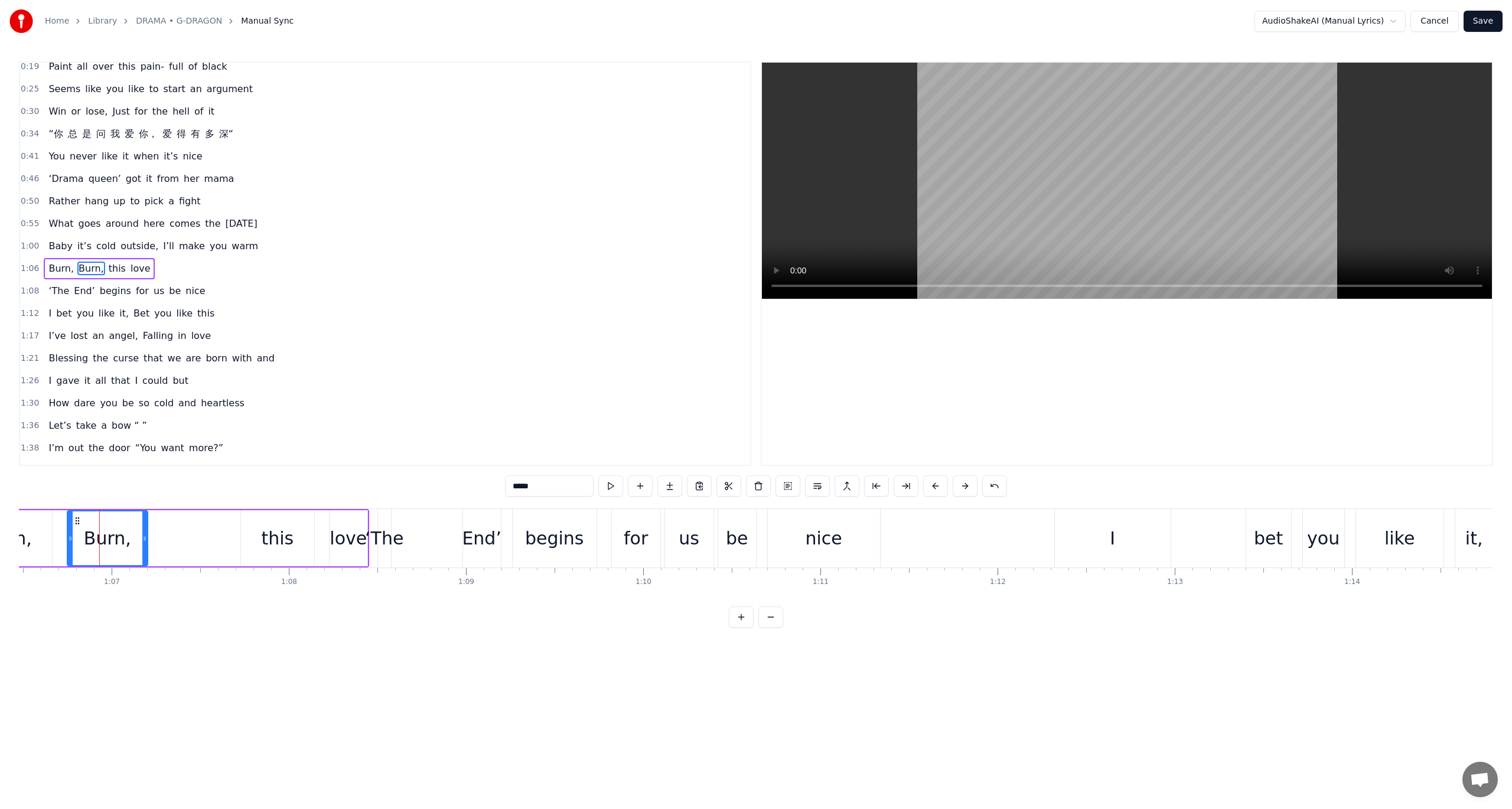
click at [609, 484] on button at bounding box center [611, 486] width 25 height 21
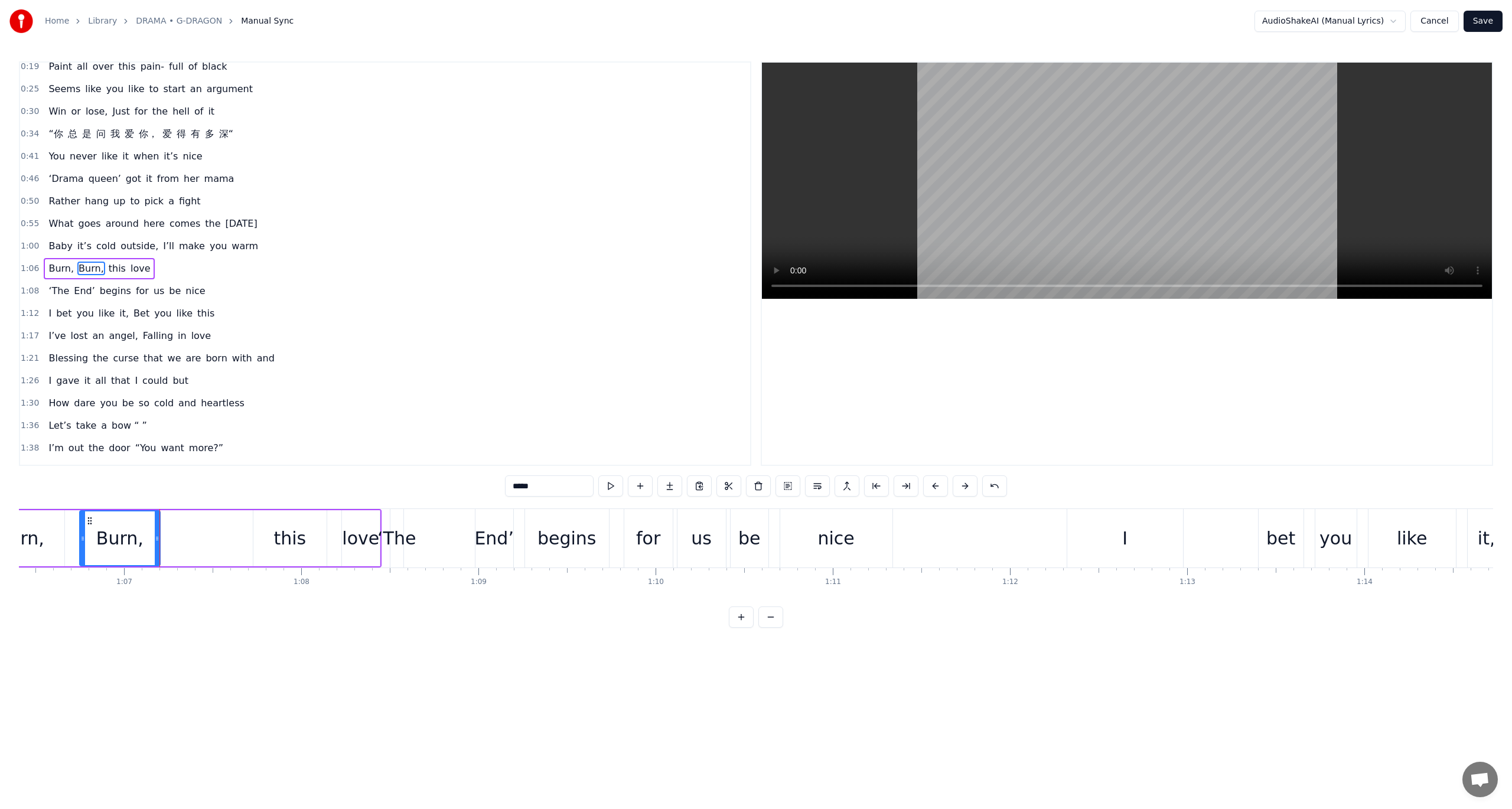
click at [609, 484] on button at bounding box center [611, 486] width 25 height 21
click at [183, 534] on div "Burn, Burn, this love" at bounding box center [178, 538] width 406 height 59
click at [690, 486] on button at bounding box center [682, 486] width 25 height 21
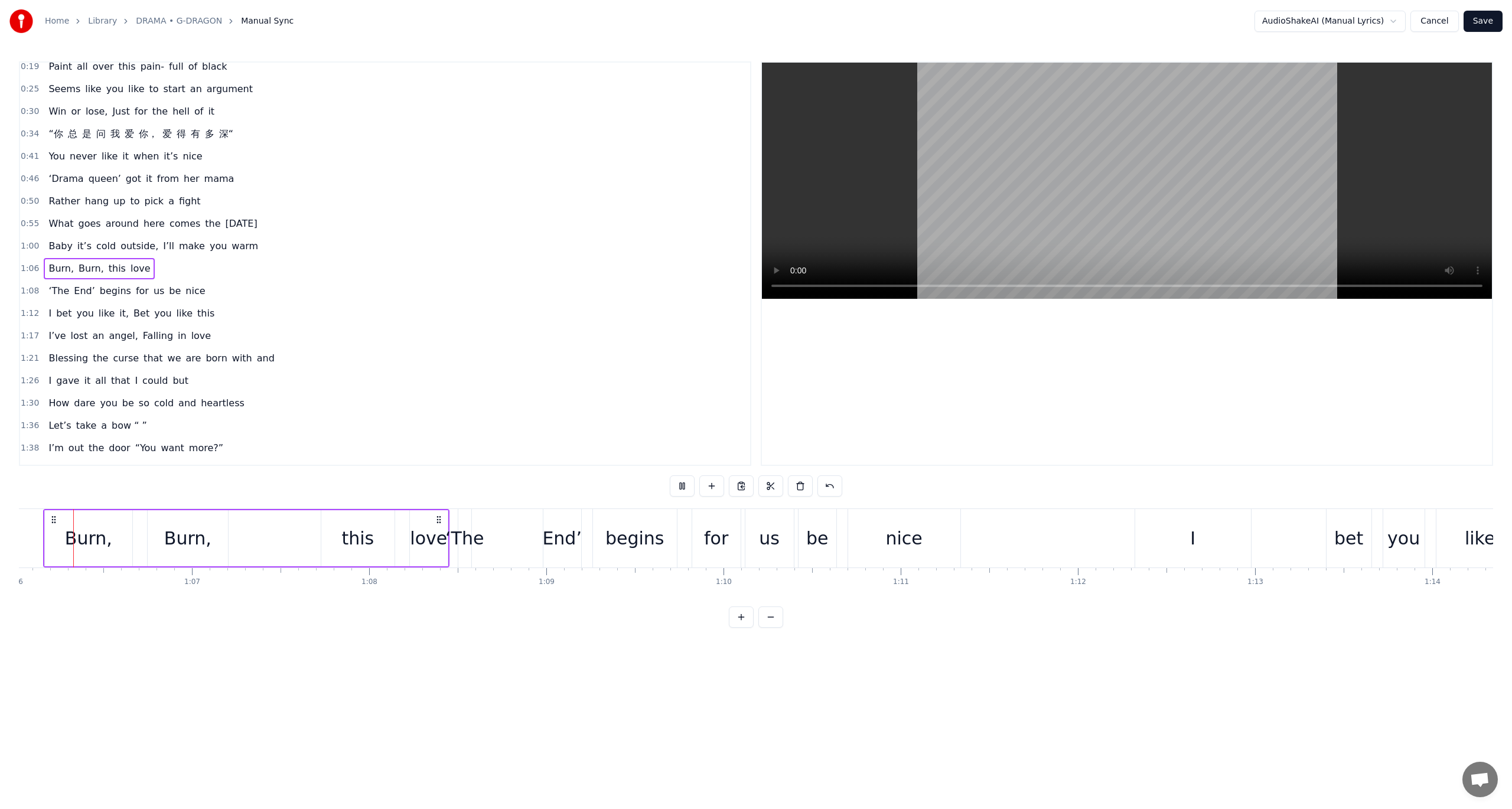
scroll to position [0, 11664]
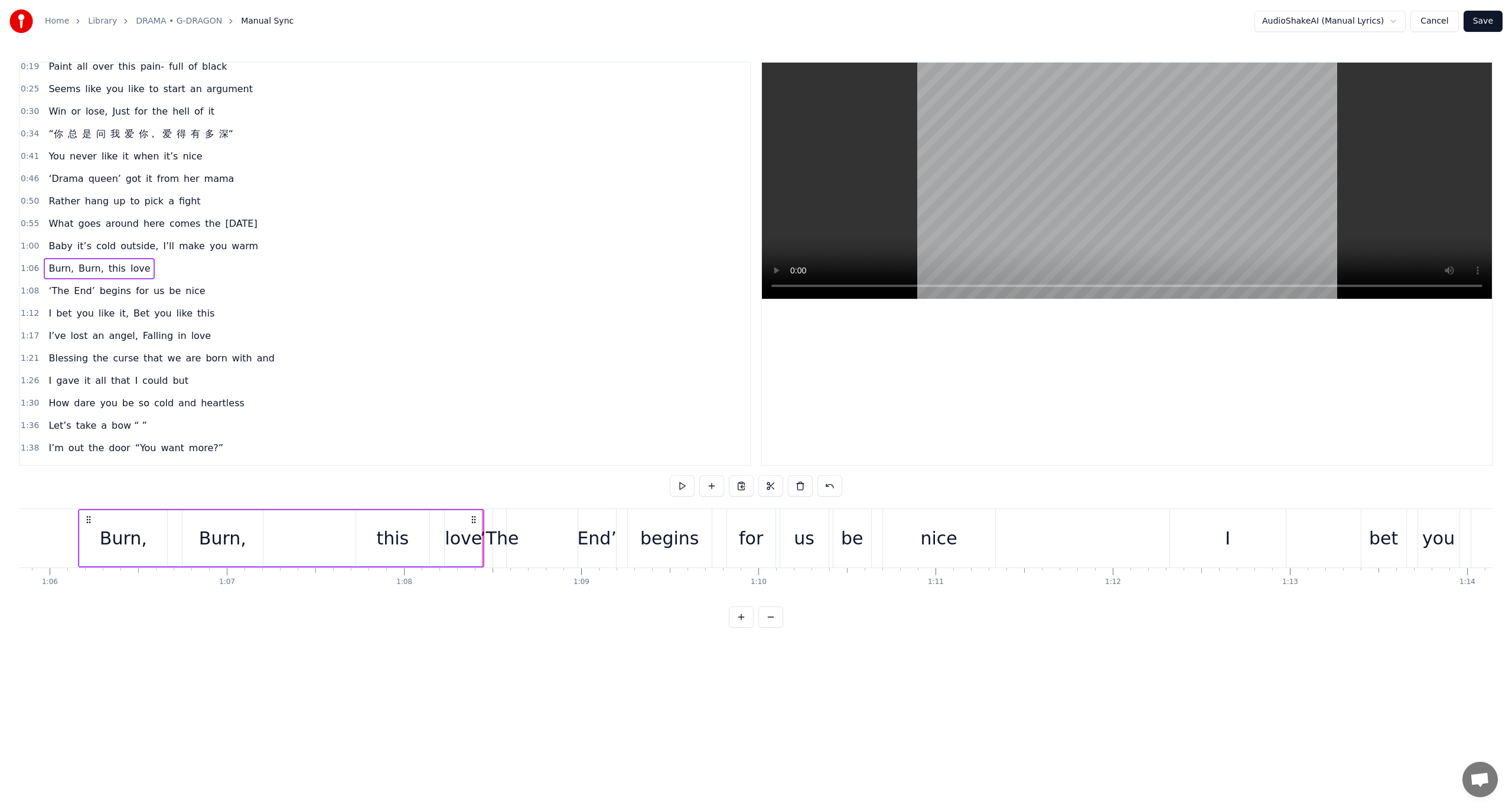
click at [497, 522] on div "‘The" at bounding box center [500, 538] width 13 height 59
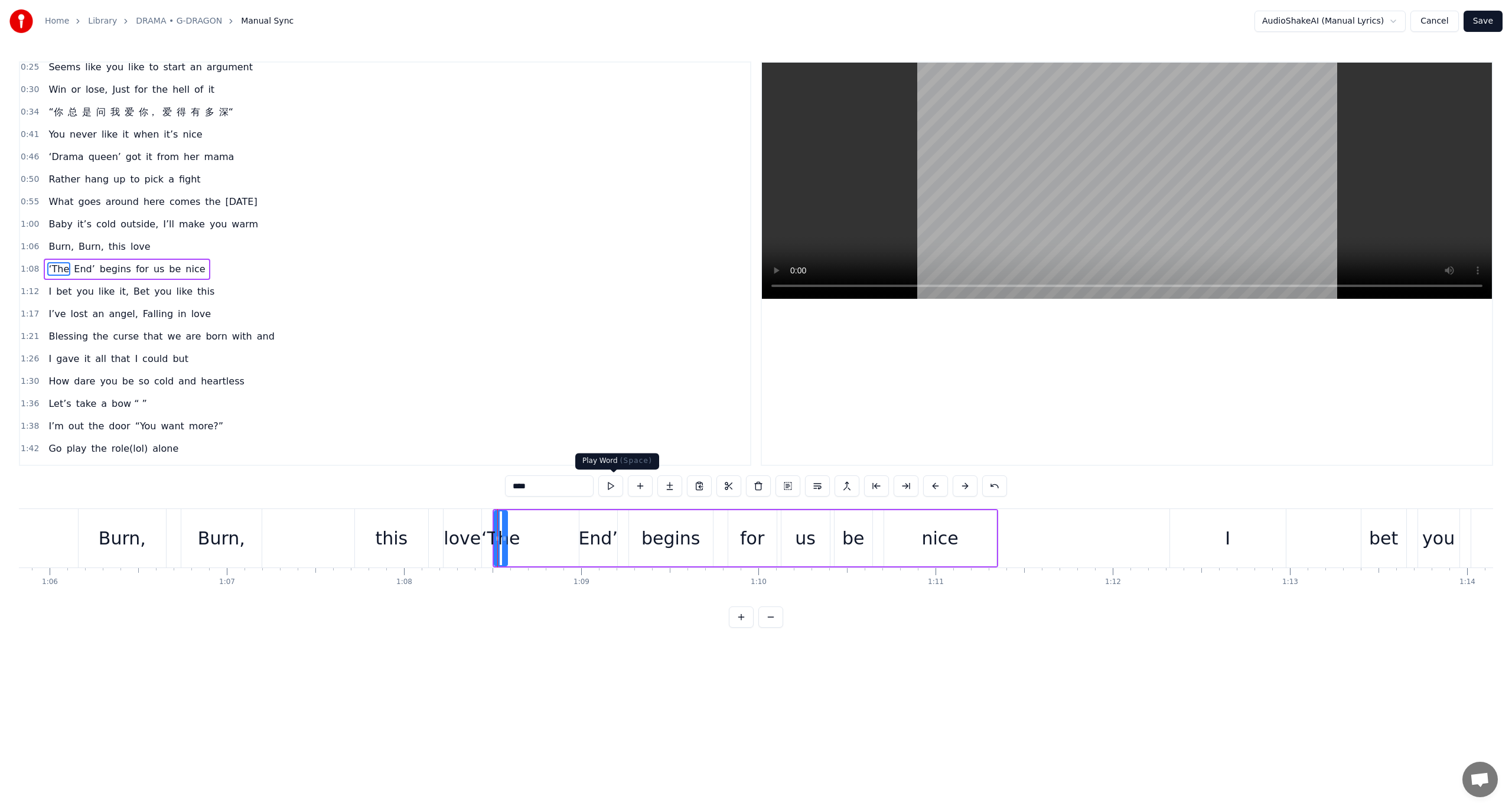
click at [618, 485] on button at bounding box center [611, 486] width 25 height 21
click at [618, 486] on button at bounding box center [611, 486] width 25 height 21
click at [552, 515] on div "‘The End’ begins for us be nice" at bounding box center [746, 538] width 505 height 59
click at [673, 480] on button at bounding box center [682, 486] width 25 height 21
click at [997, 496] on div "0:06 When every scene’s rolling in good 0:11 Why you acting like it’s so bad 0:…" at bounding box center [756, 344] width 1474 height 566
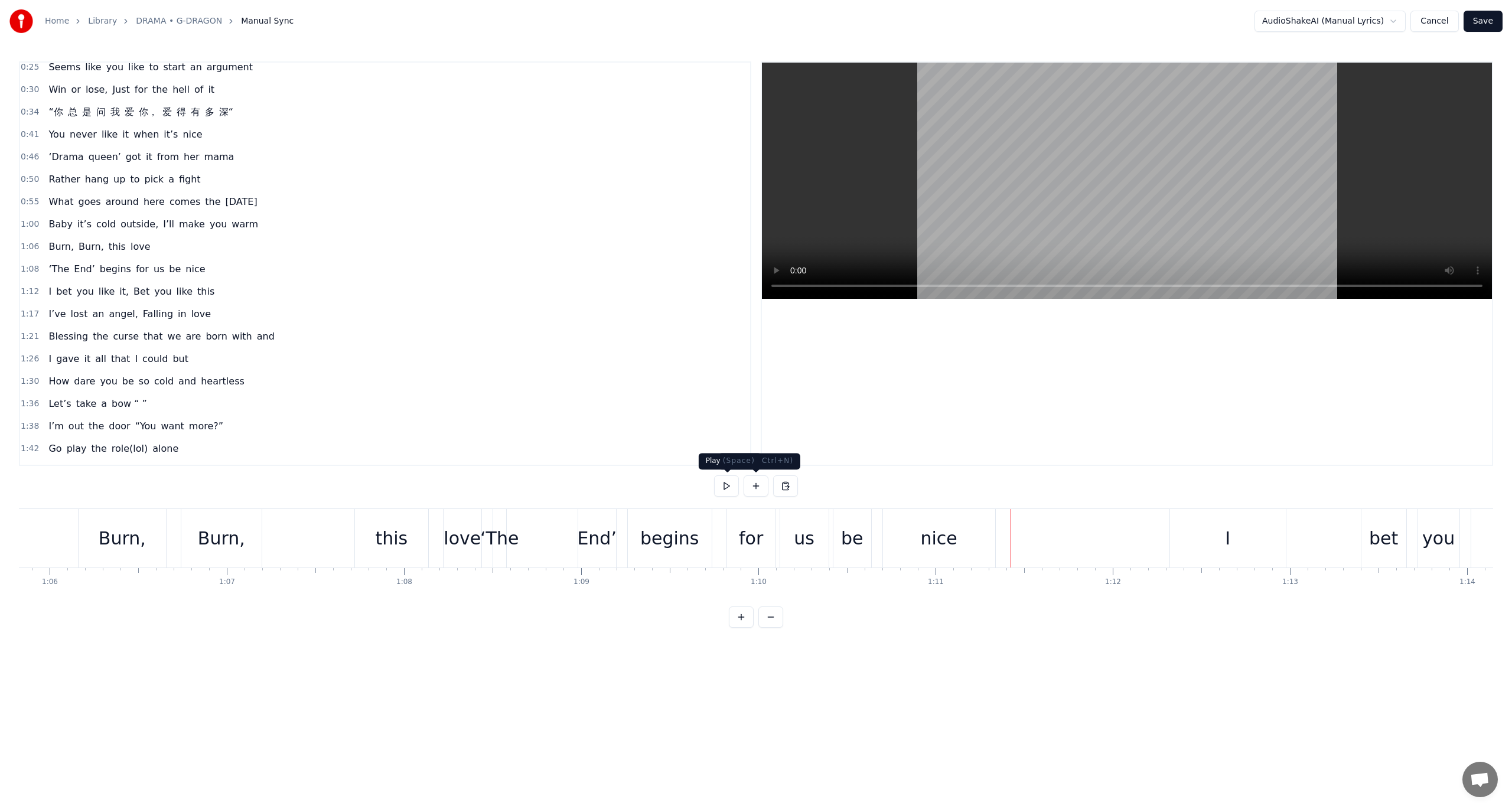
click at [725, 478] on button at bounding box center [727, 486] width 25 height 21
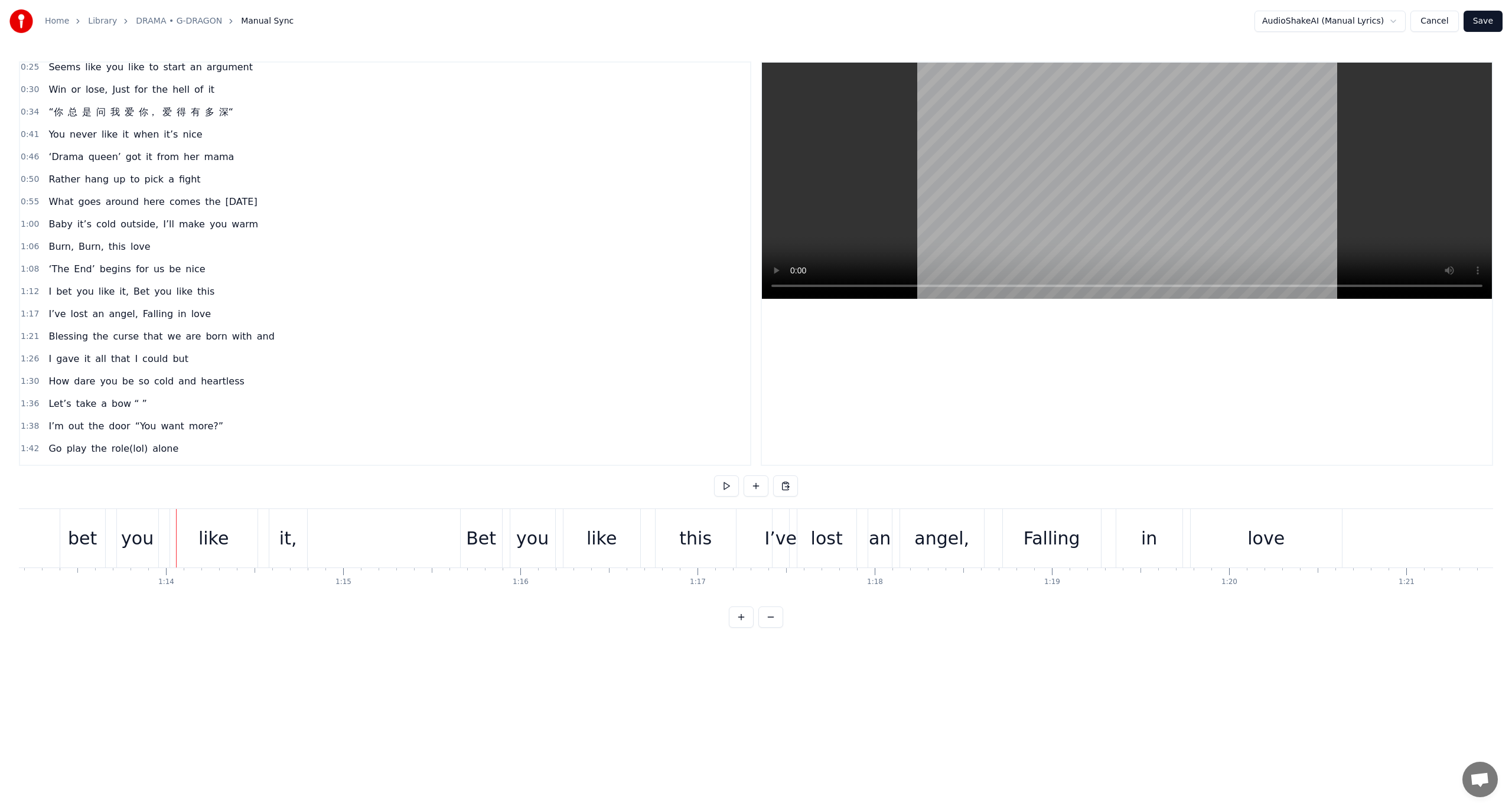
scroll to position [0, 13062]
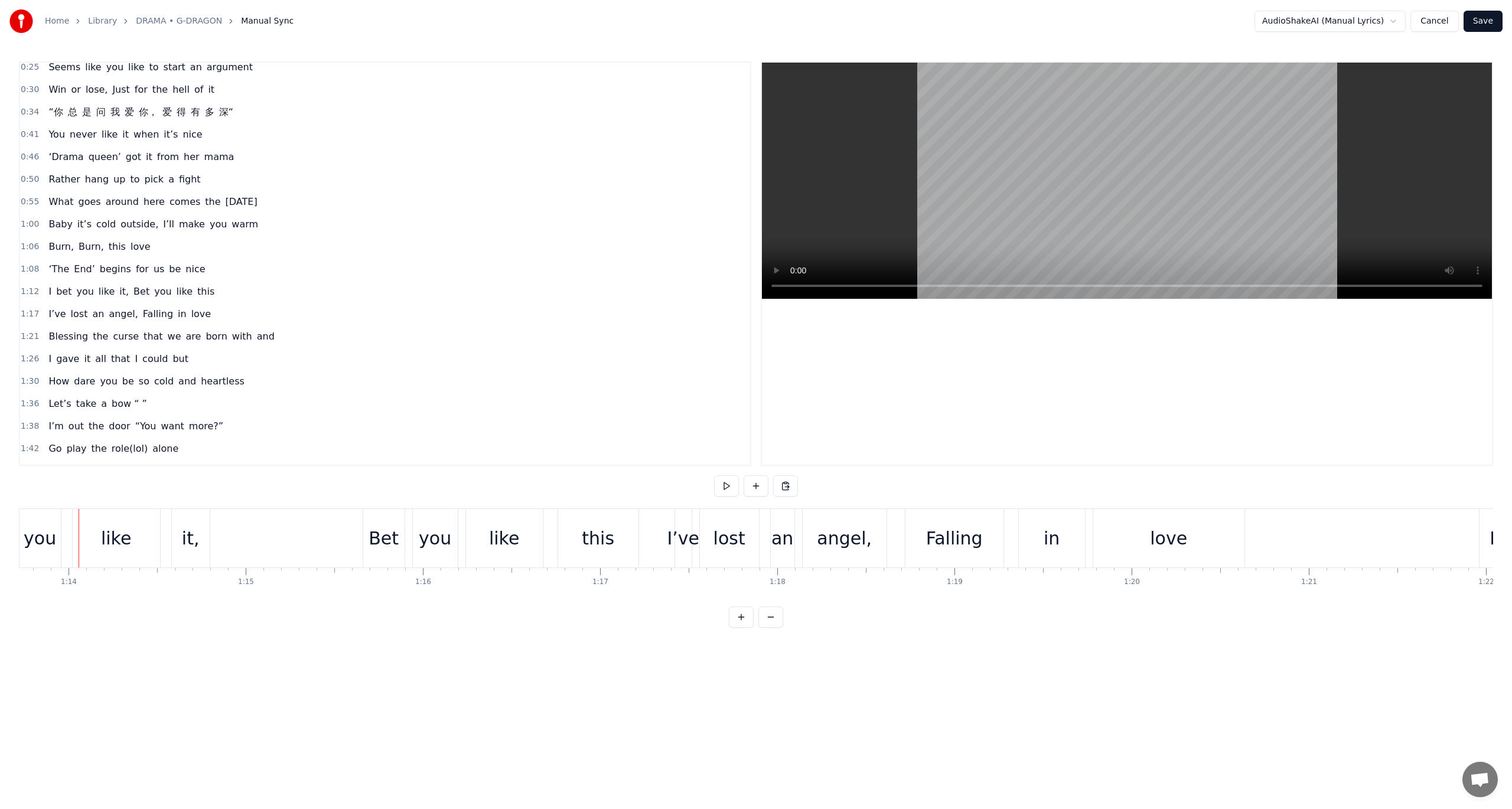
click at [725, 478] on button at bounding box center [727, 486] width 25 height 21
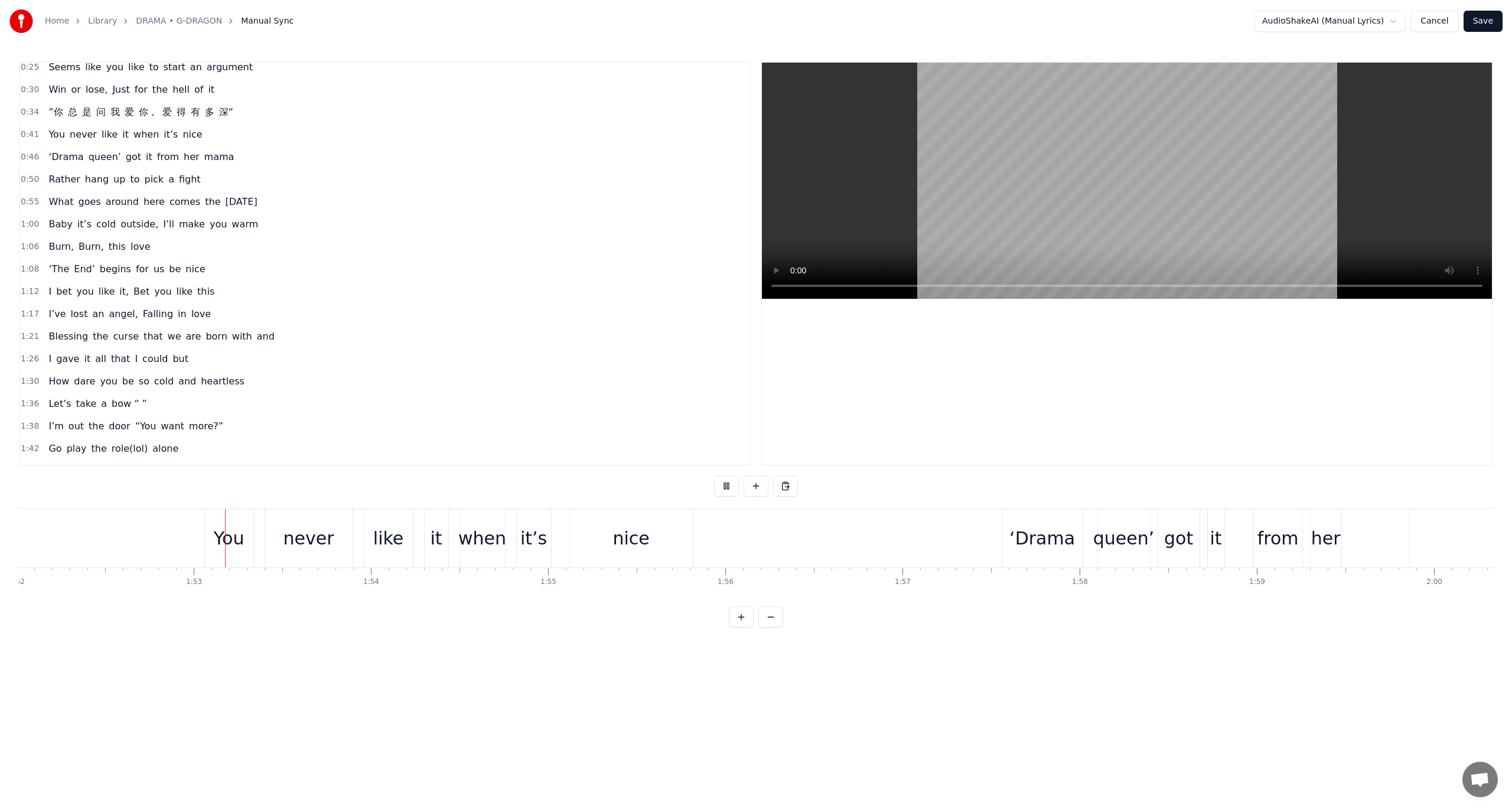
scroll to position [0, 19891]
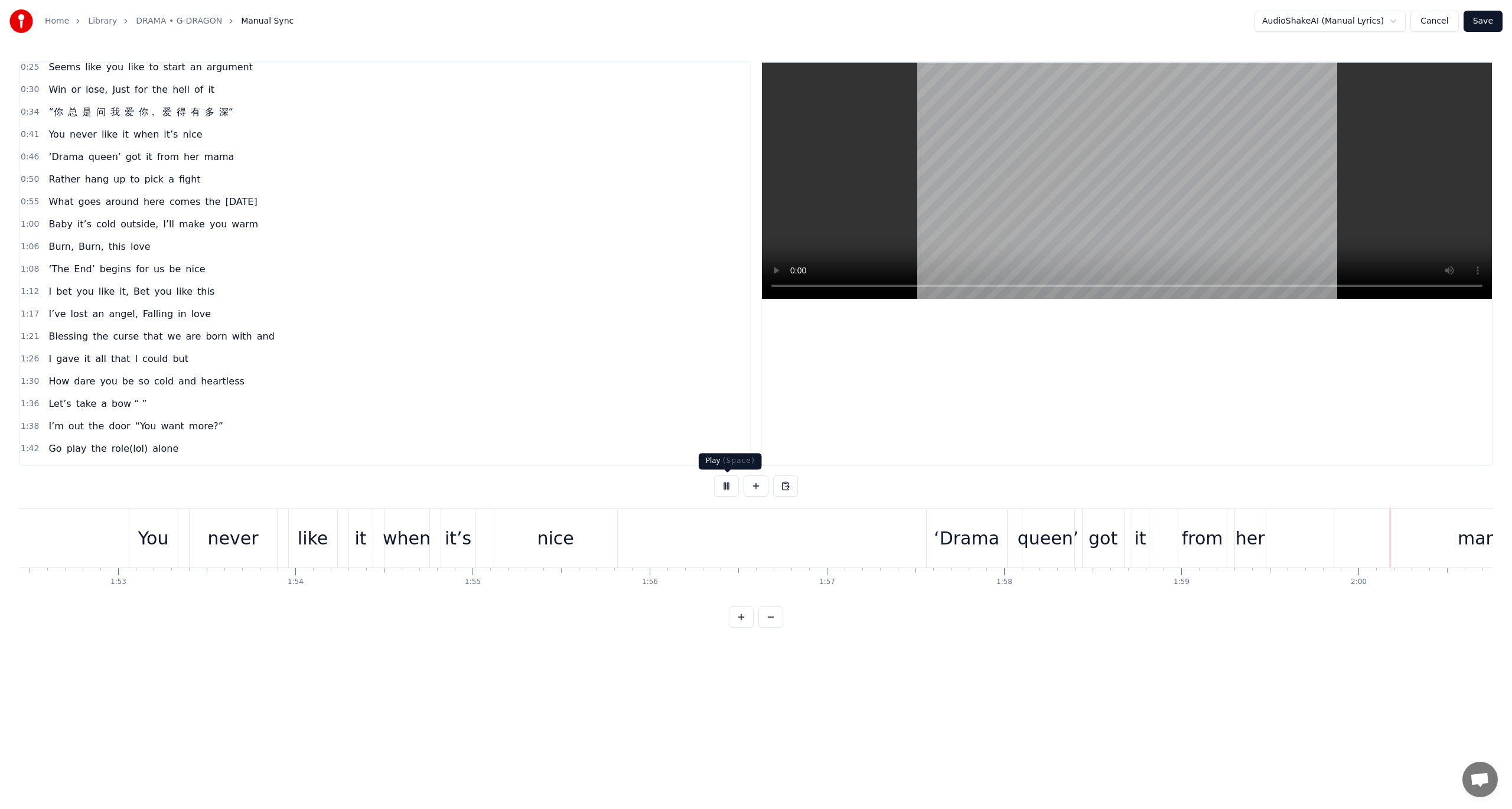
click at [725, 472] on span at bounding box center [727, 472] width 6 height 6
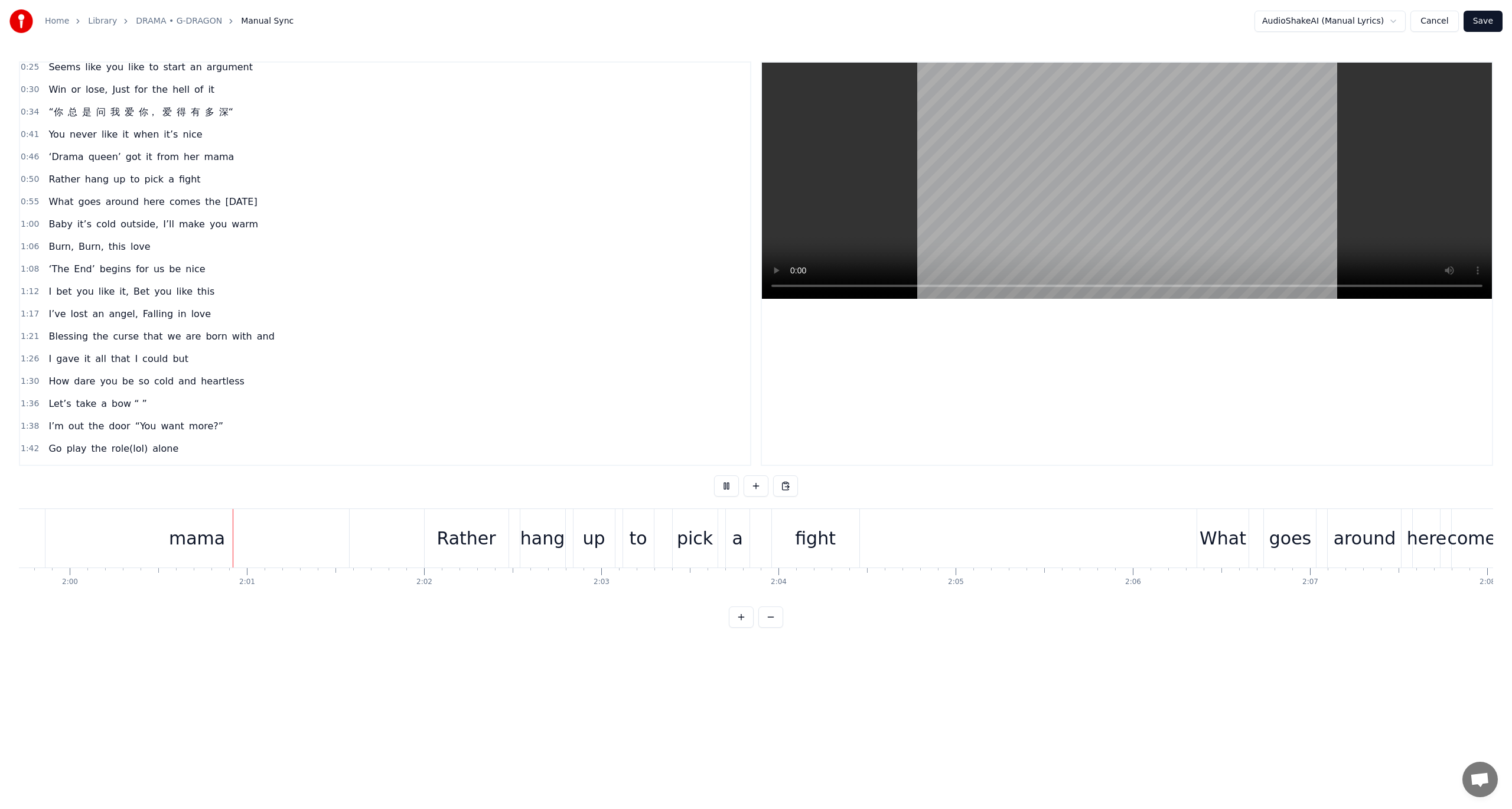
scroll to position [0, 21256]
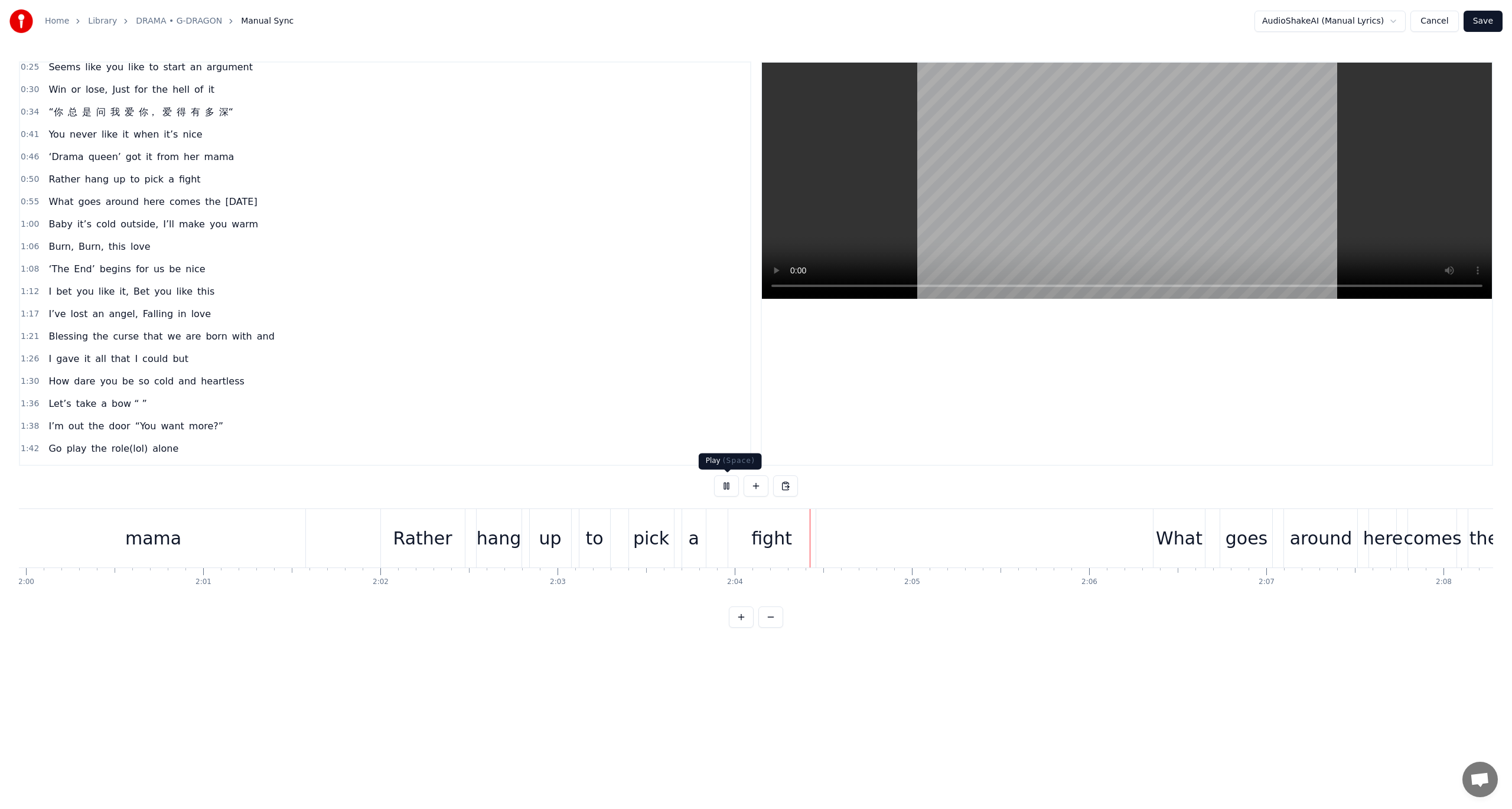
click at [726, 488] on button at bounding box center [727, 486] width 25 height 21
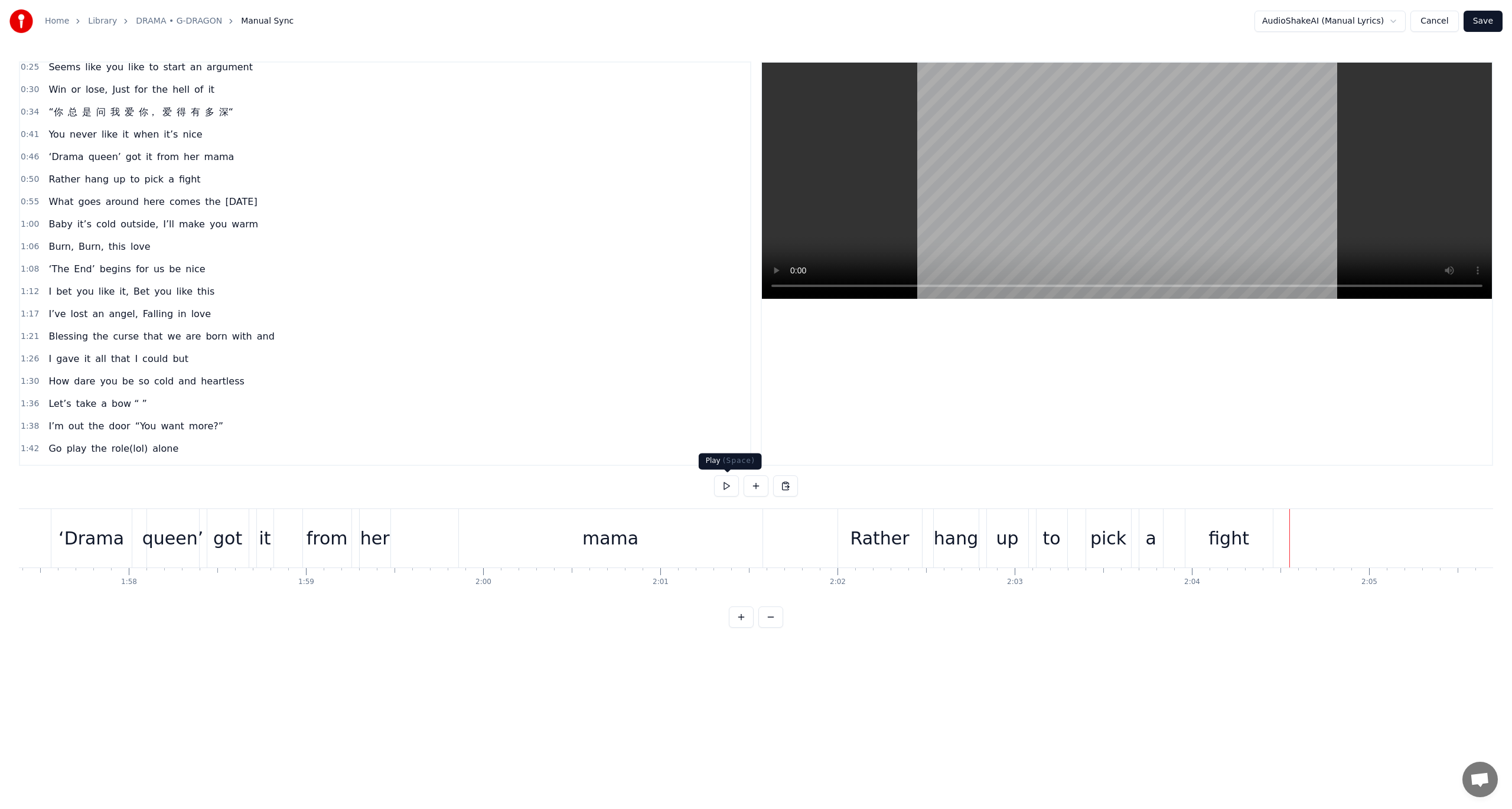
scroll to position [0, 20692]
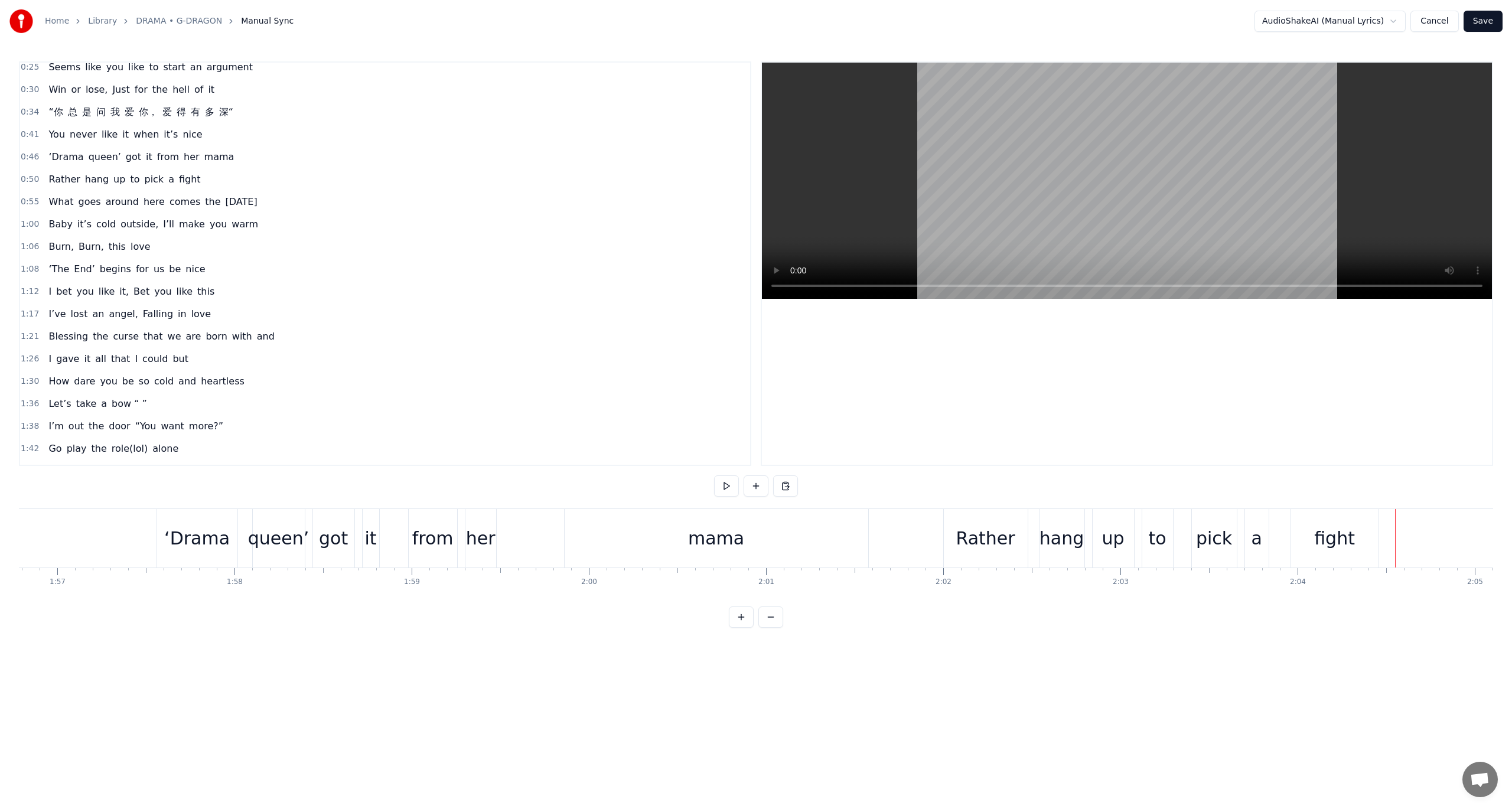
drag, startPoint x: 604, startPoint y: 543, endPoint x: 567, endPoint y: 536, distance: 37.7
click at [567, 536] on div "mama" at bounding box center [717, 538] width 304 height 59
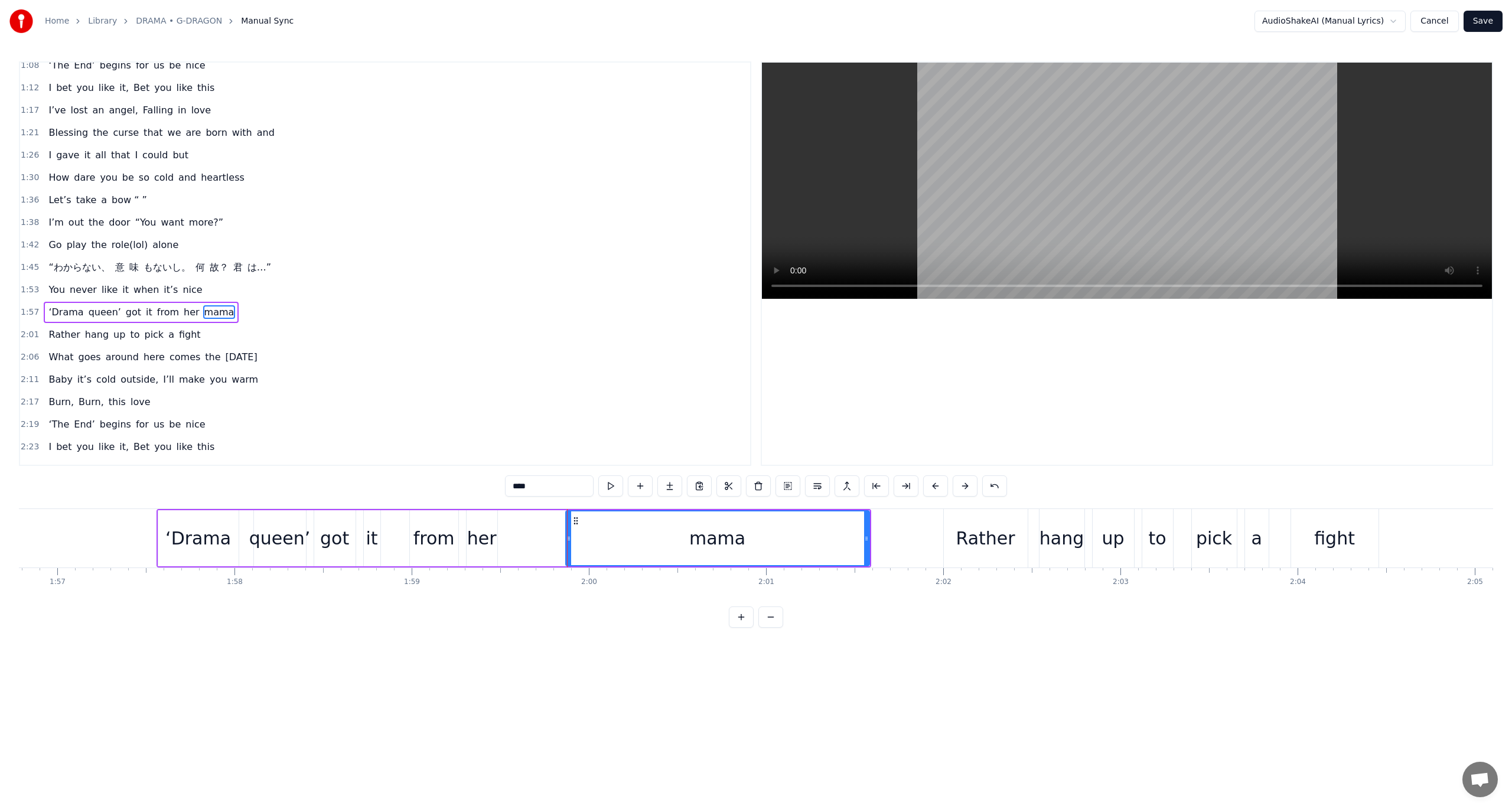
scroll to position [339, 0]
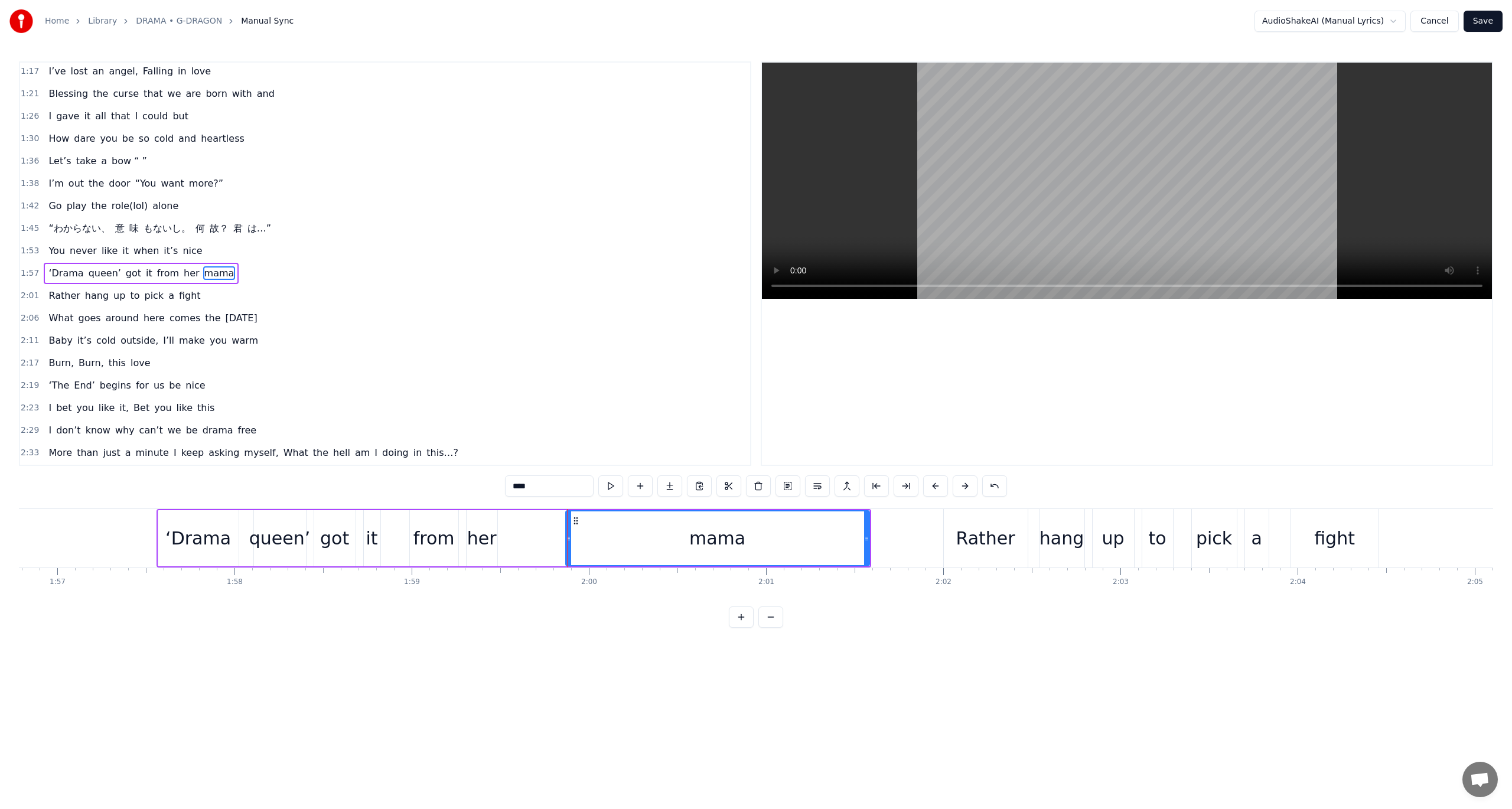
drag, startPoint x: 617, startPoint y: 541, endPoint x: 584, endPoint y: 542, distance: 33.0
click at [584, 542] on div "mama" at bounding box center [718, 537] width 302 height 54
drag, startPoint x: 572, startPoint y: 522, endPoint x: 505, endPoint y: 513, distance: 67.6
click at [505, 513] on div "mama" at bounding box center [651, 537] width 302 height 54
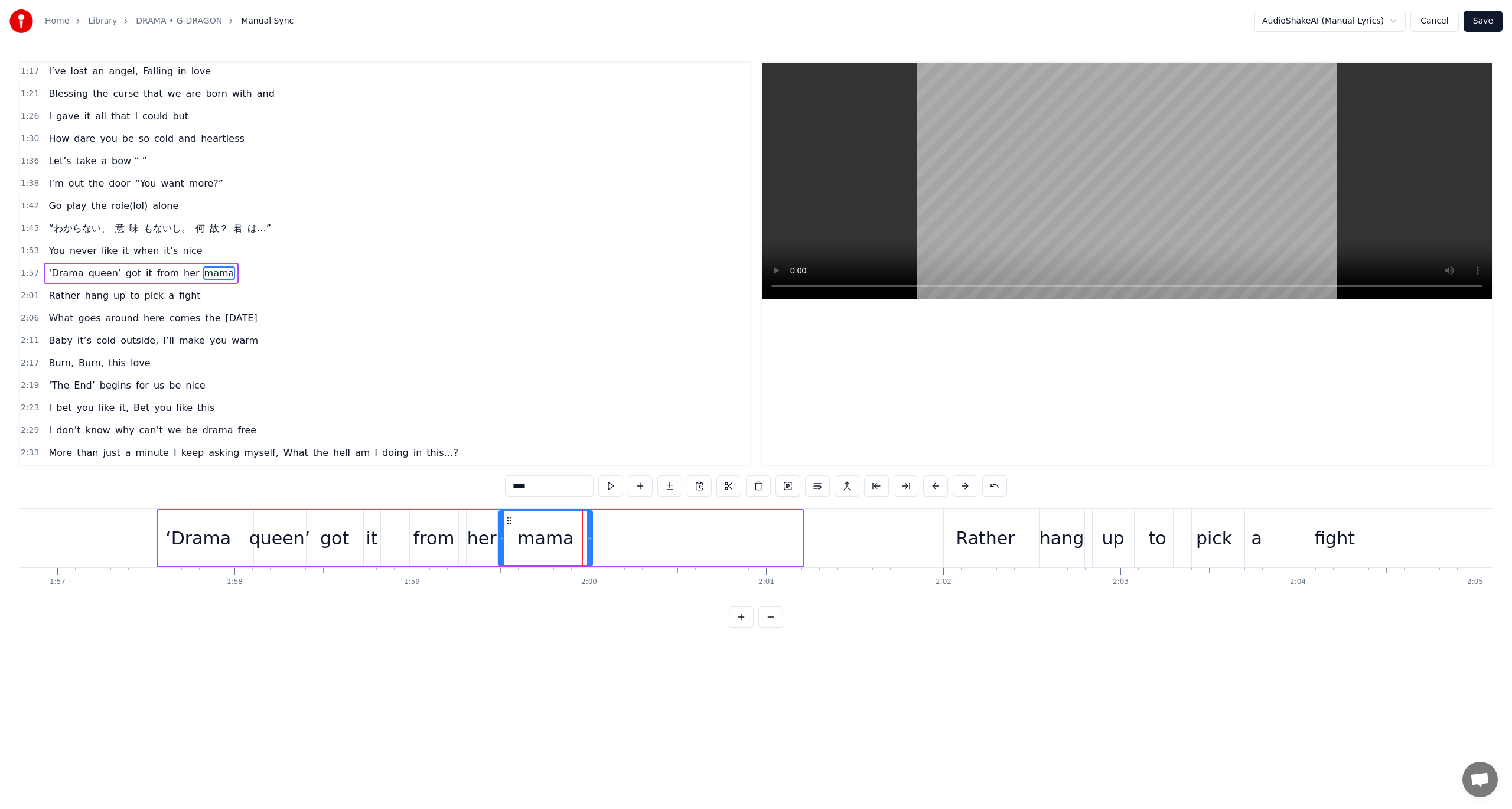
drag, startPoint x: 800, startPoint y: 541, endPoint x: 590, endPoint y: 518, distance: 211.3
click at [590, 518] on div at bounding box center [590, 537] width 5 height 54
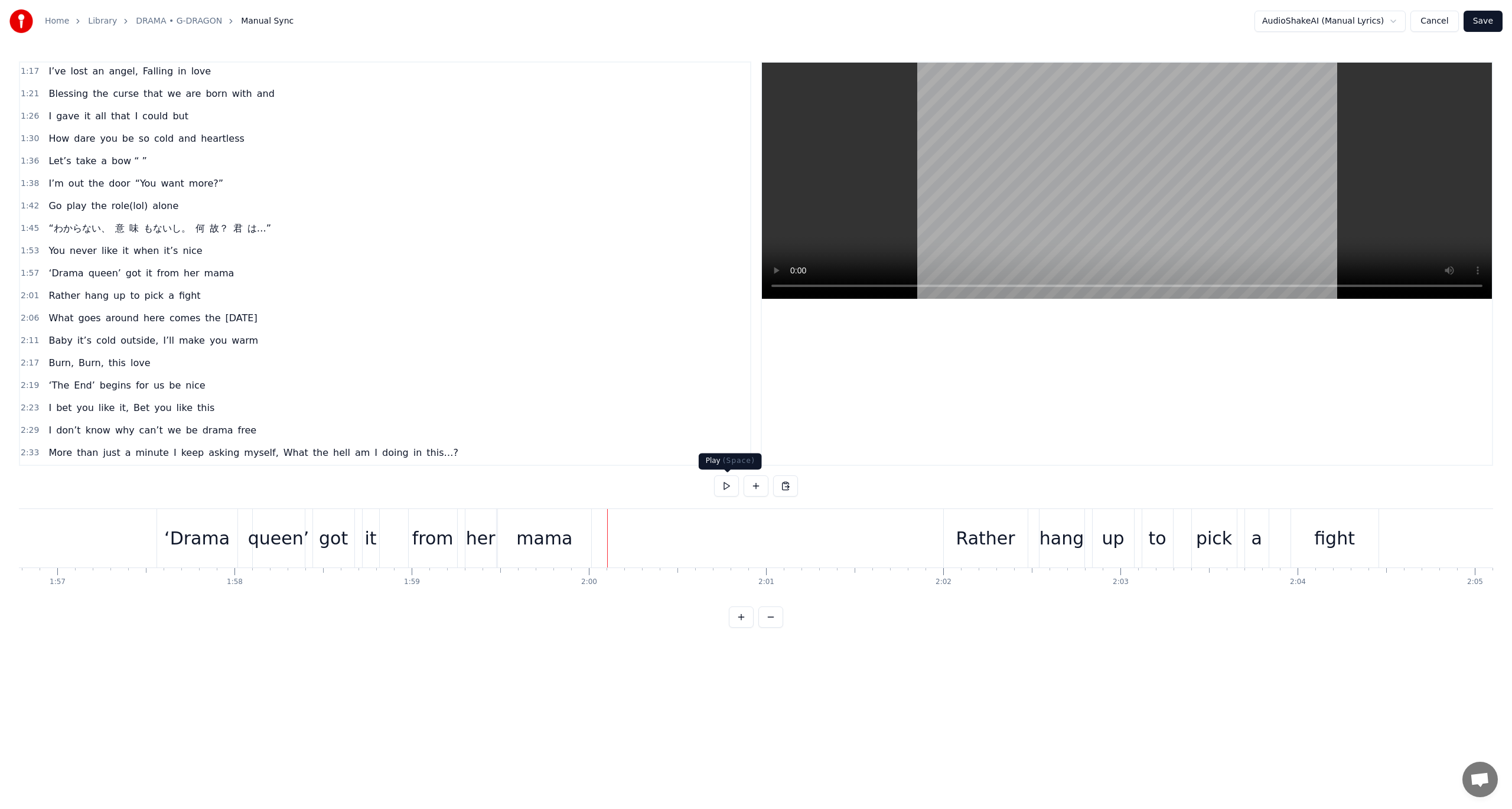
click at [721, 484] on button at bounding box center [727, 486] width 25 height 21
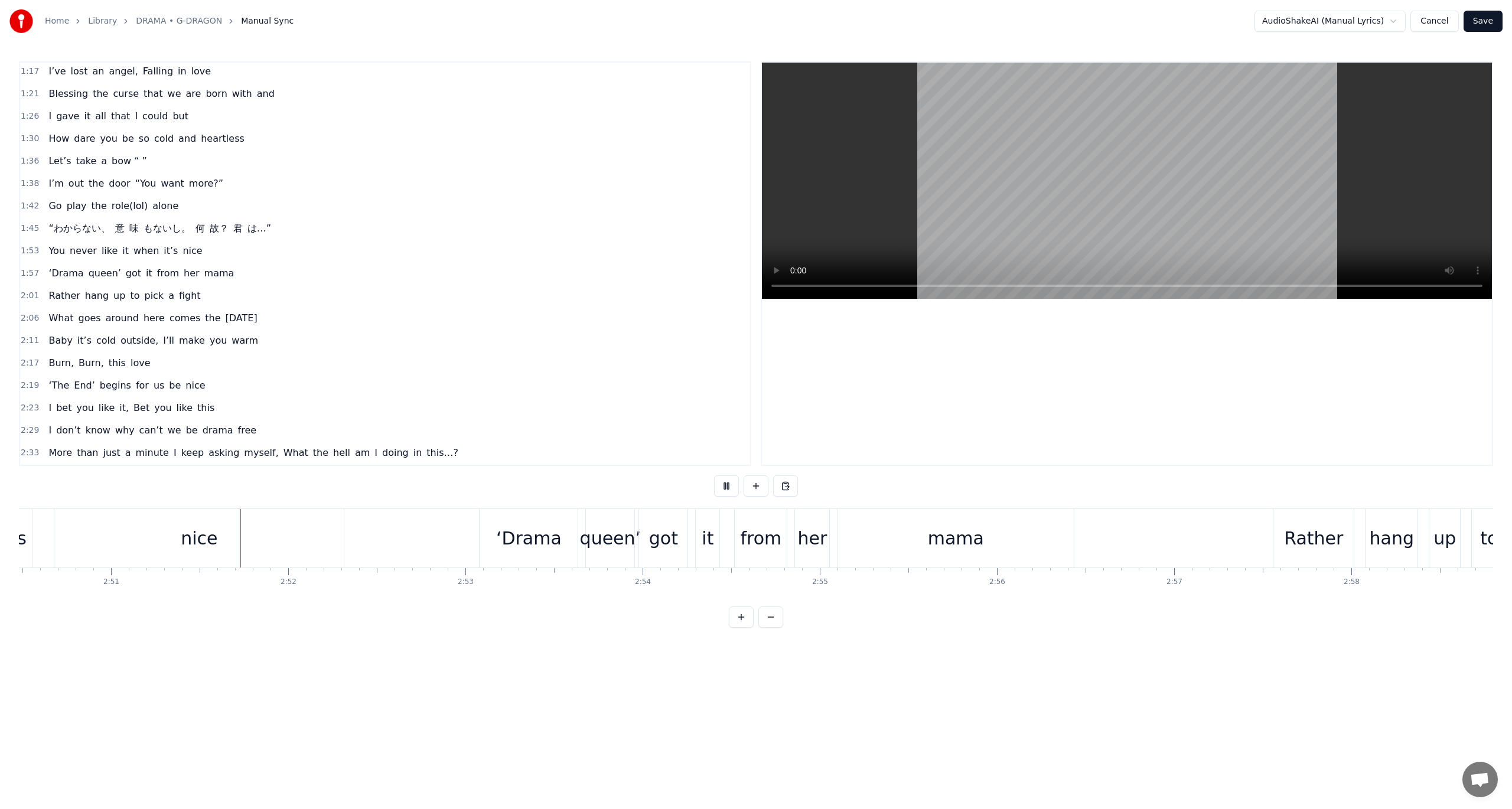
scroll to position [0, 30250]
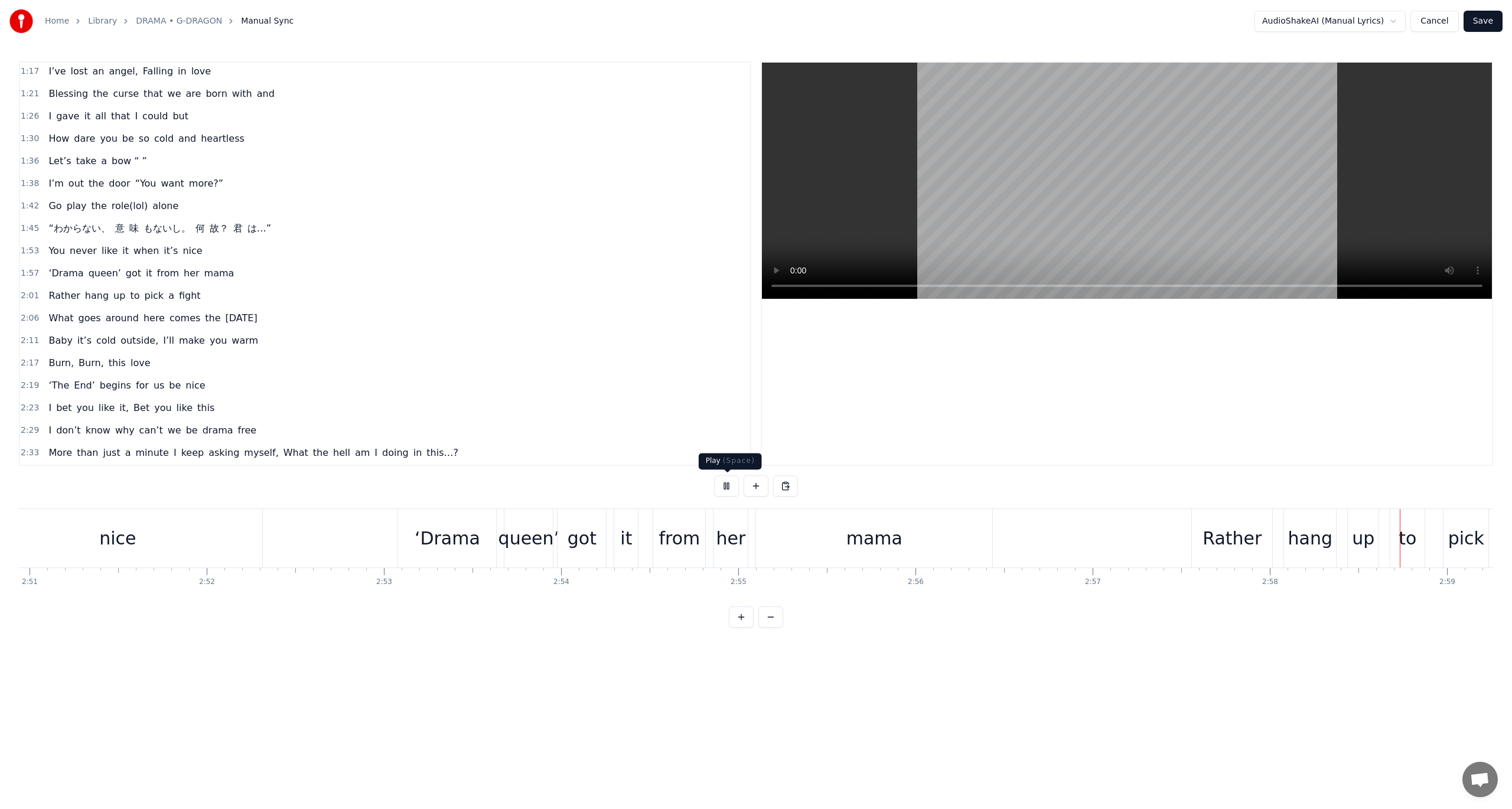
click at [724, 489] on button at bounding box center [727, 486] width 25 height 21
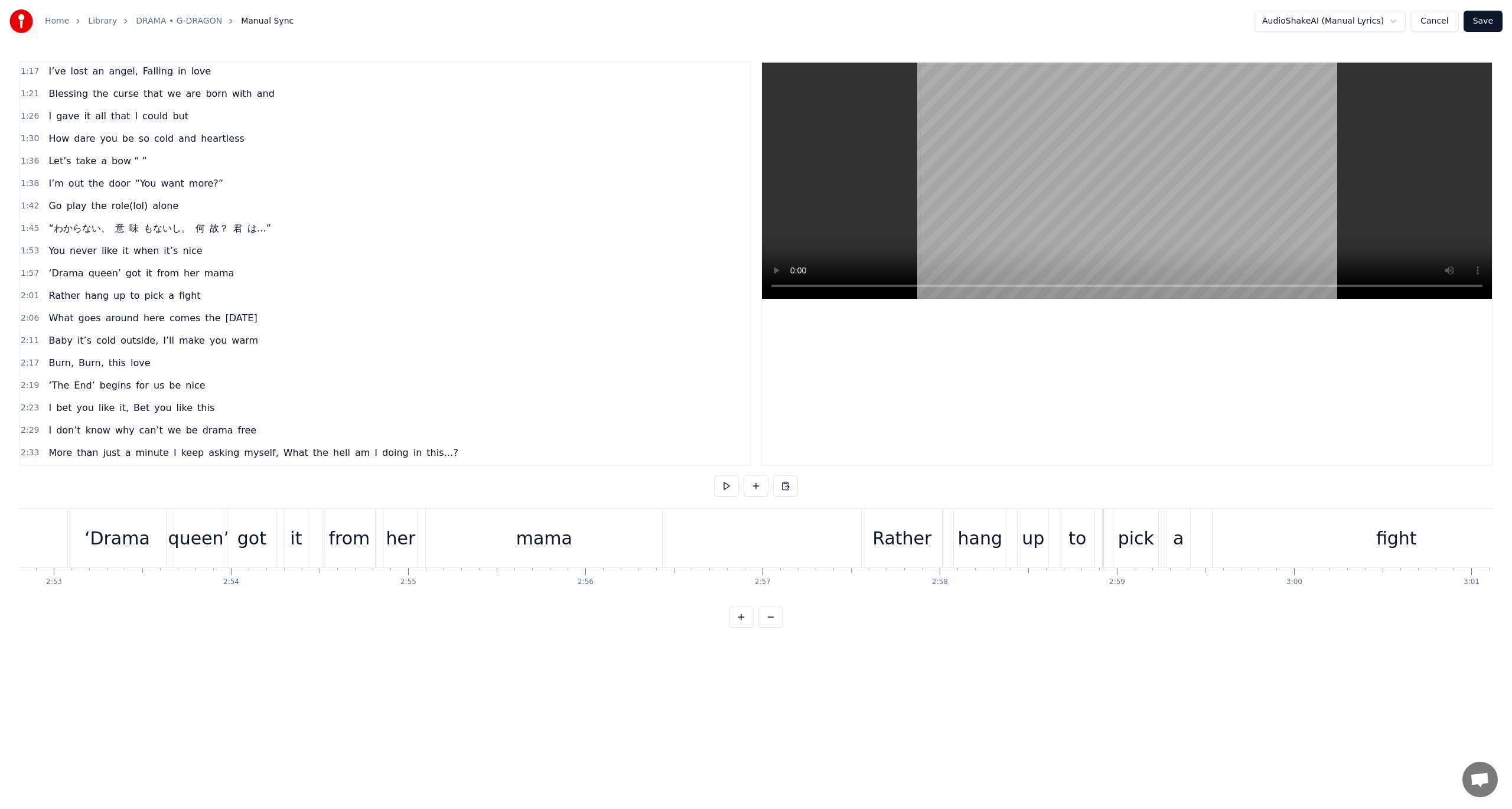
scroll to position [0, 30501]
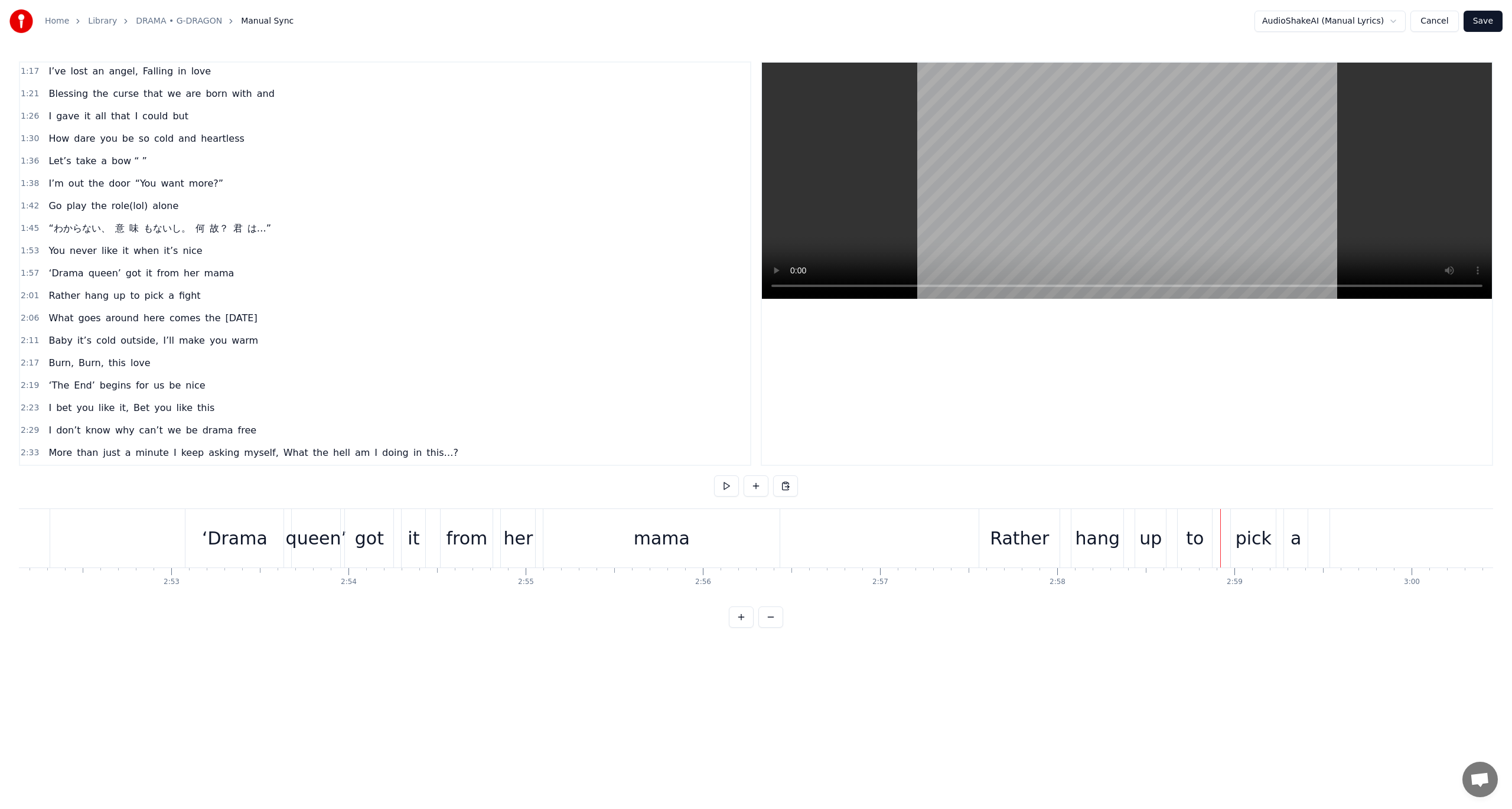
click at [756, 534] on div "mama" at bounding box center [661, 538] width 236 height 59
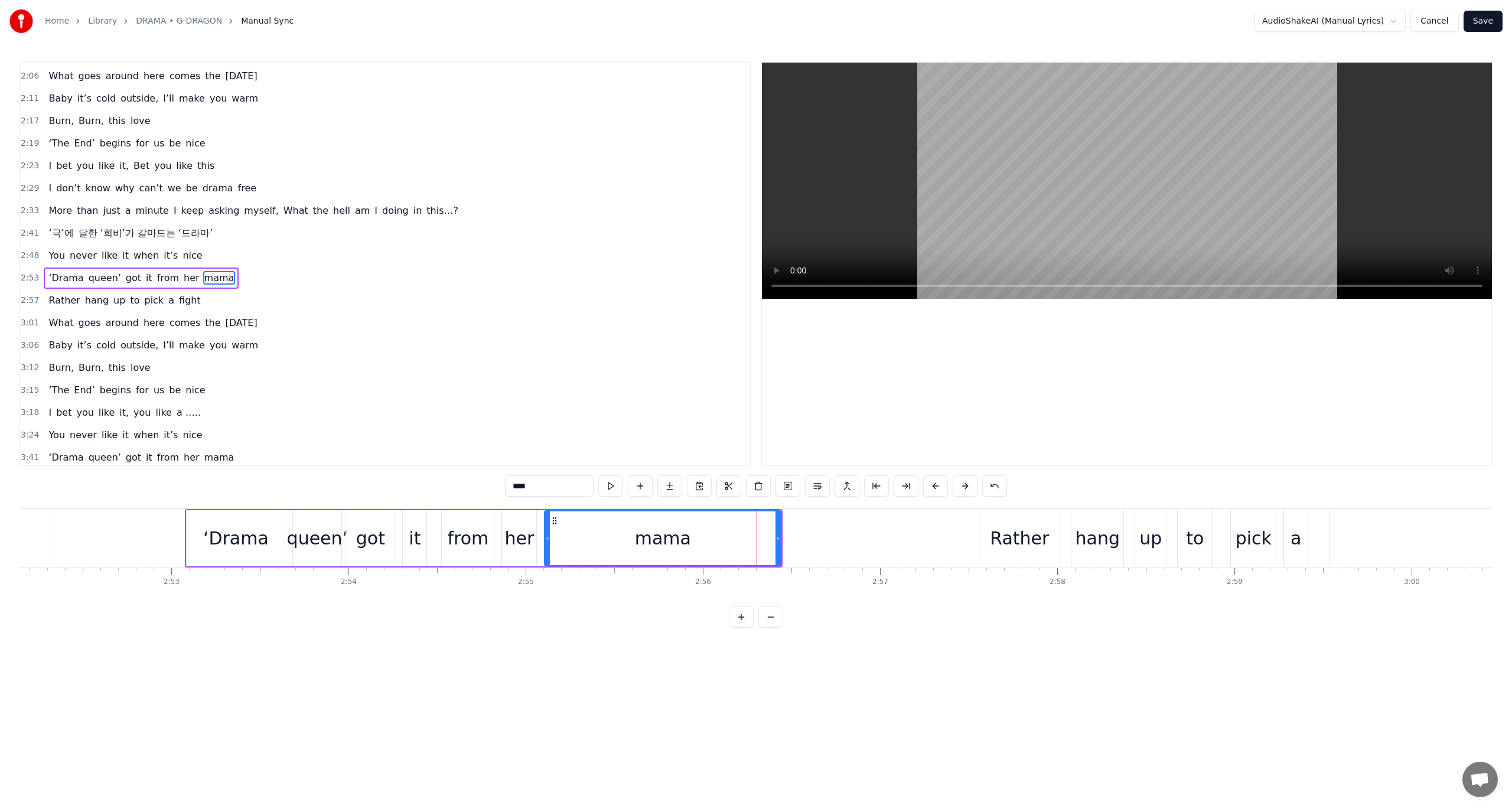
scroll to position [581, 0]
drag, startPoint x: 780, startPoint y: 537, endPoint x: 658, endPoint y: 523, distance: 122.8
click at [658, 523] on div at bounding box center [656, 537] width 5 height 54
click at [502, 518] on div "her" at bounding box center [519, 538] width 34 height 56
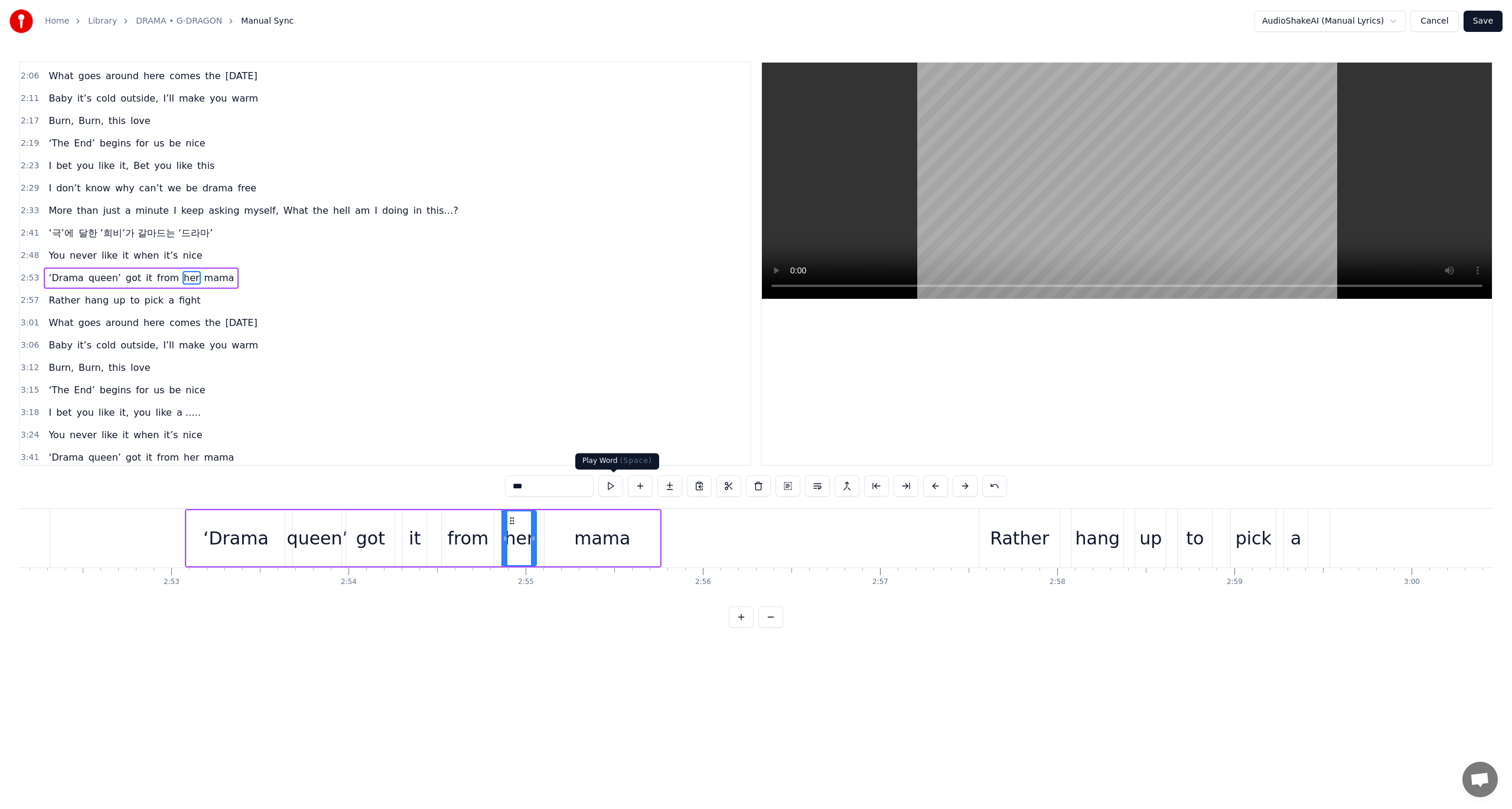
click at [617, 484] on button at bounding box center [611, 486] width 25 height 21
click at [550, 525] on div "mama" at bounding box center [601, 538] width 115 height 56
type input "****"
click at [539, 524] on div "‘Drama queen’ got it from her mama" at bounding box center [423, 538] width 476 height 59
click at [684, 485] on button at bounding box center [682, 486] width 25 height 21
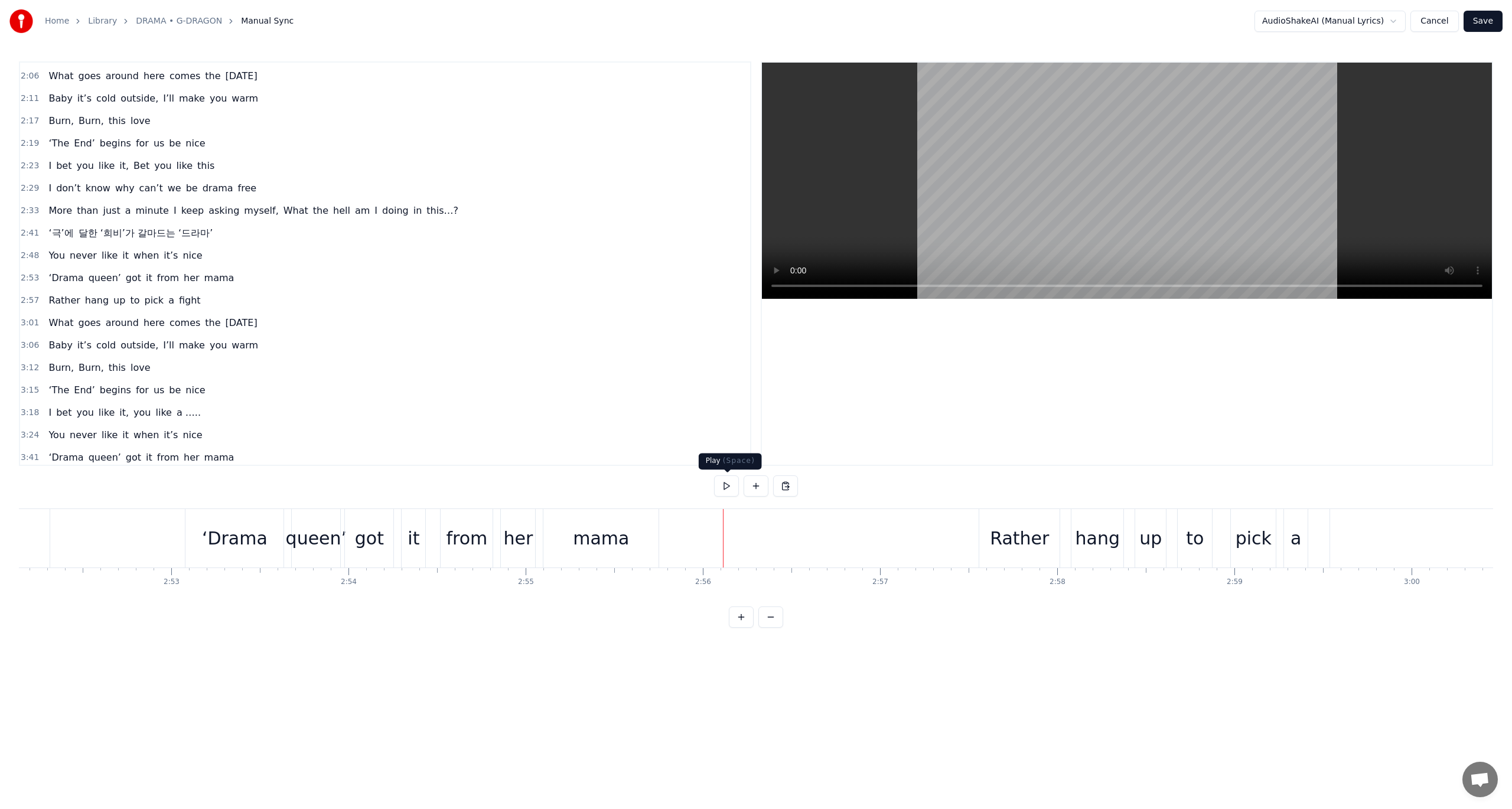
click at [729, 480] on button at bounding box center [727, 486] width 25 height 21
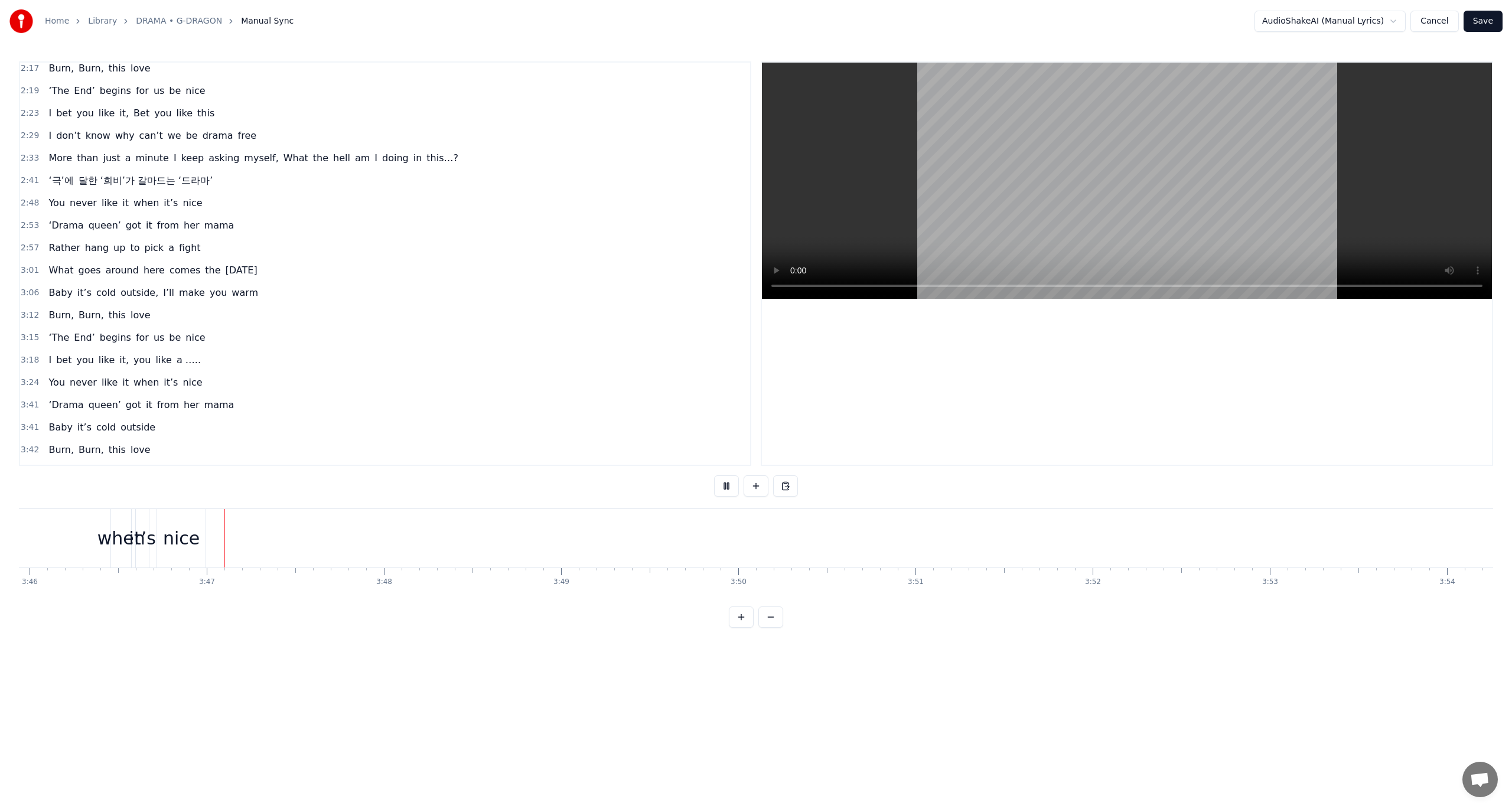
scroll to position [0, 40077]
click at [726, 490] on button at bounding box center [727, 486] width 25 height 21
click at [145, 398] on span "it" at bounding box center [149, 404] width 9 height 14
click at [177, 395] on div "‘Drama queen’ got it from her mama" at bounding box center [141, 405] width 195 height 21
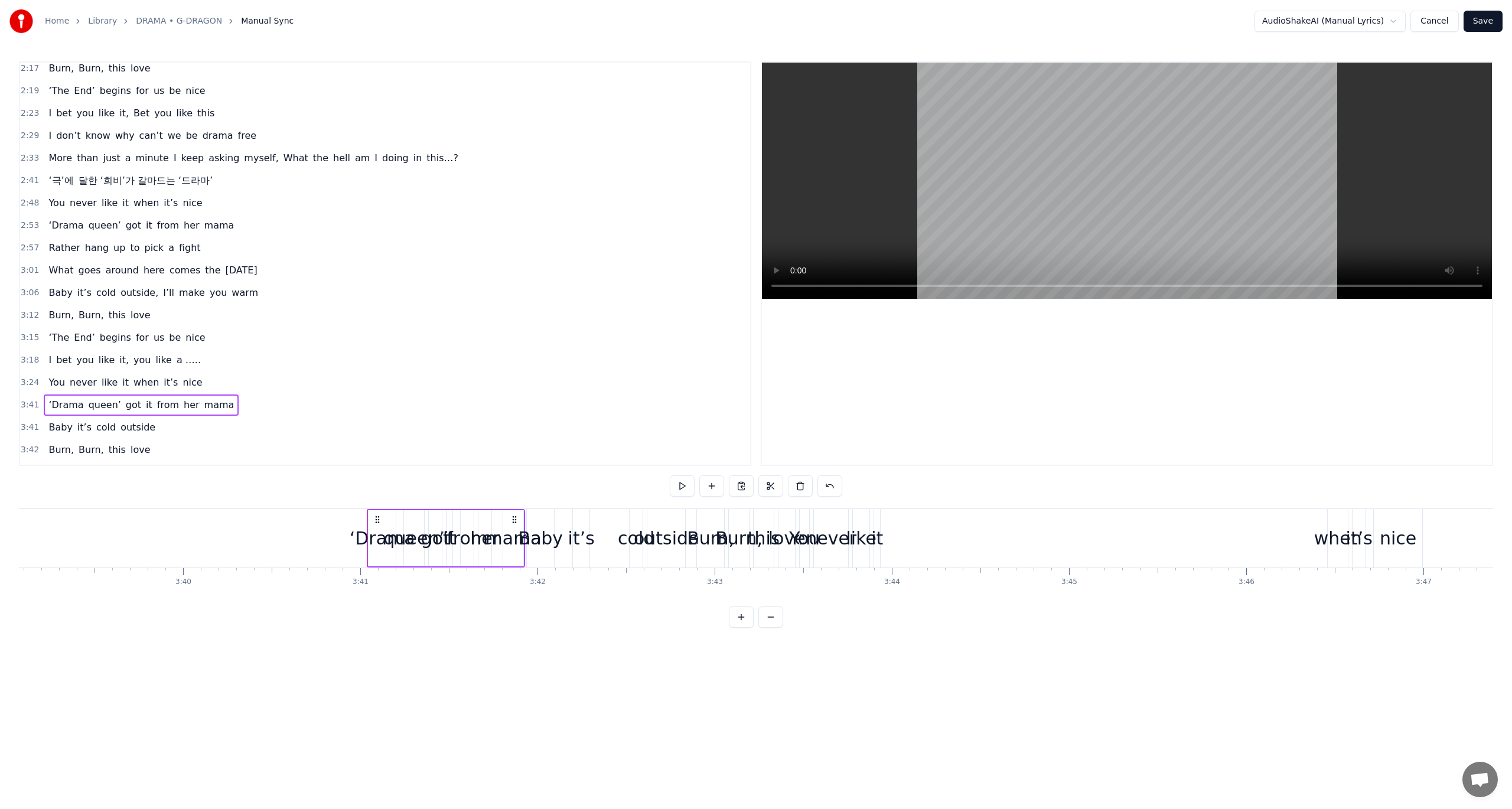
scroll to position [0, 39106]
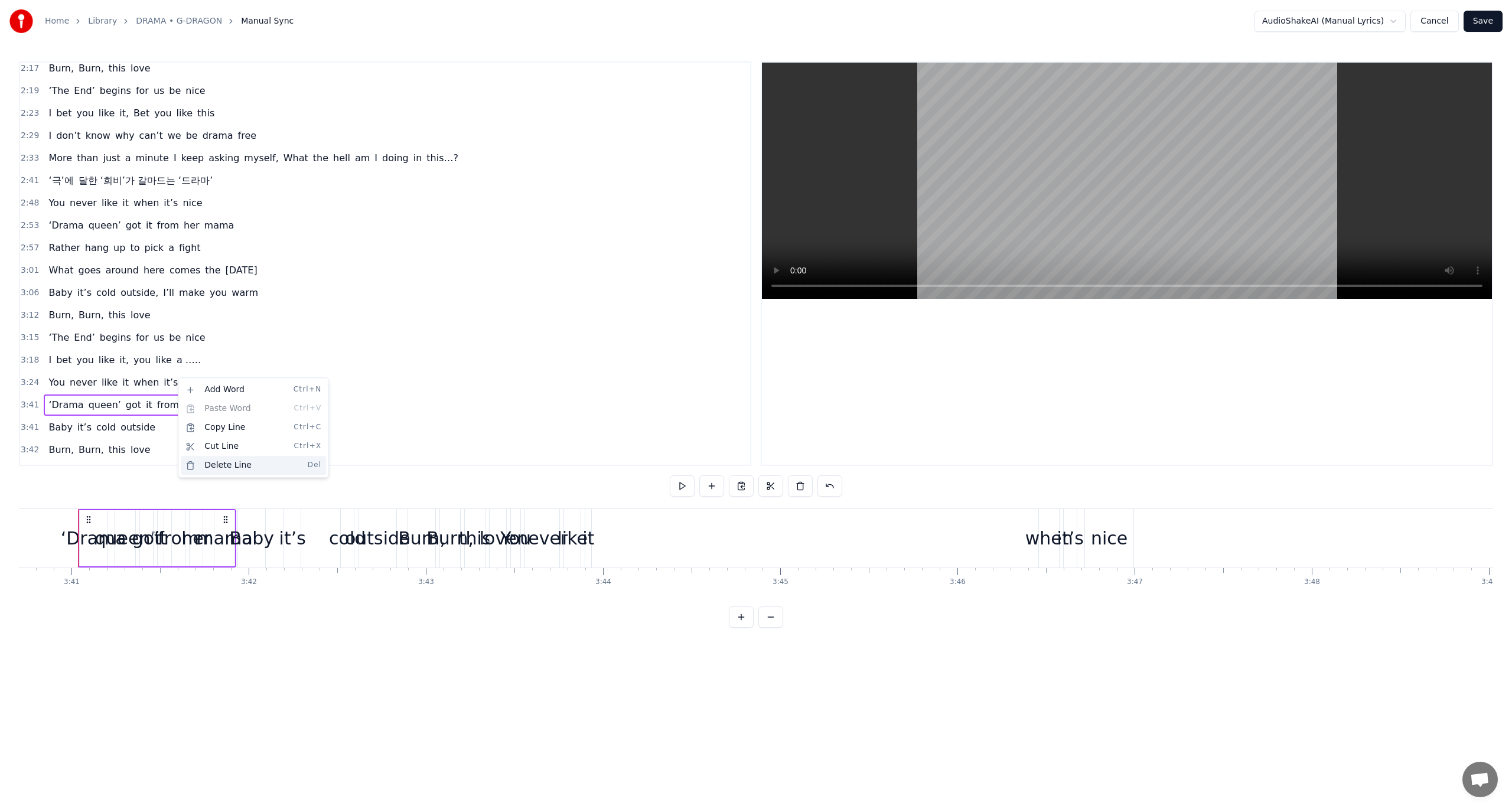
click at [214, 463] on div "Delete Line Del" at bounding box center [254, 465] width 145 height 19
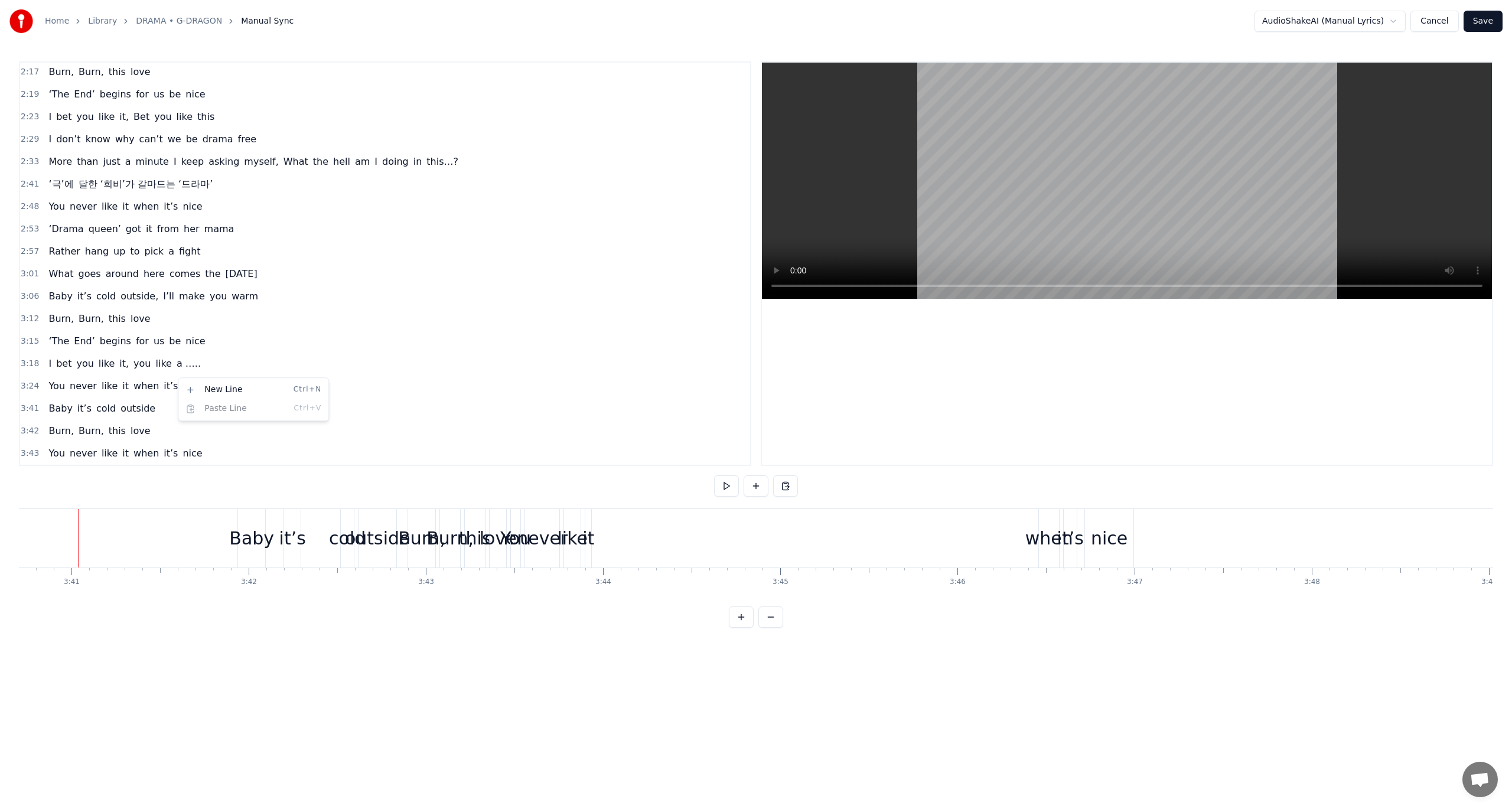
scroll to position [612, 0]
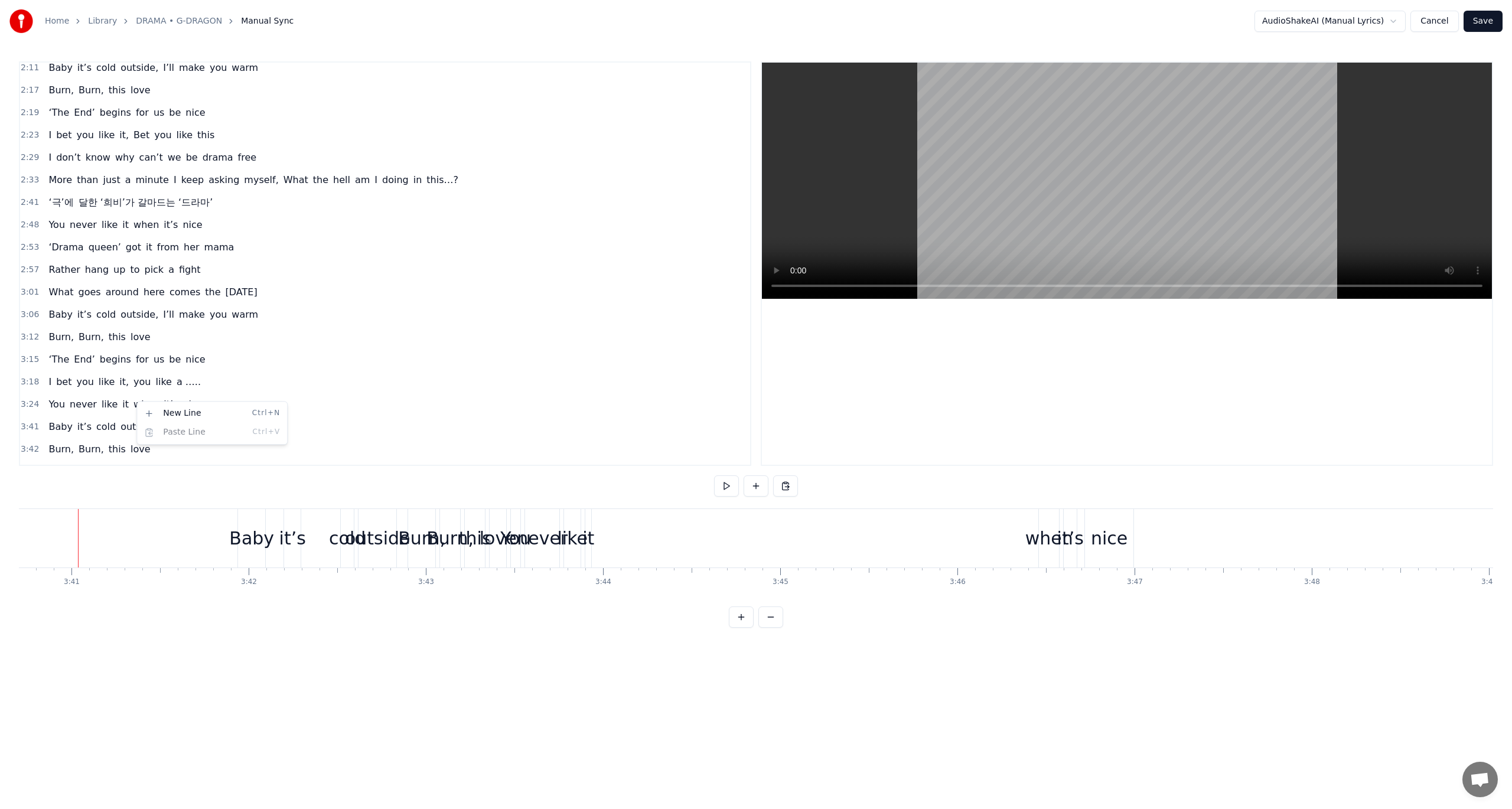
click at [96, 405] on html "Home Library DRAMA • G-DRAGON Manual Sync AudioShakeAI (Manual Lyrics) Cancel S…" at bounding box center [756, 323] width 1512 height 646
click at [229, 404] on html "Home Library DRAMA • G-DRAGON Manual Sync AudioShakeAI (Manual Lyrics) Cancel S…" at bounding box center [756, 323] width 1512 height 646
click at [140, 420] on span "outside" at bounding box center [137, 427] width 37 height 14
click at [102, 409] on html "Home Library DRAMA • G-DRAGON Manual Sync AudioShakeAI (Manual Lyrics) Cancel S…" at bounding box center [756, 323] width 1512 height 646
click at [104, 420] on span "cold" at bounding box center [106, 427] width 21 height 13
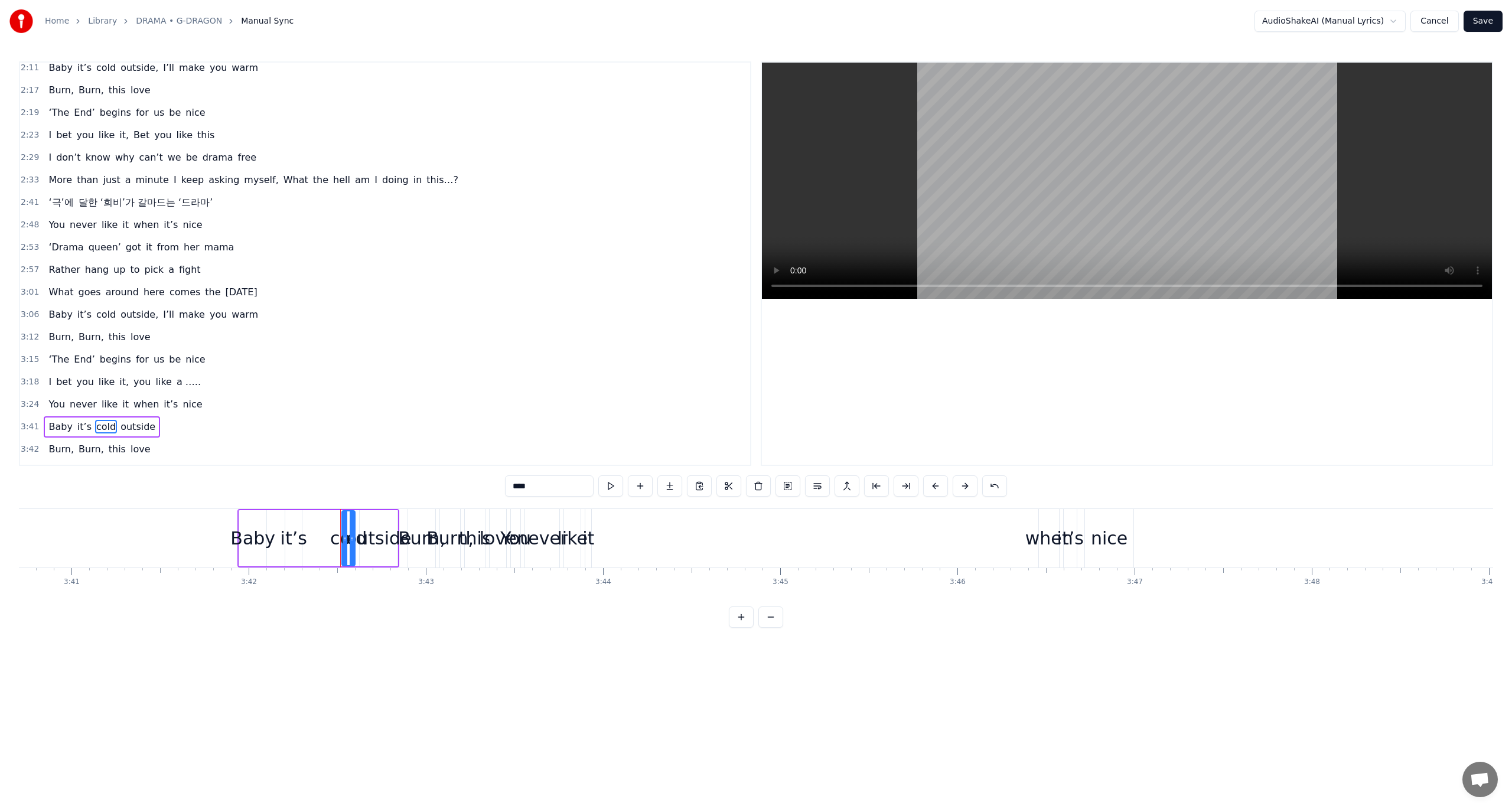
click at [107, 418] on div "Baby it’s cold outside" at bounding box center [102, 427] width 116 height 21
click at [163, 503] on div "Delete Line Del" at bounding box center [184, 506] width 145 height 19
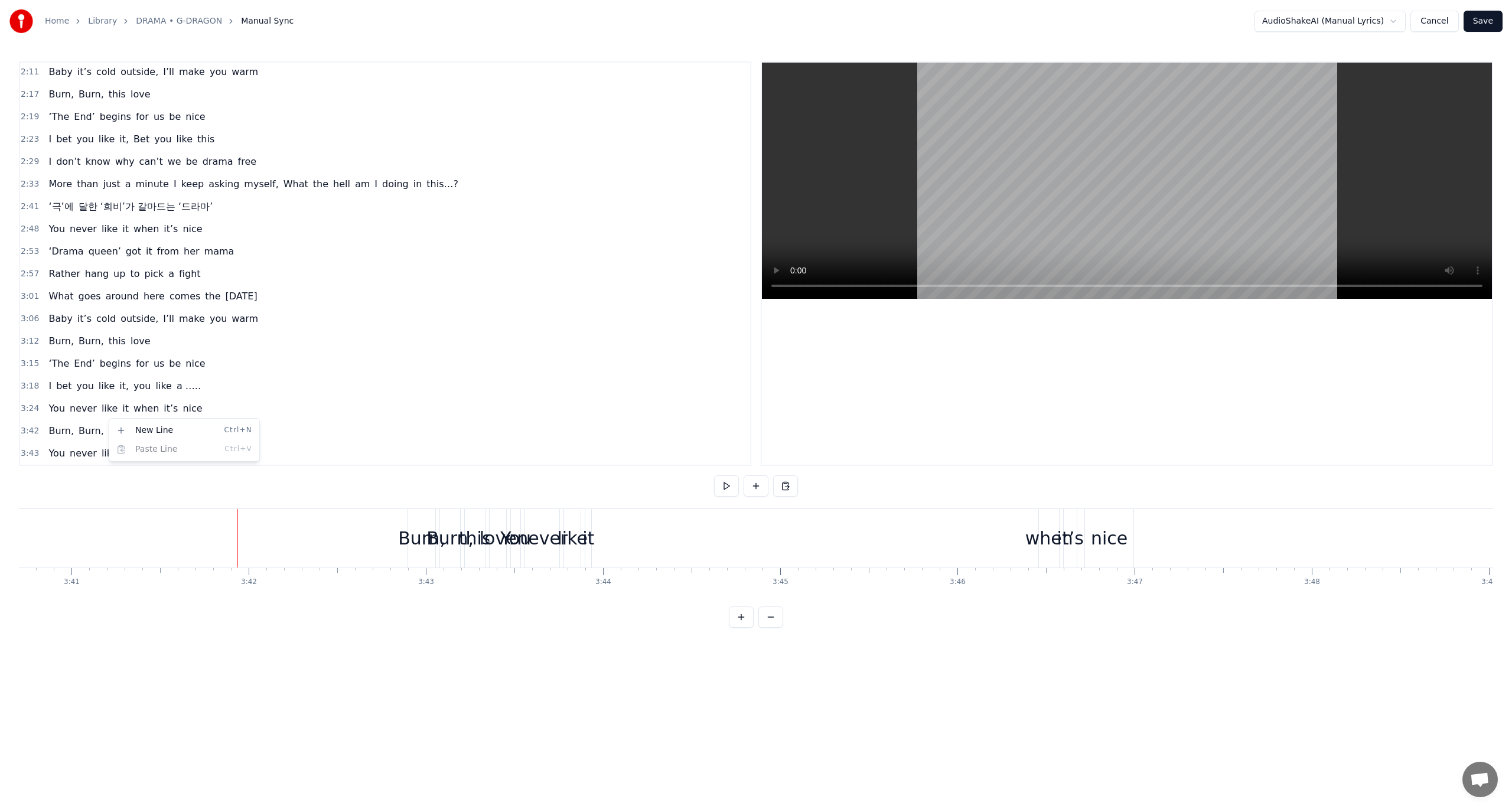
scroll to position [589, 0]
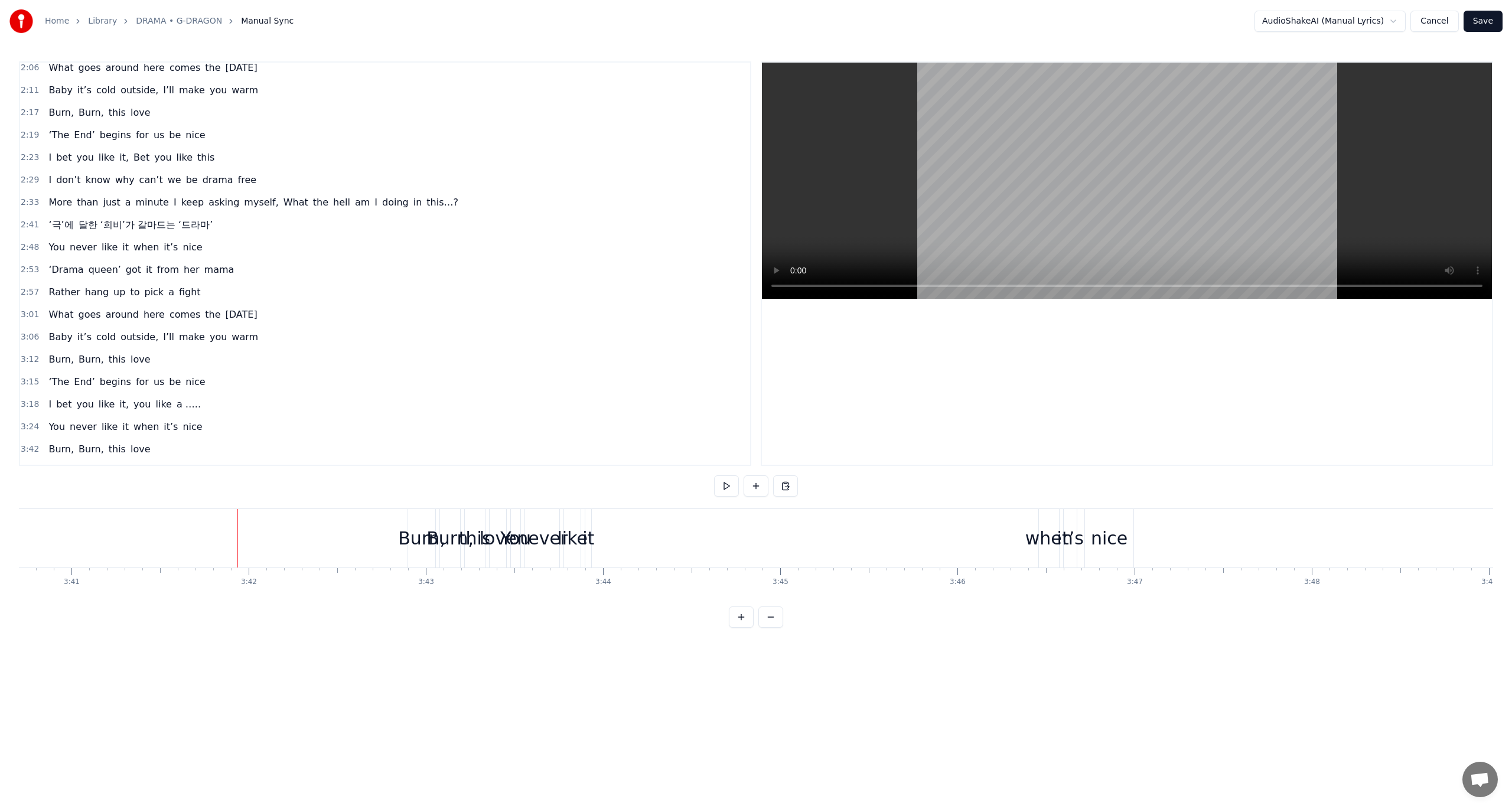
click at [127, 441] on div "Burn, Burn, this love" at bounding box center [99, 449] width 111 height 21
click at [167, 523] on div "Delete Line Del" at bounding box center [204, 528] width 145 height 19
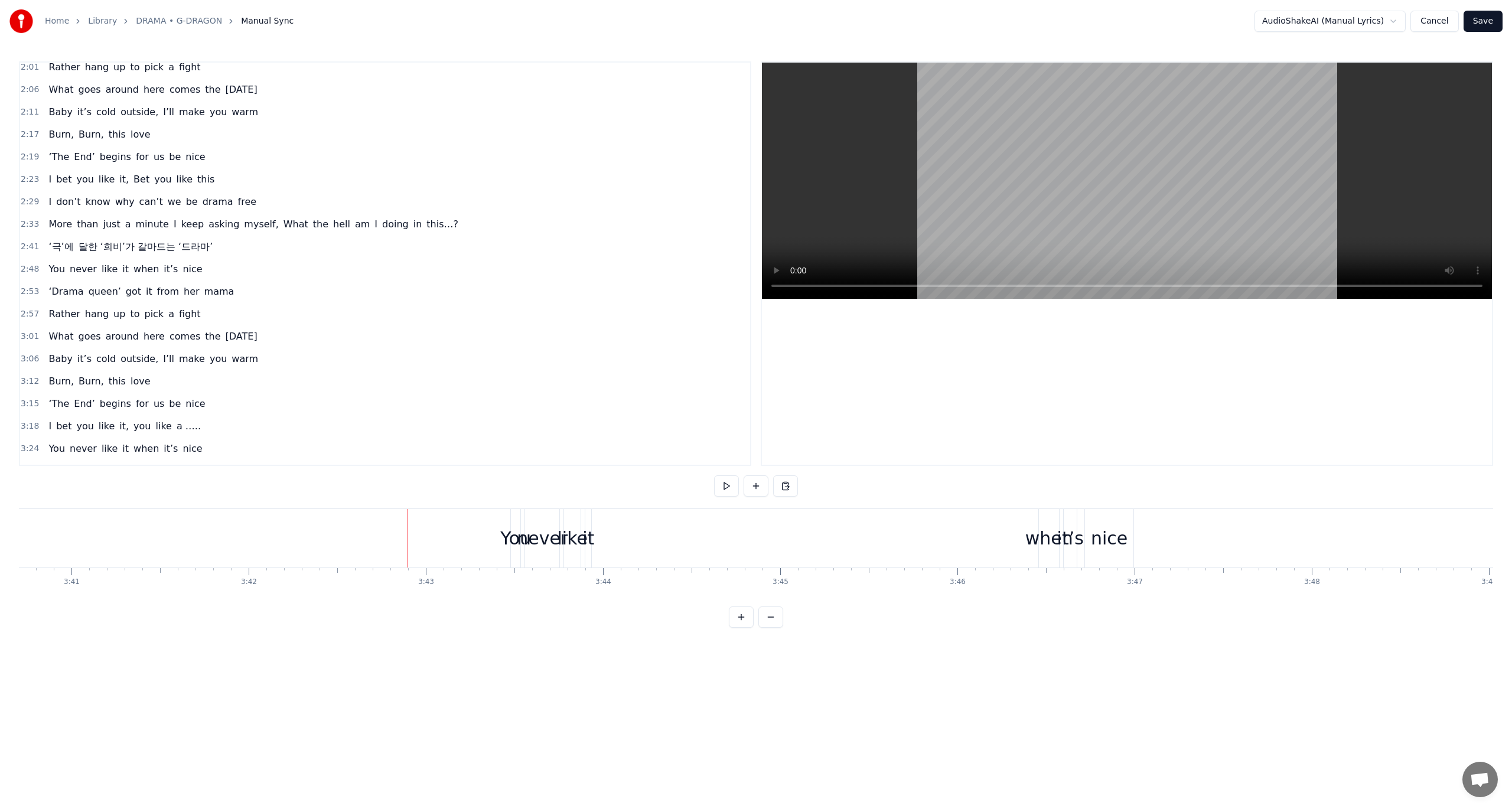
click at [135, 464] on span "when" at bounding box center [146, 471] width 28 height 13
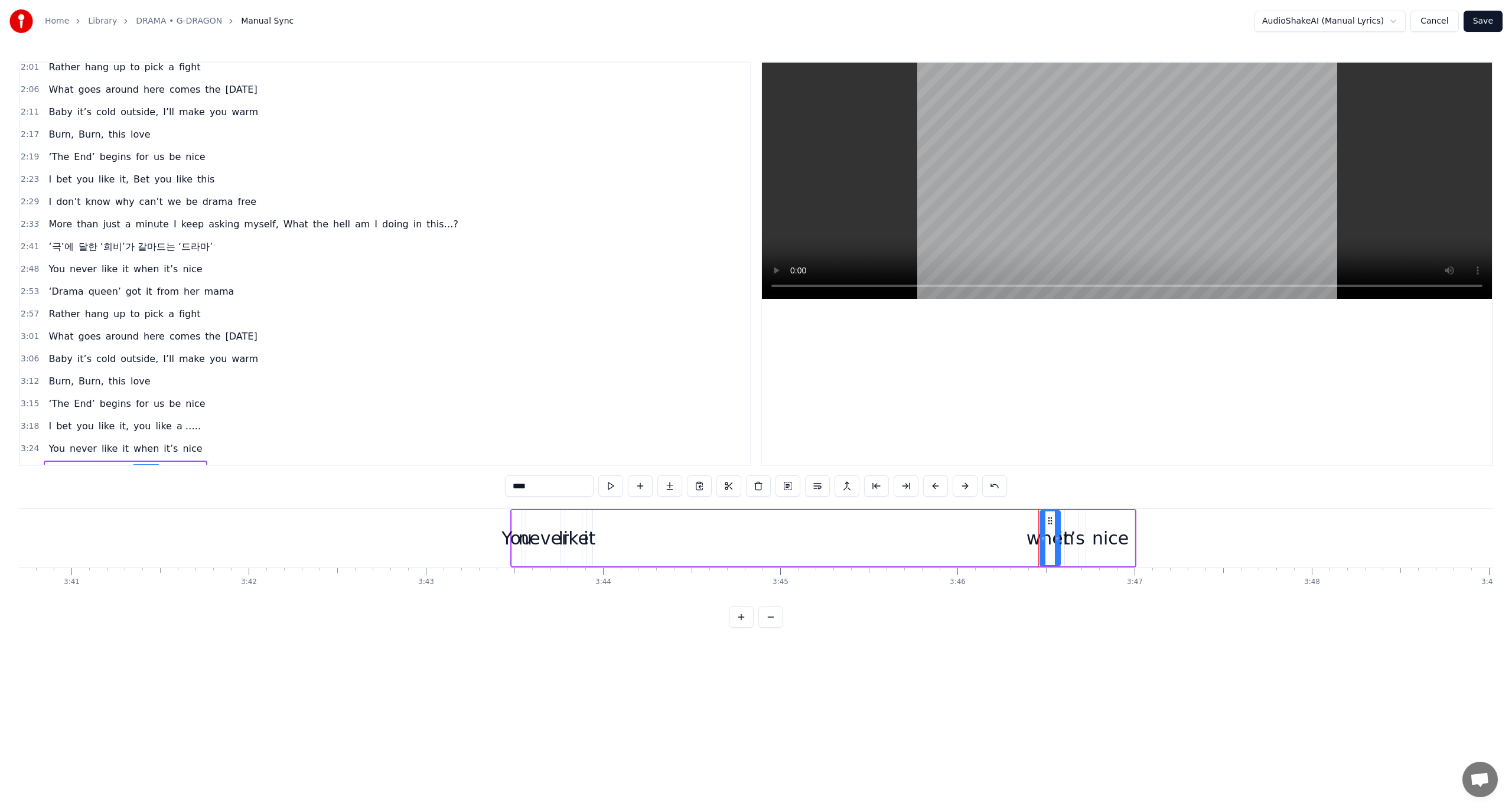
click at [135, 462] on div "You never like it when it’s nice" at bounding box center [125, 471] width 163 height 21
click at [188, 546] on div "Delete Line Del" at bounding box center [211, 550] width 145 height 19
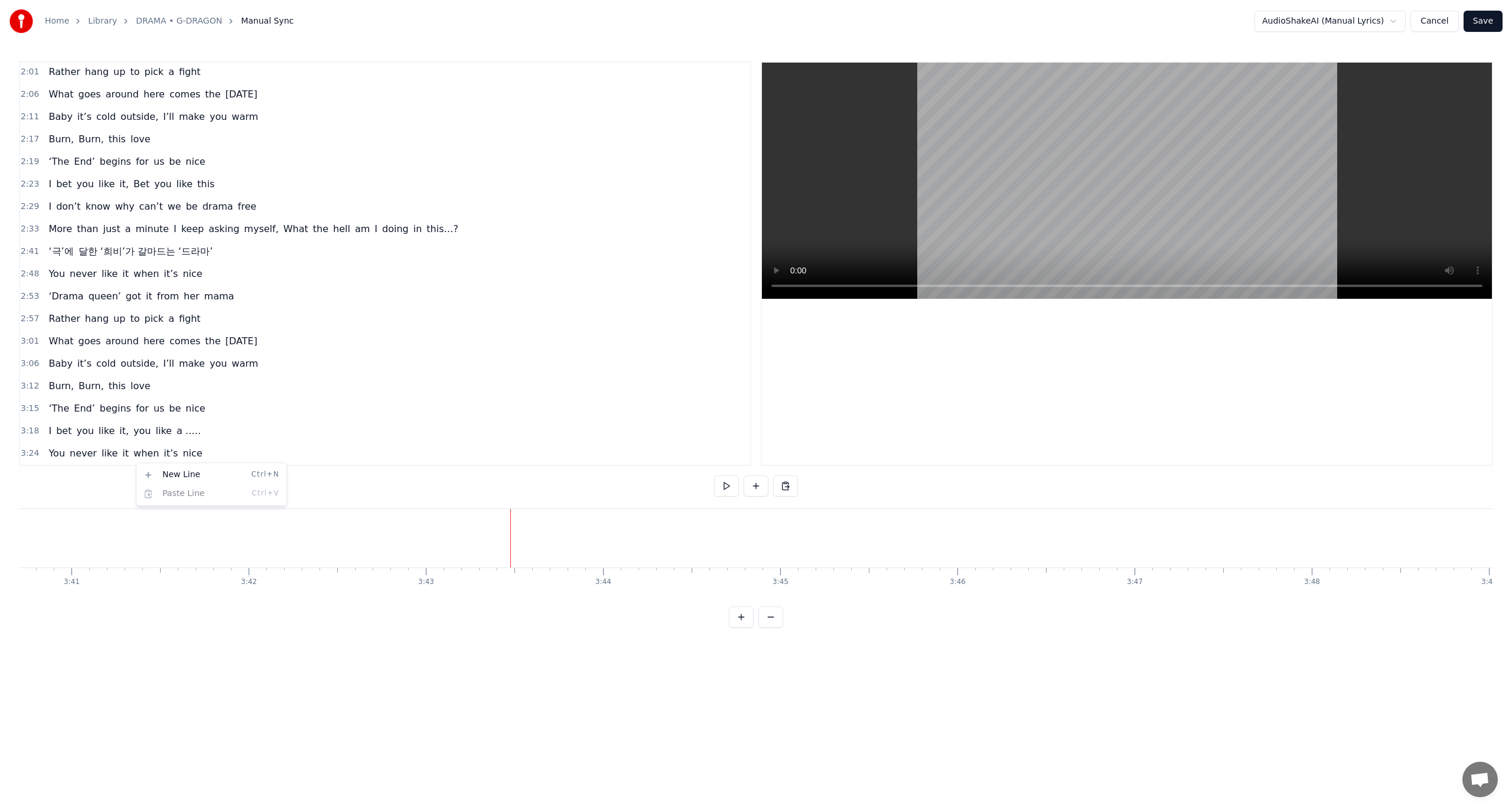
scroll to position [546, 0]
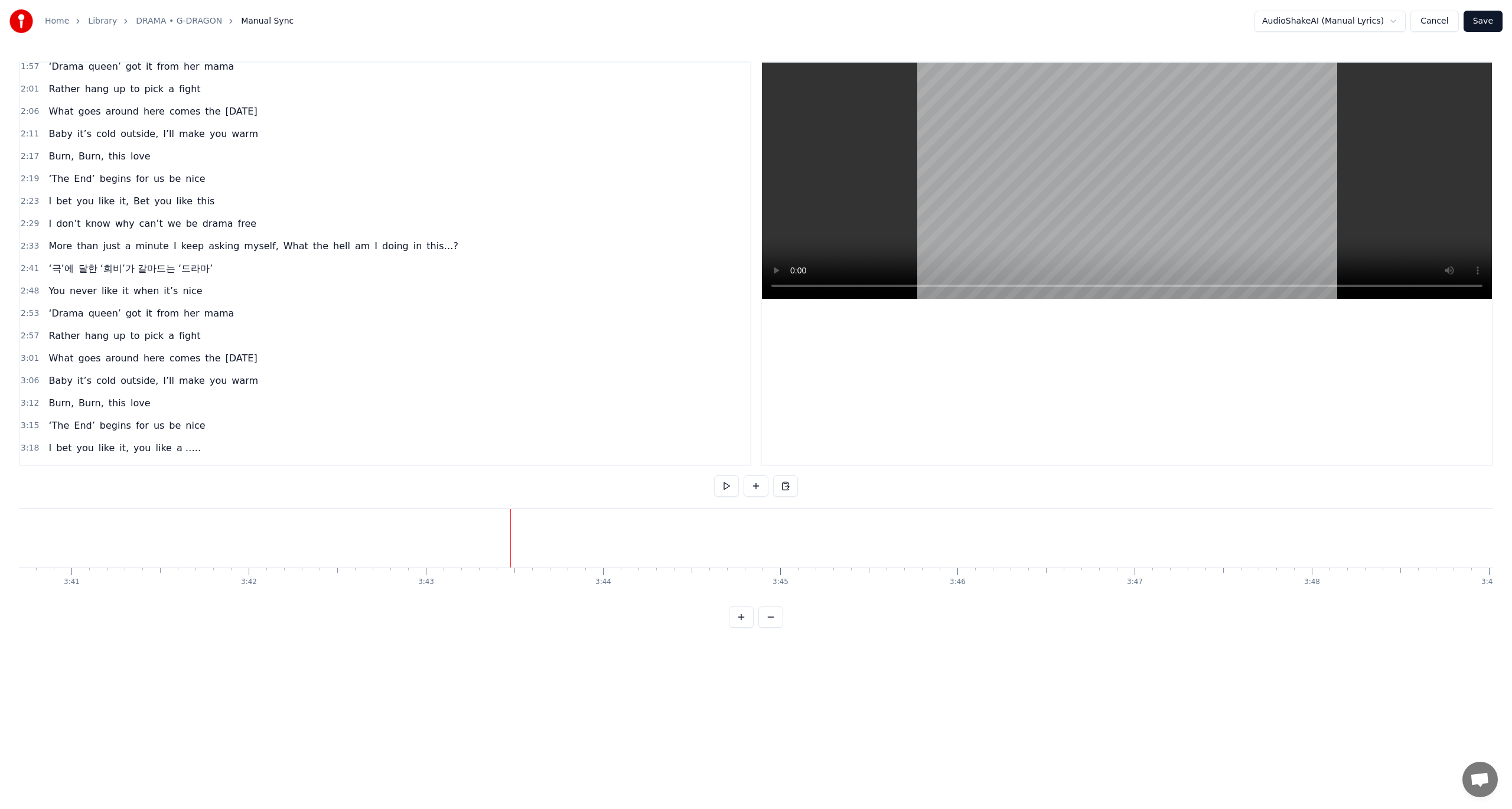
click at [401, 467] on div "0:06 When every scene’s rolling in good 0:11 Why you acting like it’s so bad 0:…" at bounding box center [756, 344] width 1474 height 566
click at [1484, 20] on button "Save" at bounding box center [1482, 21] width 39 height 21
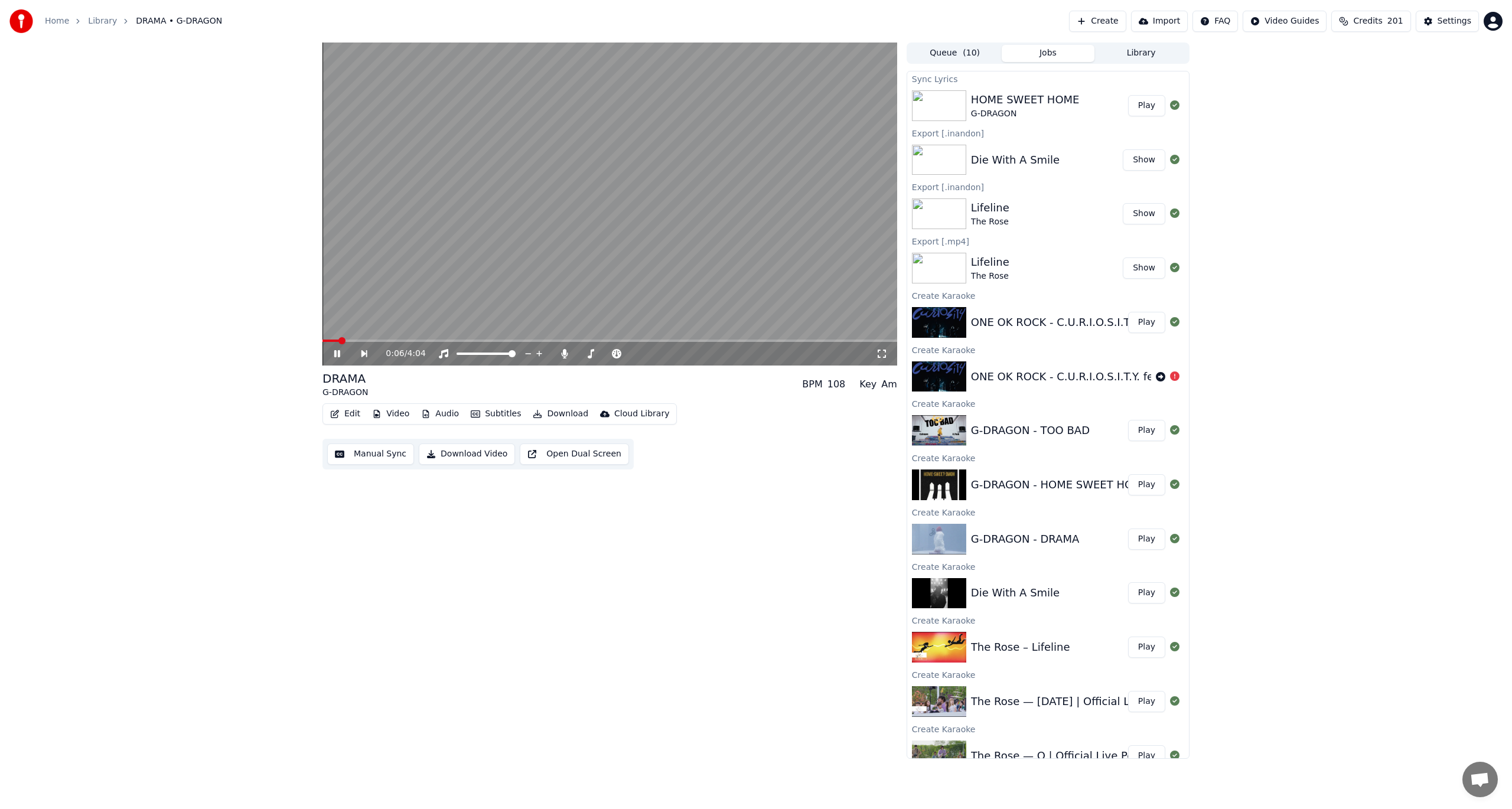
click at [1136, 105] on button "Play" at bounding box center [1146, 106] width 37 height 21
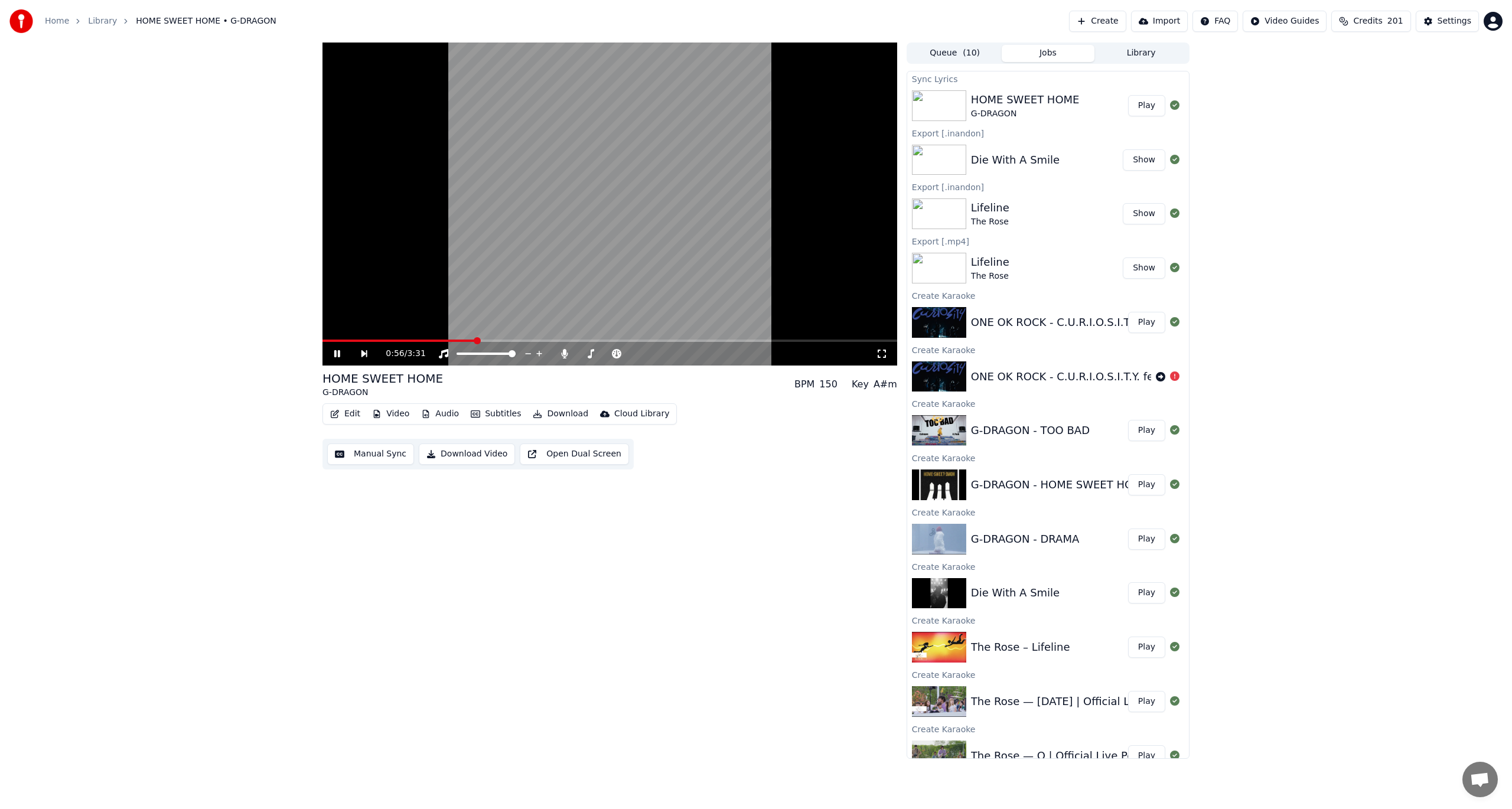
click at [347, 416] on button "Edit" at bounding box center [345, 414] width 40 height 17
click at [348, 417] on button "Edit" at bounding box center [345, 414] width 40 height 17
click at [376, 504] on div "Style Editor" at bounding box center [373, 501] width 48 height 12
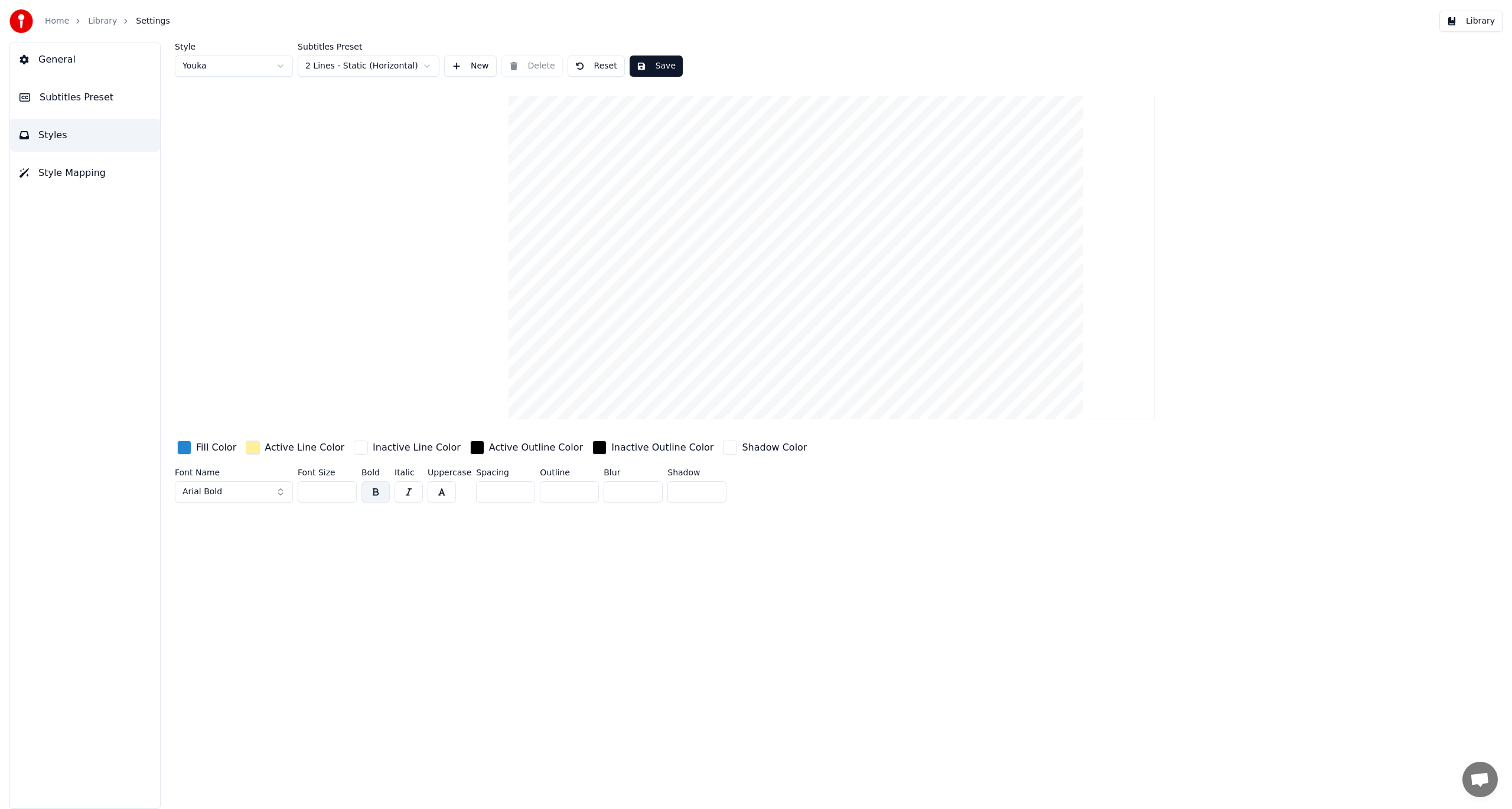
click at [341, 78] on div "Style Youka Subtitles Preset 2 Lines - Static (Horizontal) New Delete Reset Sav…" at bounding box center [832, 274] width 1314 height 465
click at [341, 73] on html "Home Library Settings Library General Subtitles Preset Styles Style Mapping Sty…" at bounding box center [756, 404] width 1512 height 809
click at [636, 65] on button "Save" at bounding box center [656, 66] width 53 height 21
click at [55, 21] on link "Home" at bounding box center [56, 21] width 24 height 12
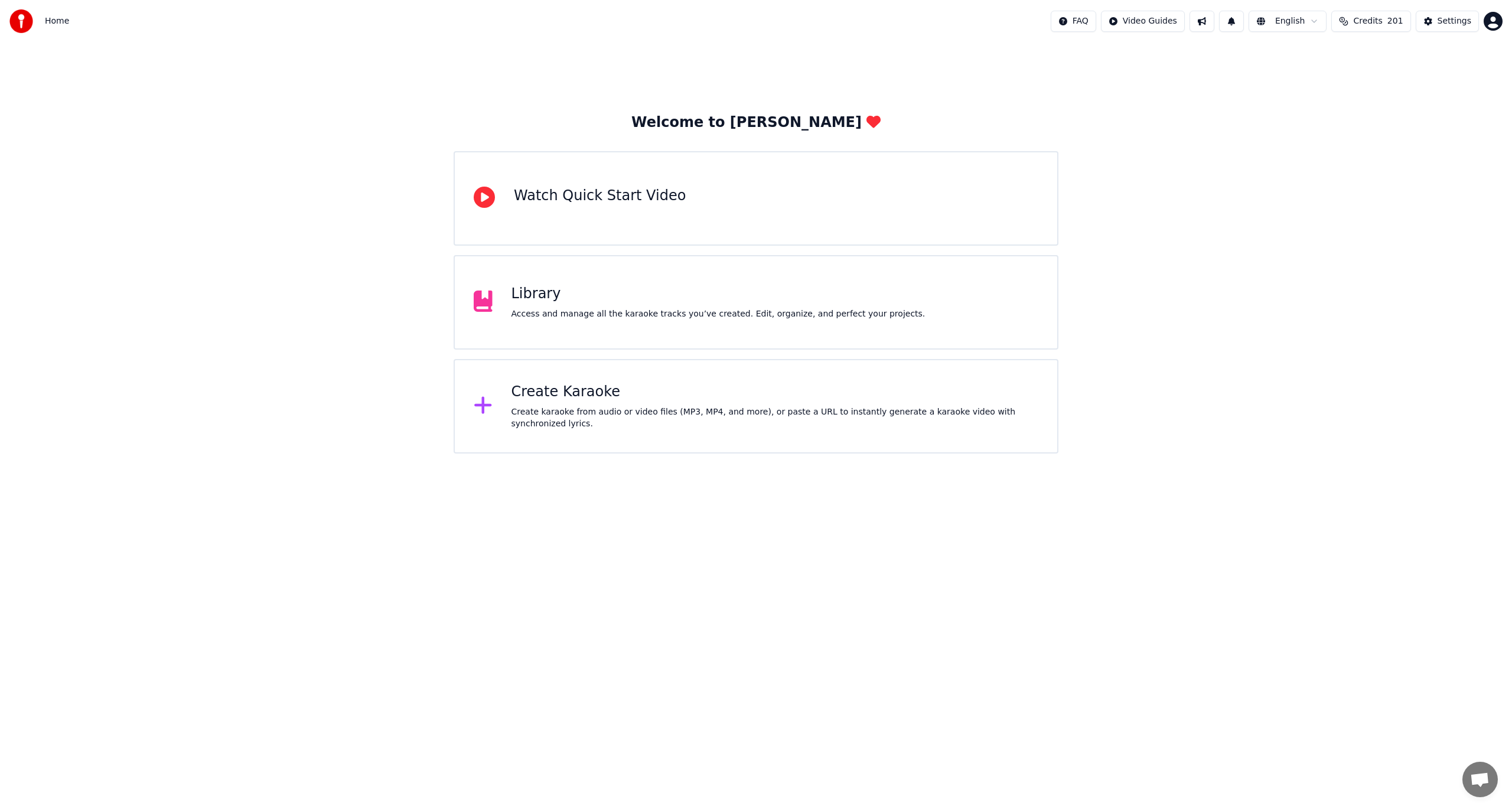
click at [57, 17] on span "Home" at bounding box center [56, 21] width 24 height 12
click at [54, 22] on span "Home" at bounding box center [56, 21] width 24 height 12
click at [1436, 20] on button "Settings" at bounding box center [1447, 21] width 64 height 21
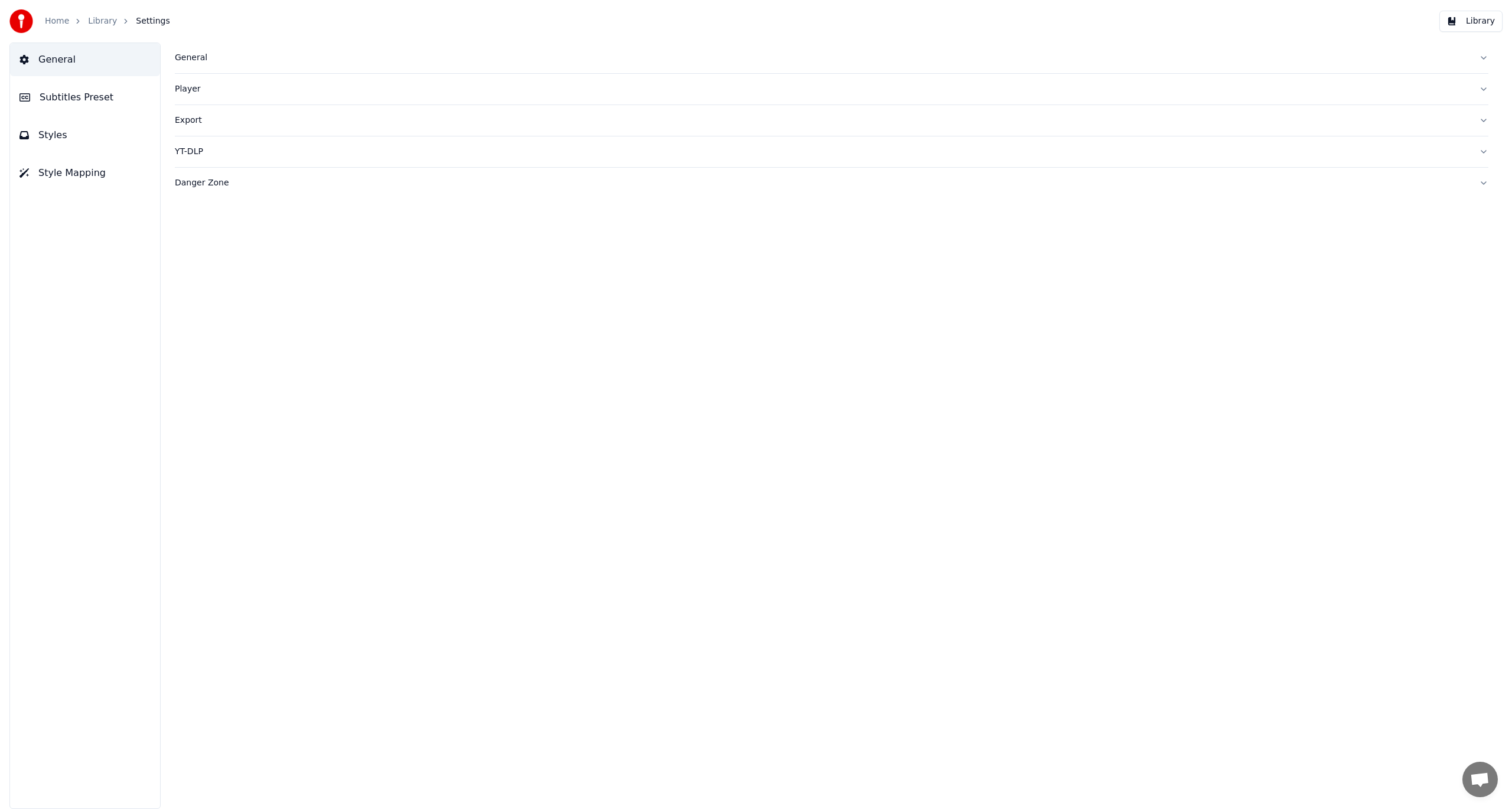
click at [98, 24] on link "Library" at bounding box center [102, 21] width 29 height 12
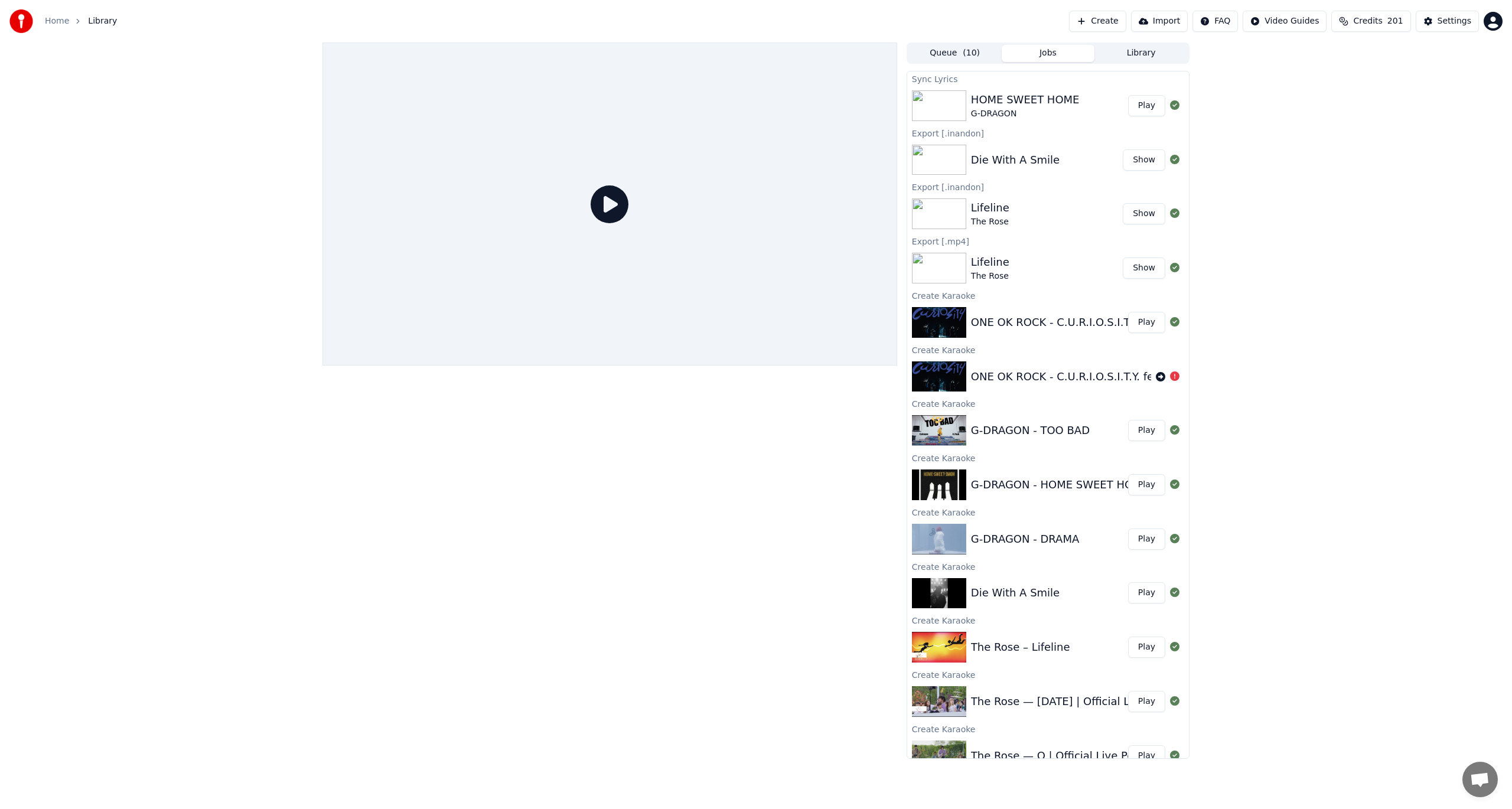
click at [1131, 106] on button "Play" at bounding box center [1146, 106] width 37 height 21
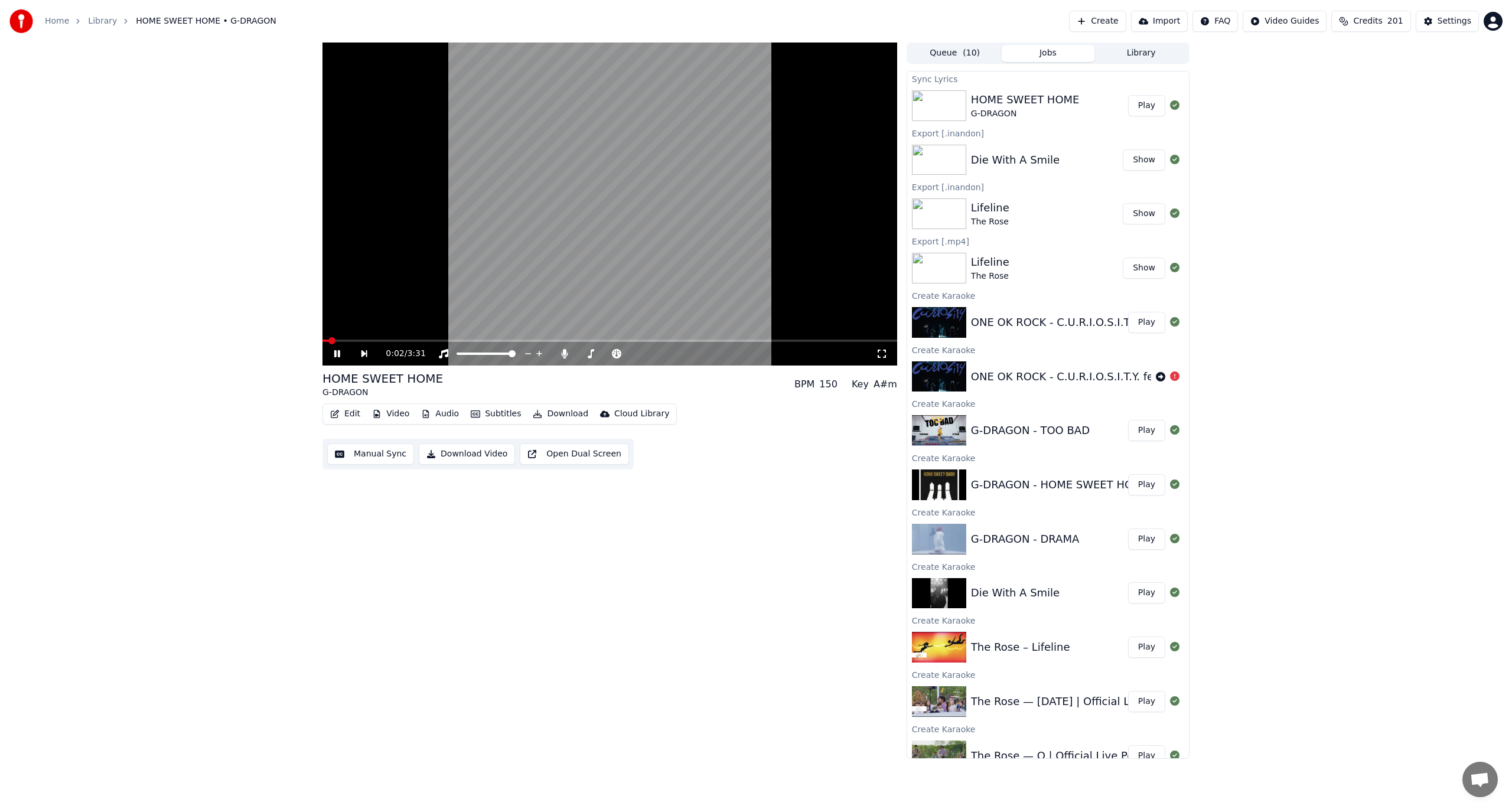
click at [354, 340] on span at bounding box center [610, 340] width 575 height 2
click at [426, 337] on video at bounding box center [610, 203] width 575 height 323
click at [426, 338] on video at bounding box center [610, 203] width 575 height 323
click at [428, 340] on span at bounding box center [610, 340] width 575 height 2
click at [447, 289] on video at bounding box center [610, 203] width 575 height 323
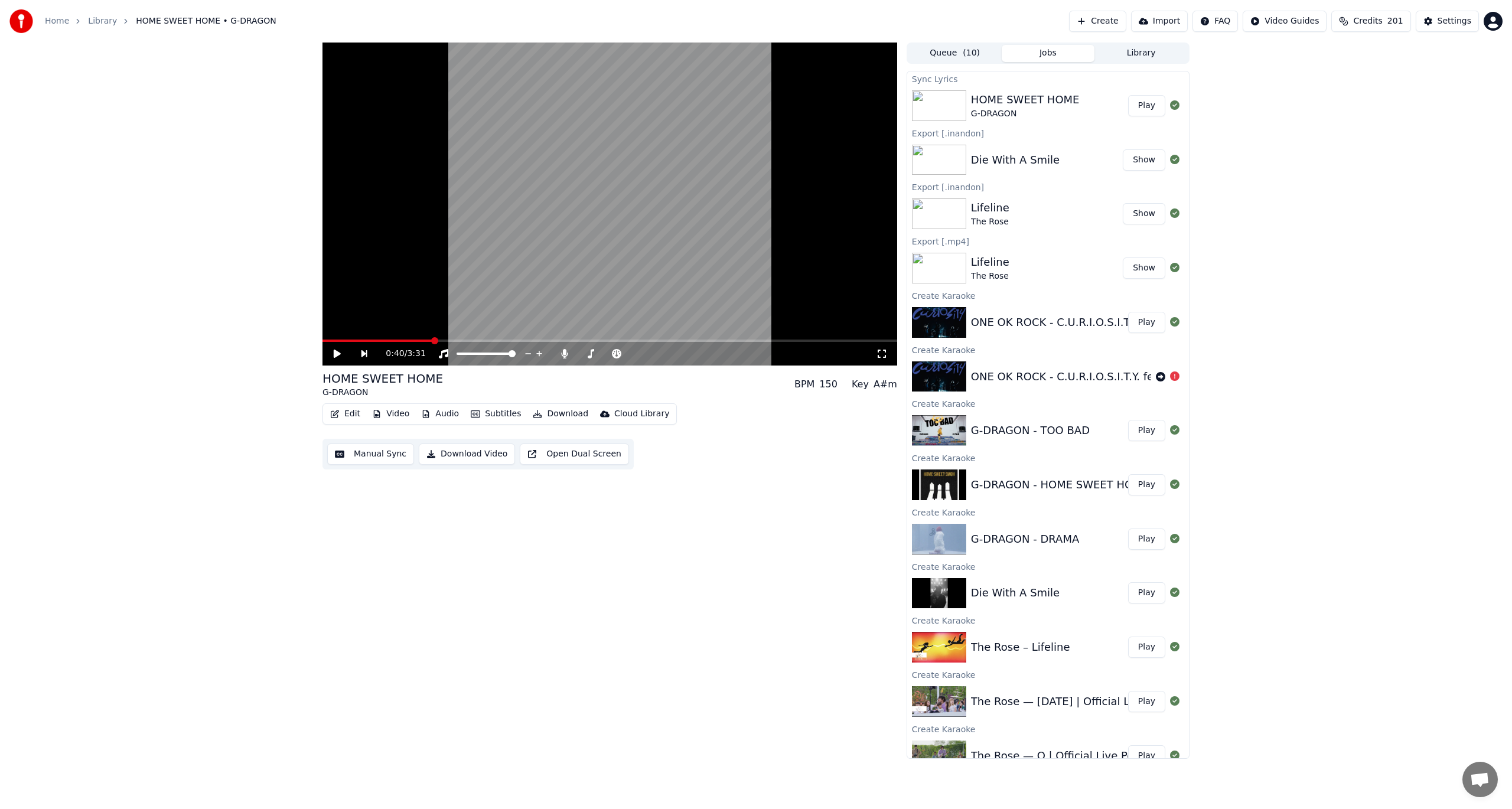
click at [348, 414] on button "Edit" at bounding box center [345, 414] width 40 height 17
click at [378, 504] on div "Style Editor" at bounding box center [373, 501] width 48 height 12
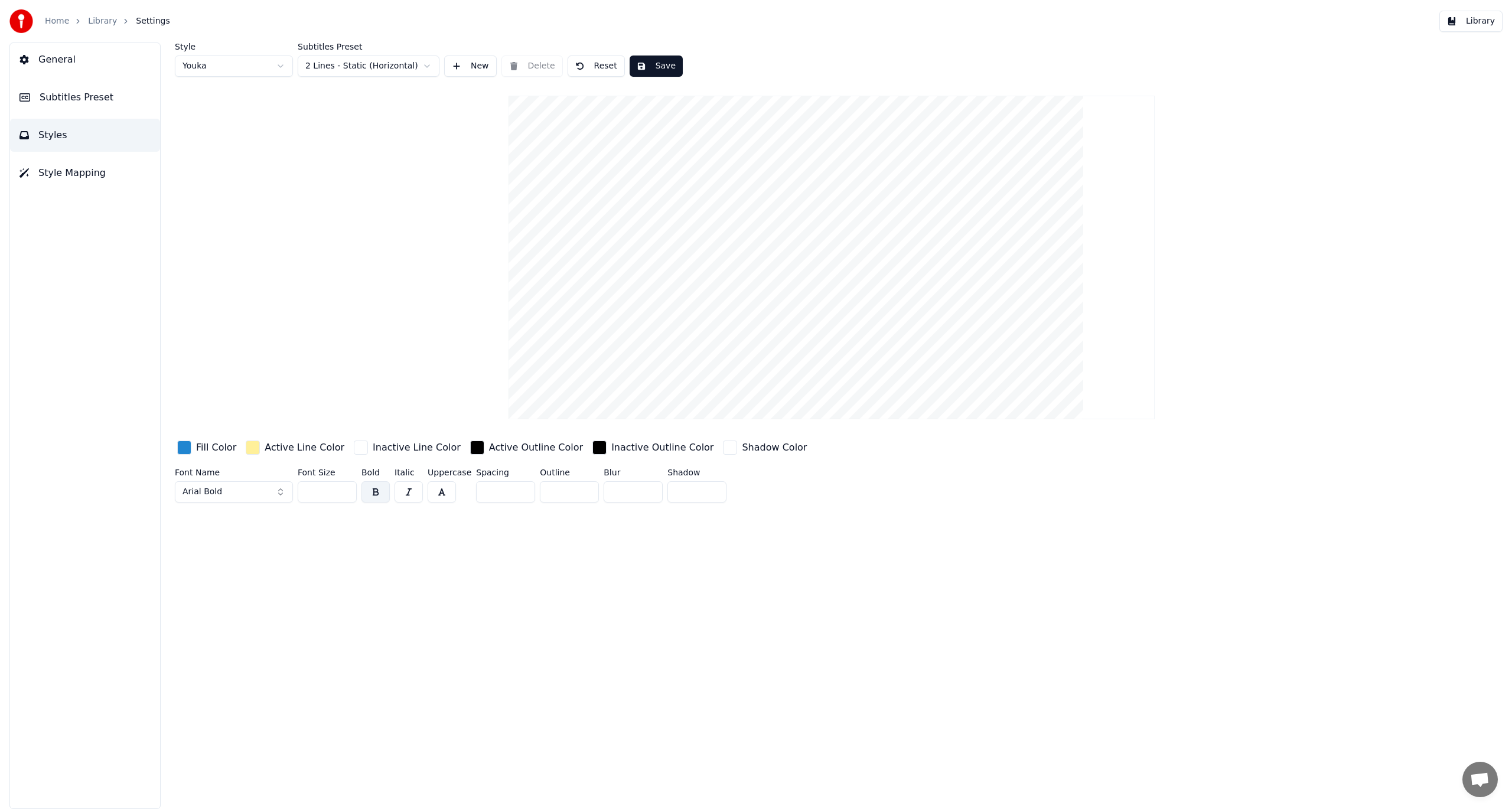
click at [387, 62] on html "Home Library Settings Library General Subtitles Preset Styles Style Mapping Sty…" at bounding box center [756, 404] width 1512 height 809
click at [652, 71] on button "Save" at bounding box center [656, 66] width 53 height 21
click at [462, 68] on button "New" at bounding box center [471, 66] width 53 height 21
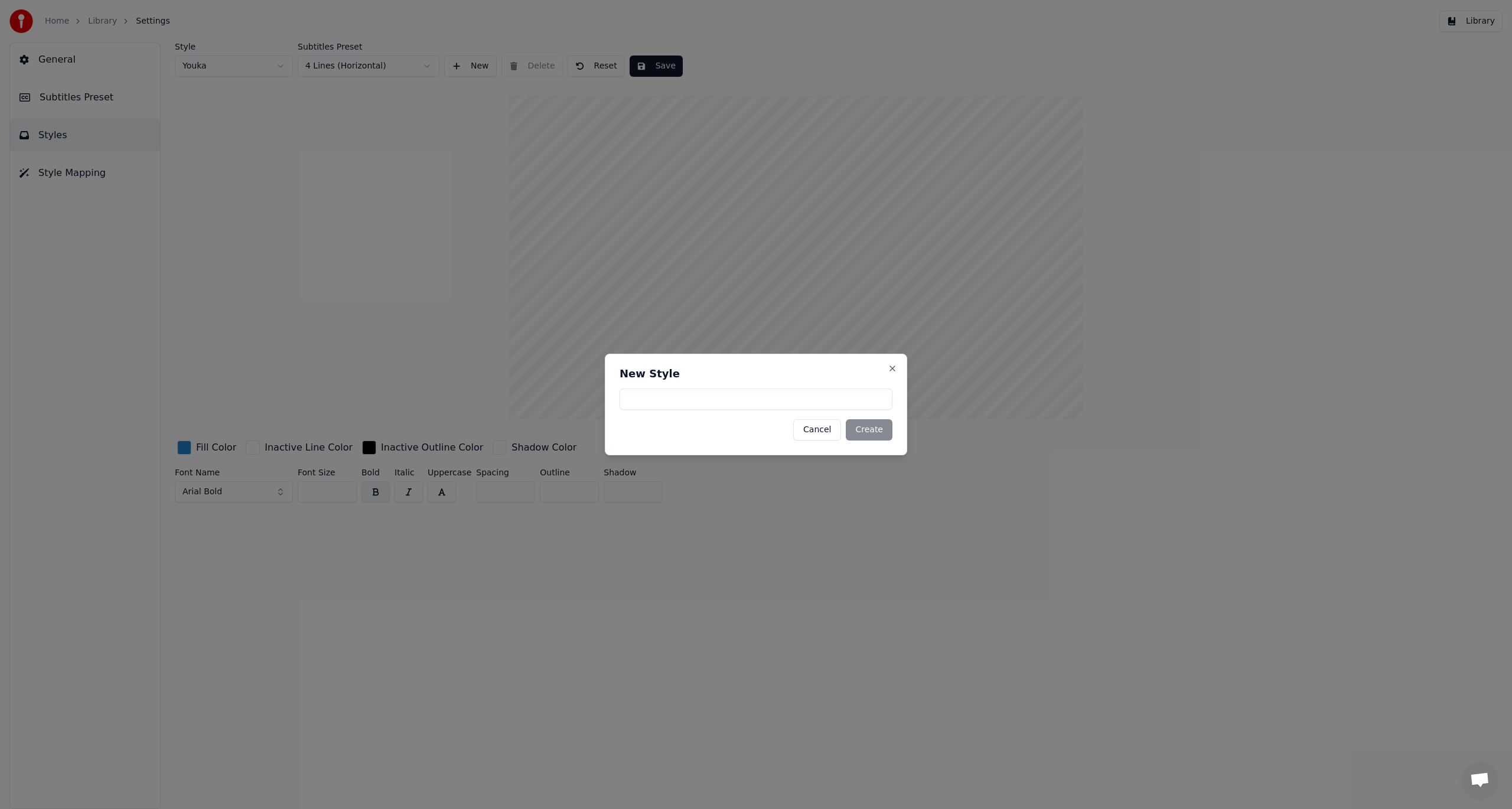
click at [893, 363] on div "New Style Cancel Create Close" at bounding box center [756, 404] width 302 height 102
click at [891, 371] on button "Close" at bounding box center [892, 368] width 9 height 9
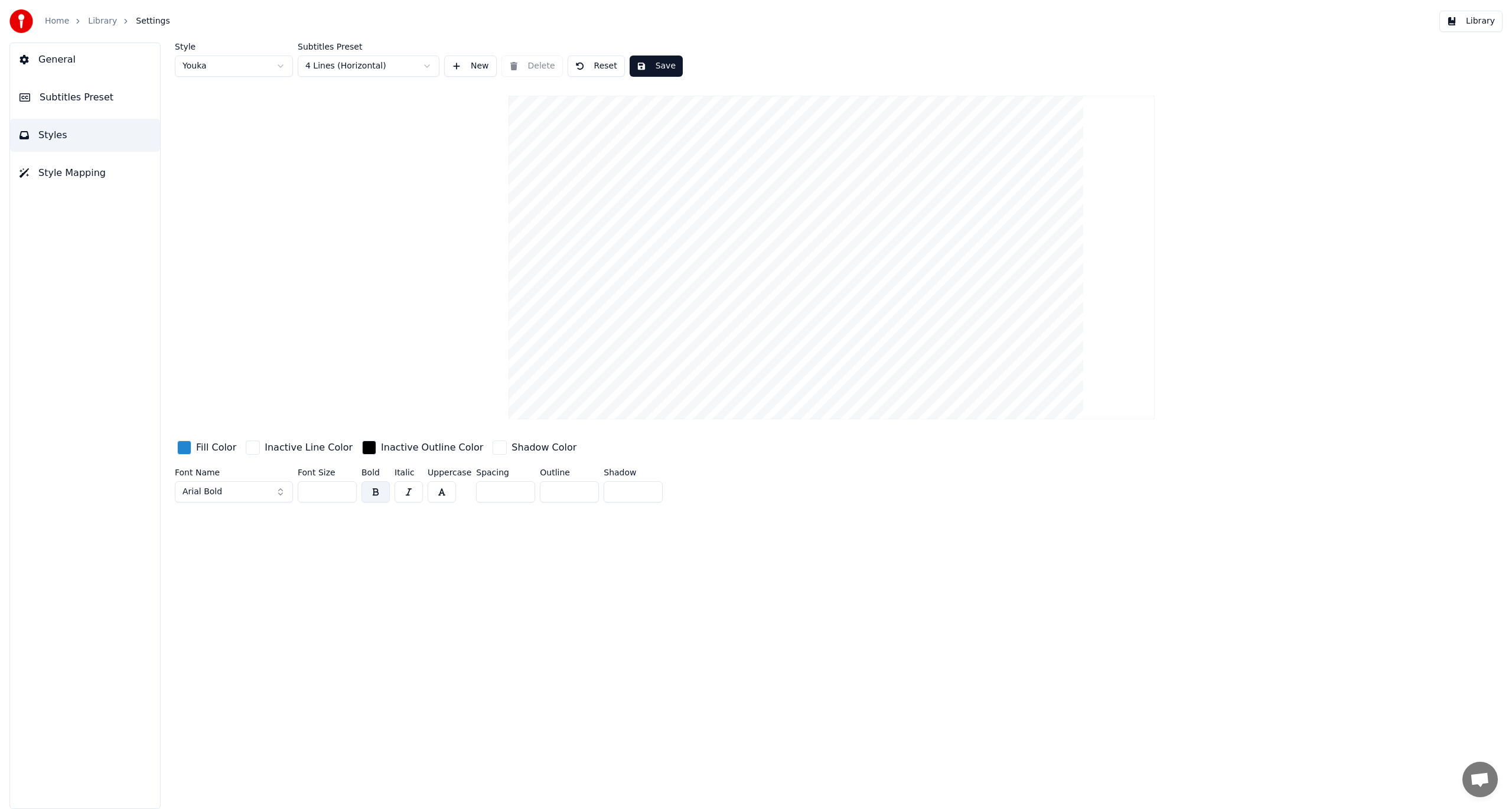
click at [101, 27] on div "Home Library Settings" at bounding box center [89, 21] width 161 height 24
click at [101, 25] on link "Library" at bounding box center [102, 21] width 29 height 12
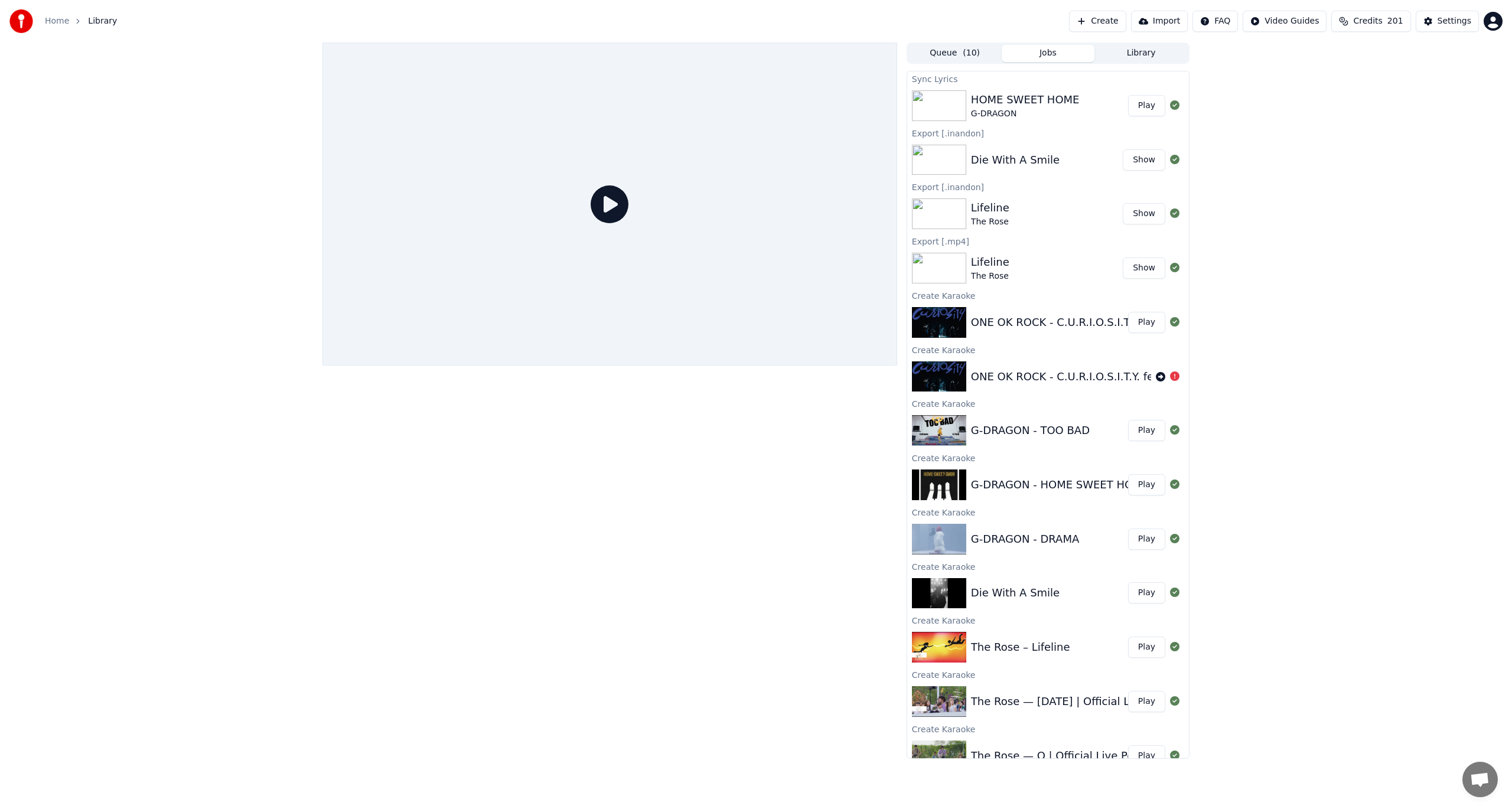
click at [1130, 105] on button "Play" at bounding box center [1146, 106] width 37 height 21
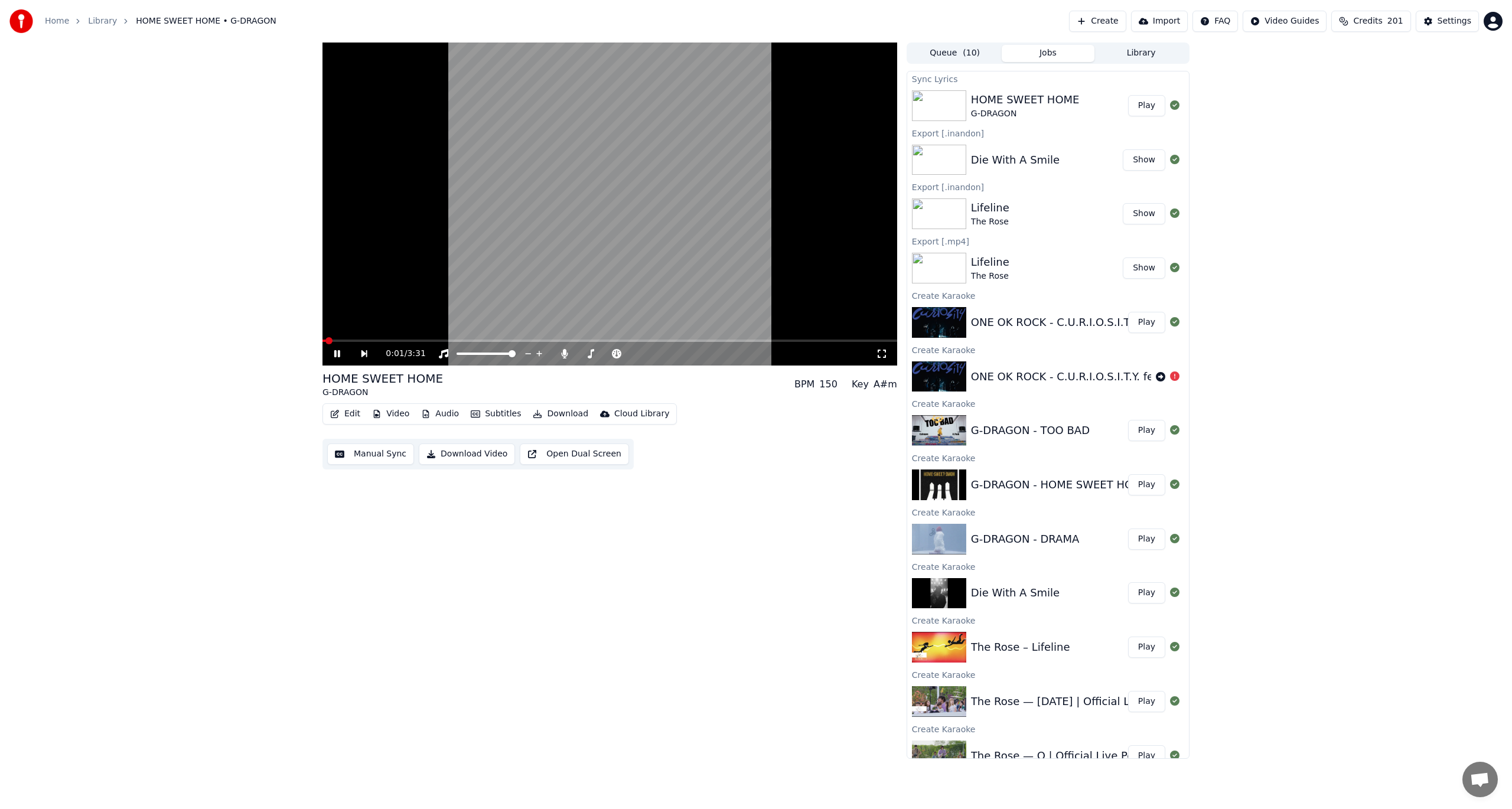
click at [405, 340] on span at bounding box center [610, 340] width 575 height 2
click at [463, 341] on span at bounding box center [610, 340] width 575 height 2
click at [515, 341] on span at bounding box center [610, 340] width 575 height 2
click at [565, 341] on span at bounding box center [610, 340] width 575 height 2
click at [346, 411] on button "Edit" at bounding box center [345, 414] width 40 height 17
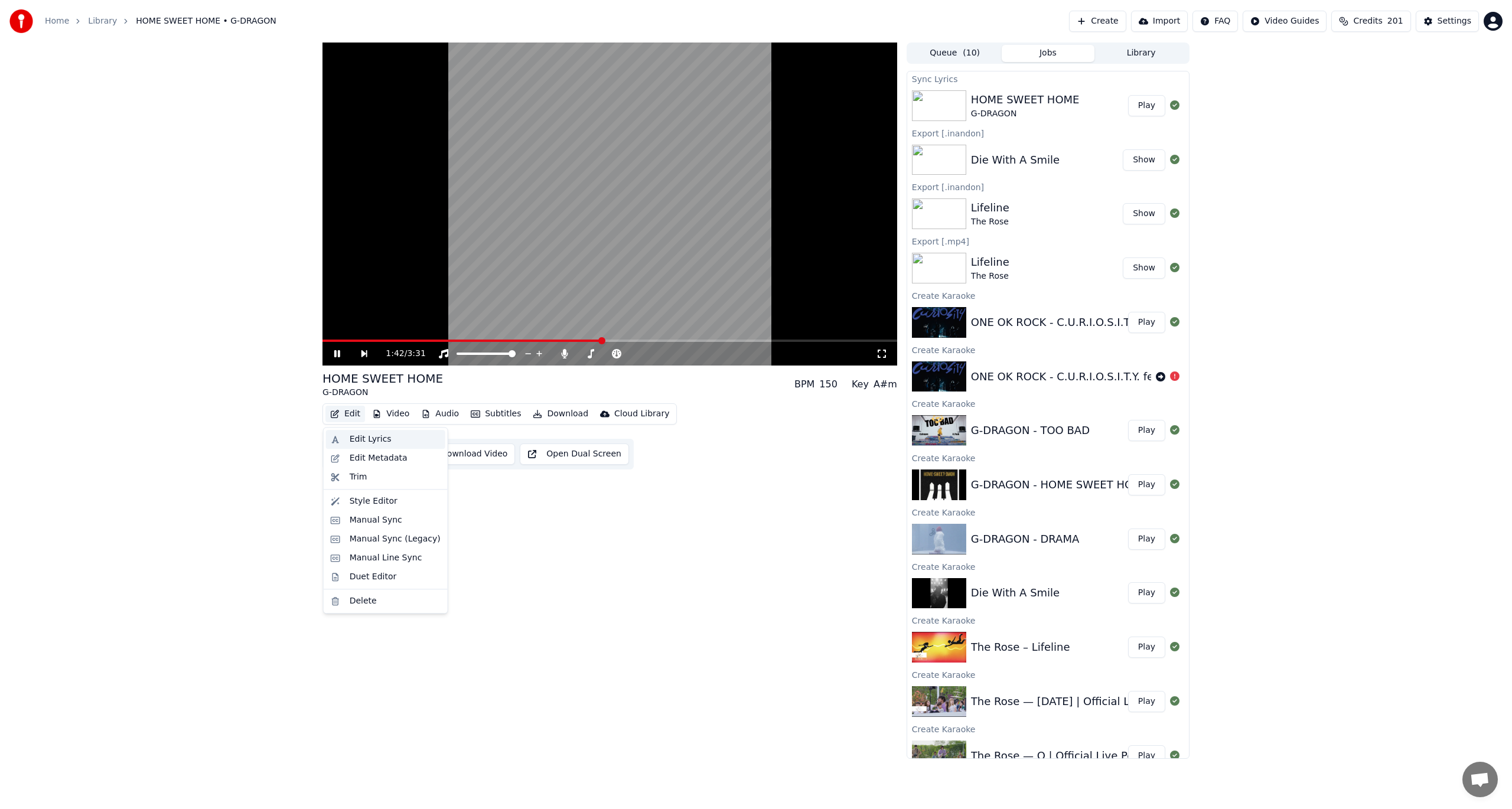
click at [348, 434] on div "Edit Lyrics" at bounding box center [386, 439] width 119 height 19
click at [345, 413] on button "Edit" at bounding box center [345, 414] width 40 height 17
click at [361, 523] on div "Manual Sync" at bounding box center [376, 520] width 53 height 12
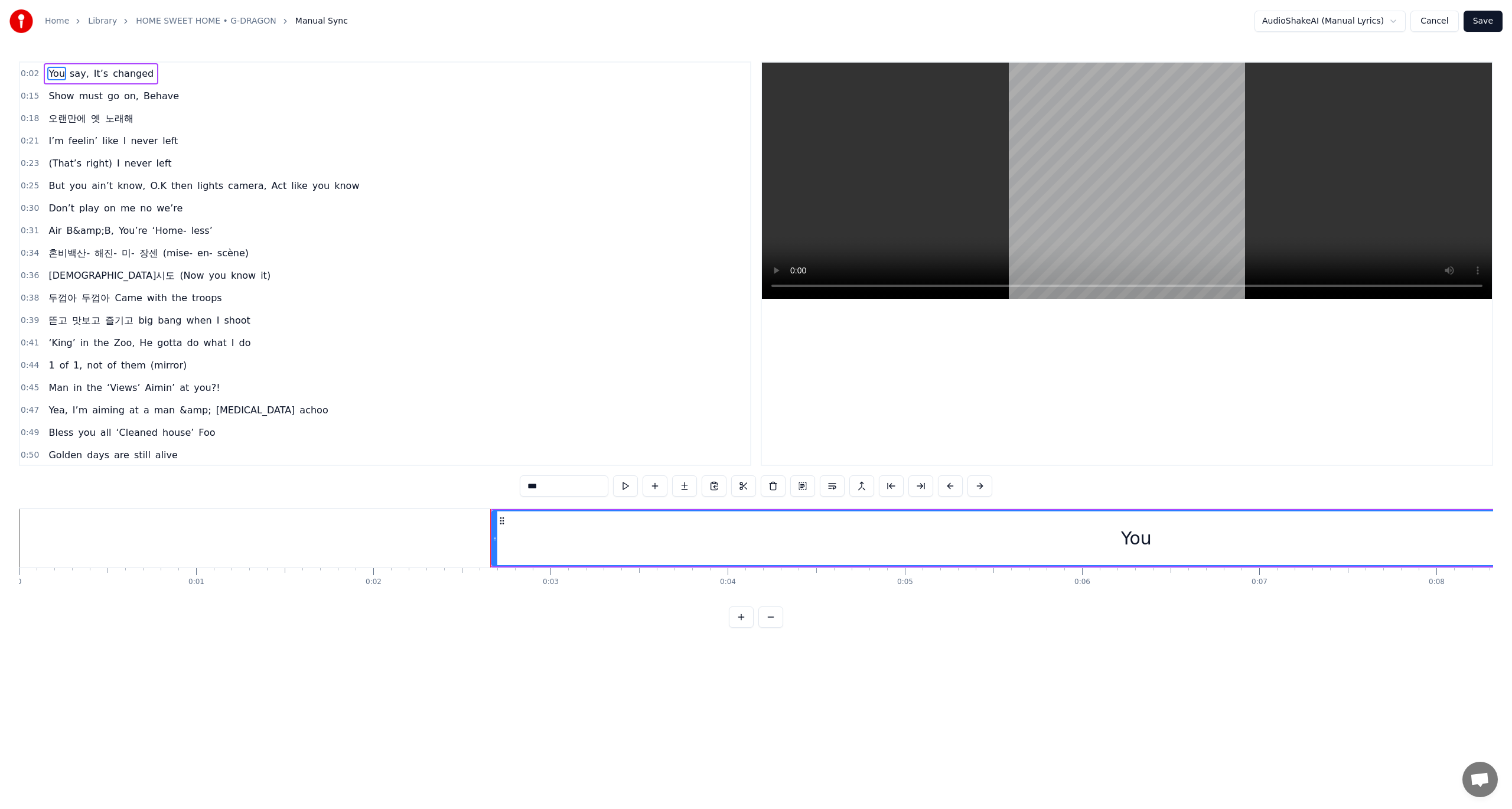
click at [1429, 18] on button "Cancel" at bounding box center [1434, 21] width 48 height 21
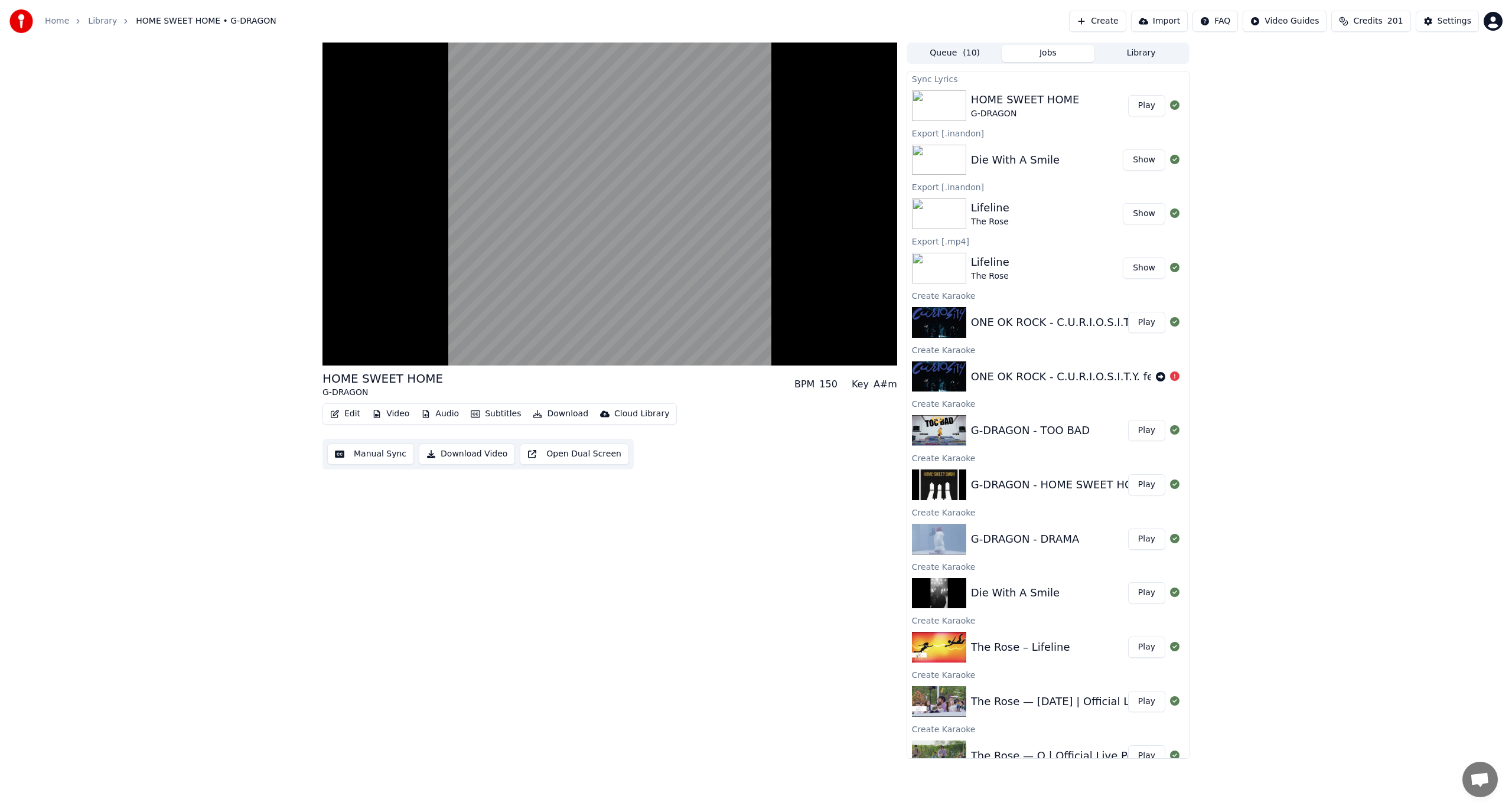
click at [584, 455] on button "Open Dual Screen" at bounding box center [574, 454] width 109 height 21
click at [491, 416] on button "Subtitles" at bounding box center [495, 414] width 59 height 17
drag, startPoint x: 348, startPoint y: 441, endPoint x: 358, endPoint y: 434, distance: 12.2
click at [358, 434] on div "Edit Lyrics" at bounding box center [386, 439] width 119 height 19
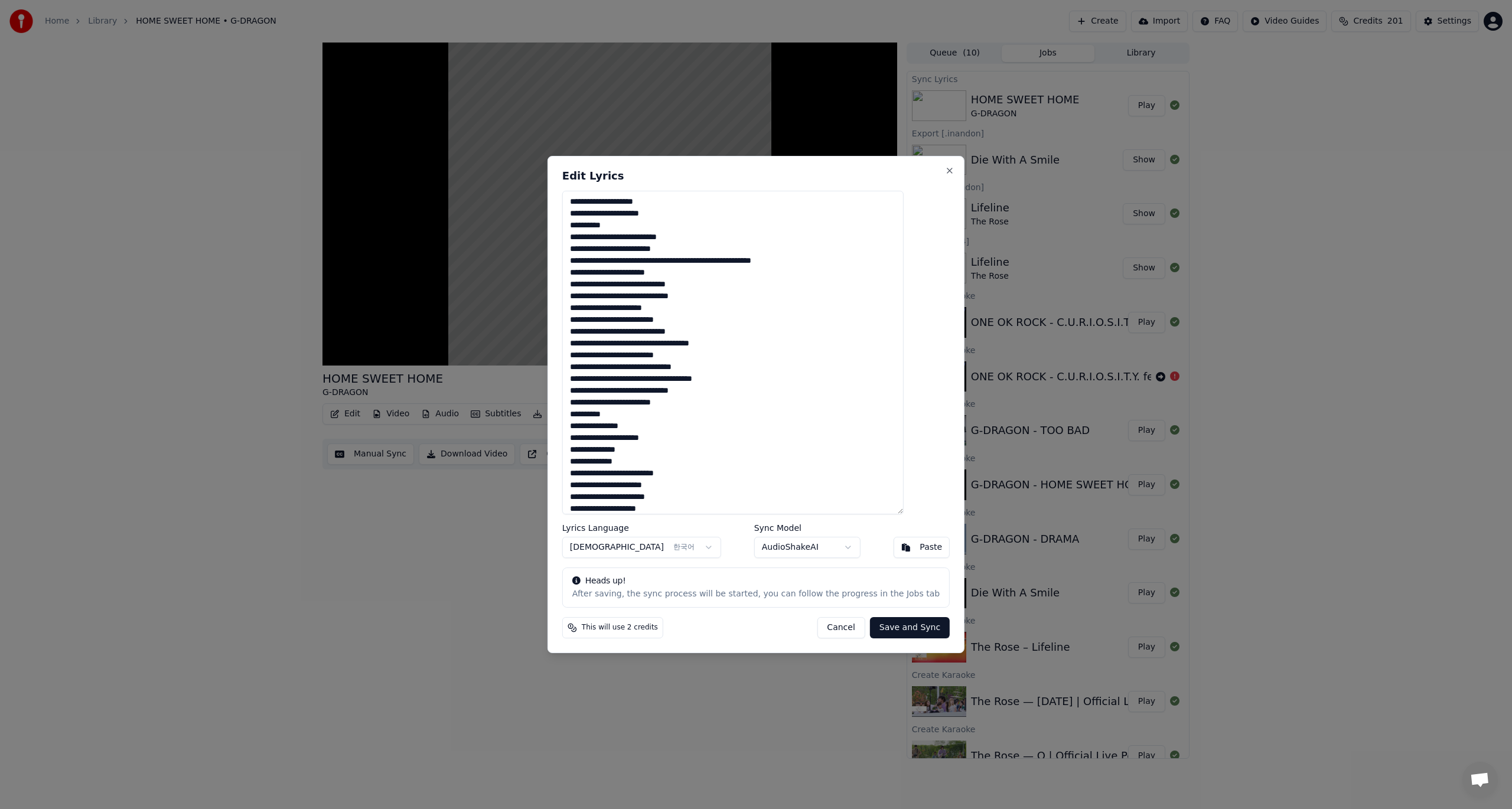
click at [832, 627] on button "Cancel" at bounding box center [841, 627] width 48 height 21
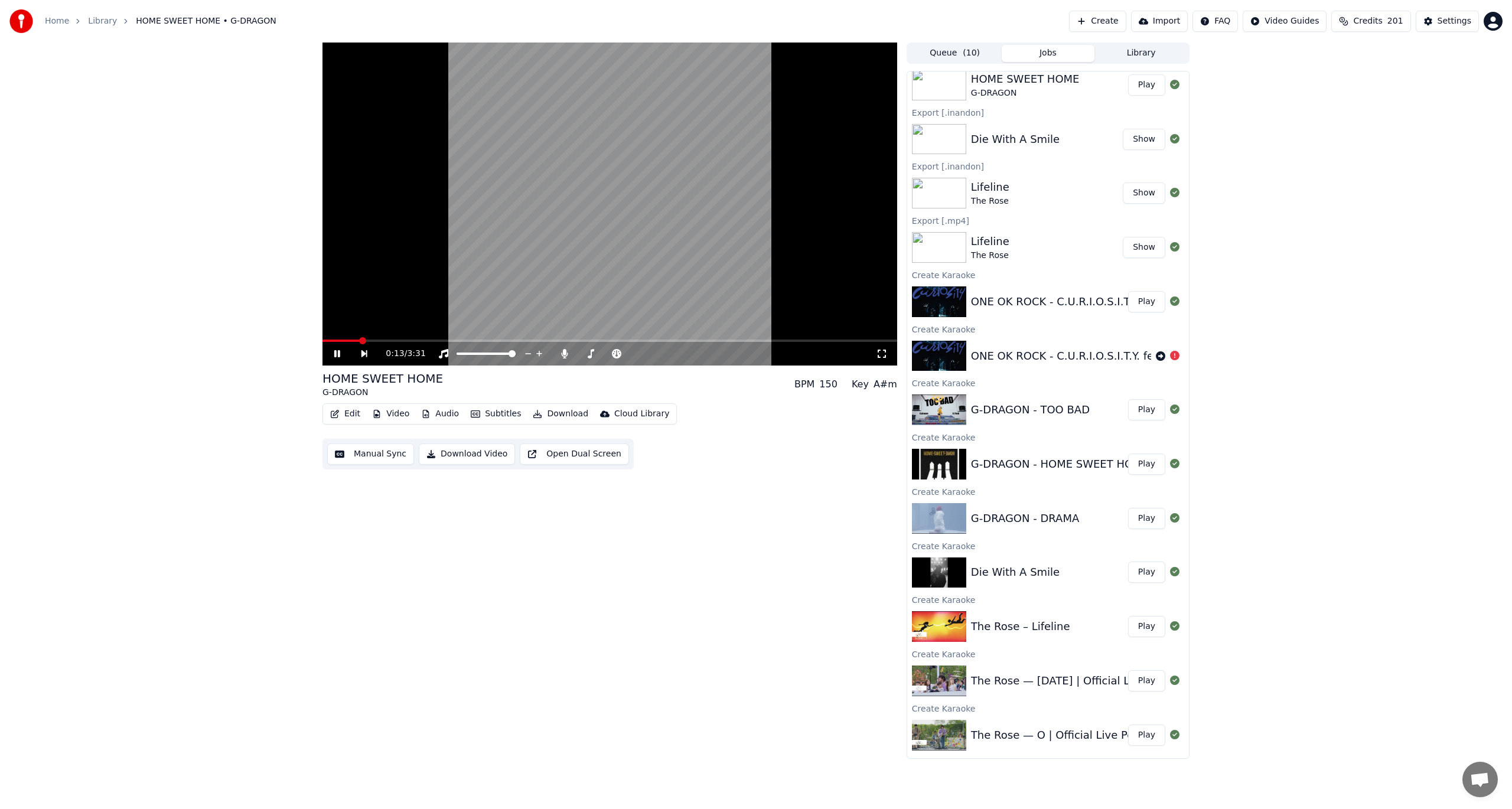
scroll to position [72, 0]
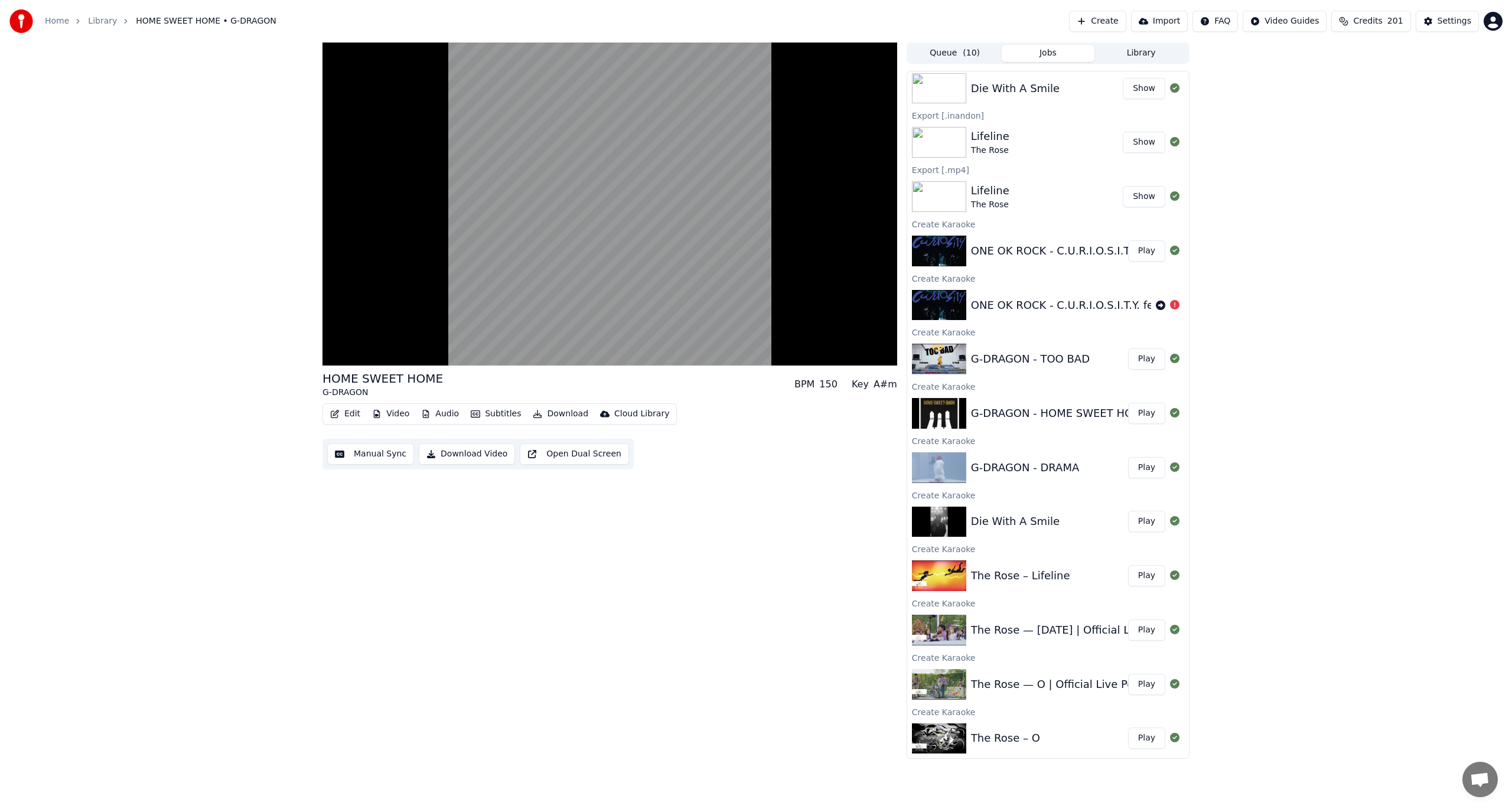
click at [1061, 629] on div "The Rose — [DATE] | Official Live Performance Video" at bounding box center [1110, 630] width 278 height 17
click at [1140, 637] on button "Play" at bounding box center [1146, 630] width 37 height 21
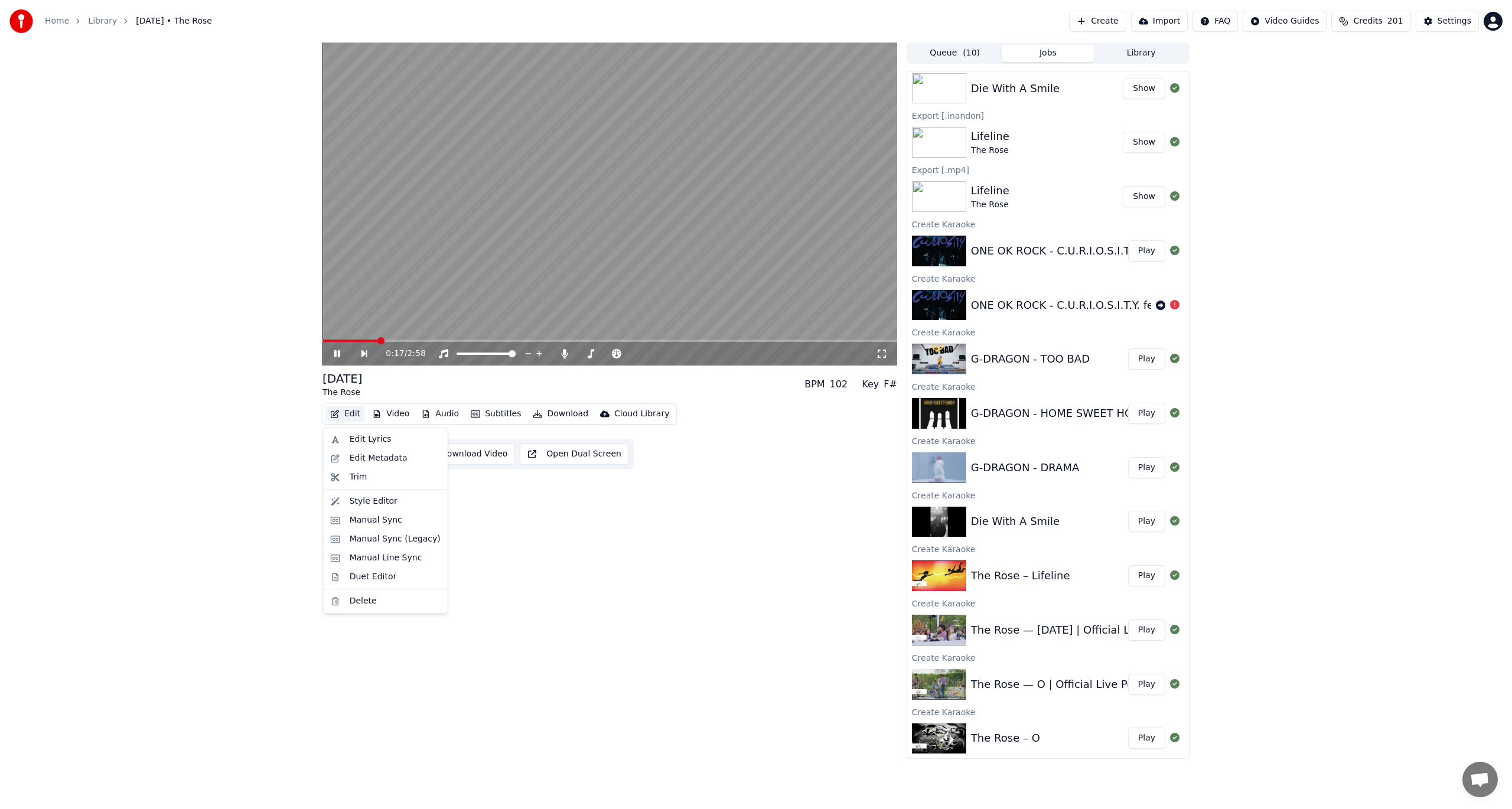
click at [347, 411] on button "Edit" at bounding box center [345, 414] width 40 height 17
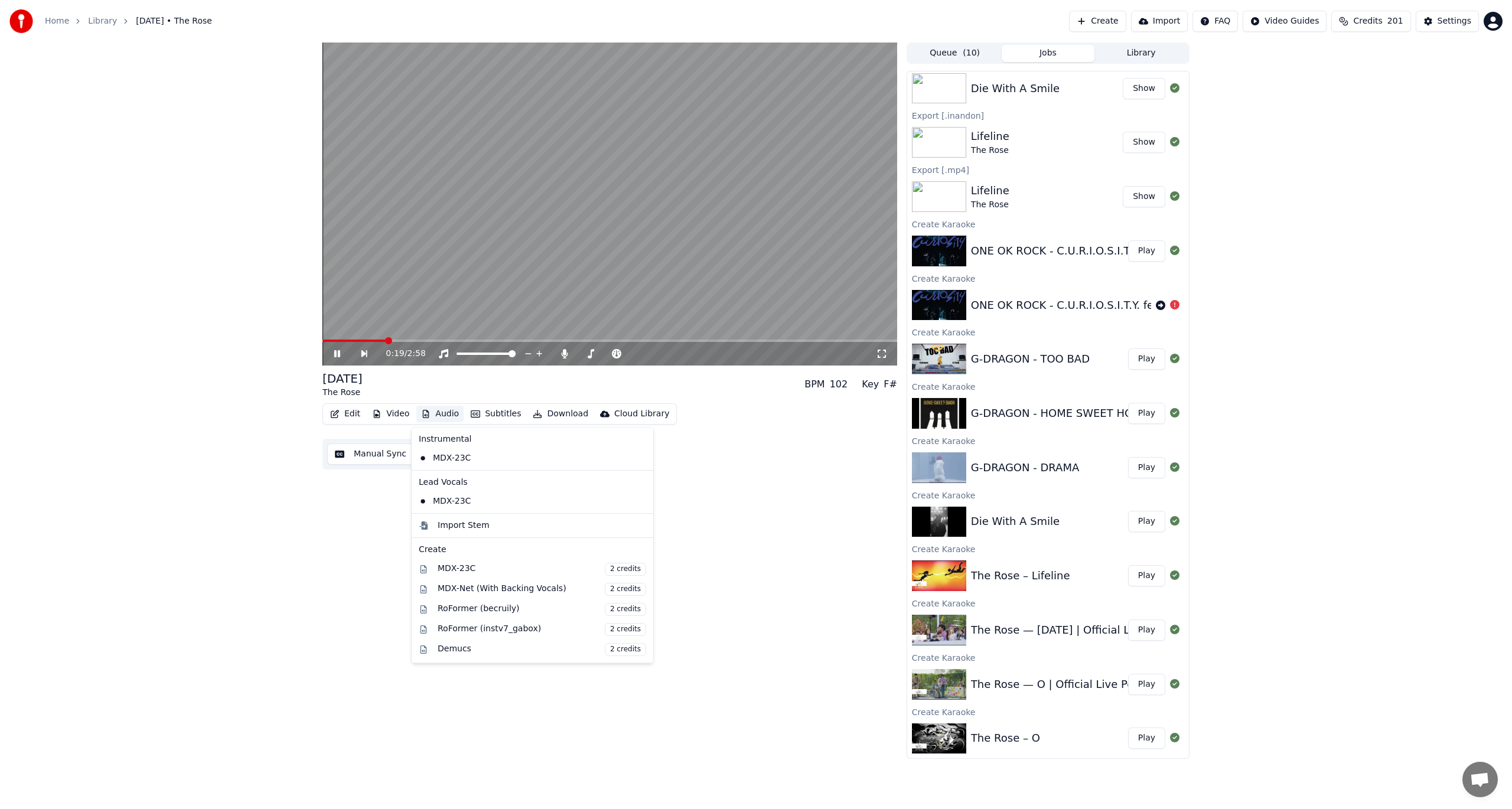
click at [1219, 21] on html "Home Library [DATE] • The Rose Create Import FAQ Video Guides Credits 201 Setti…" at bounding box center [756, 404] width 1512 height 809
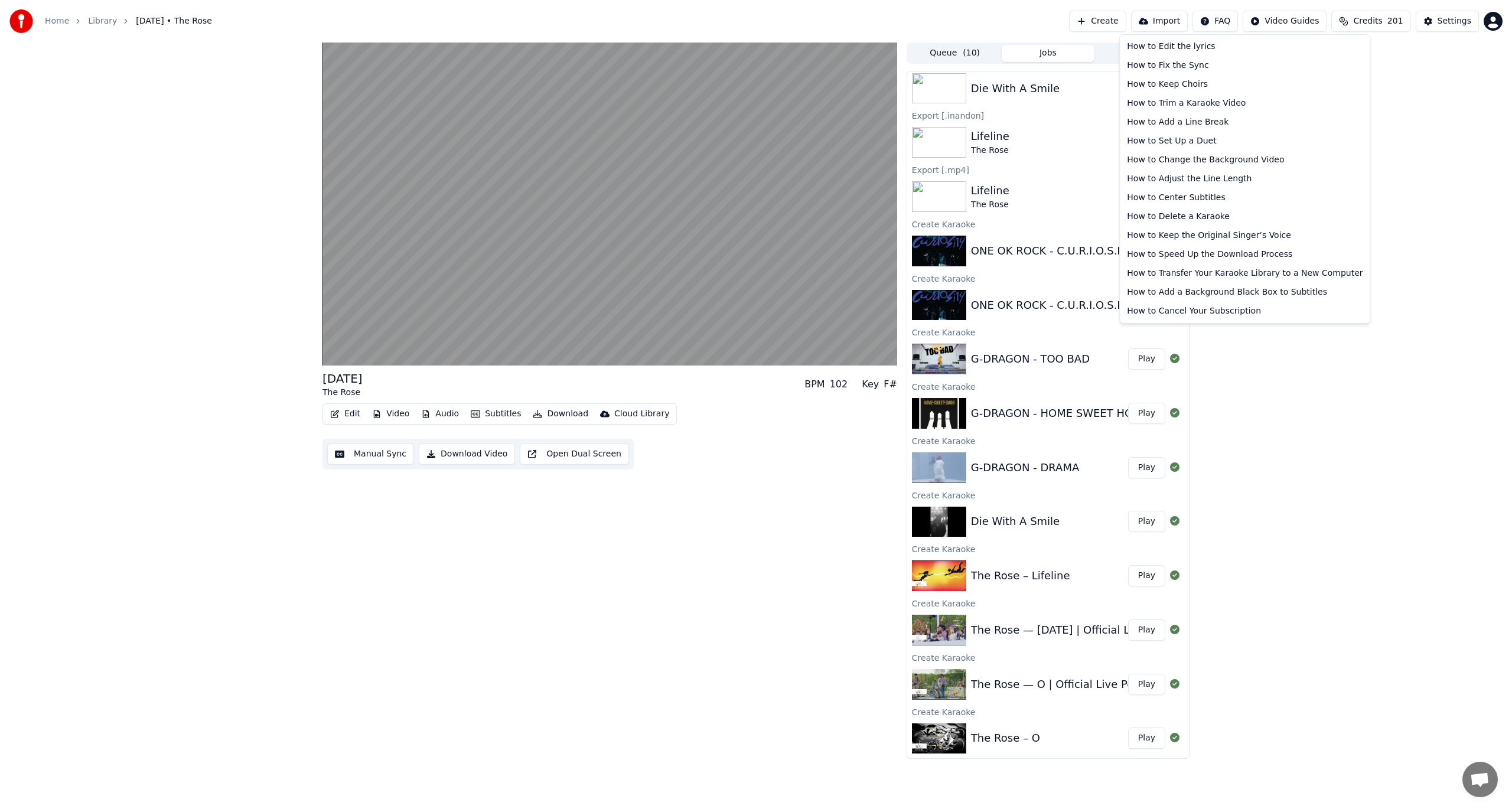
click at [526, 527] on html "Home Library [DATE] • The Rose Create Import FAQ Video Guides Credits 201 Setti…" at bounding box center [756, 404] width 1512 height 809
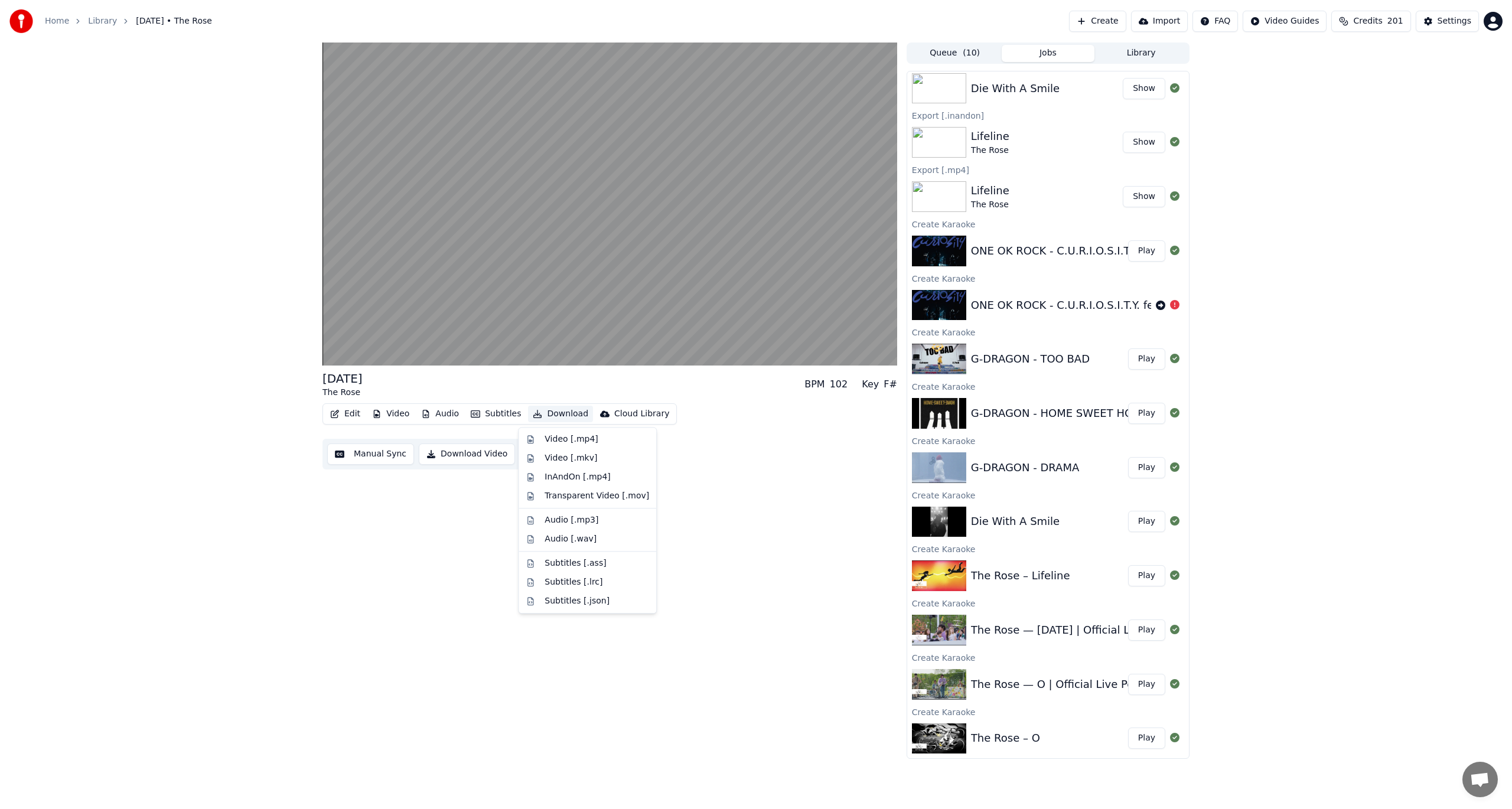
click at [549, 409] on button "Download" at bounding box center [560, 414] width 65 height 17
click at [566, 474] on div "InAndOn [.mp4]" at bounding box center [577, 477] width 66 height 12
click at [50, 281] on div "[DATE] The Rose BPM 102 Key F# Edit Video Audio Subtitles Download Cloud Librar…" at bounding box center [756, 400] width 1512 height 717
click at [1129, 685] on button "Play" at bounding box center [1146, 684] width 37 height 21
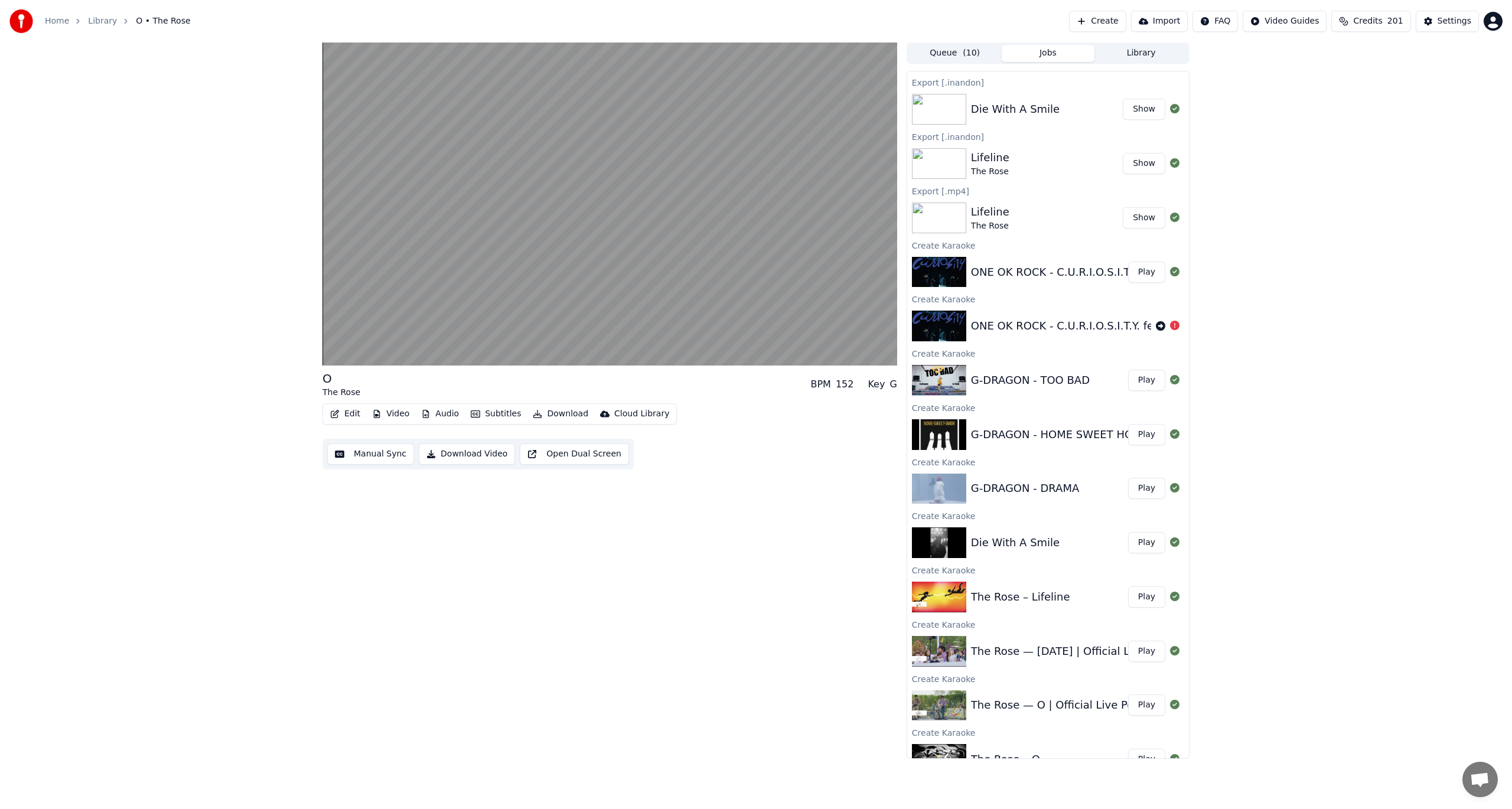
scroll to position [125, 0]
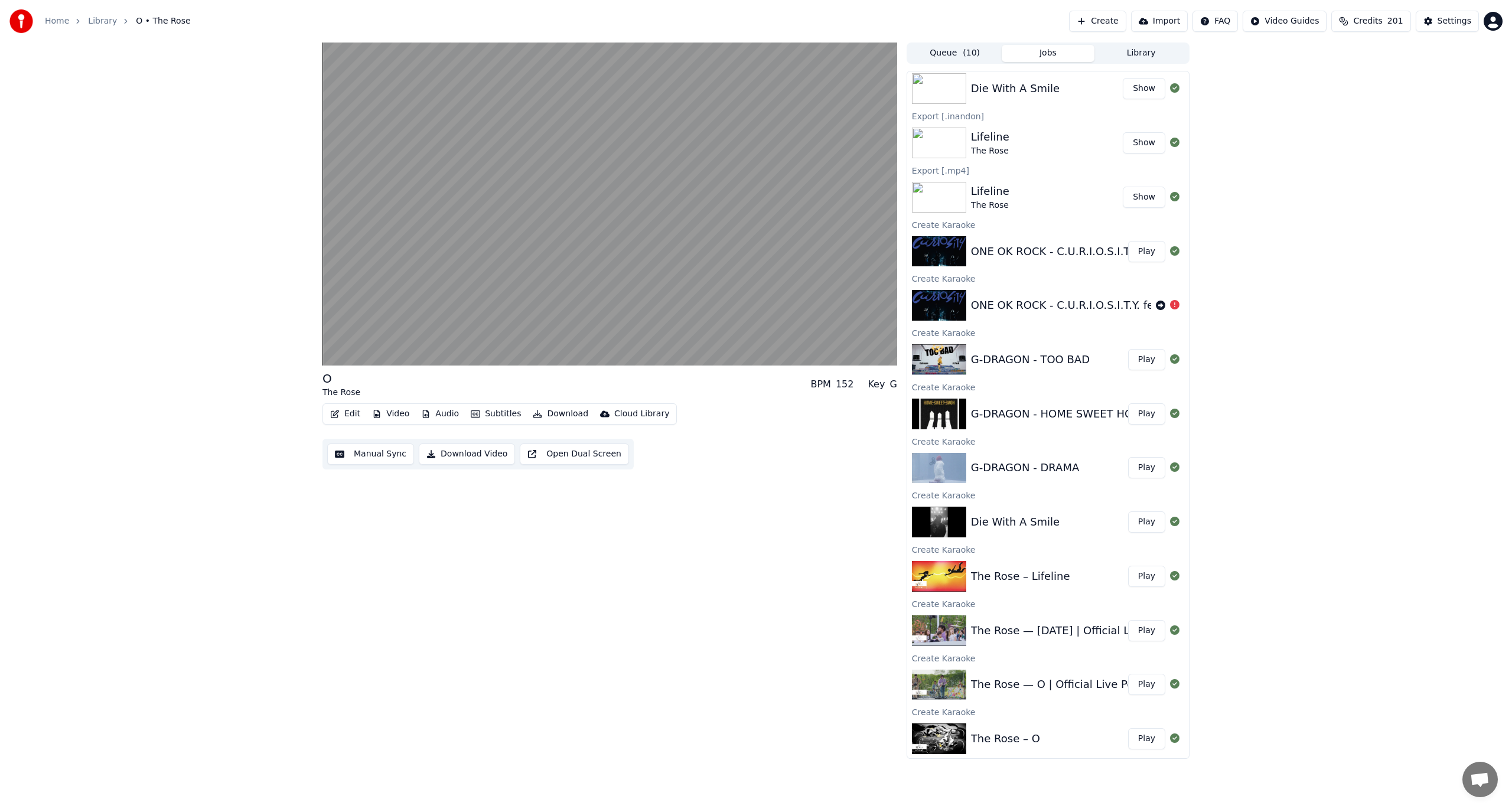
click at [547, 417] on button "Download" at bounding box center [560, 414] width 65 height 17
click at [552, 475] on div "InAndOn [.mp4]" at bounding box center [577, 477] width 66 height 12
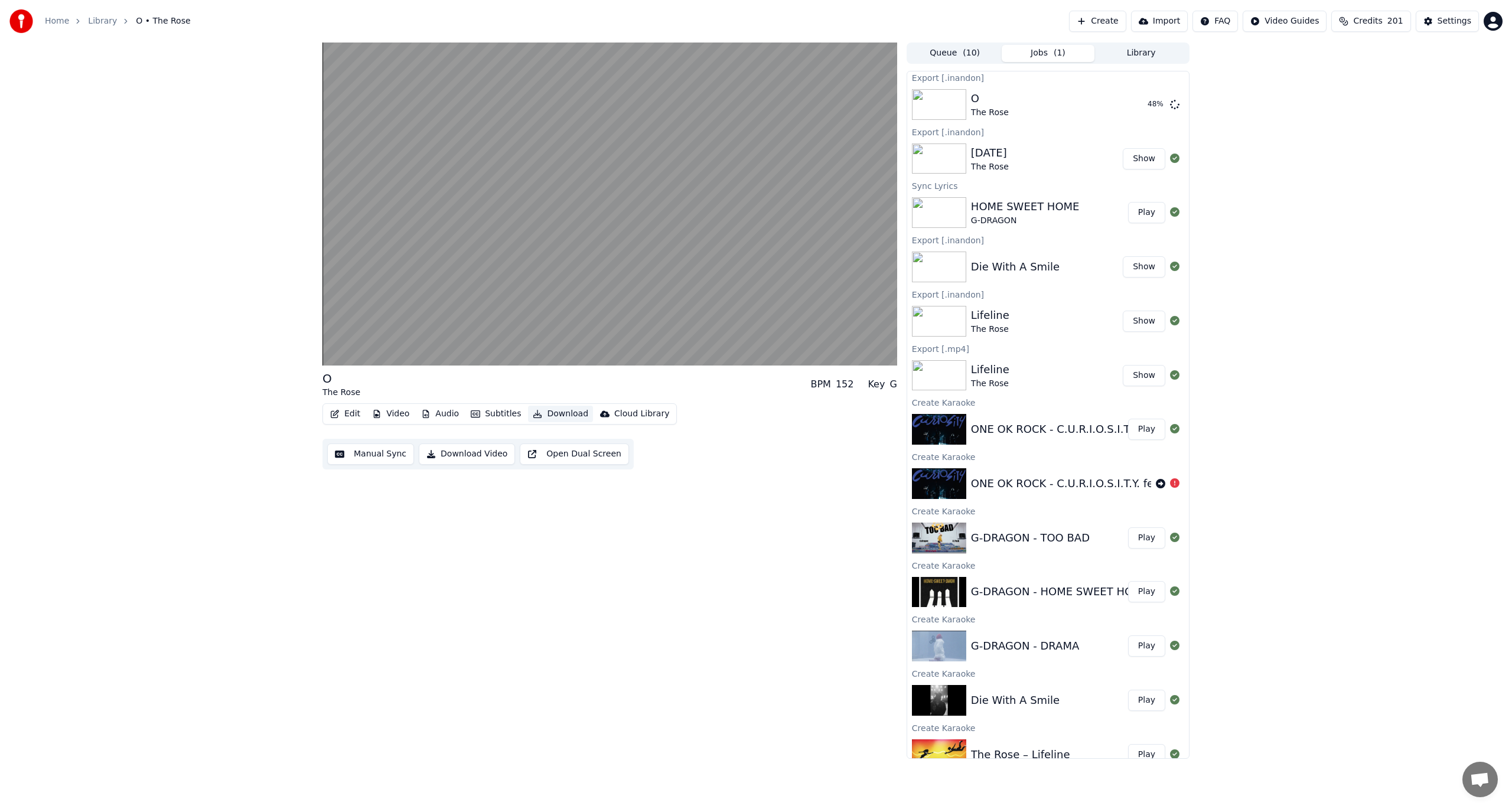
scroll to position [0, 0]
click at [1135, 103] on button "Show" at bounding box center [1144, 106] width 42 height 21
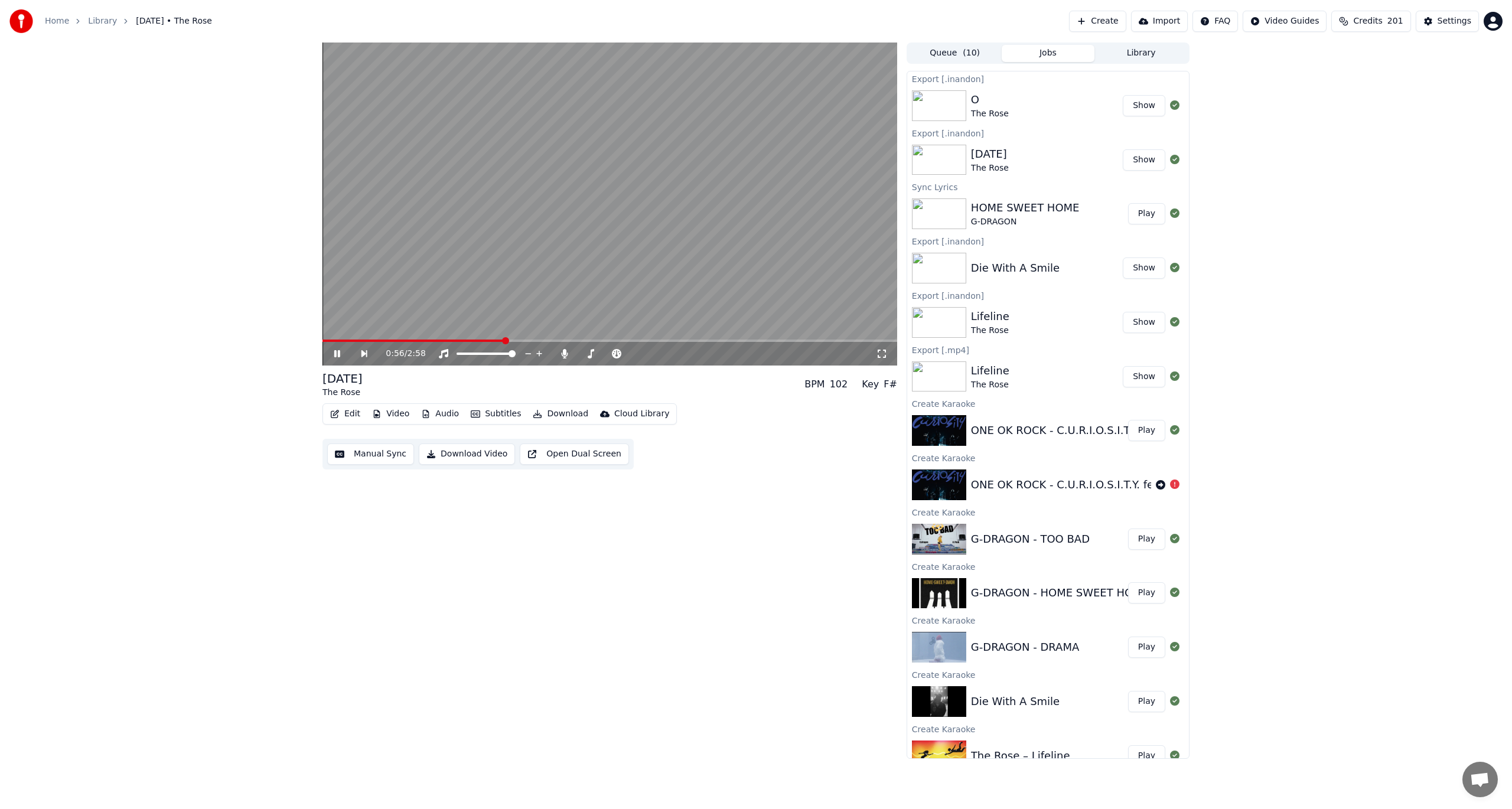
click at [1401, 205] on div "0:56 / 2:58 [DATE] The Rose BPM 102 Key F# Edit Video Audio Subtitles Download …" at bounding box center [756, 400] width 1512 height 717
click at [1087, 426] on div "ONE OK ROCK - C.U.R.I.O.S.I.T.Y. feat. [PERSON_NAME] and [PERSON_NAME]" at bounding box center [1173, 430] width 404 height 17
click at [1134, 427] on button "Play" at bounding box center [1146, 431] width 37 height 21
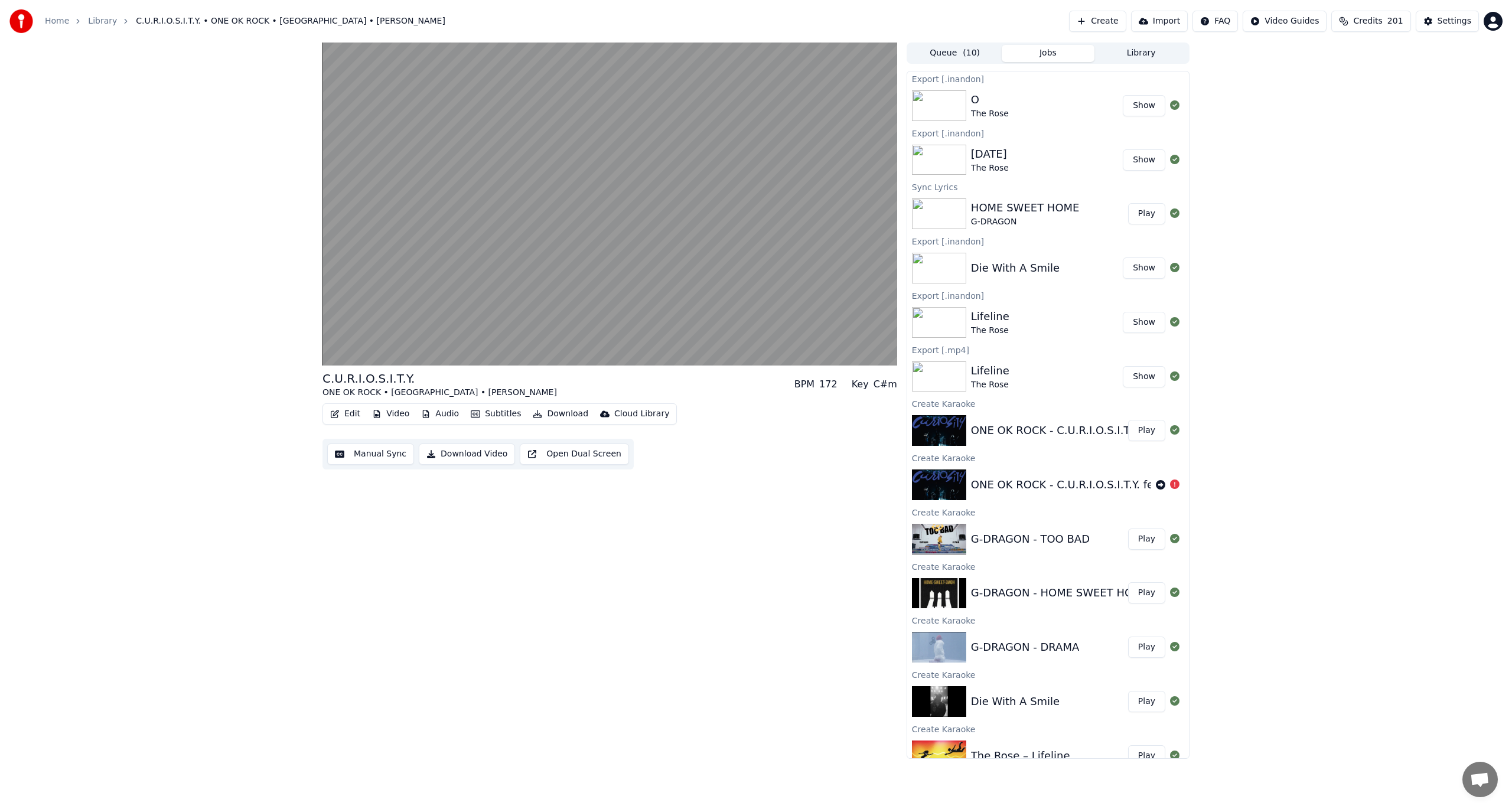
click at [348, 417] on button "Edit" at bounding box center [345, 414] width 40 height 17
click at [403, 438] on div "Edit Lyrics" at bounding box center [395, 439] width 91 height 12
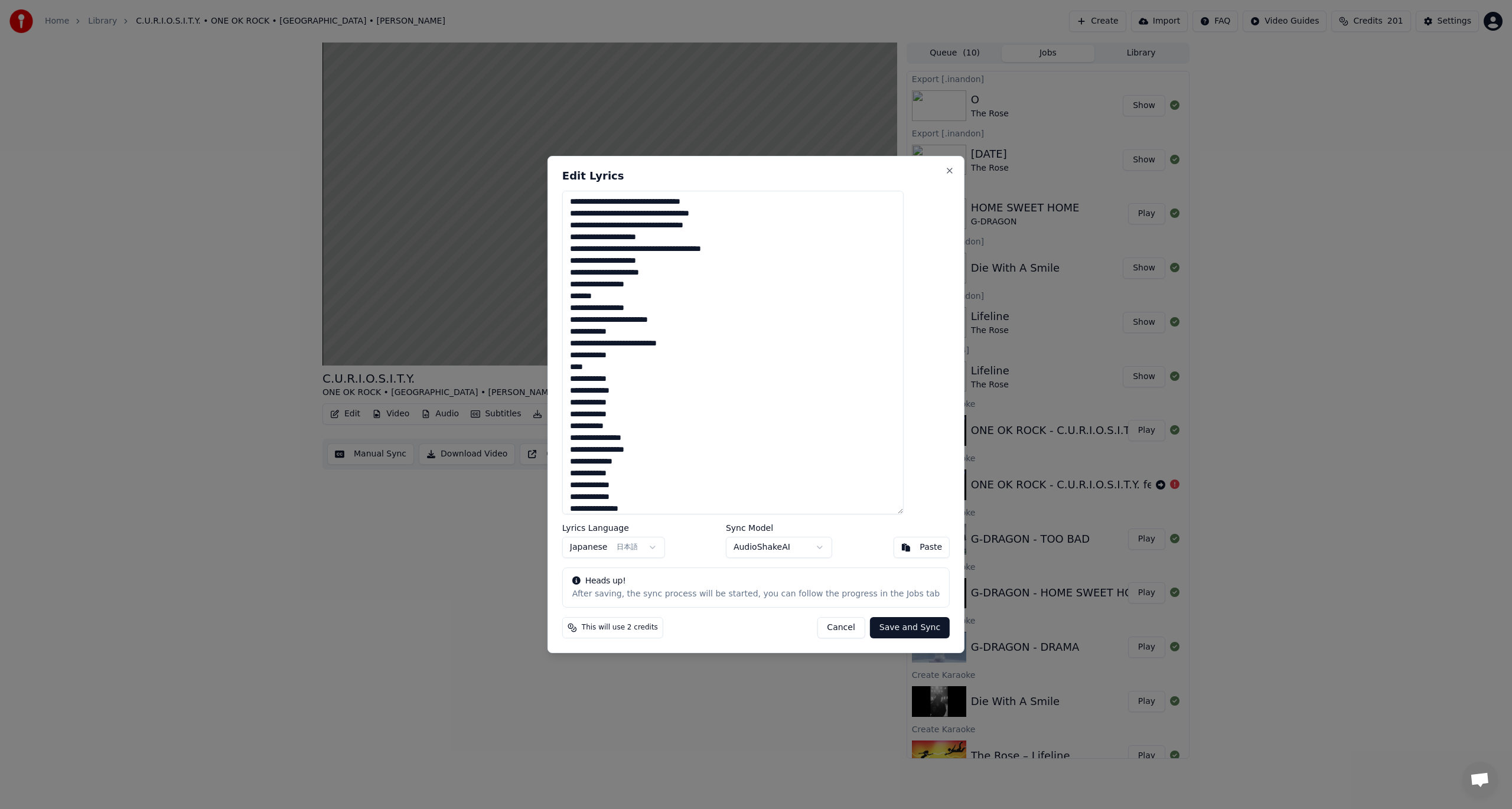
click at [823, 629] on button "Cancel" at bounding box center [841, 627] width 48 height 21
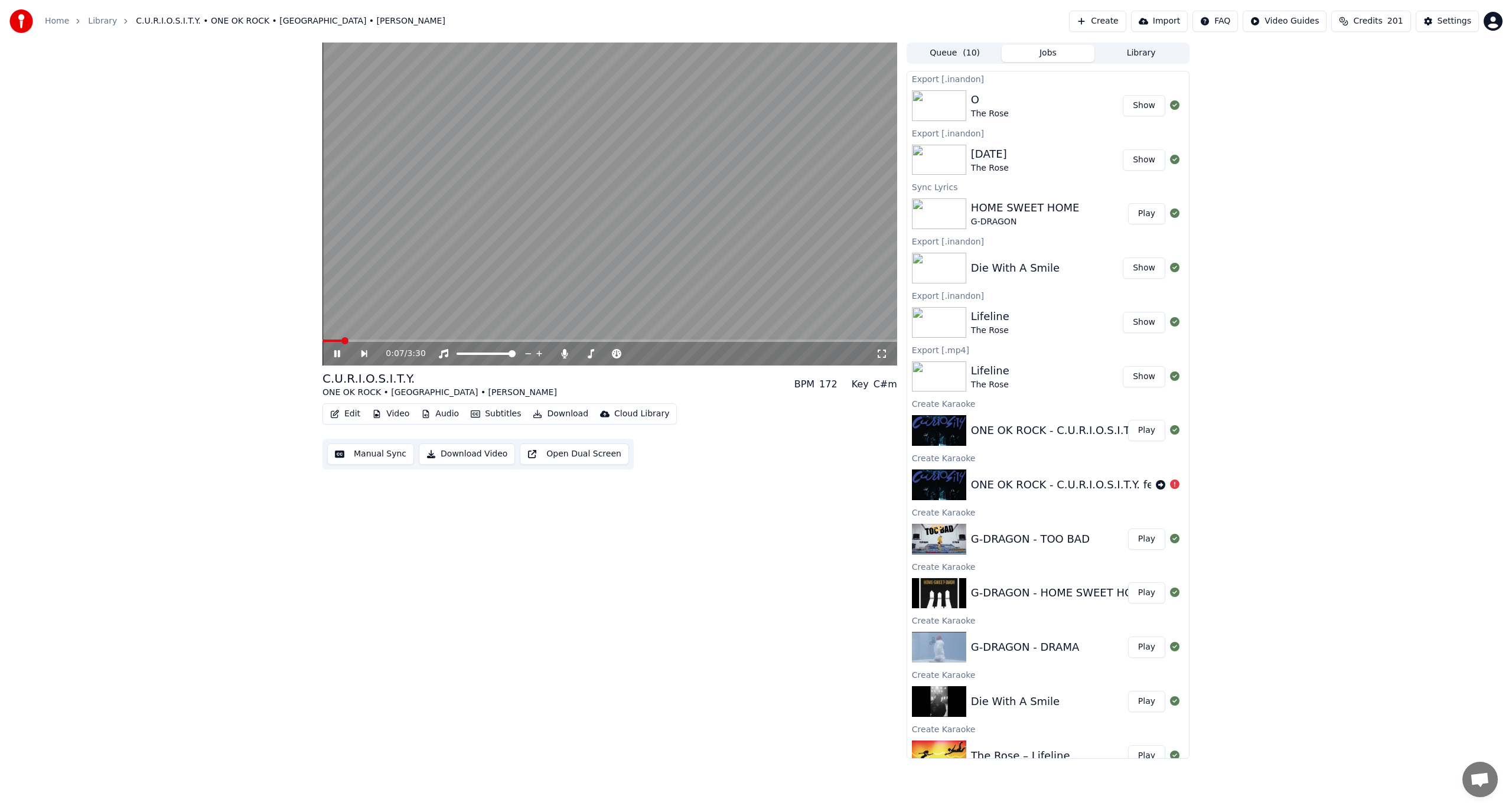
click at [463, 341] on span at bounding box center [610, 340] width 575 height 2
click at [538, 339] on span at bounding box center [610, 340] width 575 height 2
click at [519, 276] on video at bounding box center [610, 203] width 575 height 323
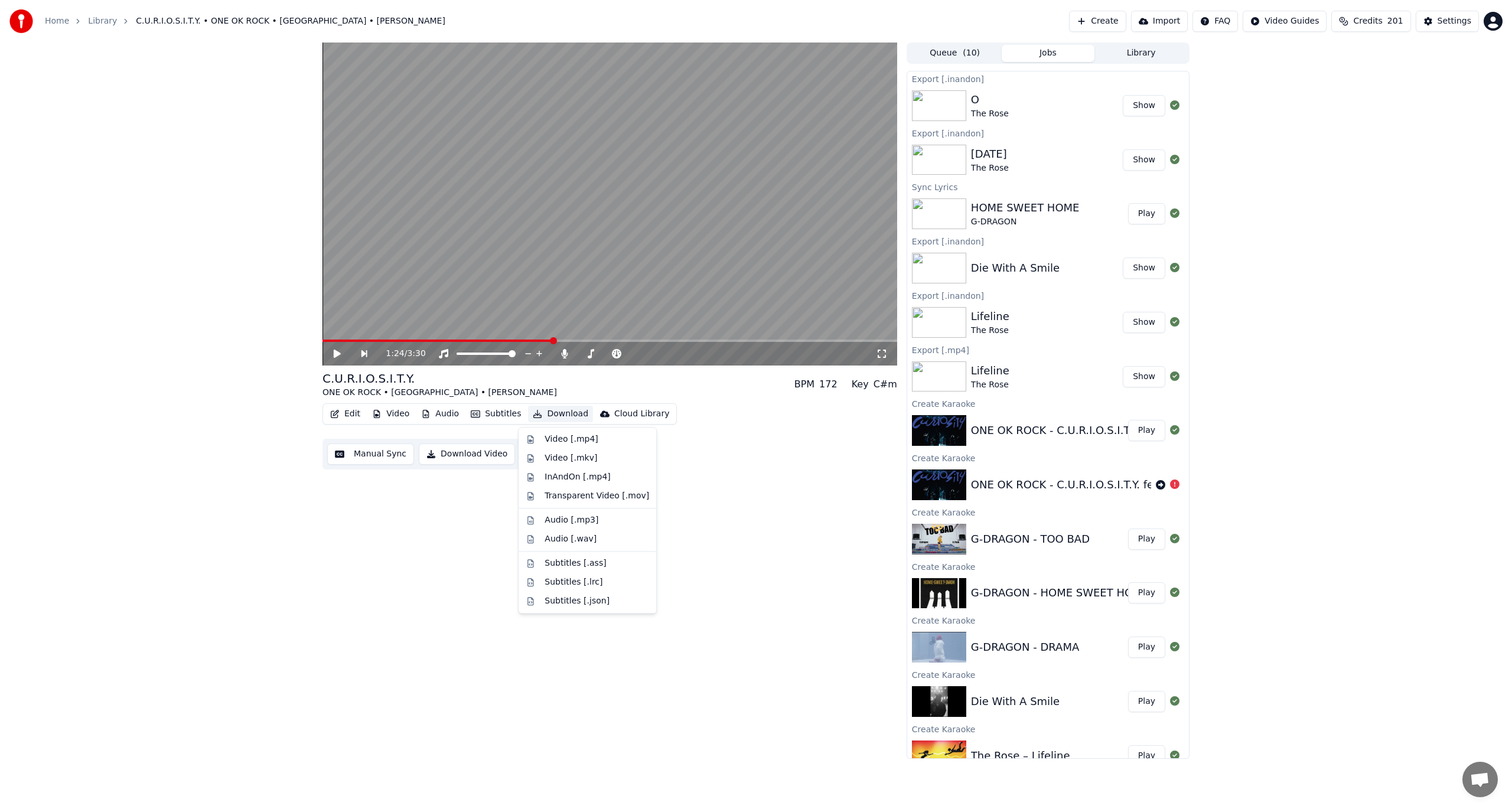
click at [551, 409] on button "Download" at bounding box center [560, 414] width 65 height 17
click at [592, 470] on div "InAndOn [.mp4]" at bounding box center [587, 476] width 133 height 19
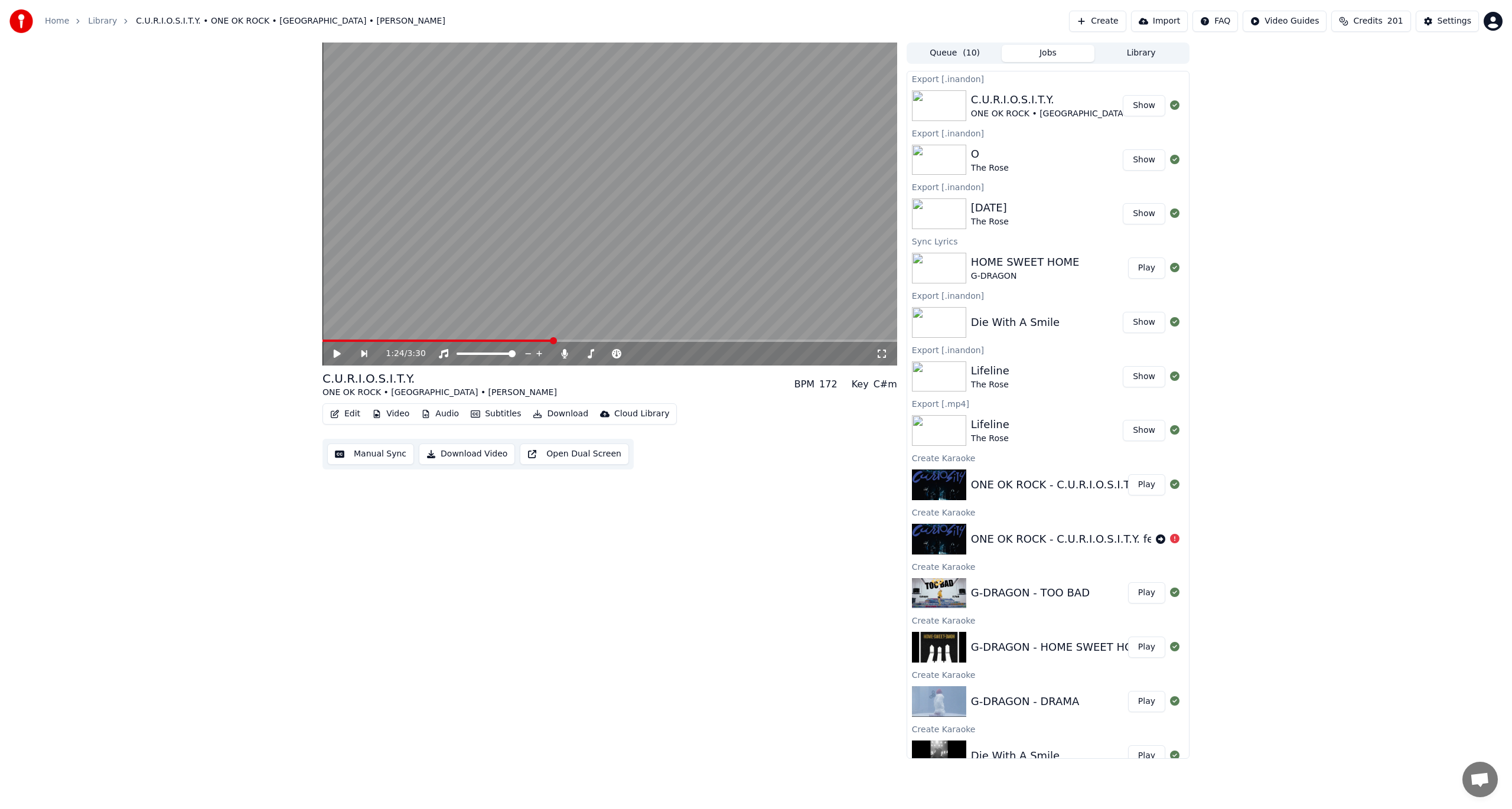
click at [1120, 21] on button "Create" at bounding box center [1097, 21] width 57 height 21
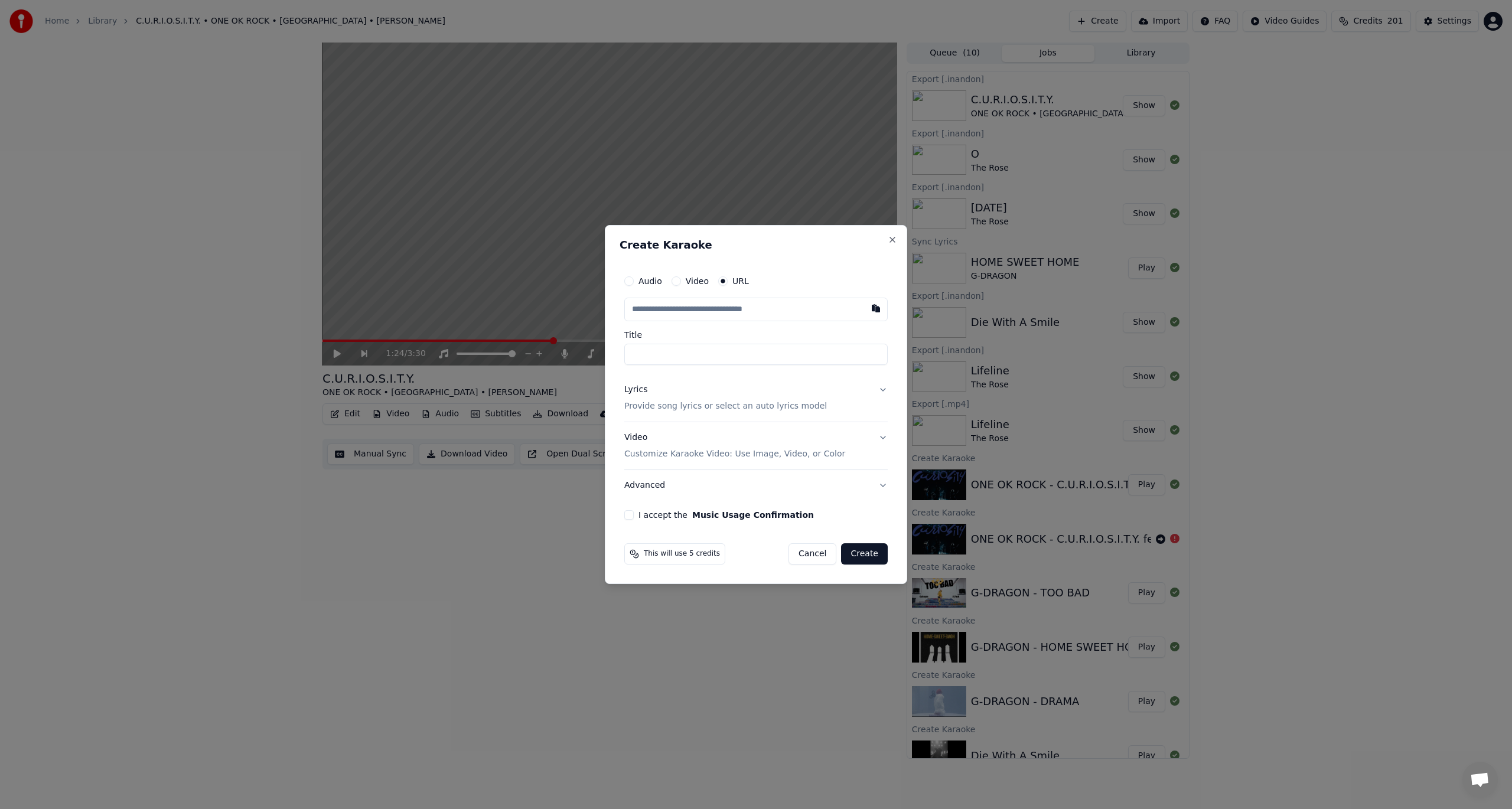
type input "**********"
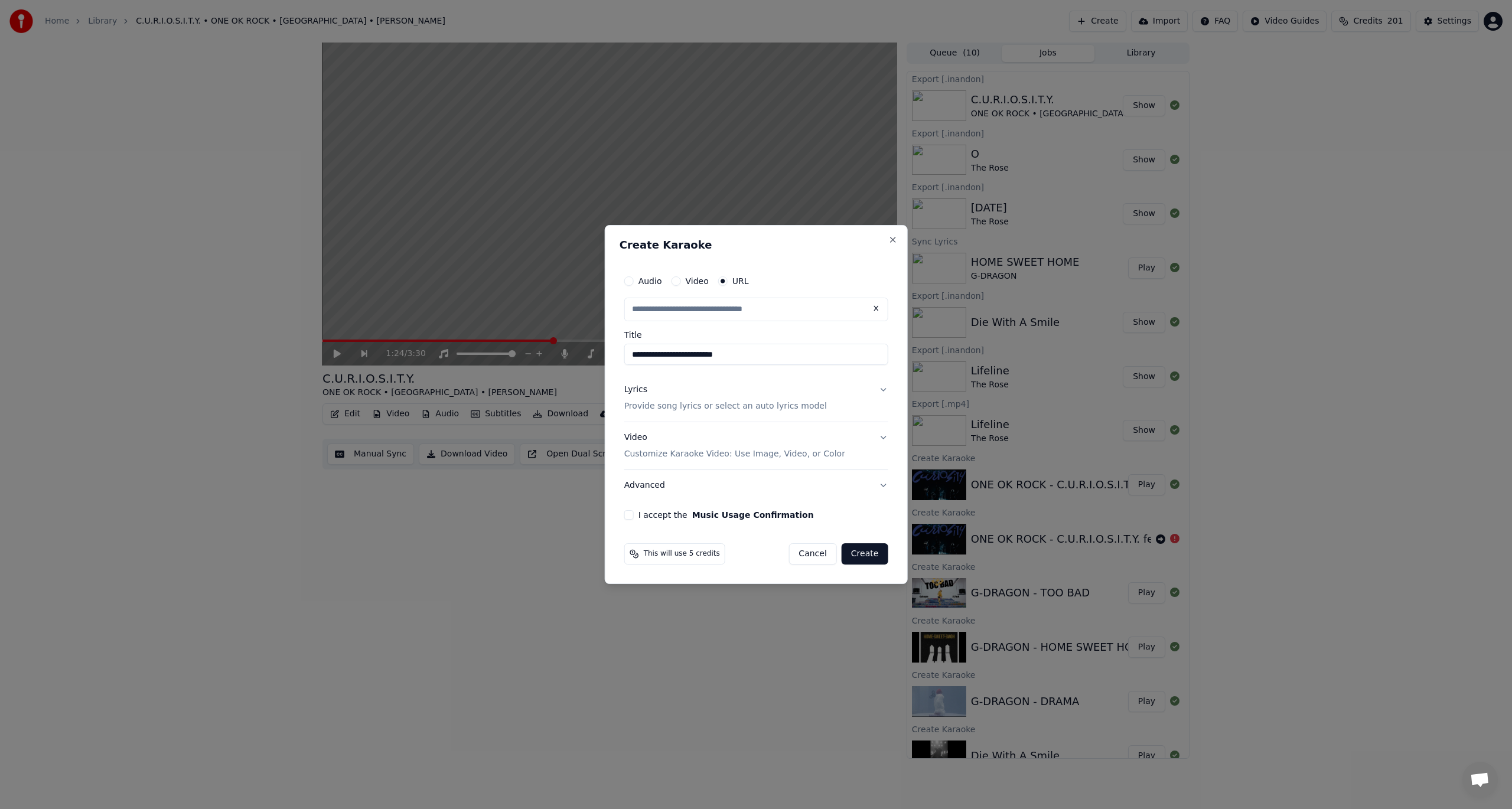
click at [855, 559] on button "Create" at bounding box center [865, 554] width 47 height 21
type input "**********"
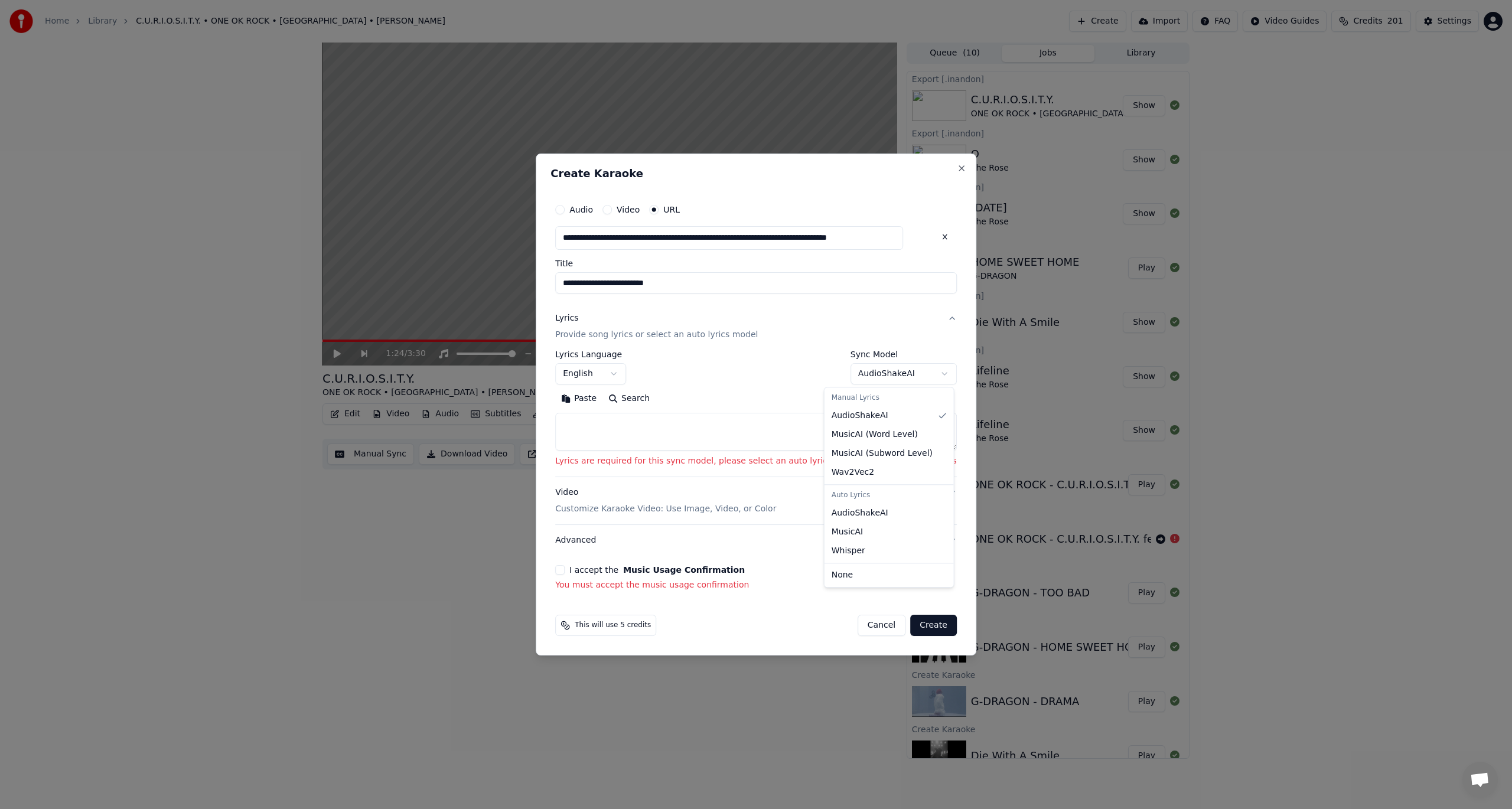
click at [868, 376] on body "Home Library C.U.R.I.O.S.I.T.Y. • ONE OK ROCK • [GEOGRAPHIC_DATA] • [PERSON_NAM…" at bounding box center [756, 404] width 1512 height 809
click at [1376, 329] on div at bounding box center [756, 404] width 1512 height 809
click at [656, 417] on textarea at bounding box center [756, 432] width 401 height 38
paste textarea "**********"
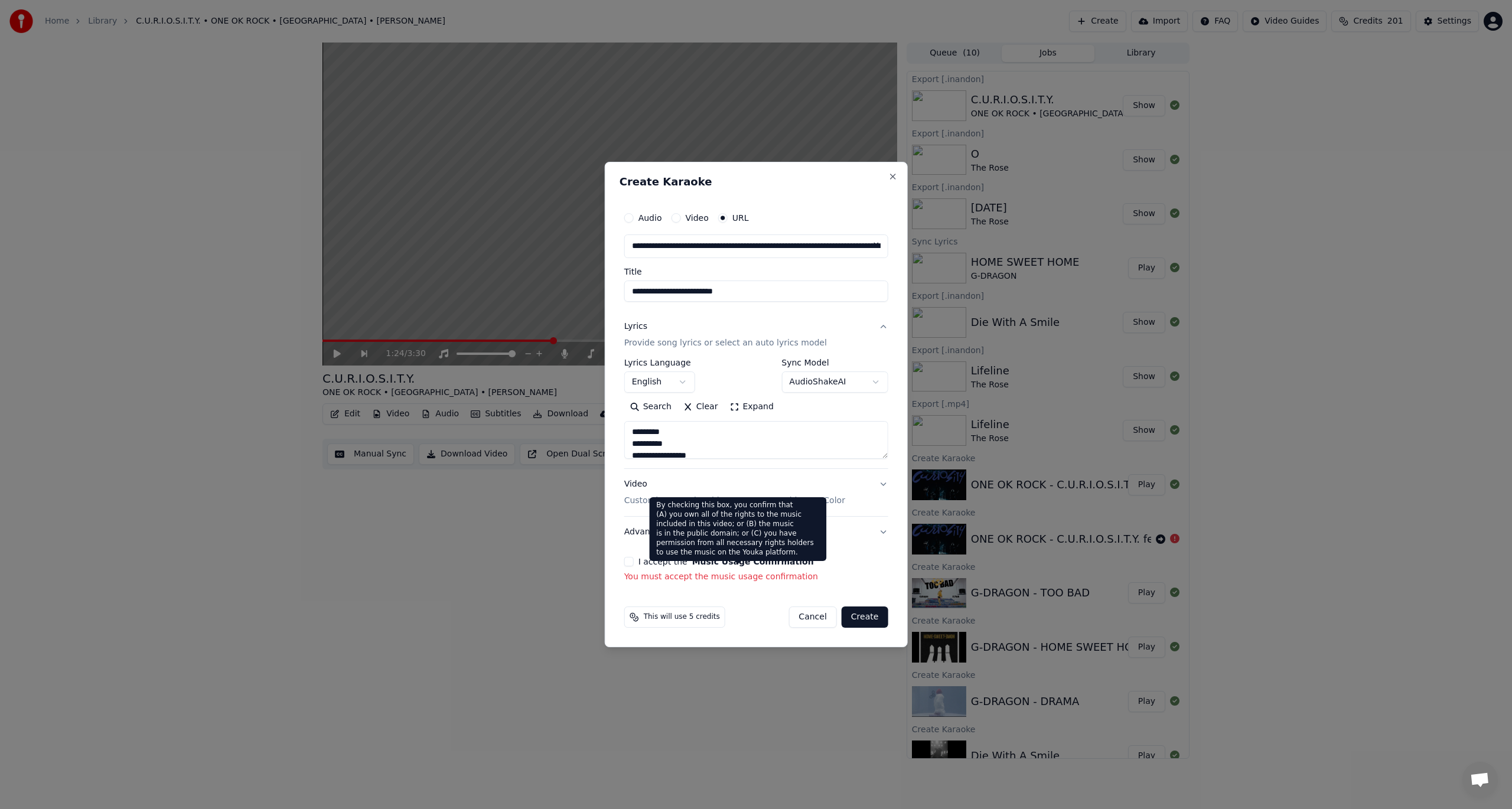
type textarea "**********"
click at [722, 565] on button "Music Usage Confirmation" at bounding box center [752, 561] width 121 height 8
click at [636, 561] on div "I accept the Music Usage Confirmation" at bounding box center [756, 561] width 264 height 9
click at [629, 562] on button "I accept the Music Usage Confirmation" at bounding box center [628, 561] width 9 height 9
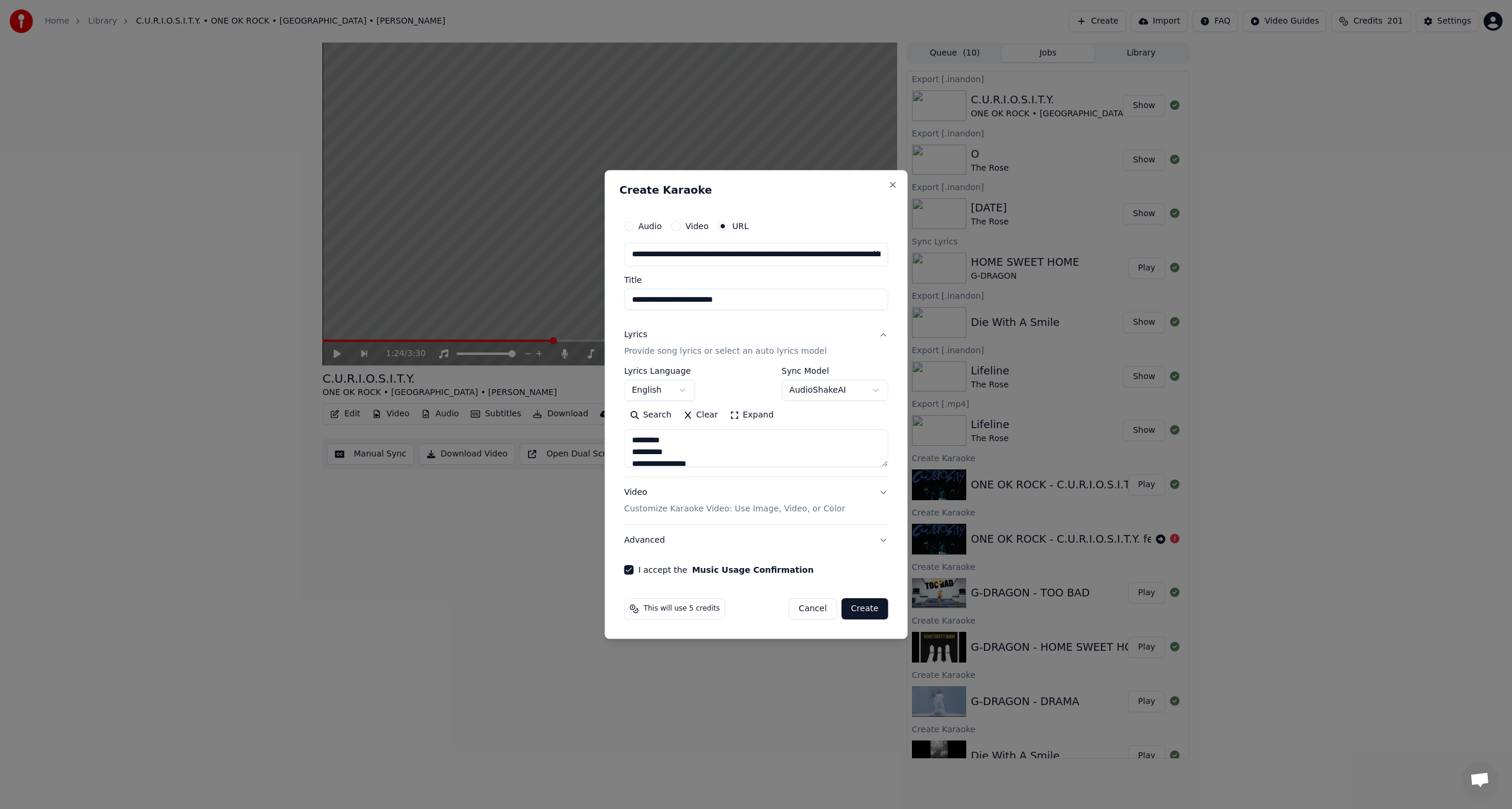
click at [867, 608] on button "Create" at bounding box center [865, 609] width 47 height 21
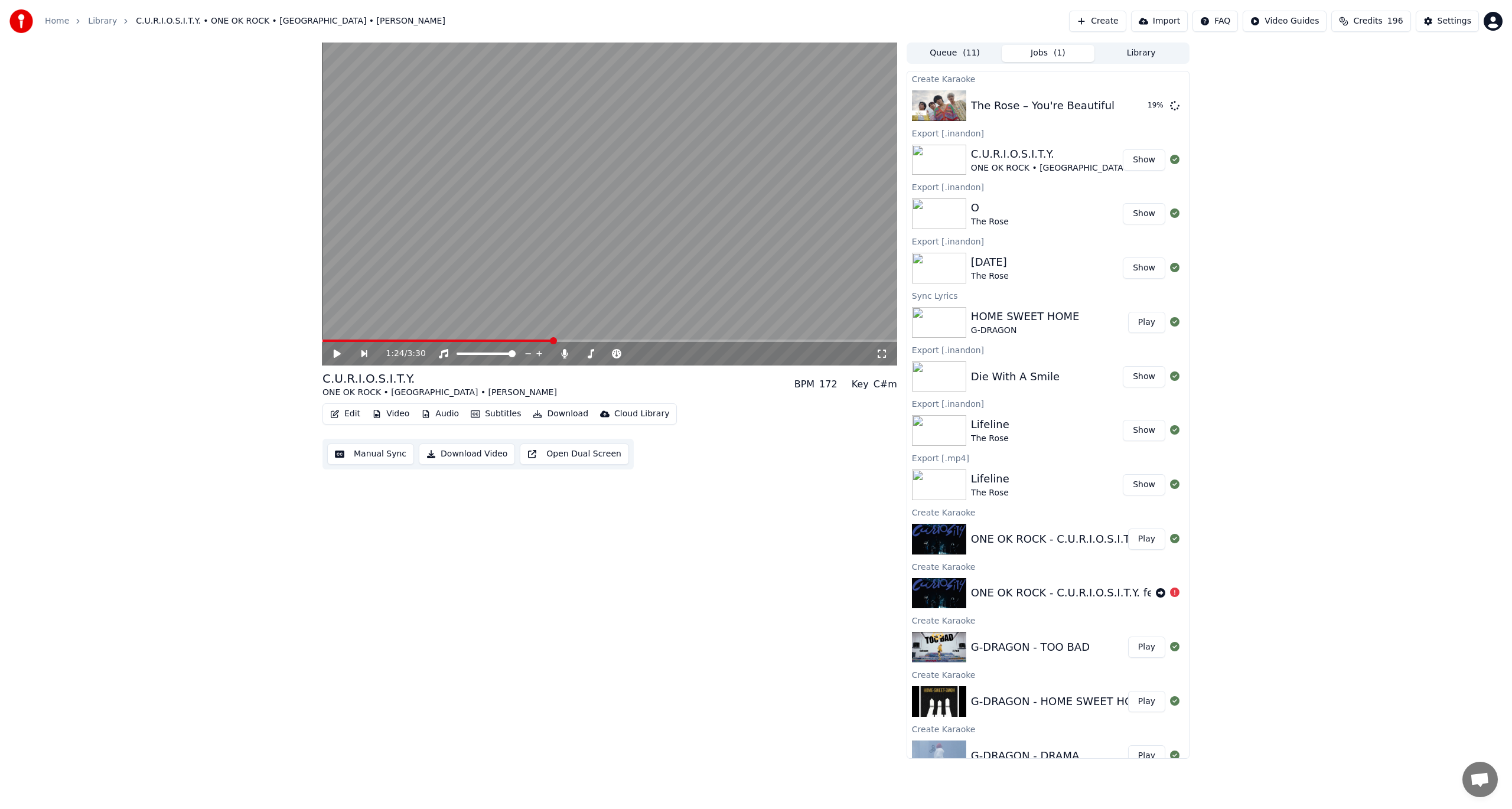
click at [1126, 20] on button "Create" at bounding box center [1097, 21] width 57 height 21
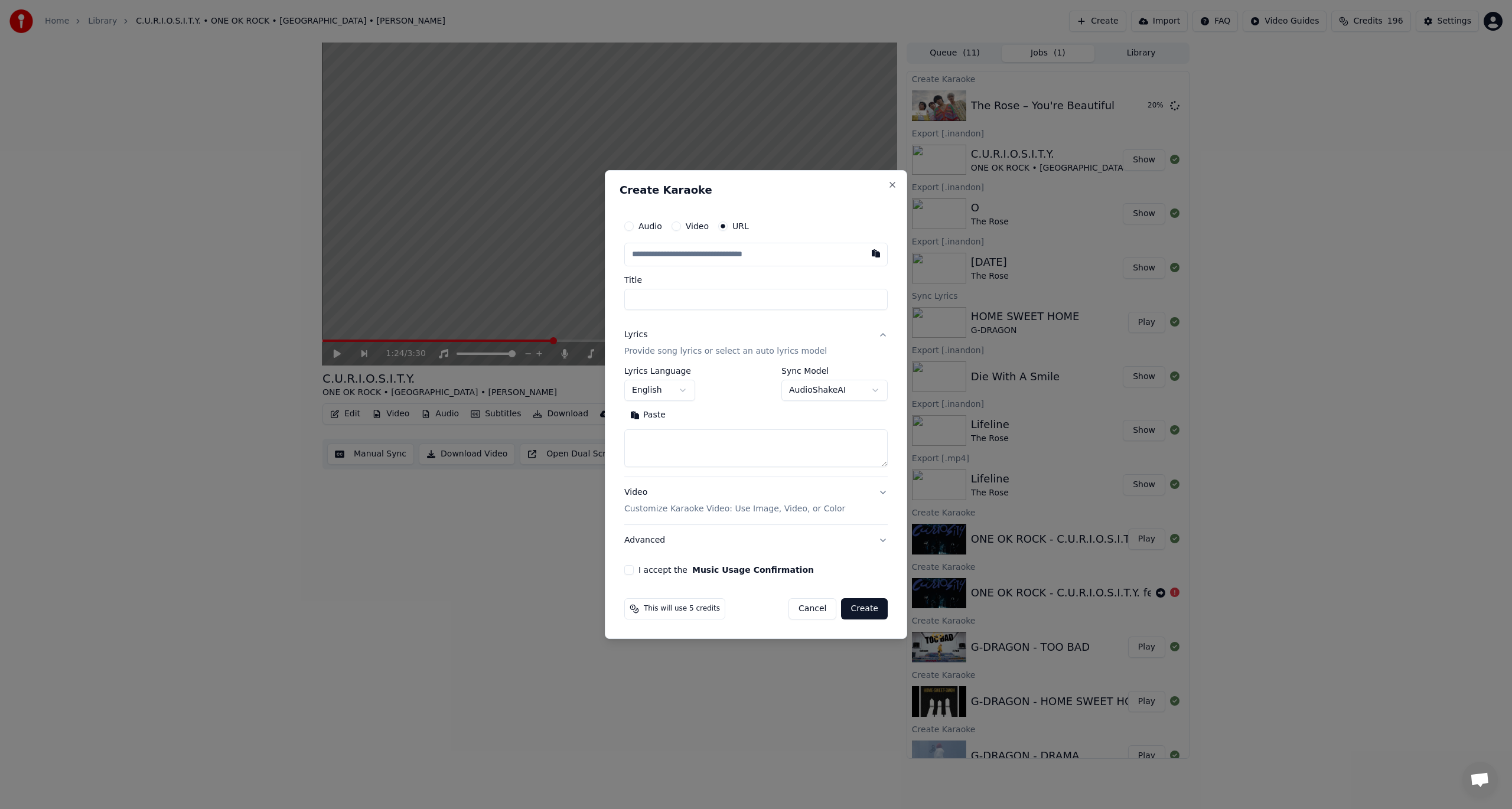
click at [722, 256] on input "text" at bounding box center [756, 254] width 263 height 24
type input "**********"
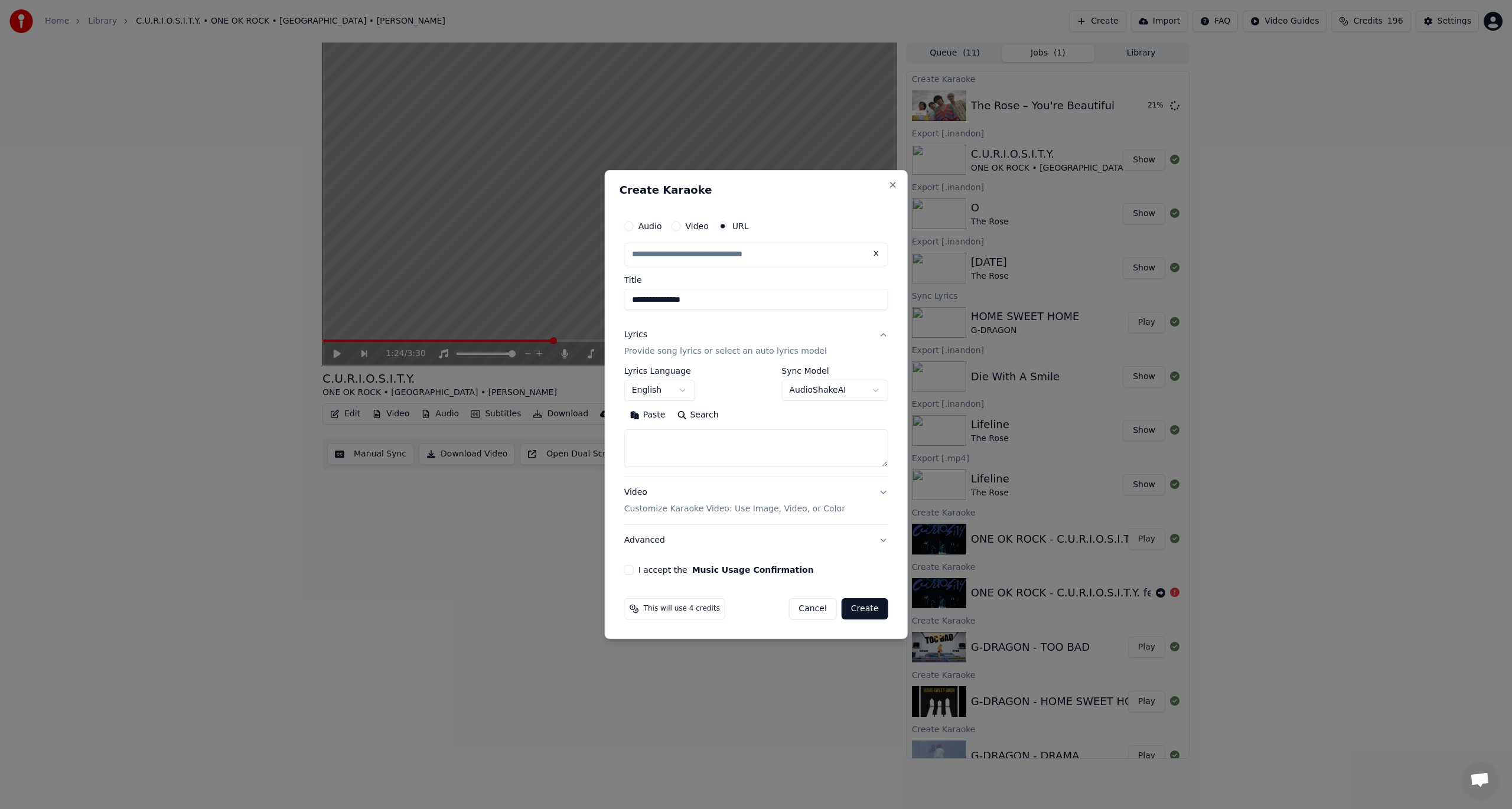
scroll to position [0, 0]
click at [837, 390] on body "Home Library C.U.R.I.O.S.I.T.Y. • ONE OK ROCK • [GEOGRAPHIC_DATA] • [PERSON_NAM…" at bounding box center [756, 404] width 1512 height 809
select select "**********"
type input "**********"
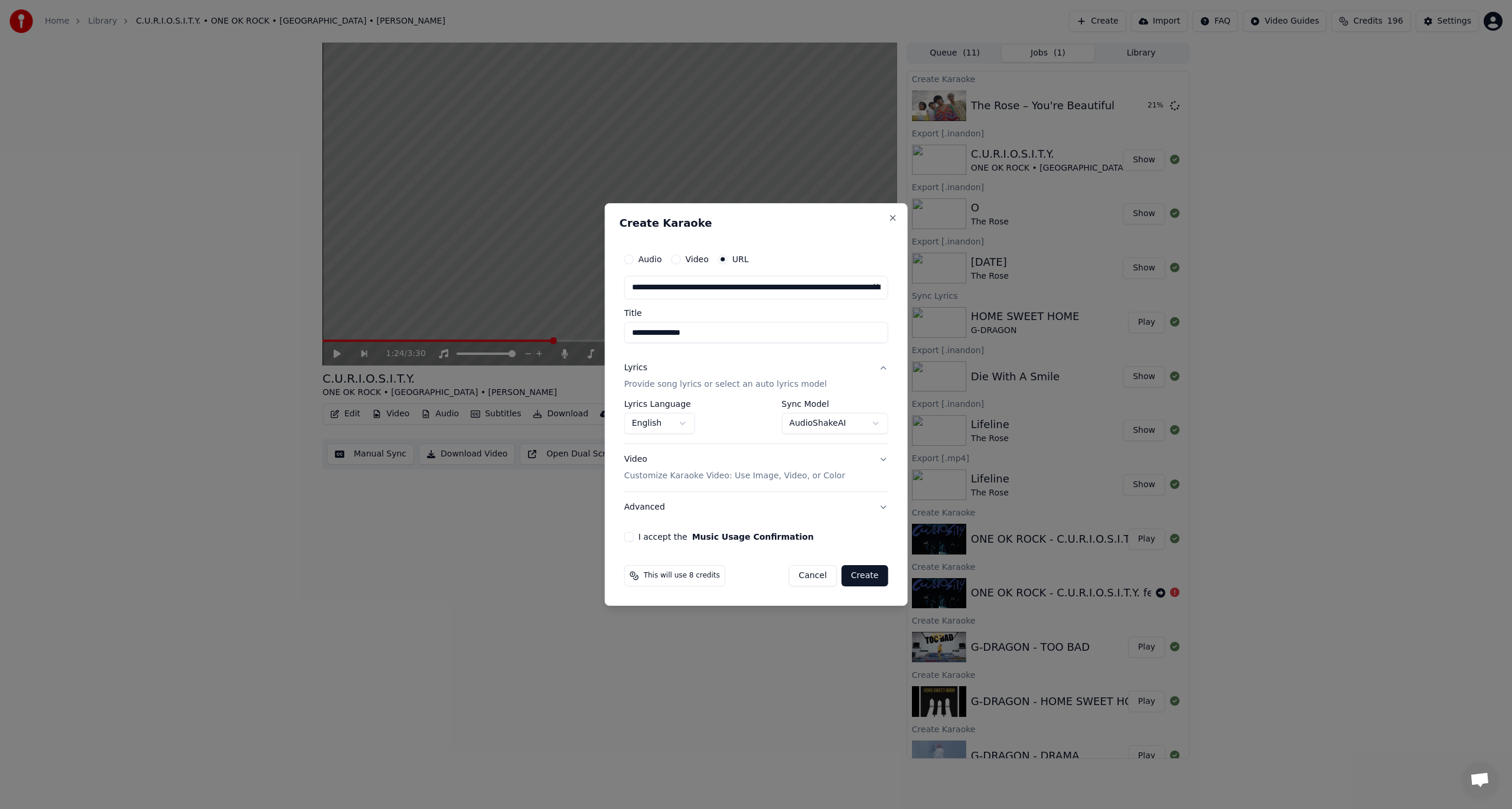
click at [859, 570] on button "Create" at bounding box center [865, 575] width 47 height 21
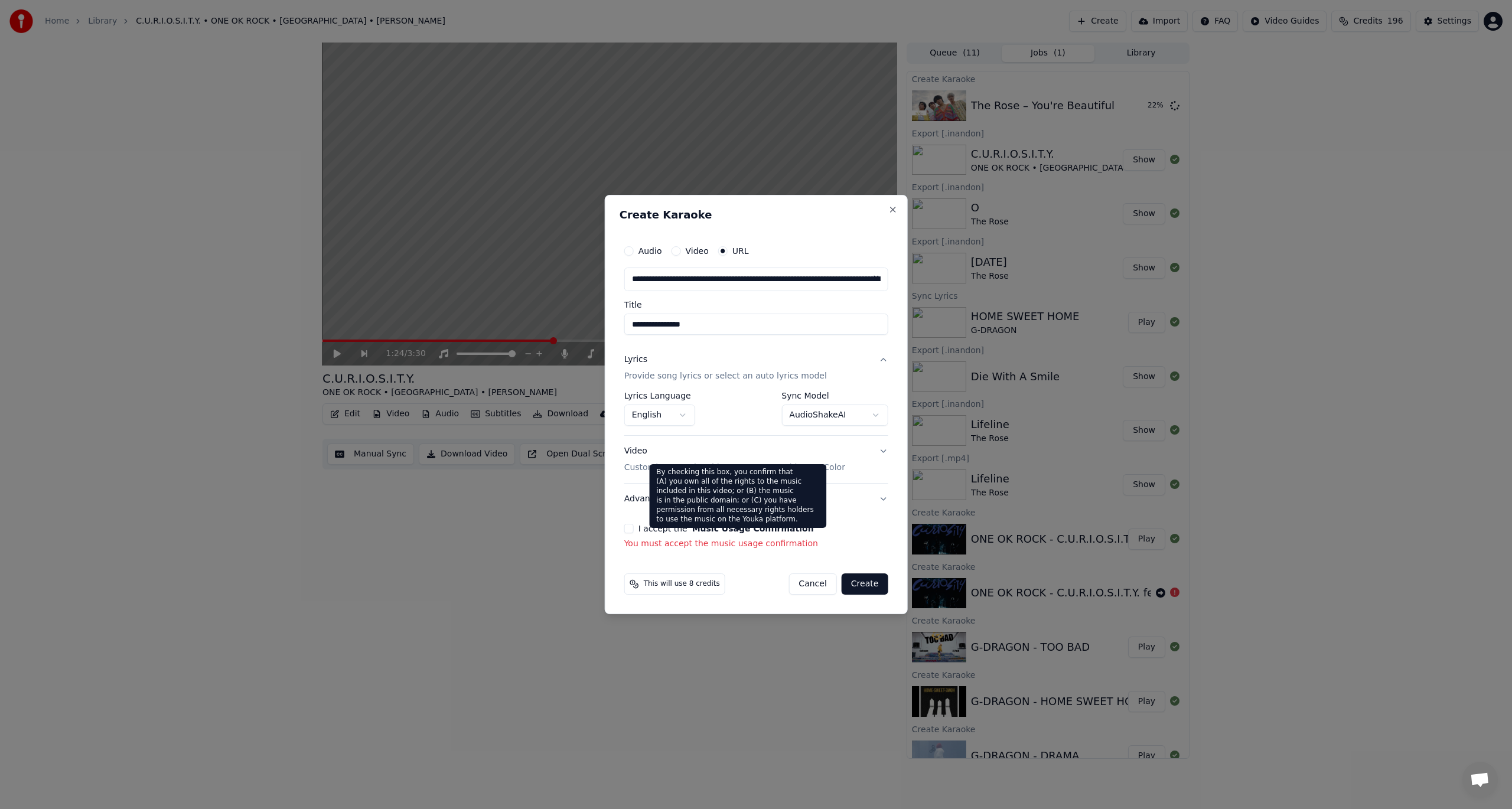
click at [645, 528] on label "I accept the Music Usage Confirmation" at bounding box center [726, 528] width 175 height 8
click at [633, 528] on button "I accept the Music Usage Confirmation" at bounding box center [628, 528] width 9 height 9
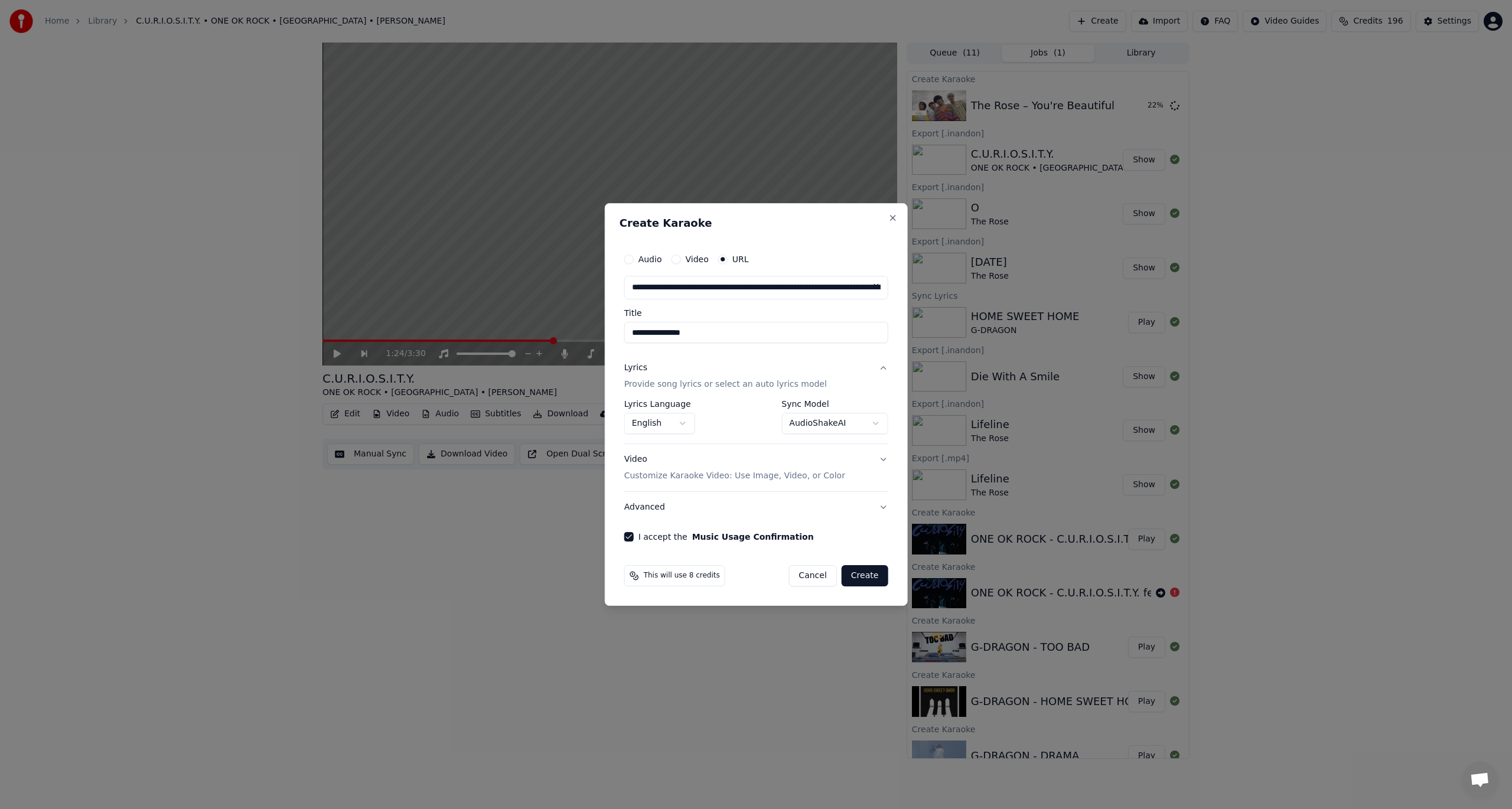
click at [881, 575] on button "Create" at bounding box center [865, 575] width 47 height 21
select select "**********"
select select
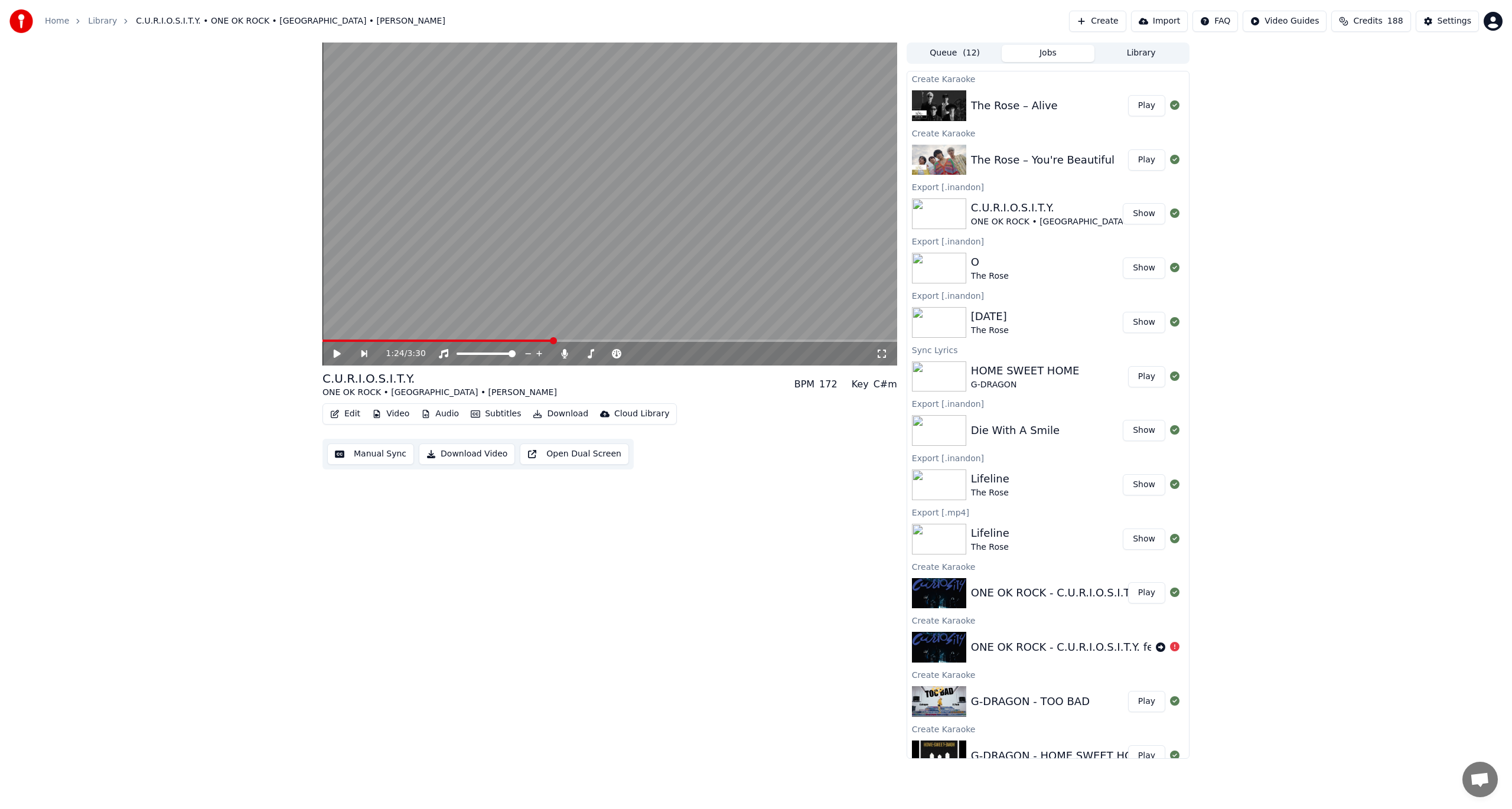
click at [1107, 17] on button "Create" at bounding box center [1097, 21] width 57 height 21
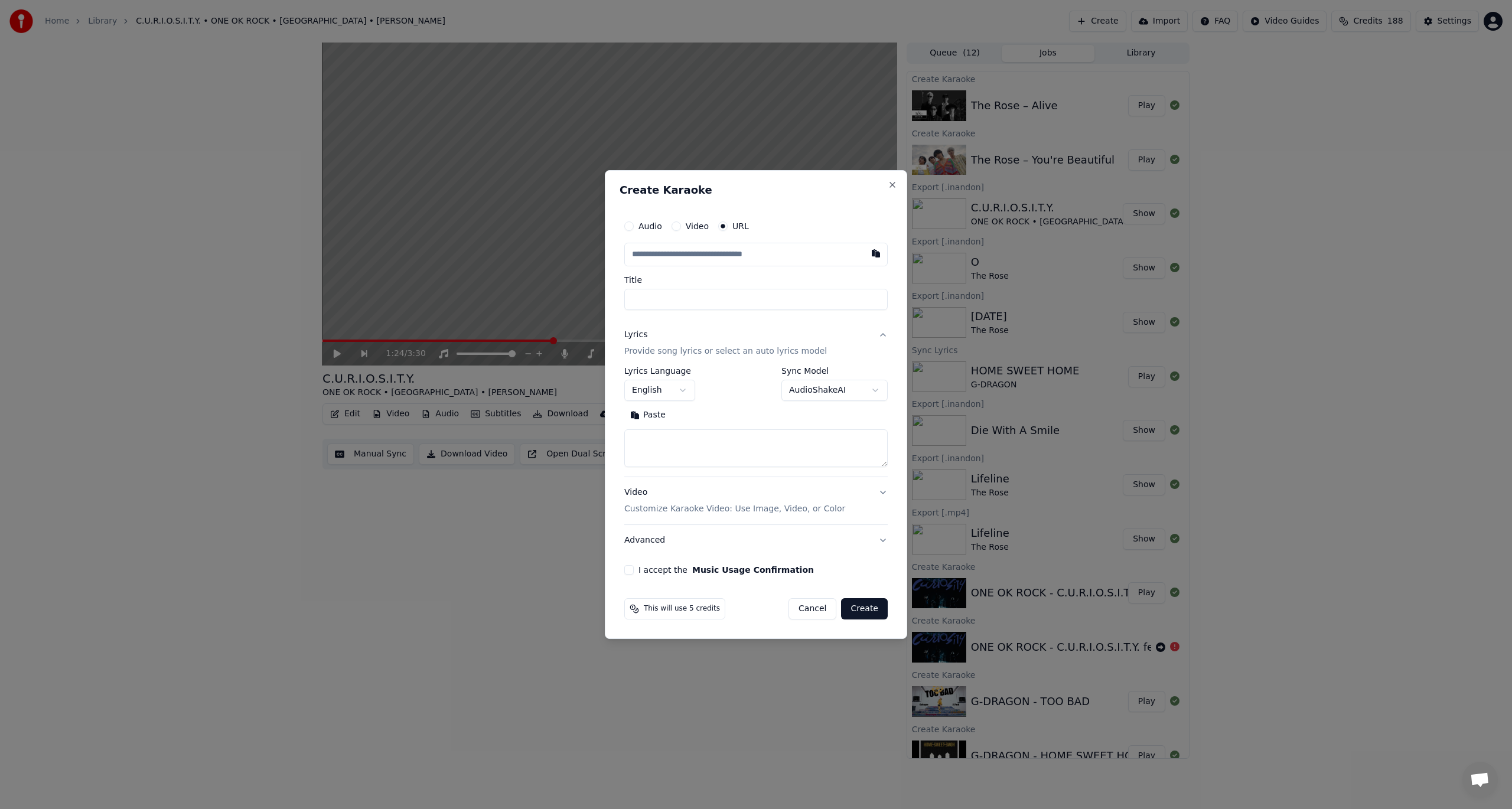
type input "**********"
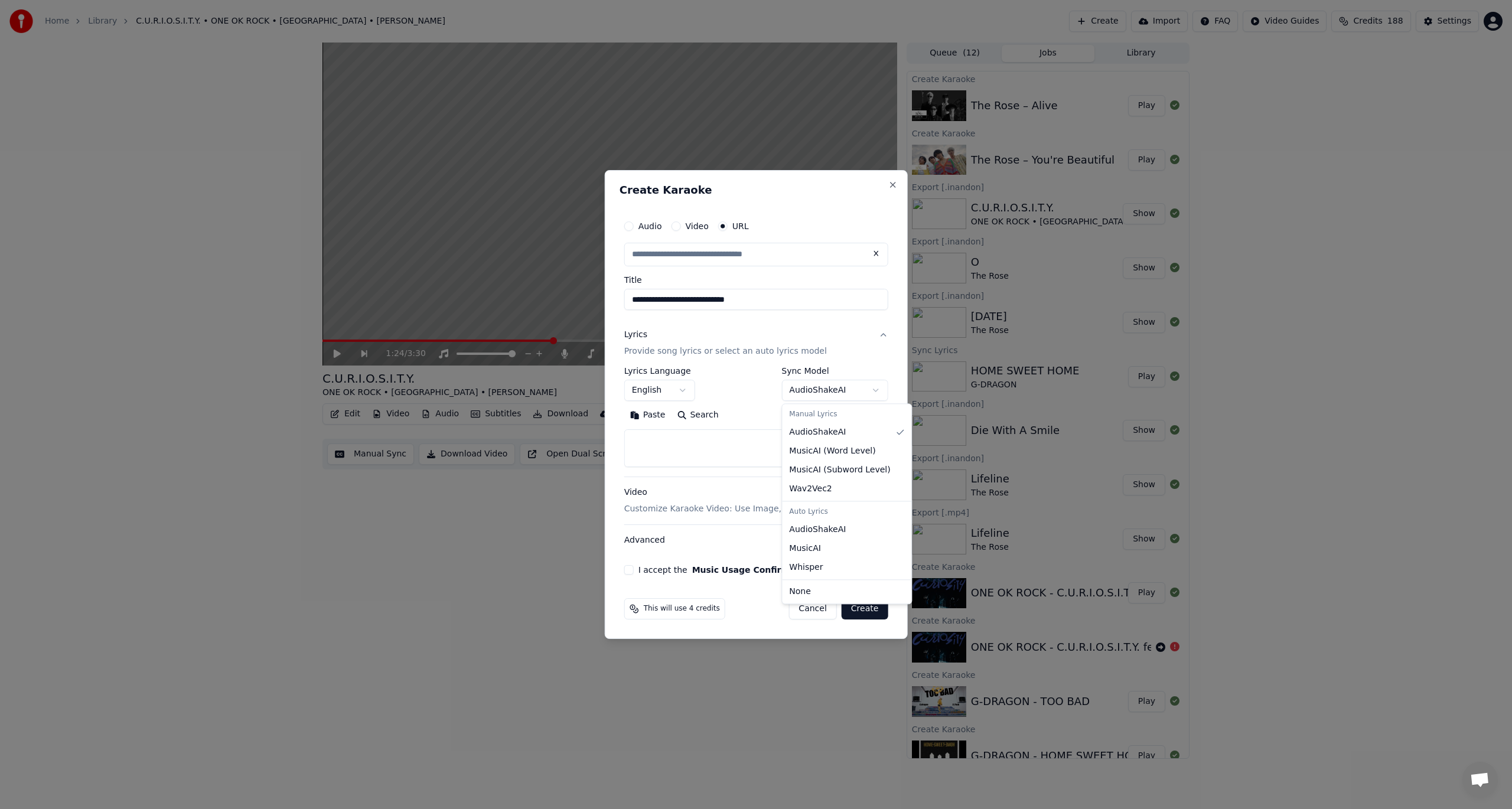
scroll to position [0, 0]
click at [822, 384] on body "Home Library C.U.R.I.O.S.I.T.Y. • ONE OK ROCK • [GEOGRAPHIC_DATA] • [PERSON_NAM…" at bounding box center [756, 404] width 1512 height 809
select select "**********"
type input "**********"
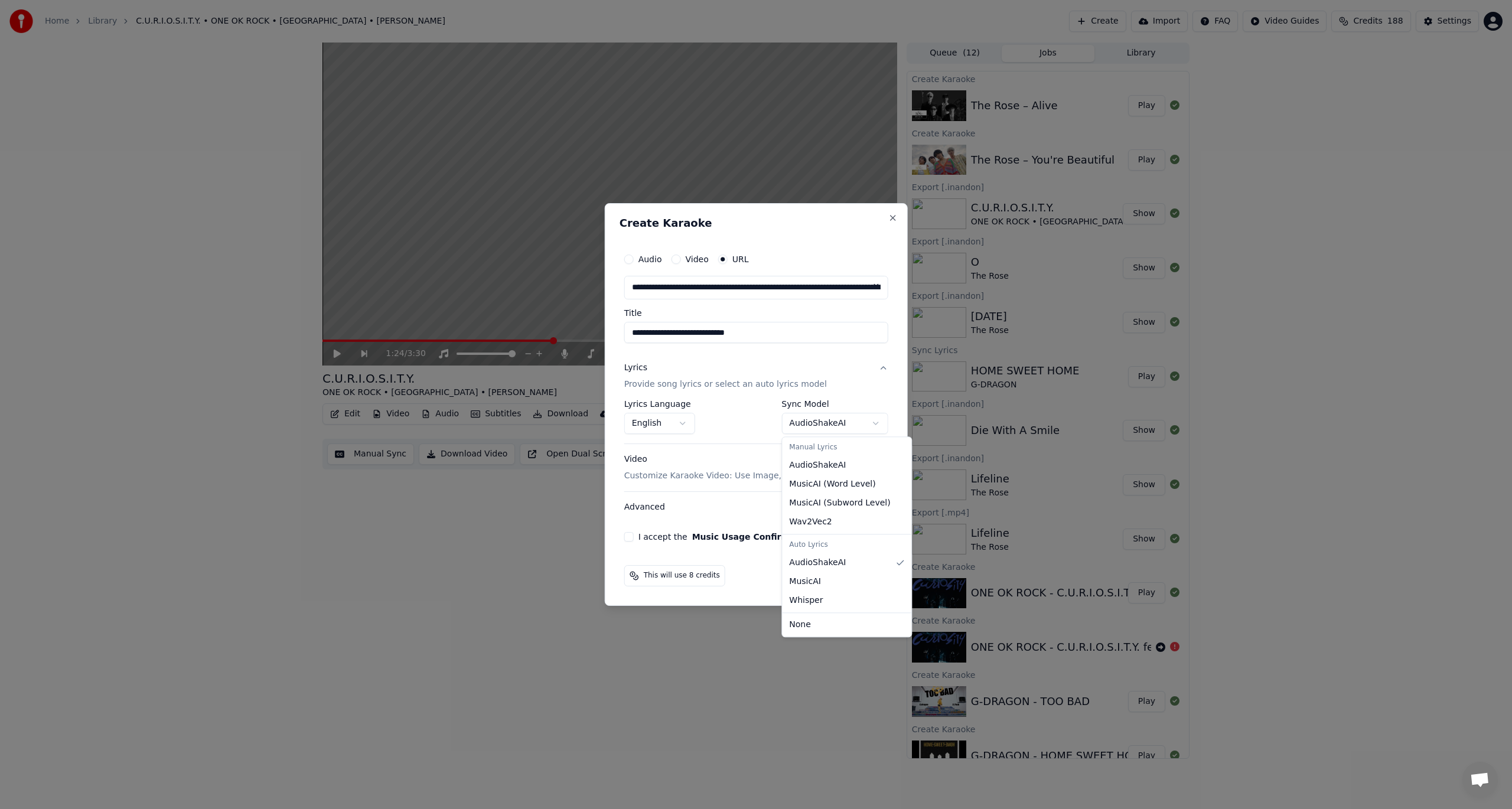
click at [798, 423] on body "Home Library C.U.R.I.O.S.I.T.Y. • ONE OK ROCK • [GEOGRAPHIC_DATA] • [PERSON_NAM…" at bounding box center [756, 404] width 1512 height 809
select select "**********"
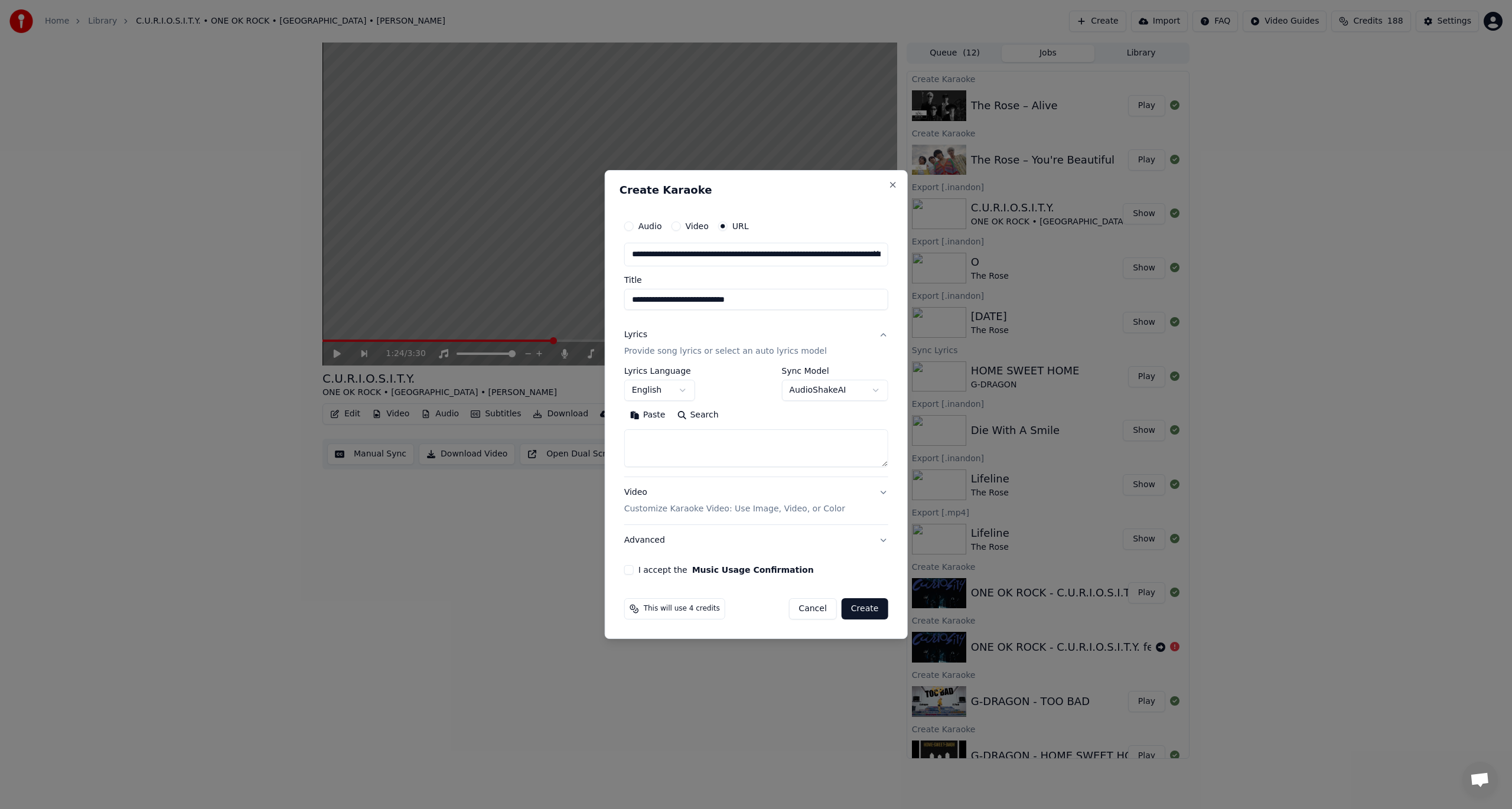
click at [670, 445] on textarea at bounding box center [756, 448] width 264 height 38
paste textarea "**********"
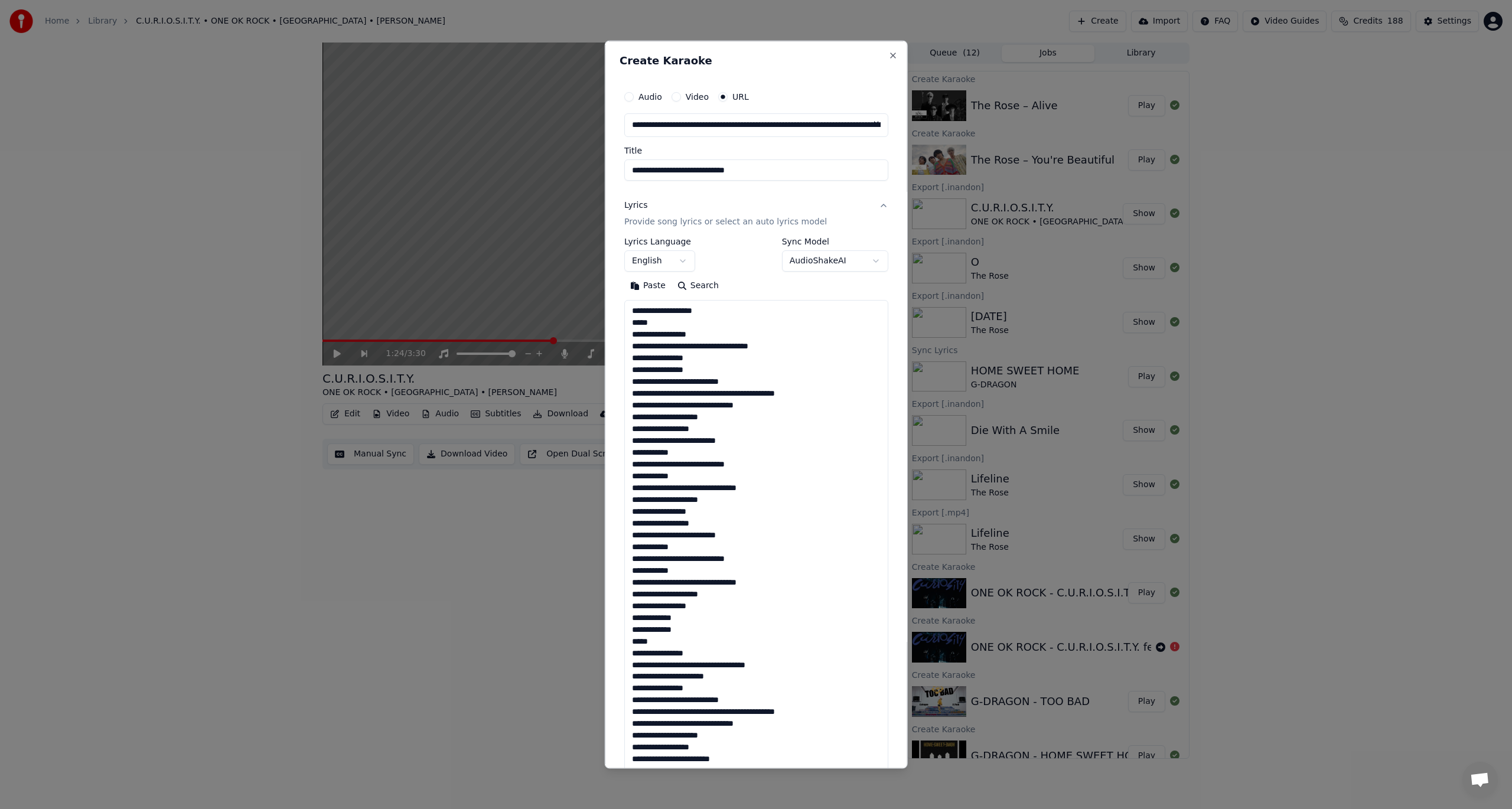
scroll to position [745, 0]
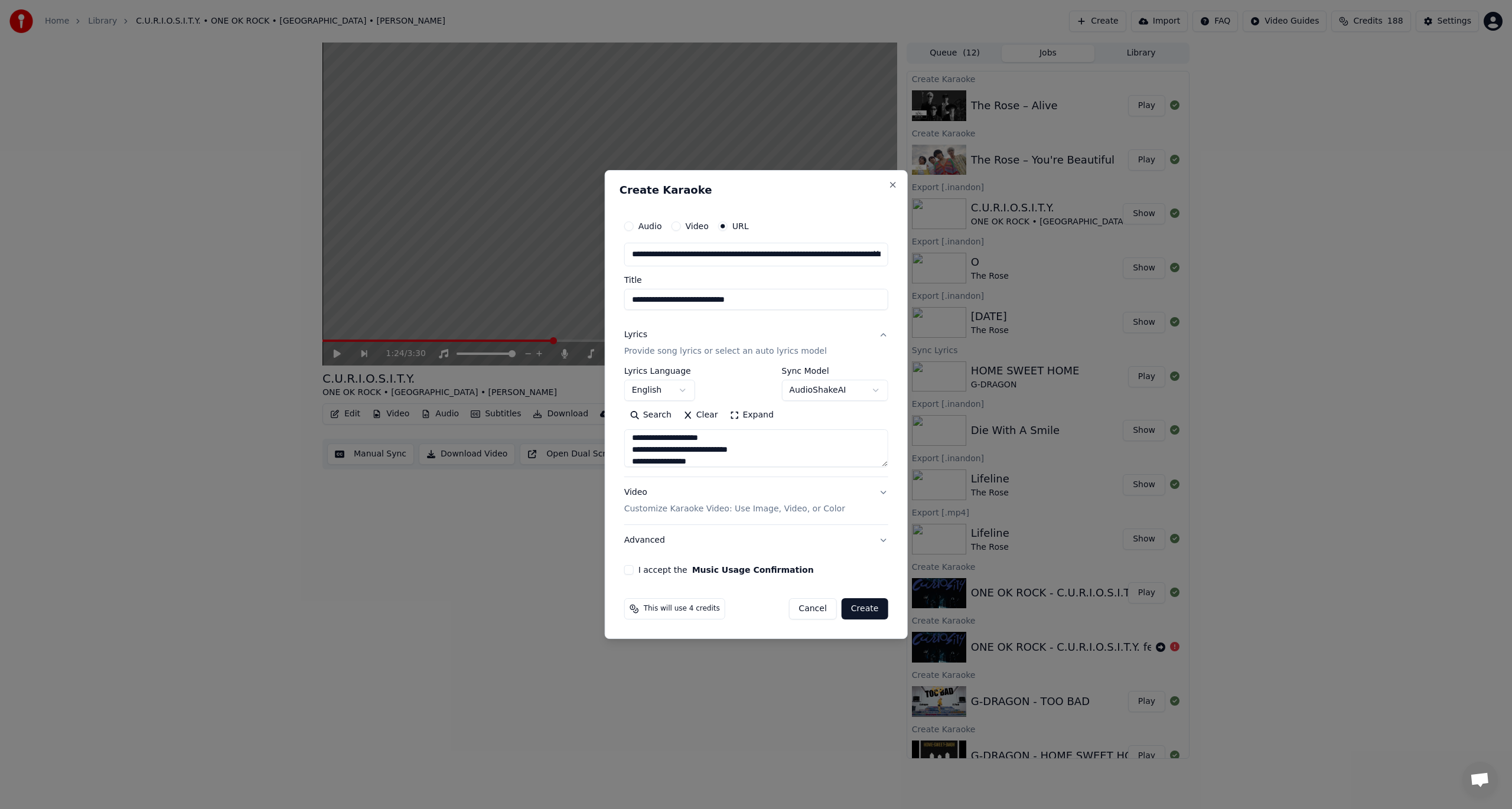
type textarea "**********"
click at [668, 395] on body "Home Library C.U.R.I.O.S.I.T.Y. • ONE OK ROCK • [GEOGRAPHIC_DATA] • [PERSON_NAM…" at bounding box center [756, 404] width 1512 height 809
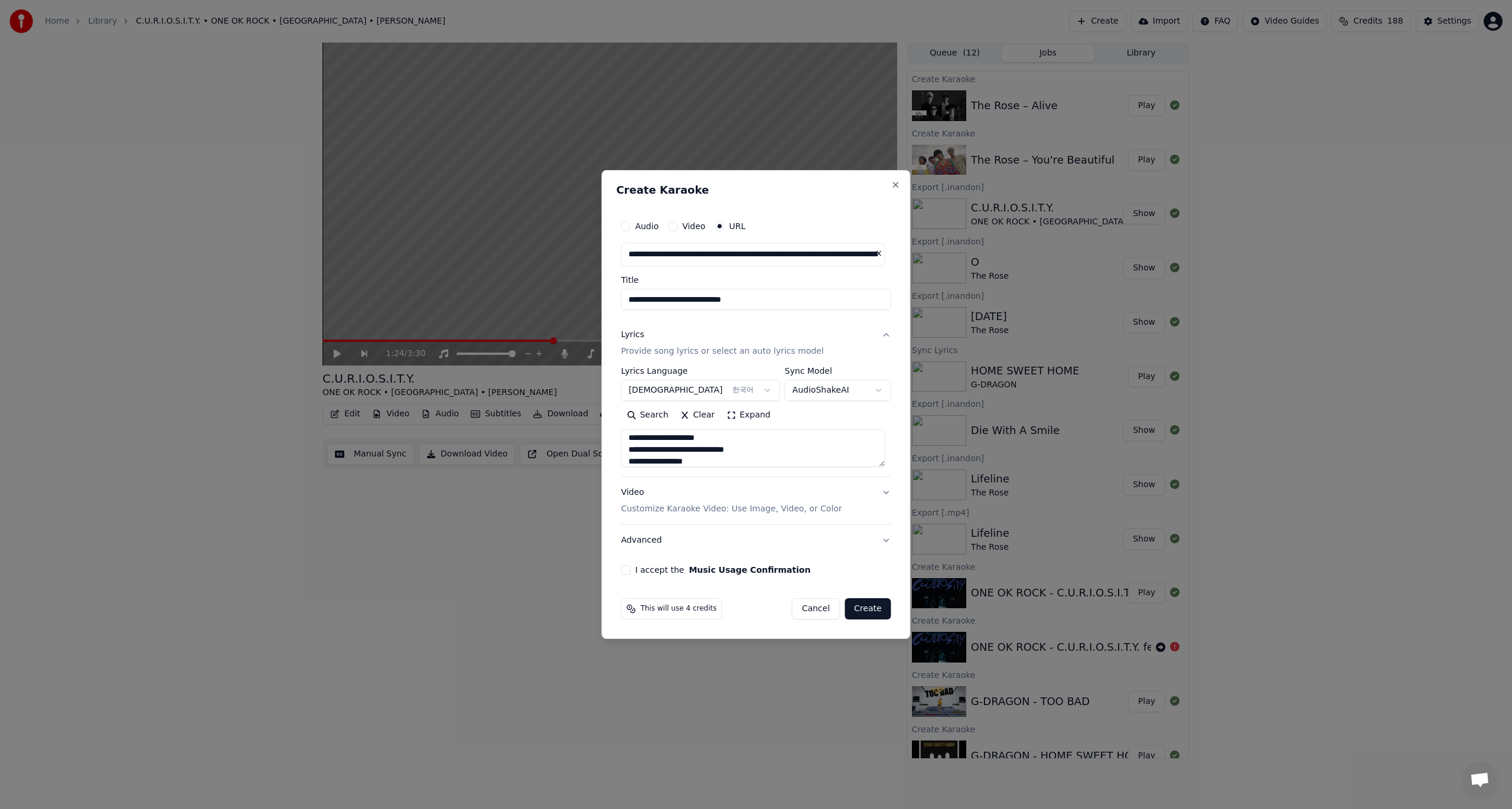
click at [870, 605] on button "Create" at bounding box center [868, 609] width 47 height 21
select select "**"
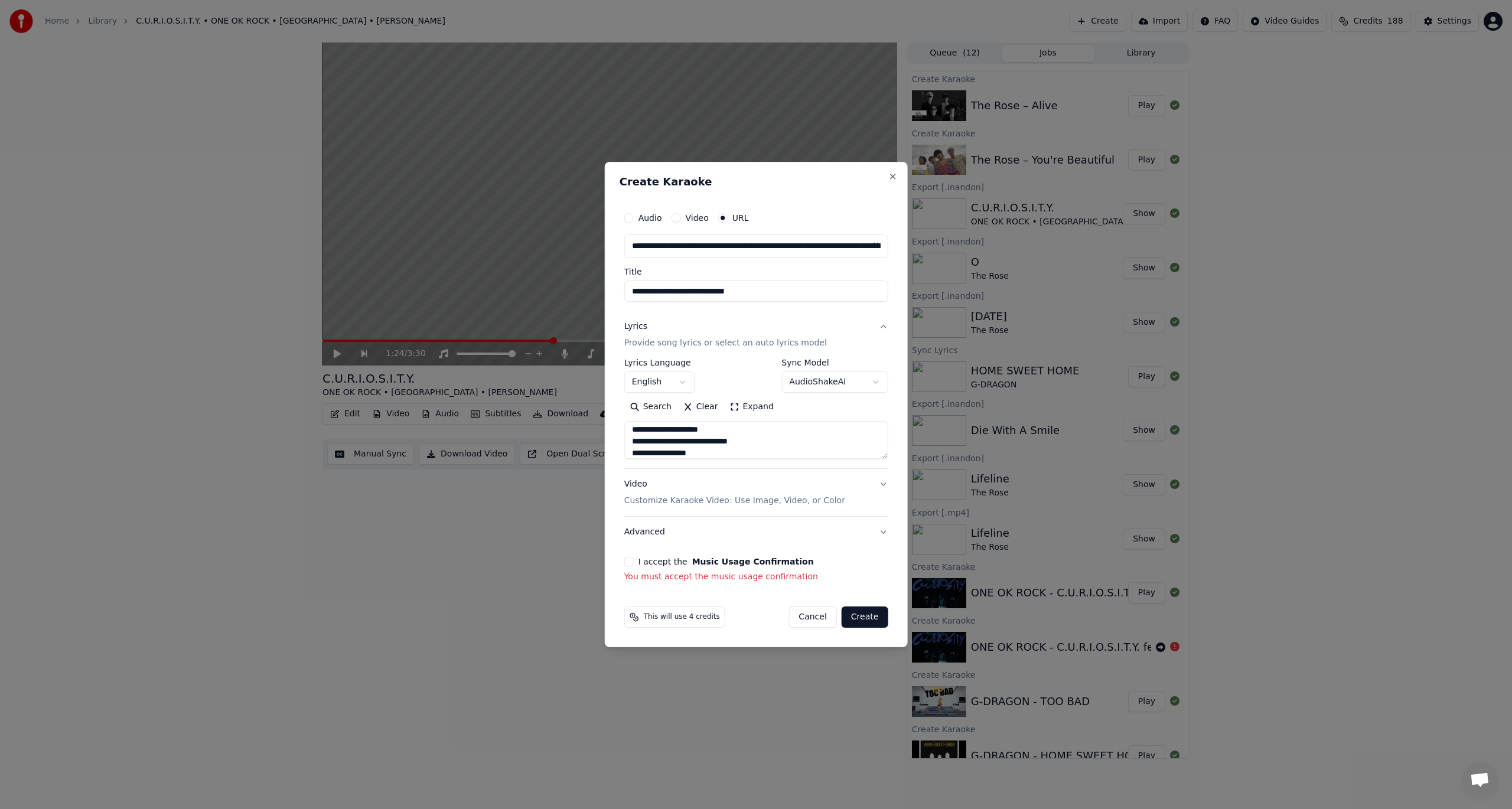
click at [636, 559] on div "I accept the Music Usage Confirmation" at bounding box center [756, 561] width 264 height 9
click at [632, 565] on button "I accept the Music Usage Confirmation" at bounding box center [628, 561] width 9 height 9
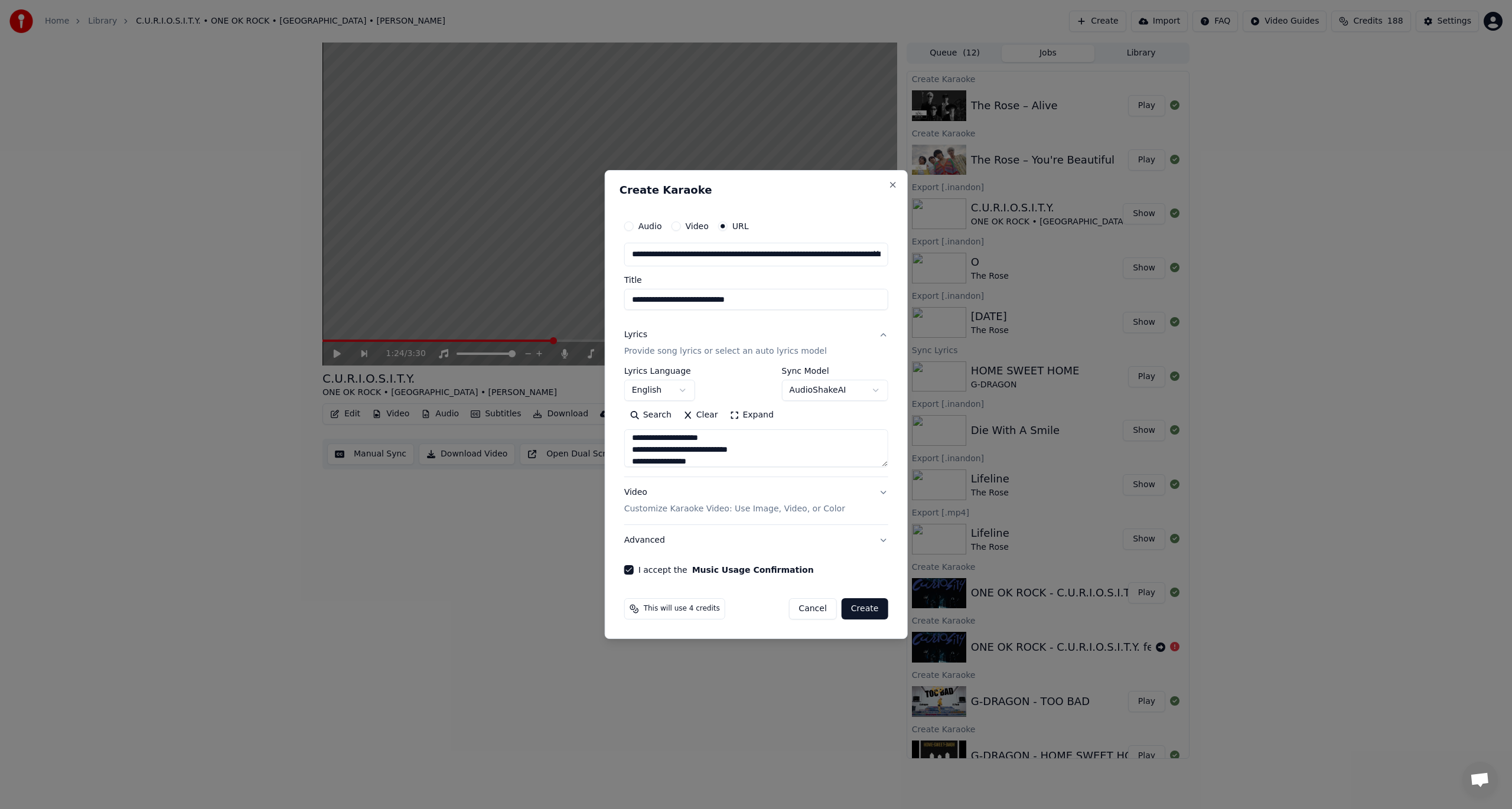
click at [862, 610] on button "Create" at bounding box center [865, 609] width 47 height 21
select select
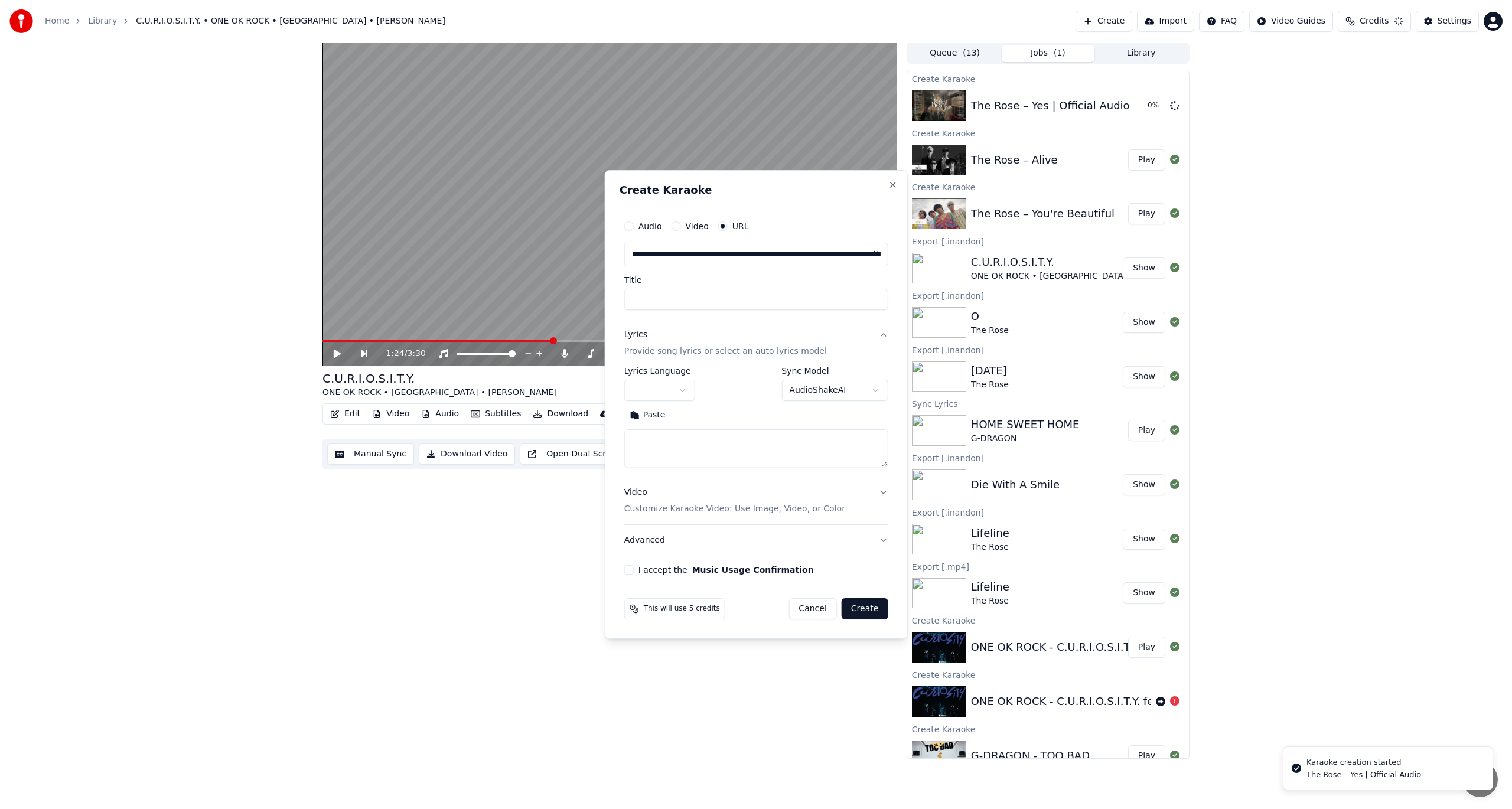
scroll to position [0, 0]
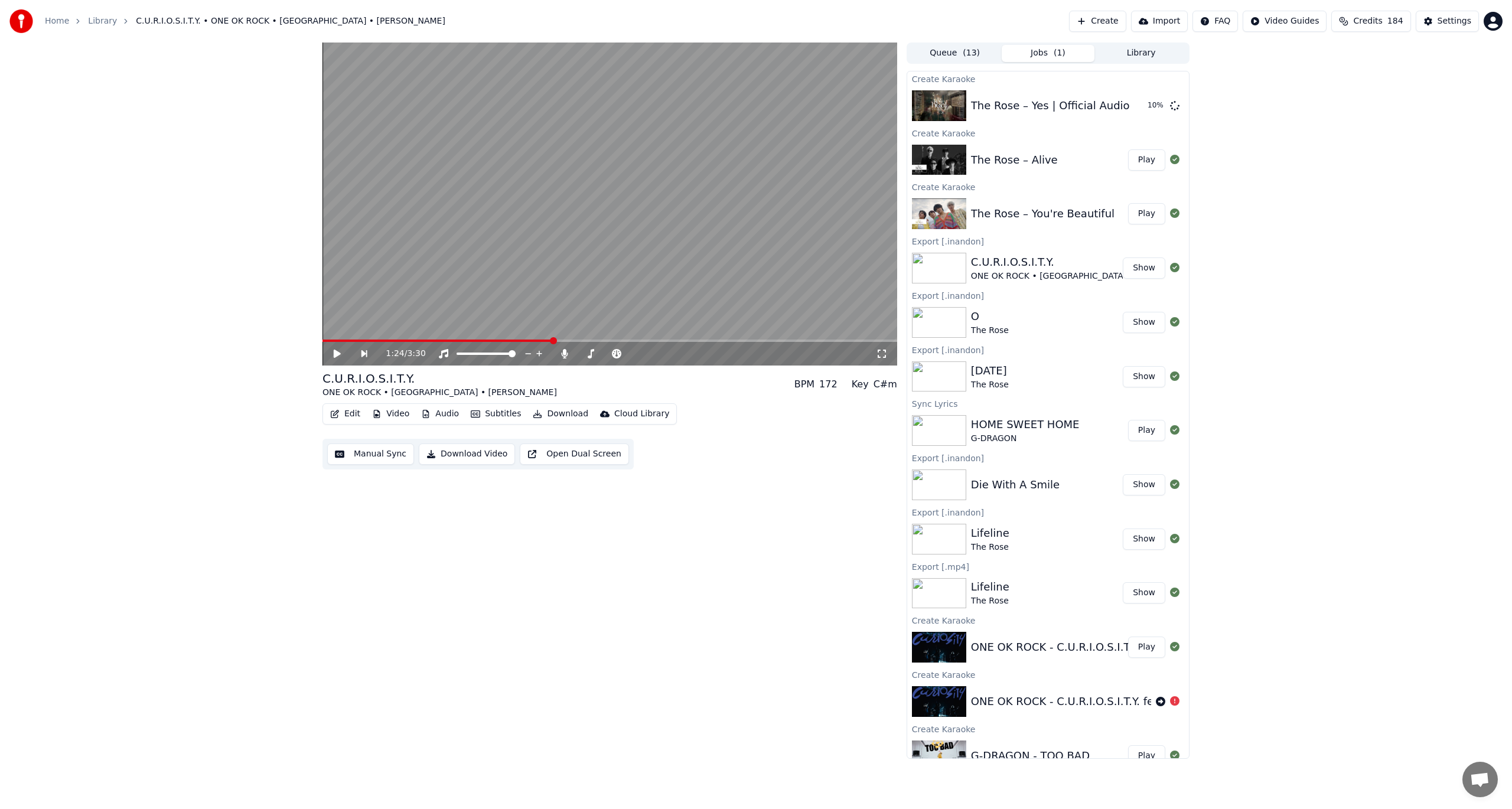
click at [1124, 16] on button "Create" at bounding box center [1097, 21] width 57 height 21
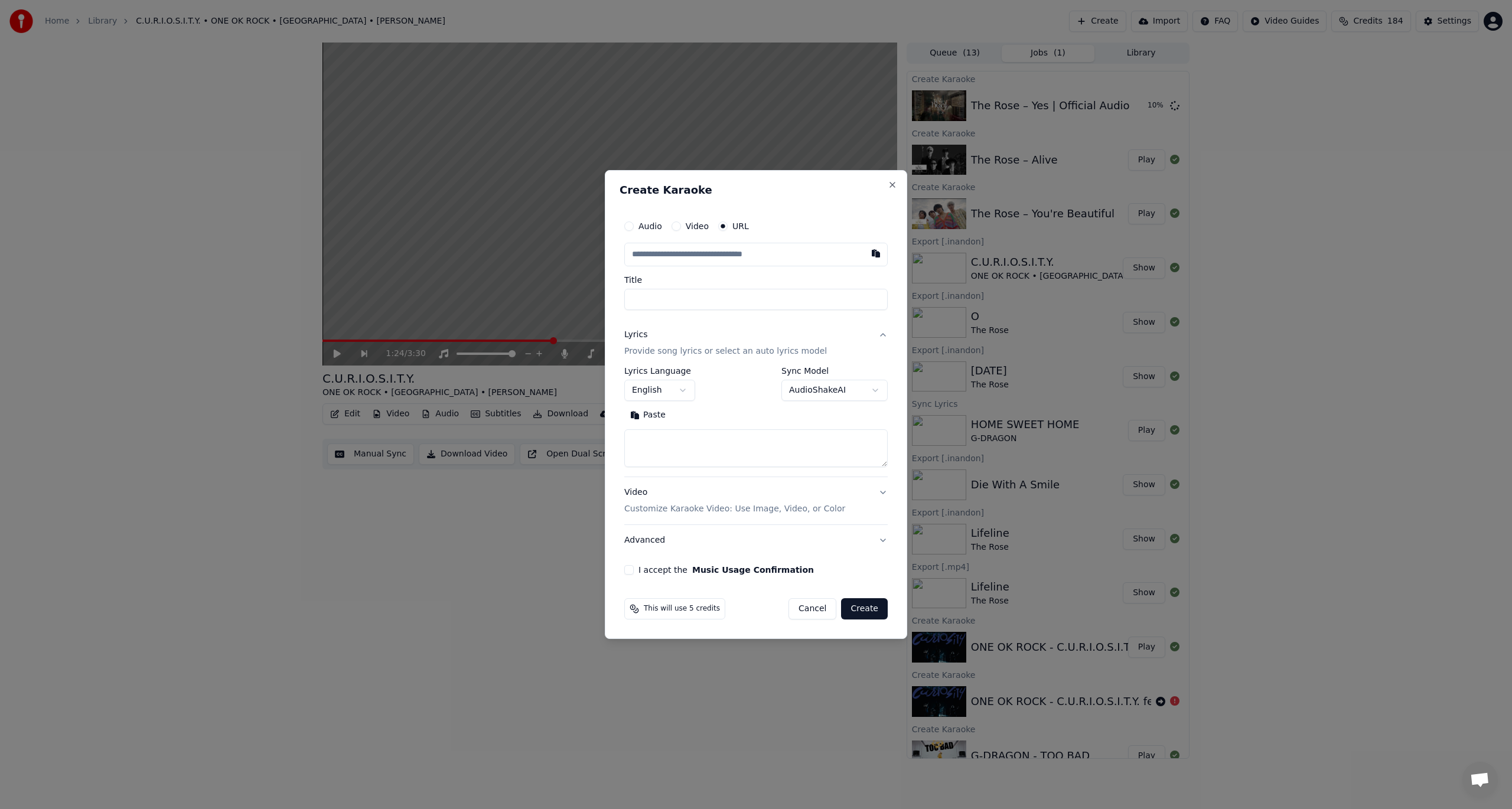
click at [685, 252] on input "text" at bounding box center [756, 254] width 263 height 24
type input "**********"
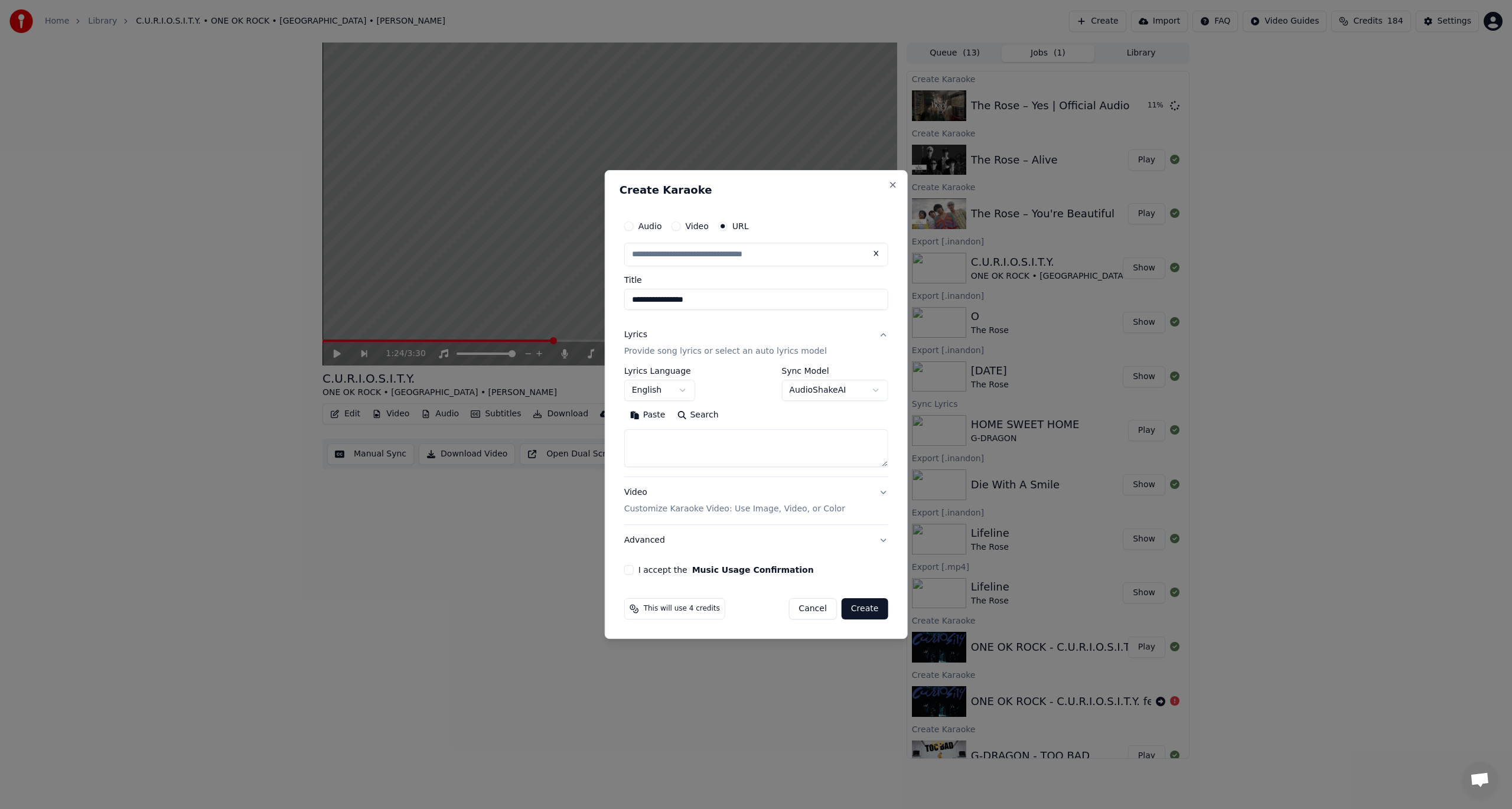
scroll to position [0, 0]
click at [669, 439] on textarea at bounding box center [756, 448] width 264 height 38
type input "**********"
paste textarea "**********"
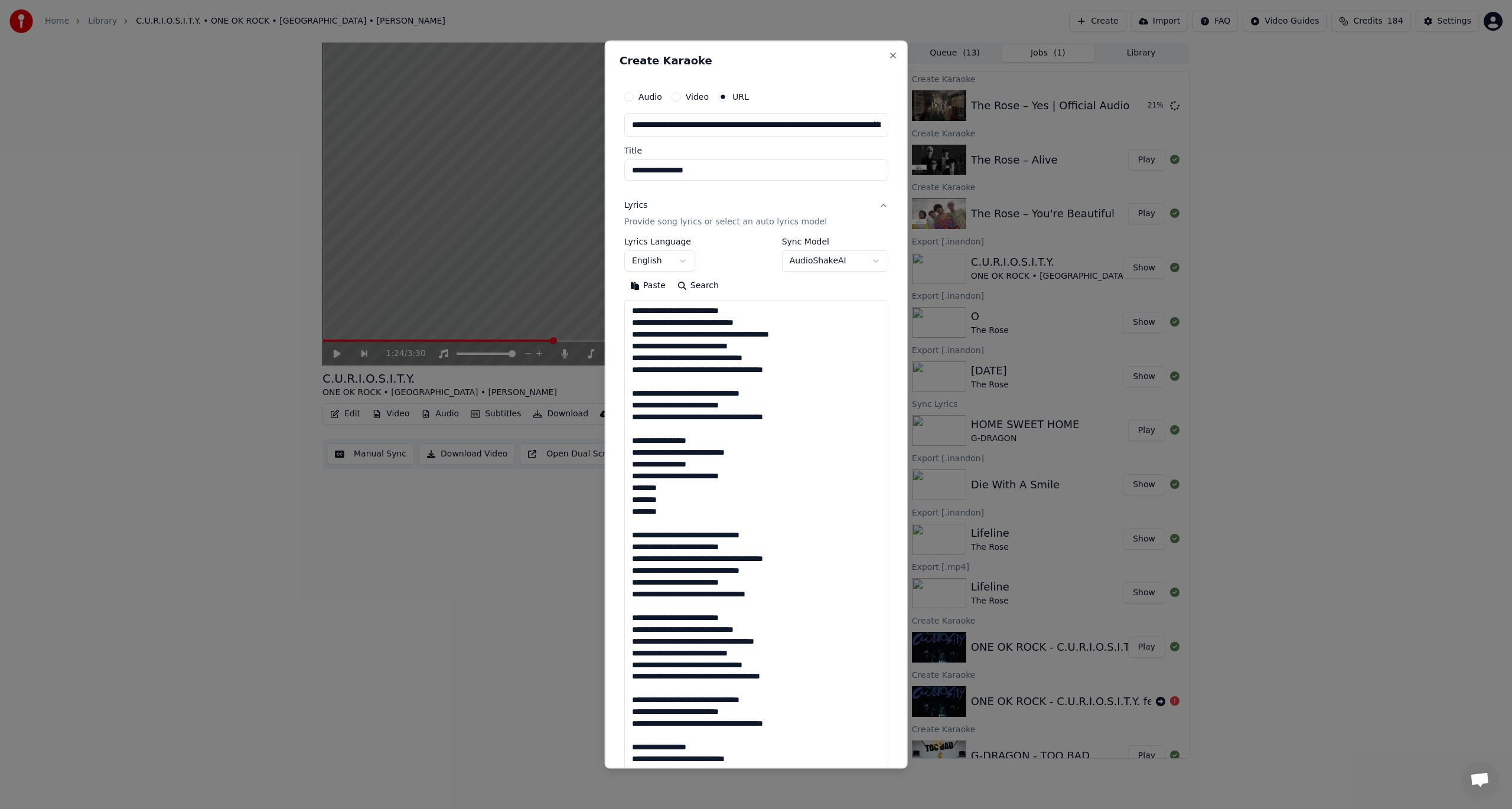
scroll to position [569, 0]
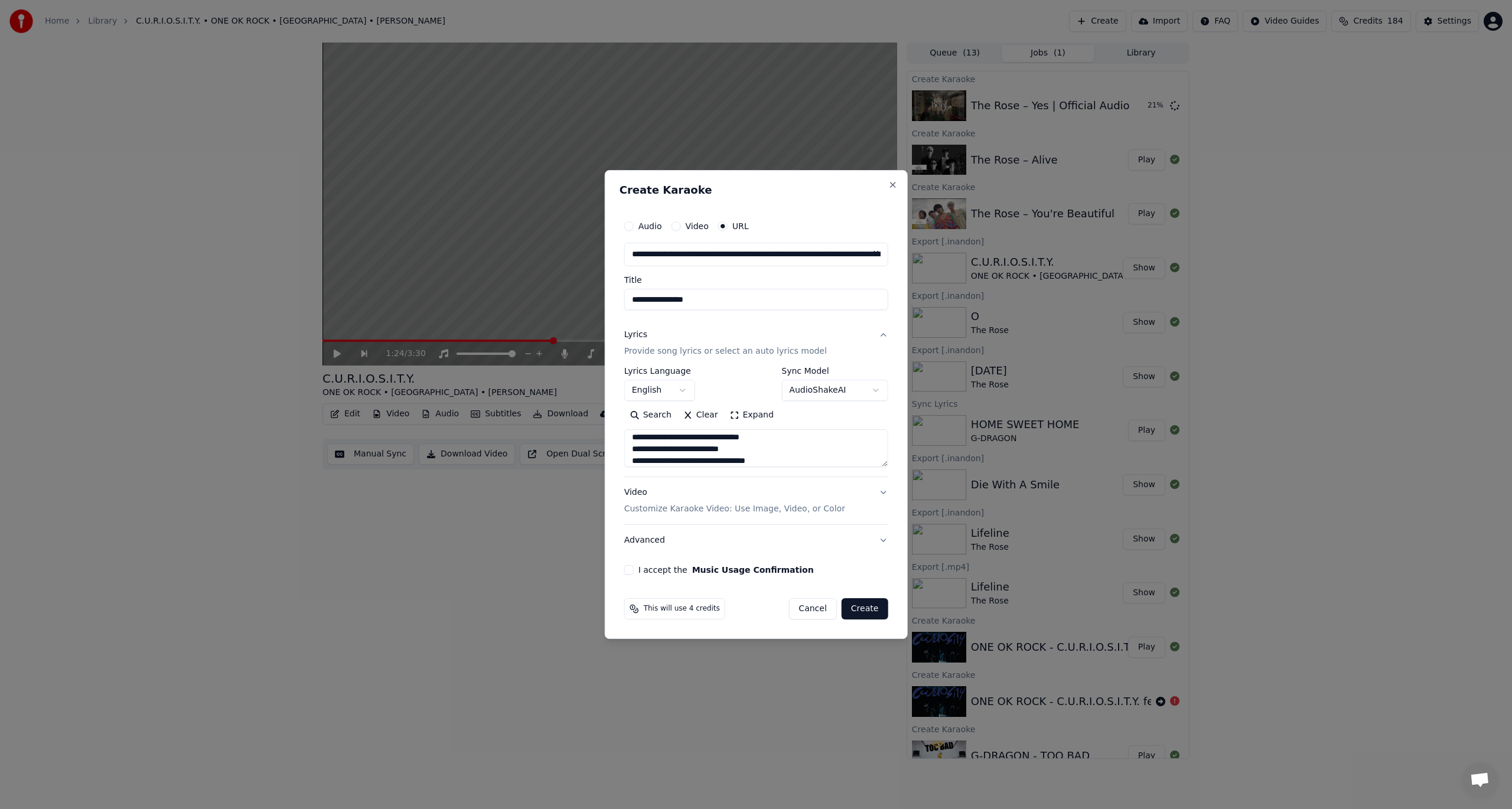
type textarea "**********"
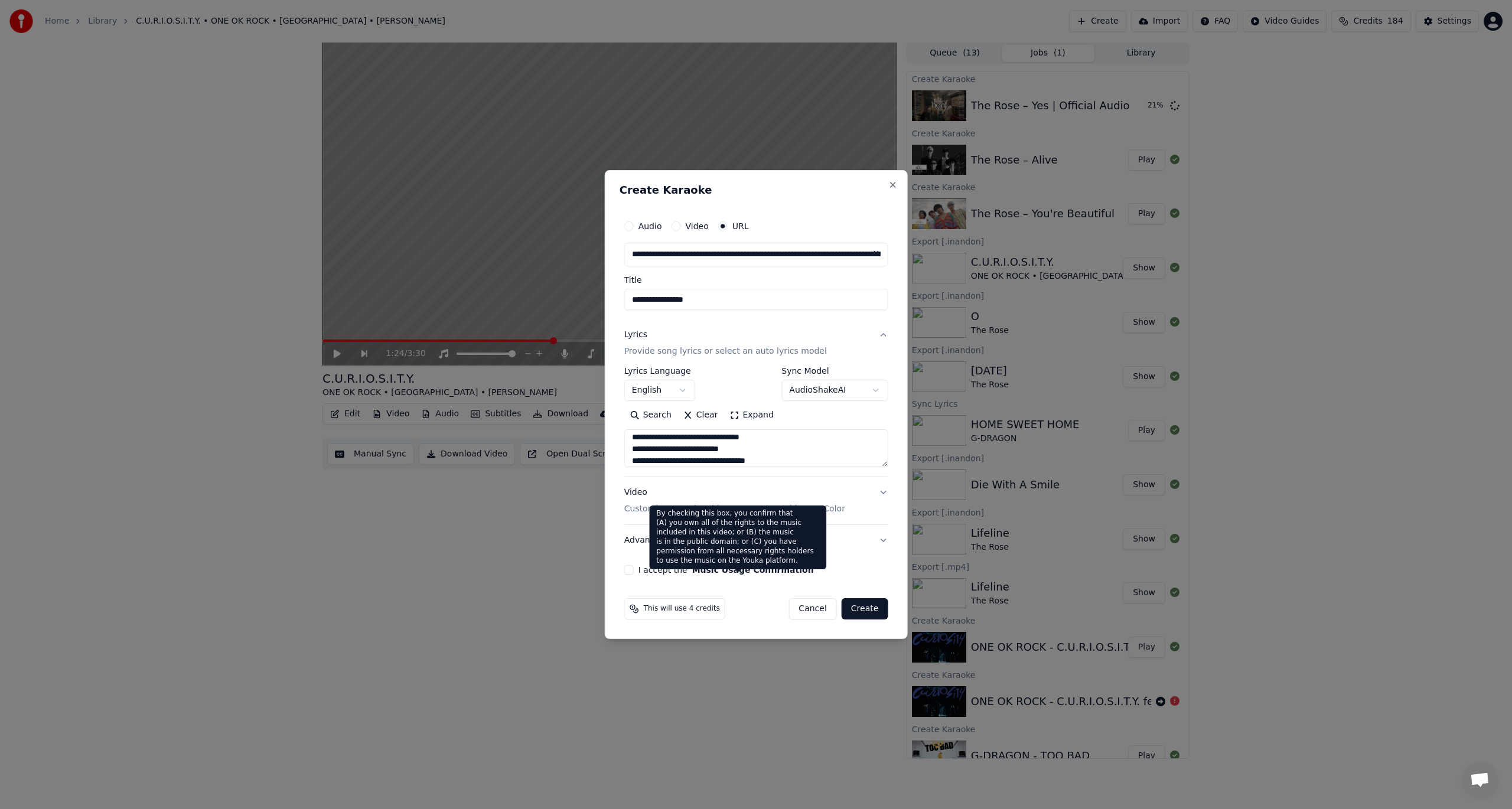
drag, startPoint x: 860, startPoint y: 608, endPoint x: 699, endPoint y: 575, distance: 164.3
click at [702, 575] on form "**********" at bounding box center [756, 417] width 273 height 414
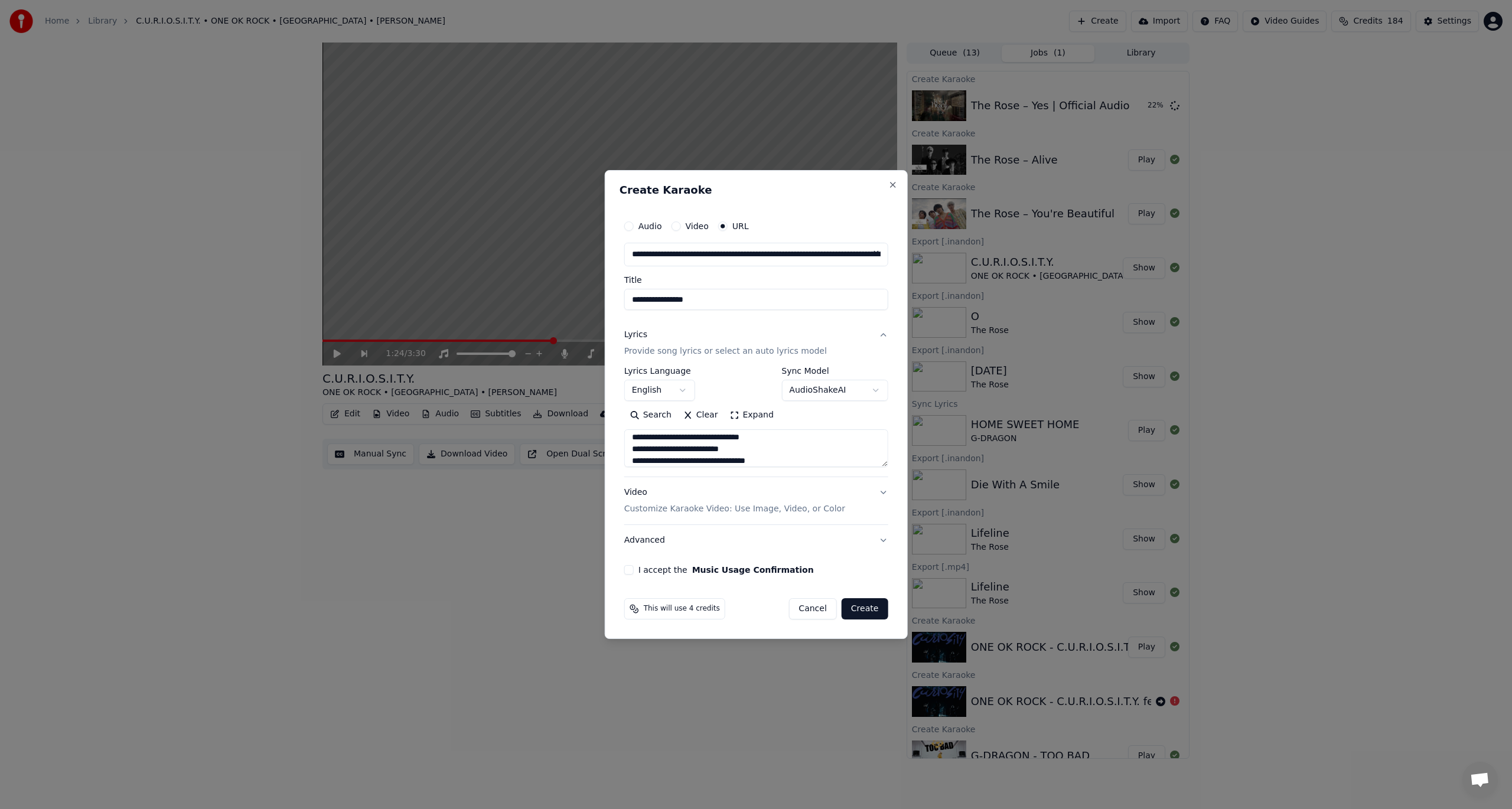
click at [638, 565] on label "I accept the Music Usage Confirmation" at bounding box center [726, 570] width 175 height 8
click at [633, 565] on button "I accept the Music Usage Confirmation" at bounding box center [628, 569] width 9 height 9
click at [863, 611] on button "Create" at bounding box center [865, 609] width 47 height 21
select select
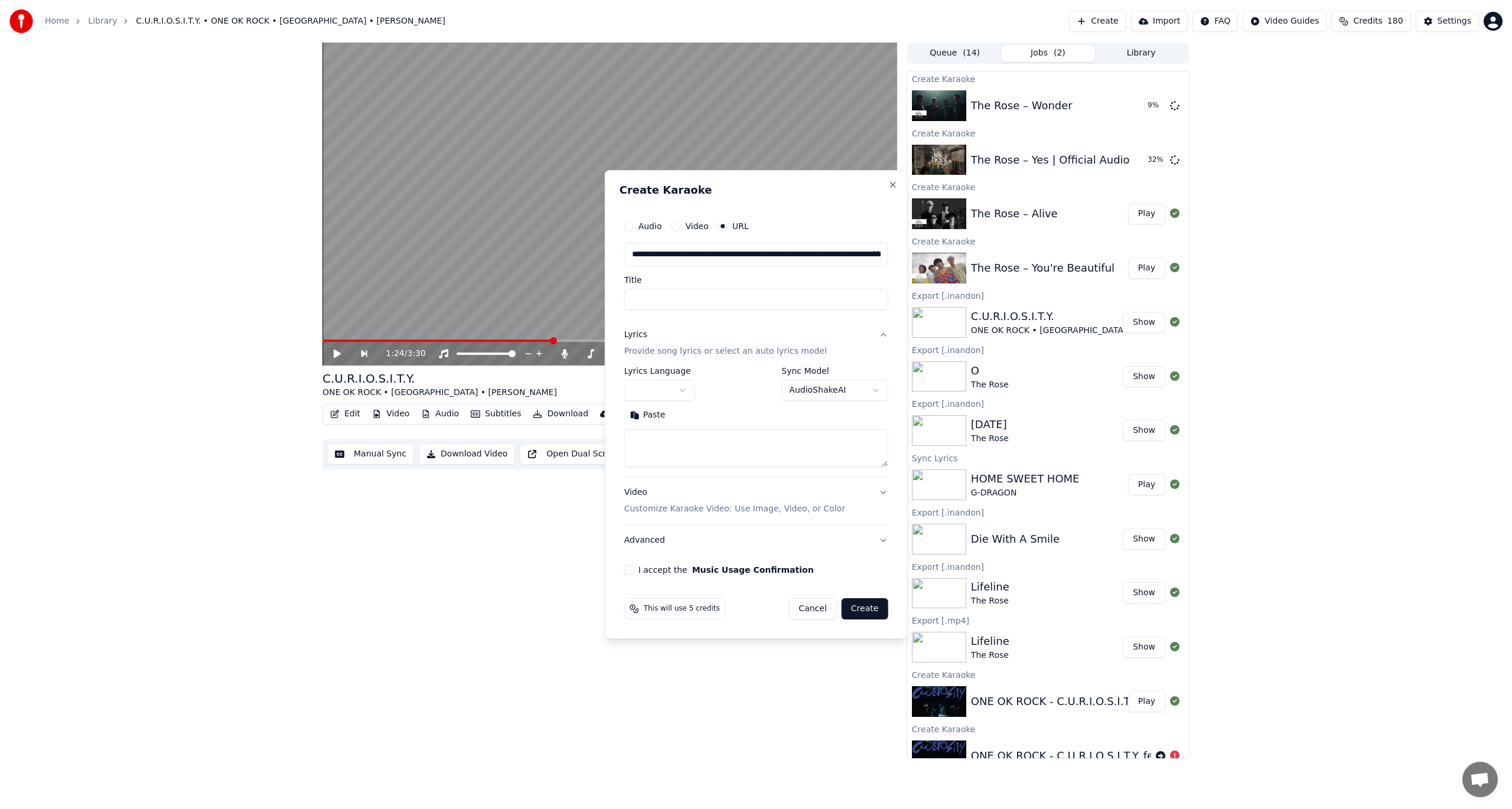
scroll to position [0, 0]
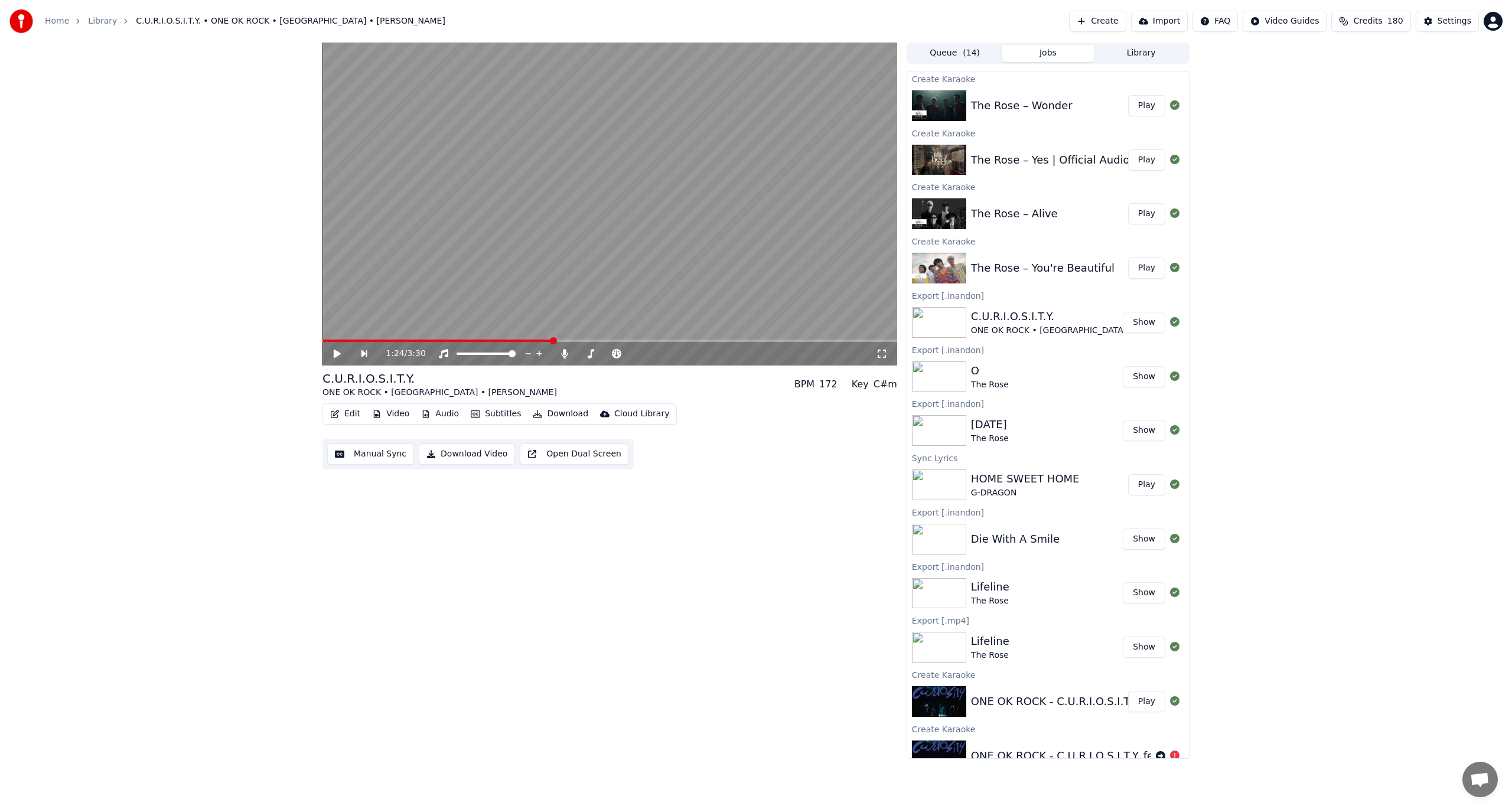
click at [1107, 19] on button "Create" at bounding box center [1097, 21] width 57 height 21
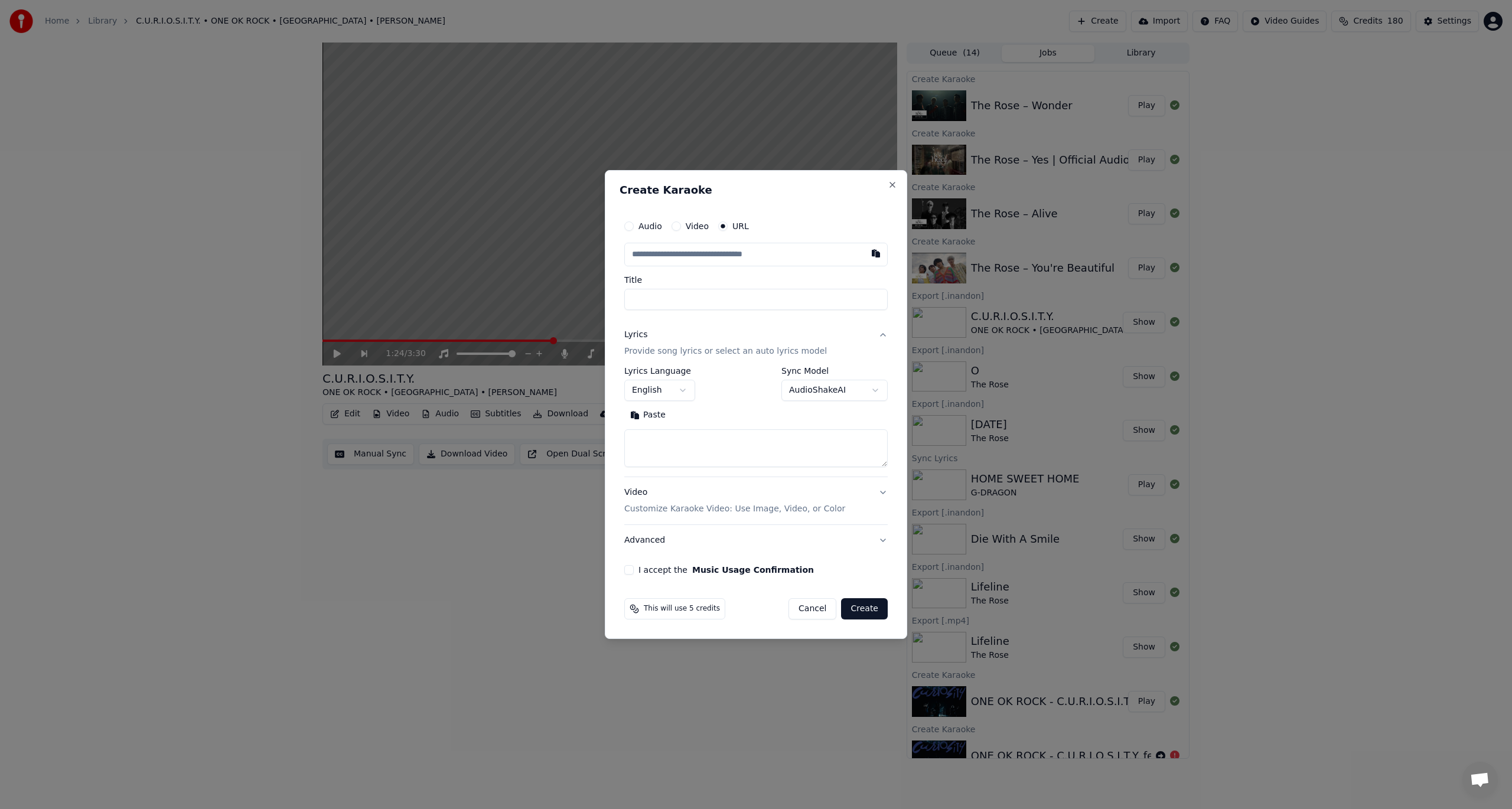
type input "**********"
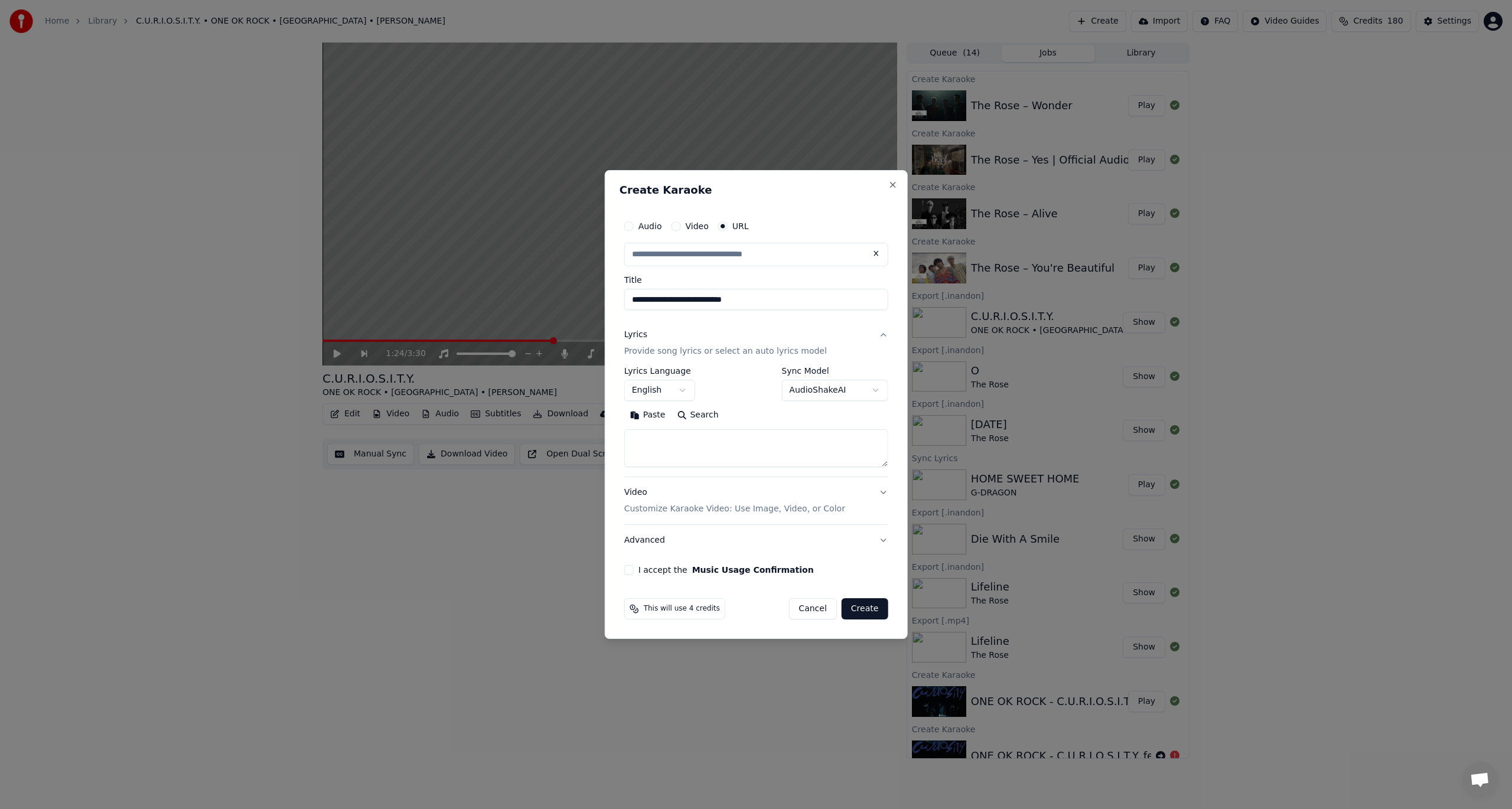
click at [854, 397] on body "Home Library C.U.R.I.O.S.I.T.Y. • ONE OK ROCK • [GEOGRAPHIC_DATA] • [PERSON_NAM…" at bounding box center [756, 404] width 1512 height 809
select select "**********"
type input "**********"
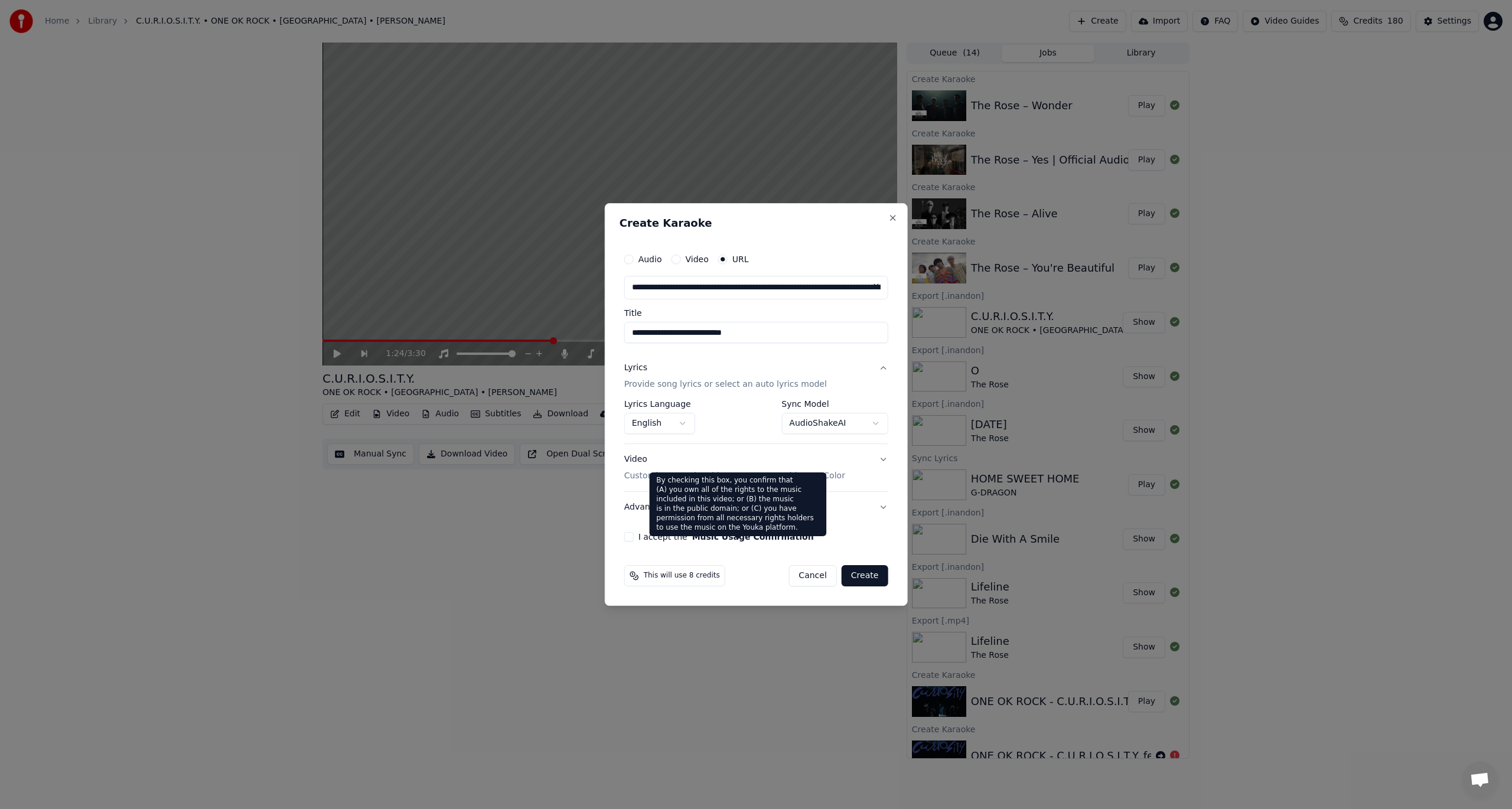
drag, startPoint x: 878, startPoint y: 580, endPoint x: 730, endPoint y: 538, distance: 153.8
click at [733, 538] on form "**********" at bounding box center [756, 417] width 273 height 348
click at [730, 538] on button "Music Usage Confirmation" at bounding box center [752, 537] width 121 height 8
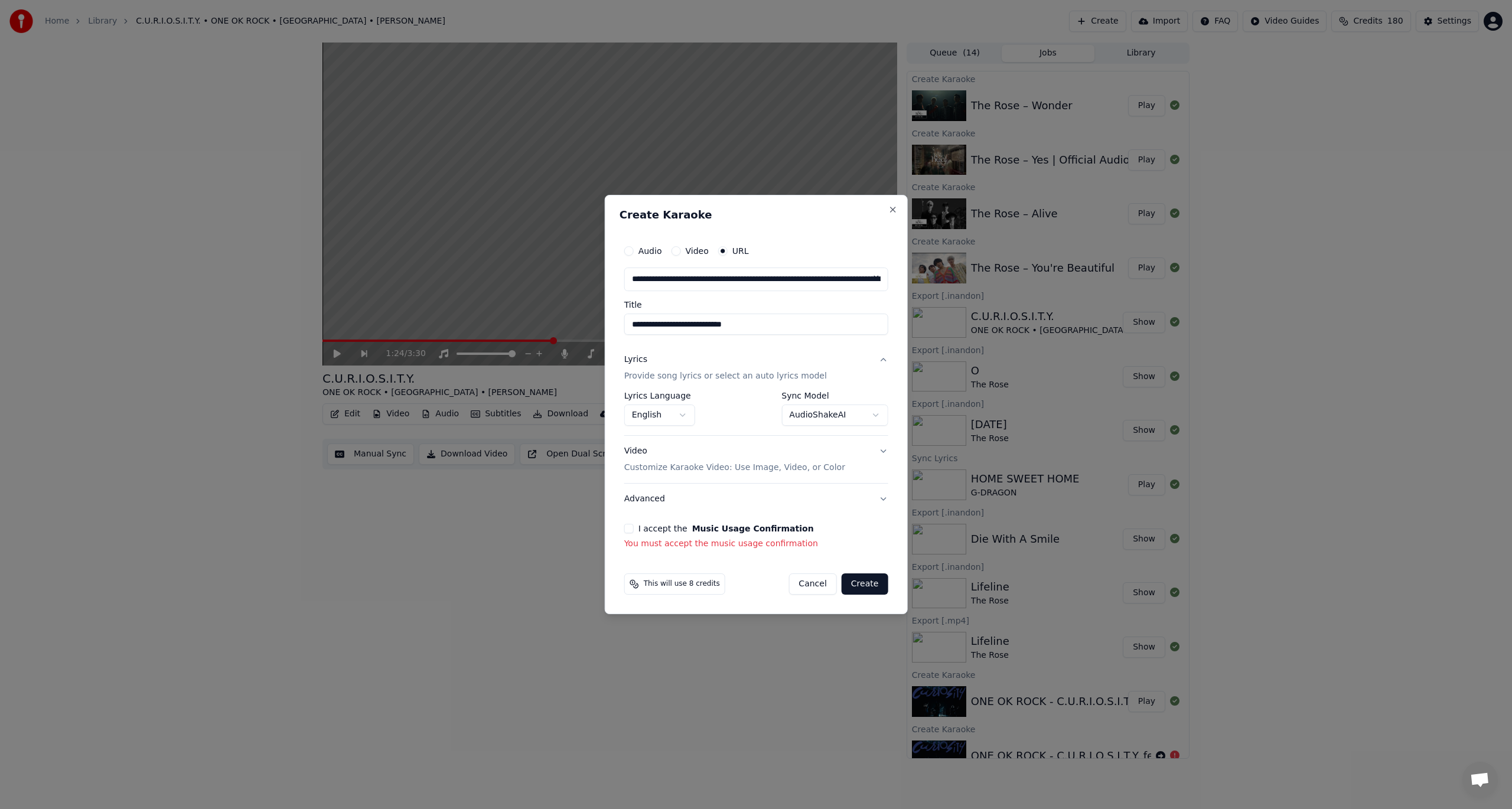
click at [633, 532] on div "I accept the Music Usage Confirmation You must accept the music usage confirmat…" at bounding box center [756, 536] width 264 height 26
click at [629, 528] on button "I accept the Music Usage Confirmation" at bounding box center [628, 528] width 9 height 9
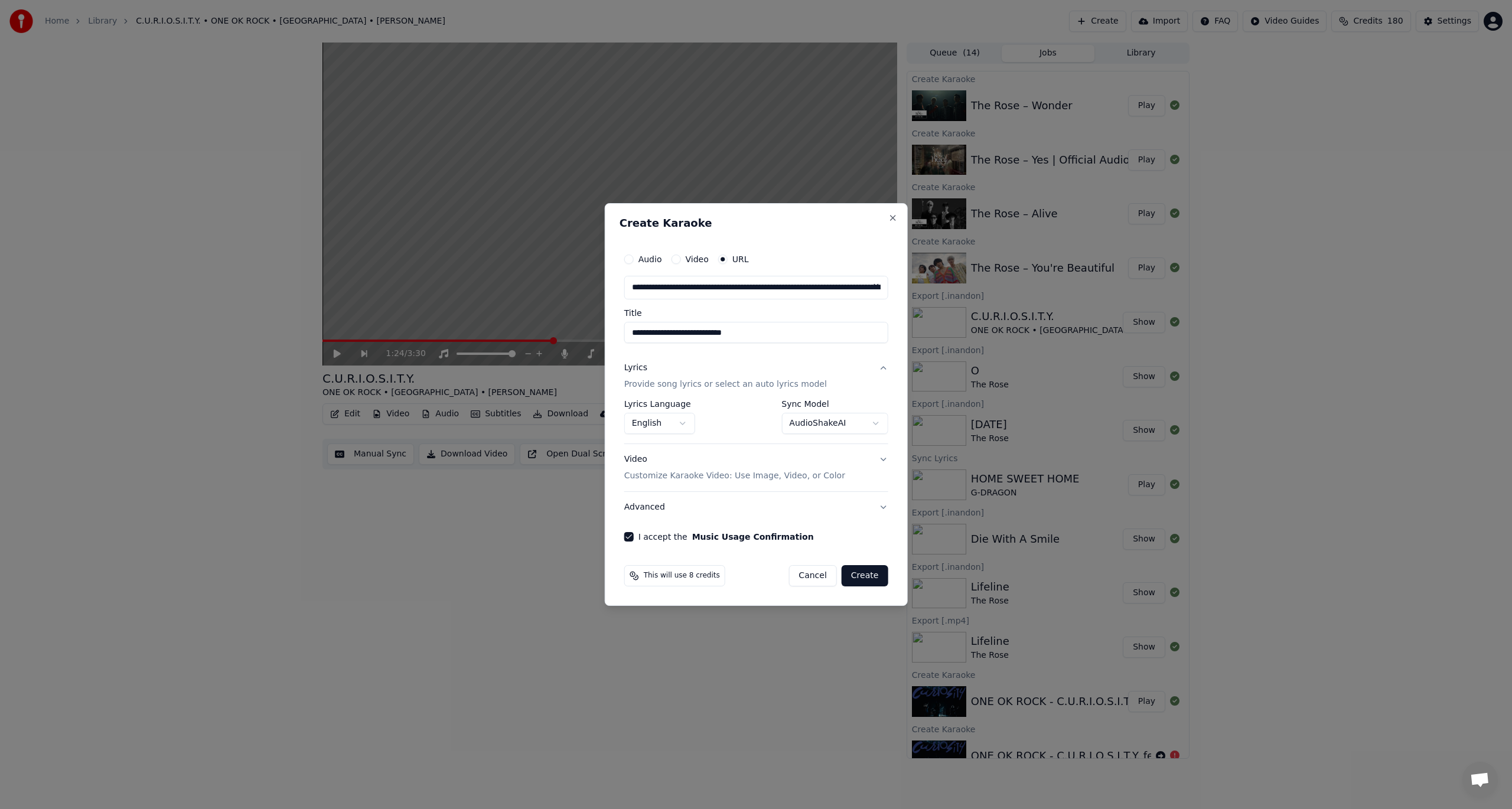
click at [864, 579] on button "Create" at bounding box center [865, 575] width 47 height 21
select select "**********"
select select
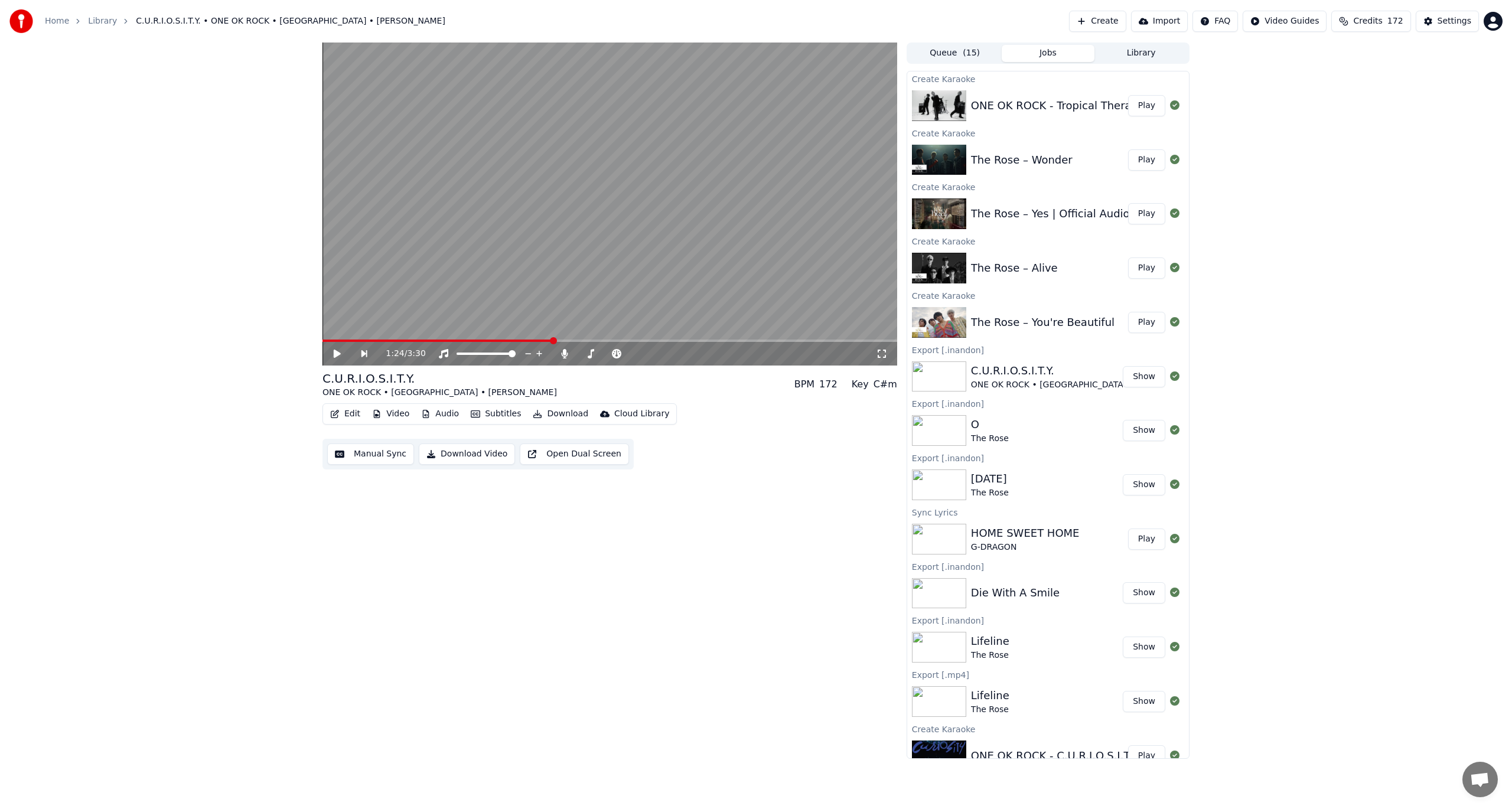
click at [1126, 12] on button "Create" at bounding box center [1097, 21] width 57 height 21
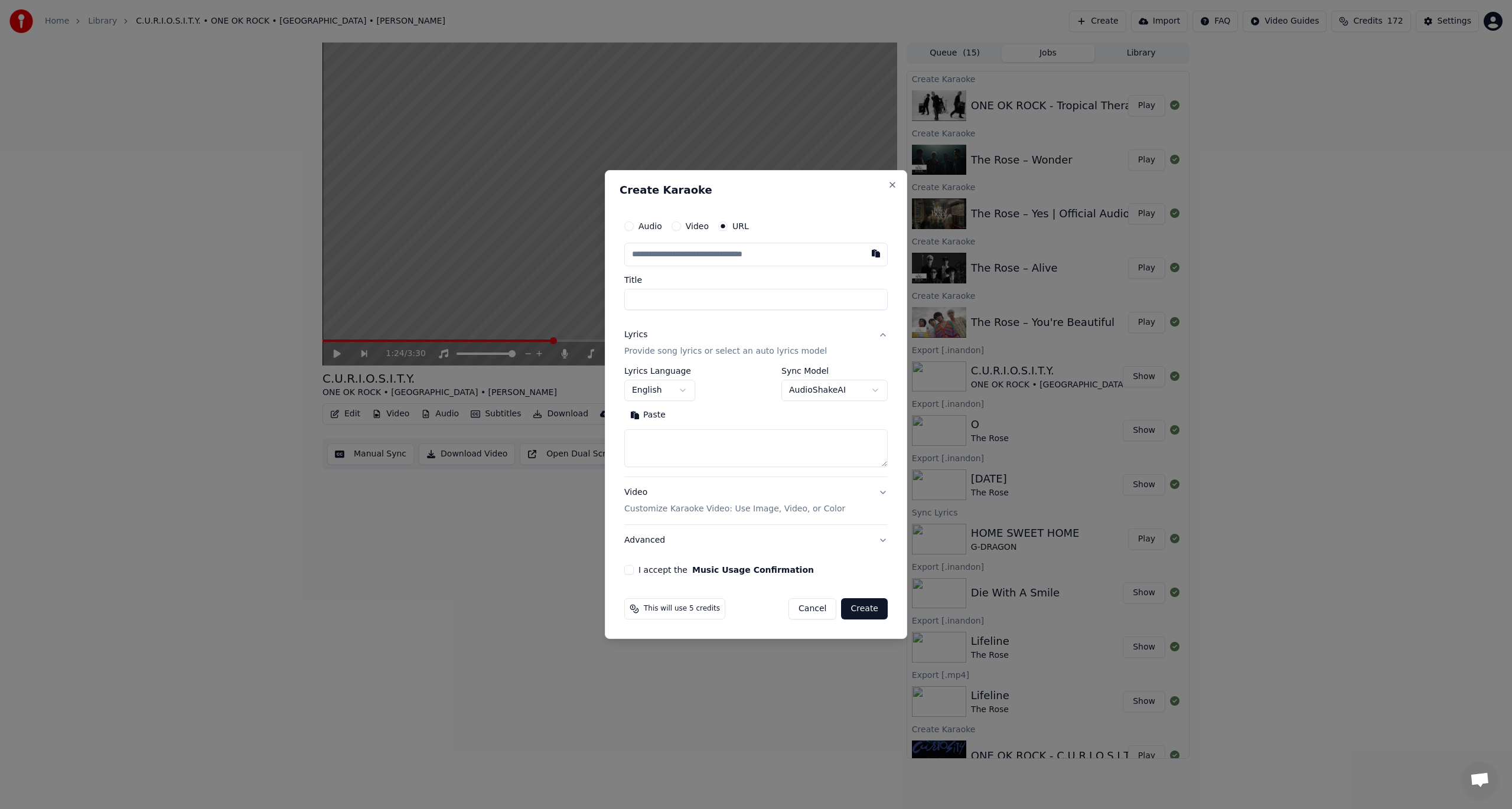
type input "**********"
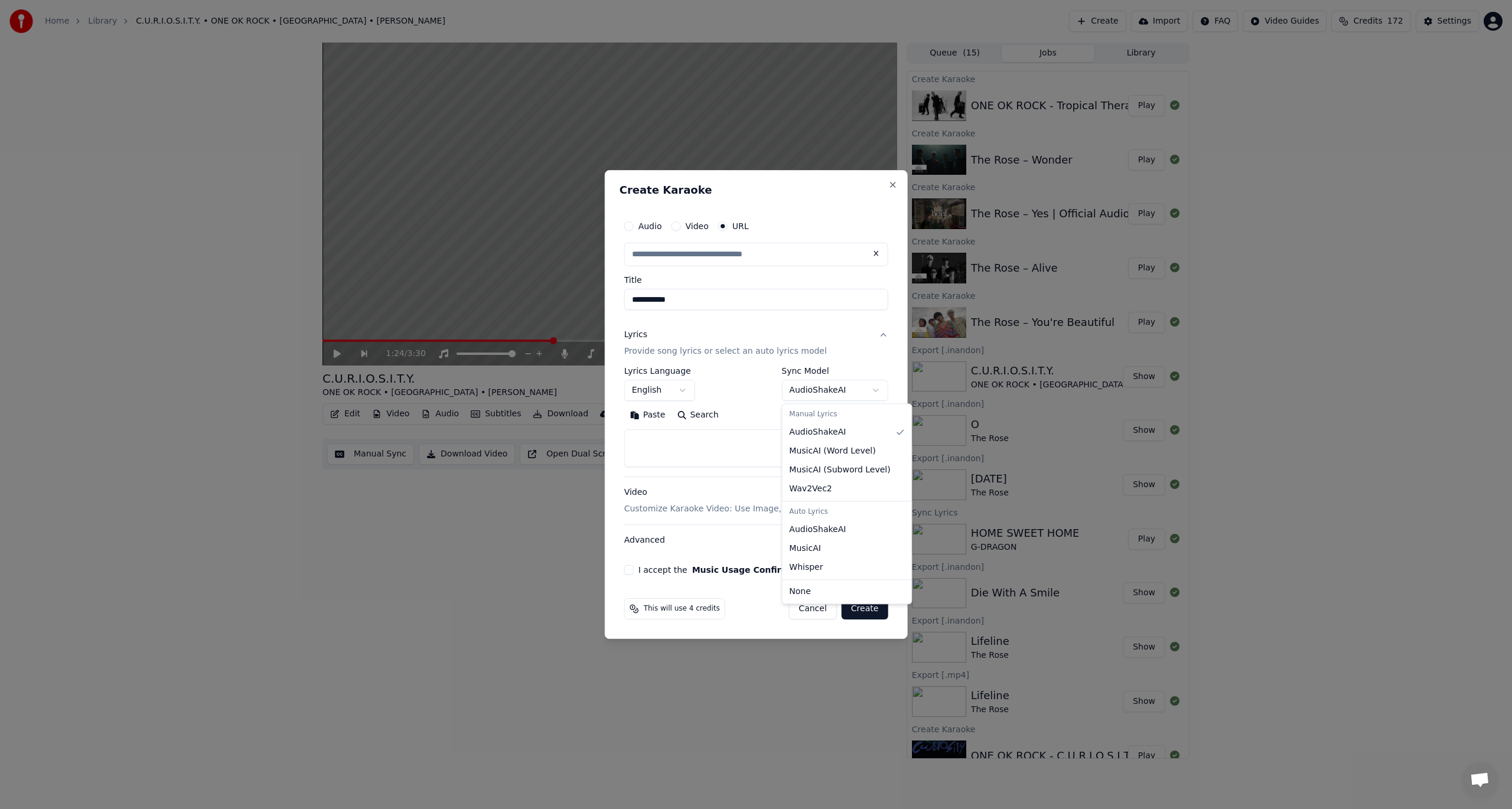
click at [821, 398] on body "Home Library C.U.R.I.O.S.I.T.Y. • ONE OK ROCK • [GEOGRAPHIC_DATA] • [PERSON_NAM…" at bounding box center [756, 404] width 1512 height 809
select select "**********"
type input "**********"
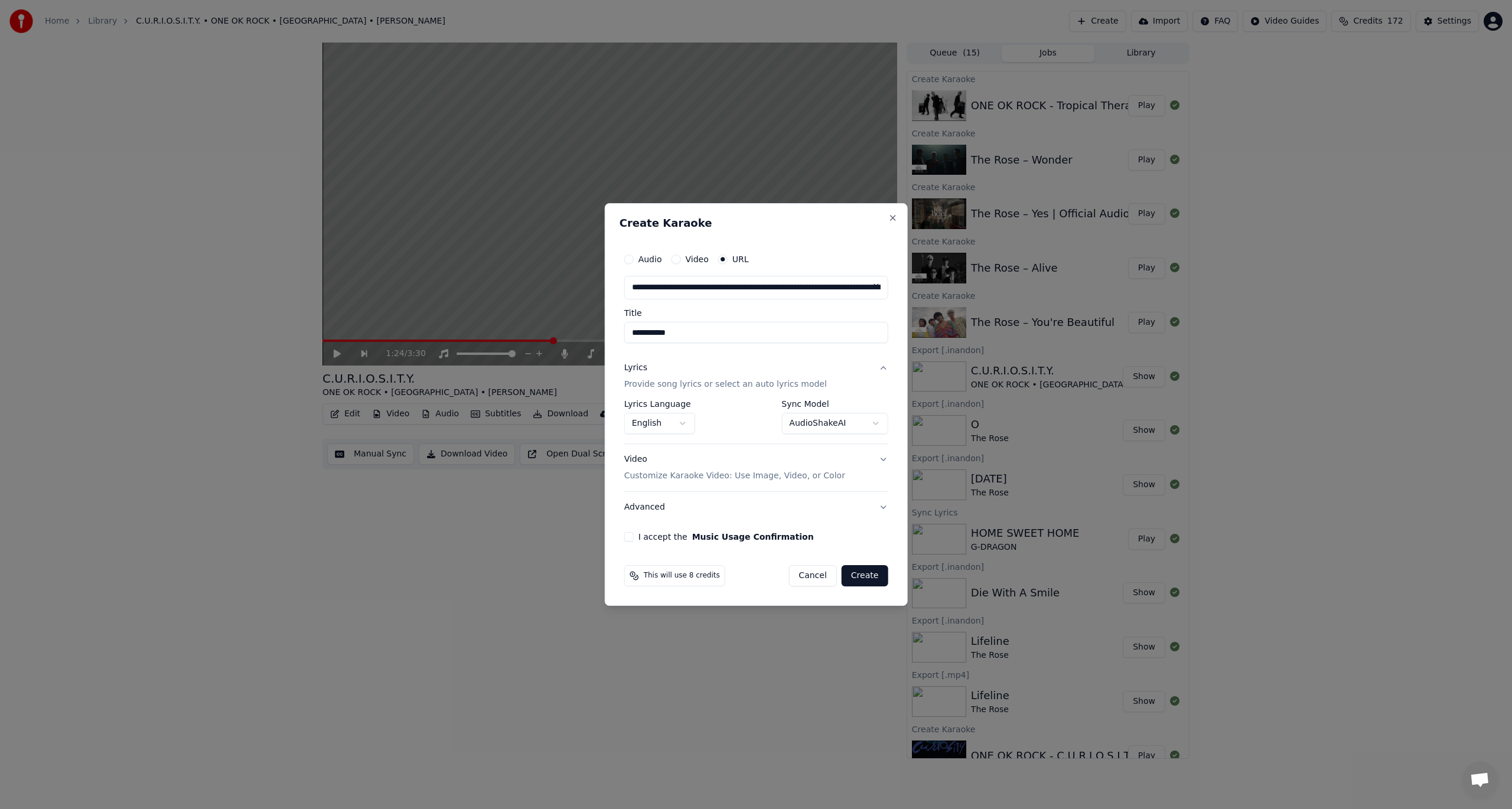
click at [632, 329] on input "**********" at bounding box center [756, 333] width 264 height 21
type input "**********"
drag, startPoint x: 861, startPoint y: 573, endPoint x: 626, endPoint y: 522, distance: 240.5
click at [626, 522] on form "**********" at bounding box center [756, 417] width 273 height 348
click at [628, 533] on button "I accept the Music Usage Confirmation" at bounding box center [628, 536] width 9 height 9
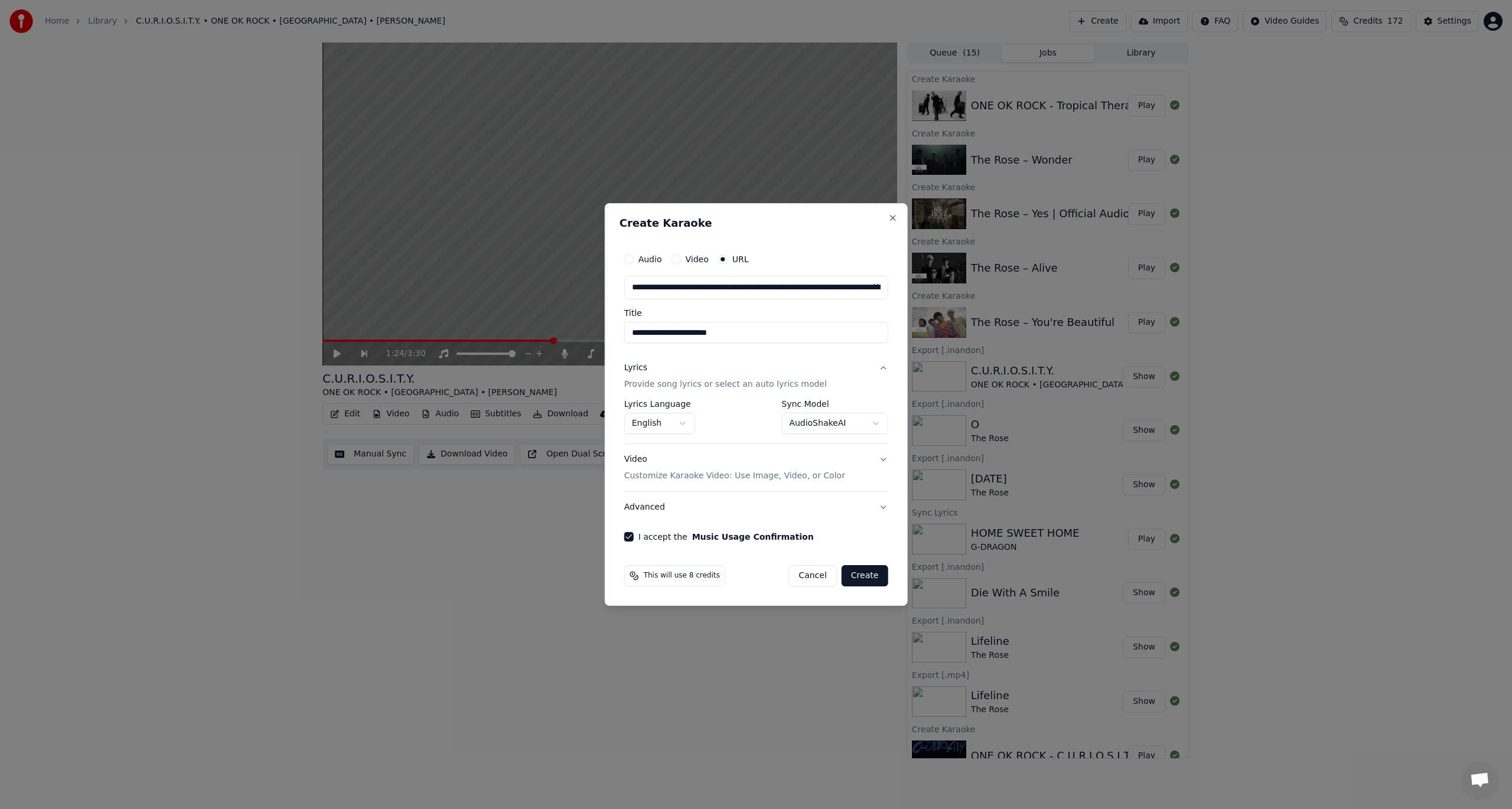
click at [855, 579] on button "Create" at bounding box center [865, 575] width 47 height 21
select select "**********"
select select
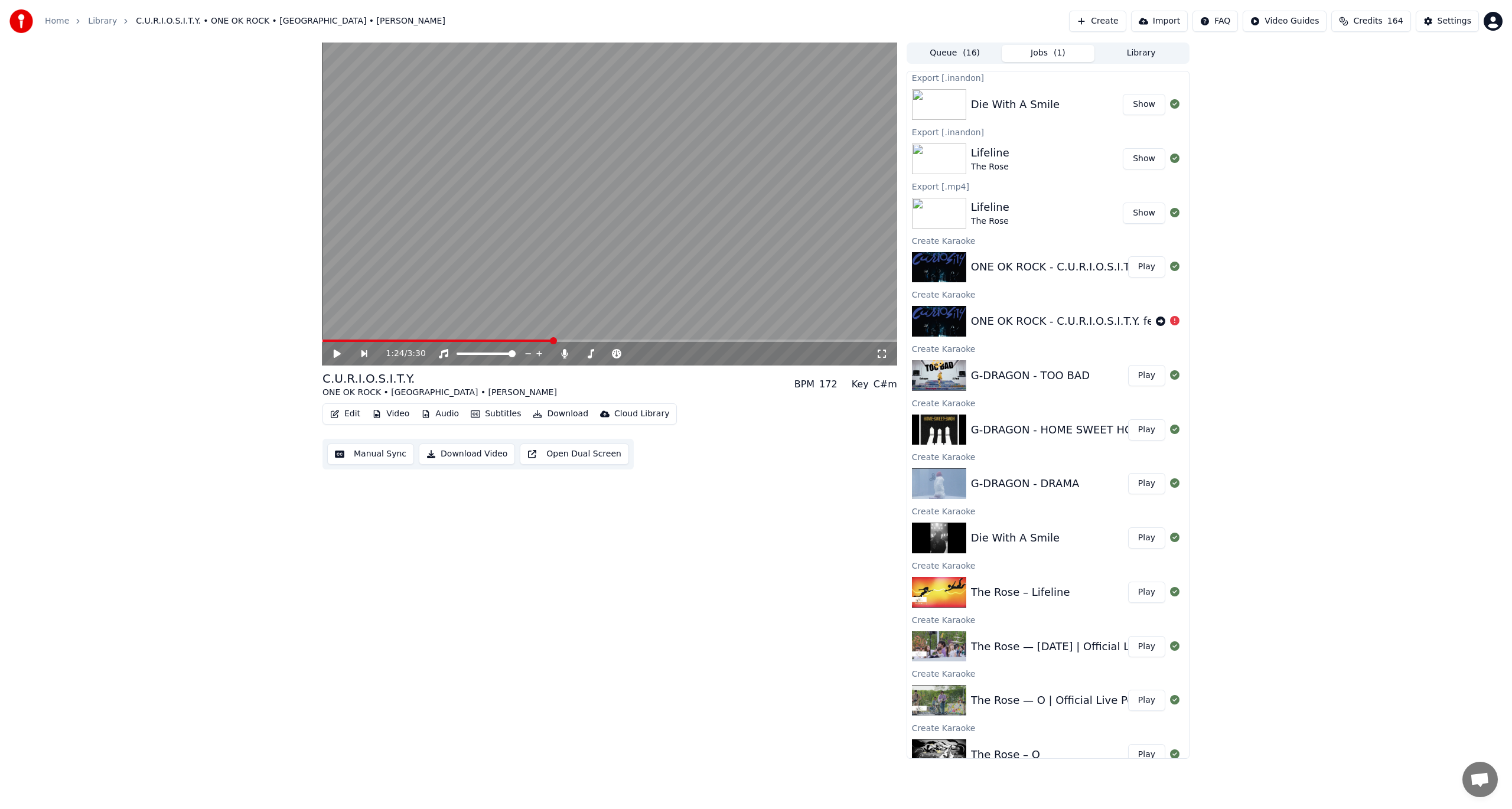
scroll to position [559, 0]
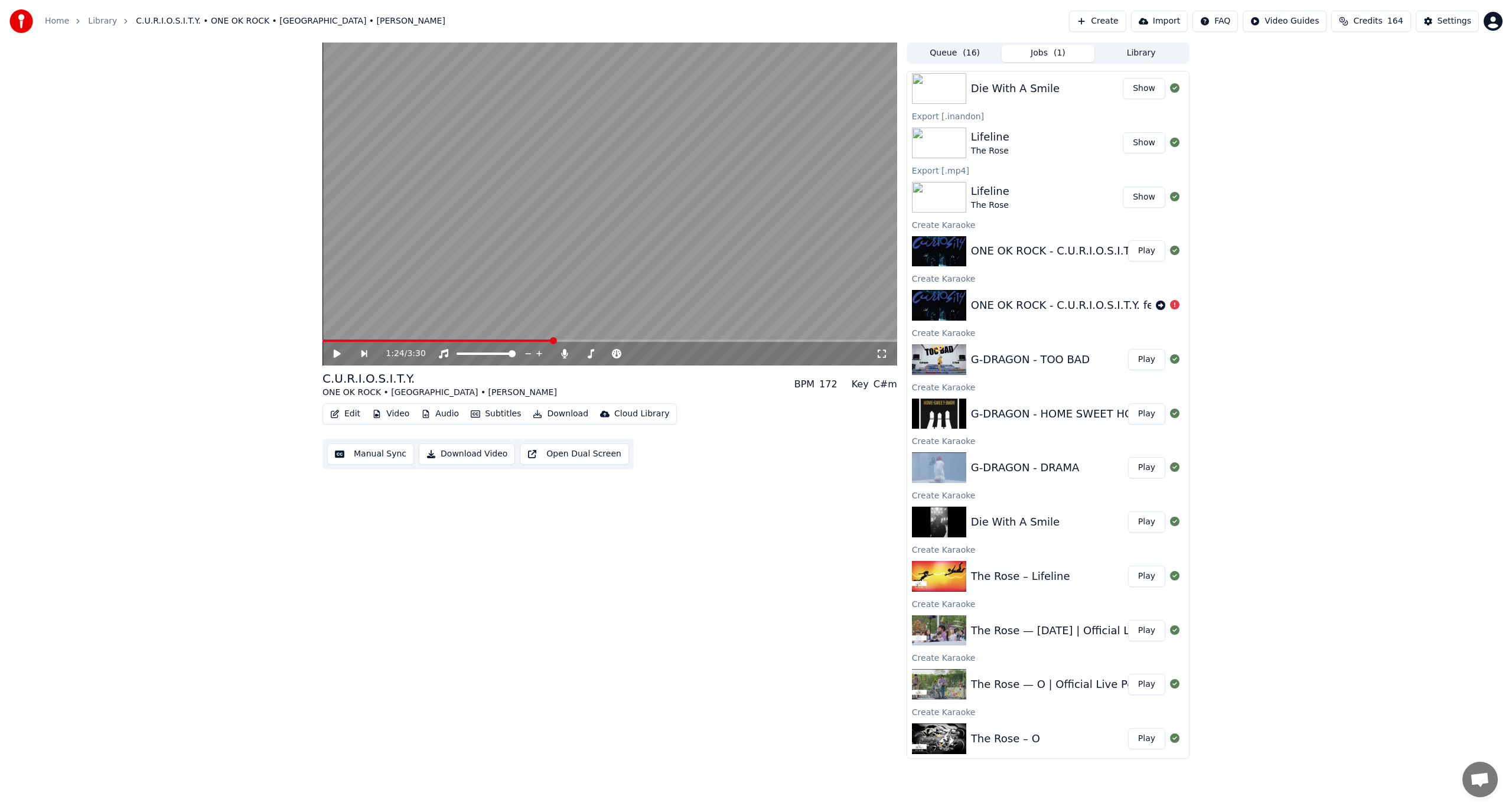
click at [579, 613] on div "1:24 / 3:30 C.U.R.I.O.S.I.T.Y. ONE OK ROCK • [GEOGRAPHIC_DATA] • CHICO CARLITO …" at bounding box center [610, 400] width 575 height 717
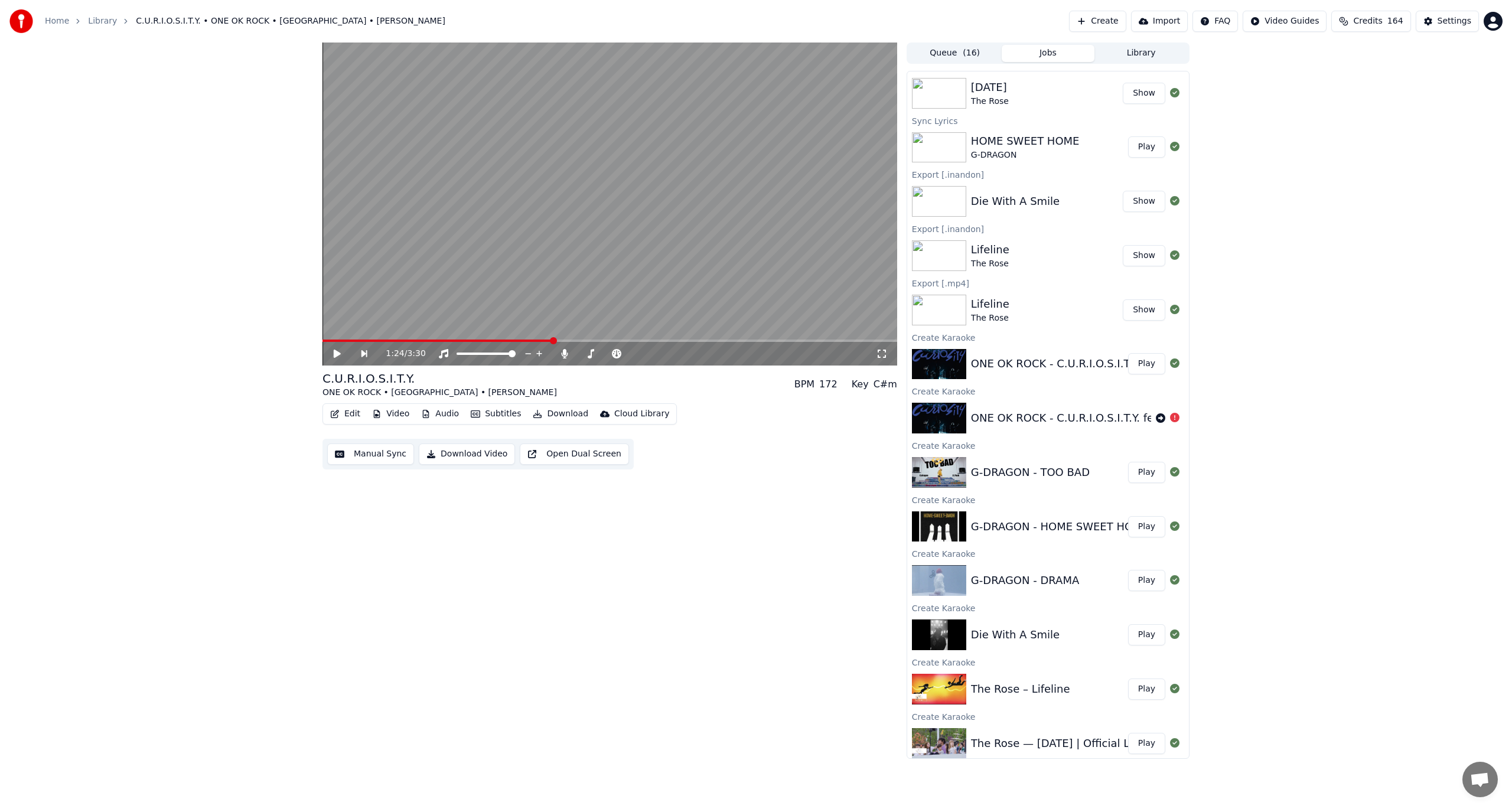
scroll to position [0, 0]
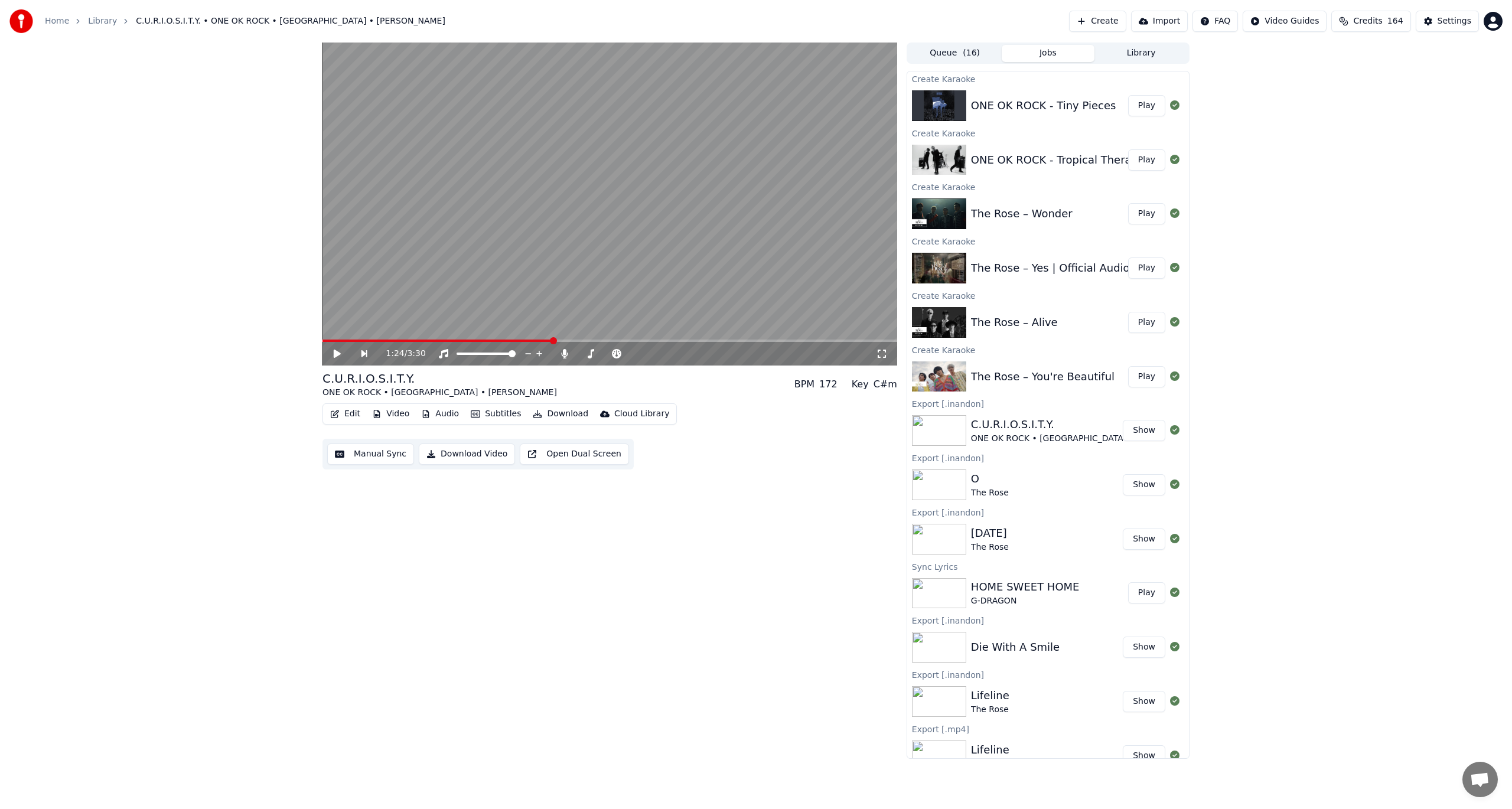
click at [1126, 21] on button "Create" at bounding box center [1097, 21] width 57 height 21
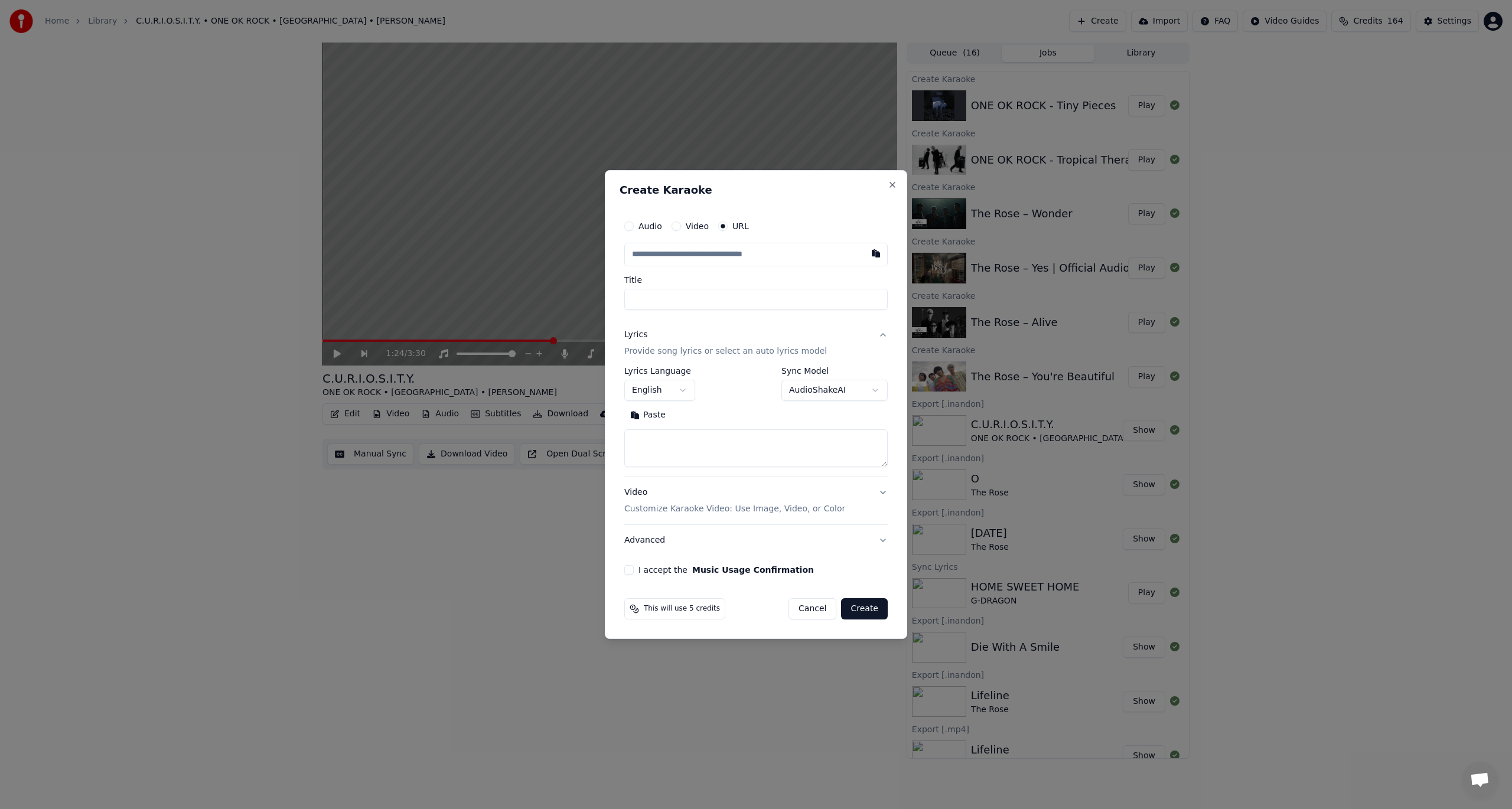
type input "**********"
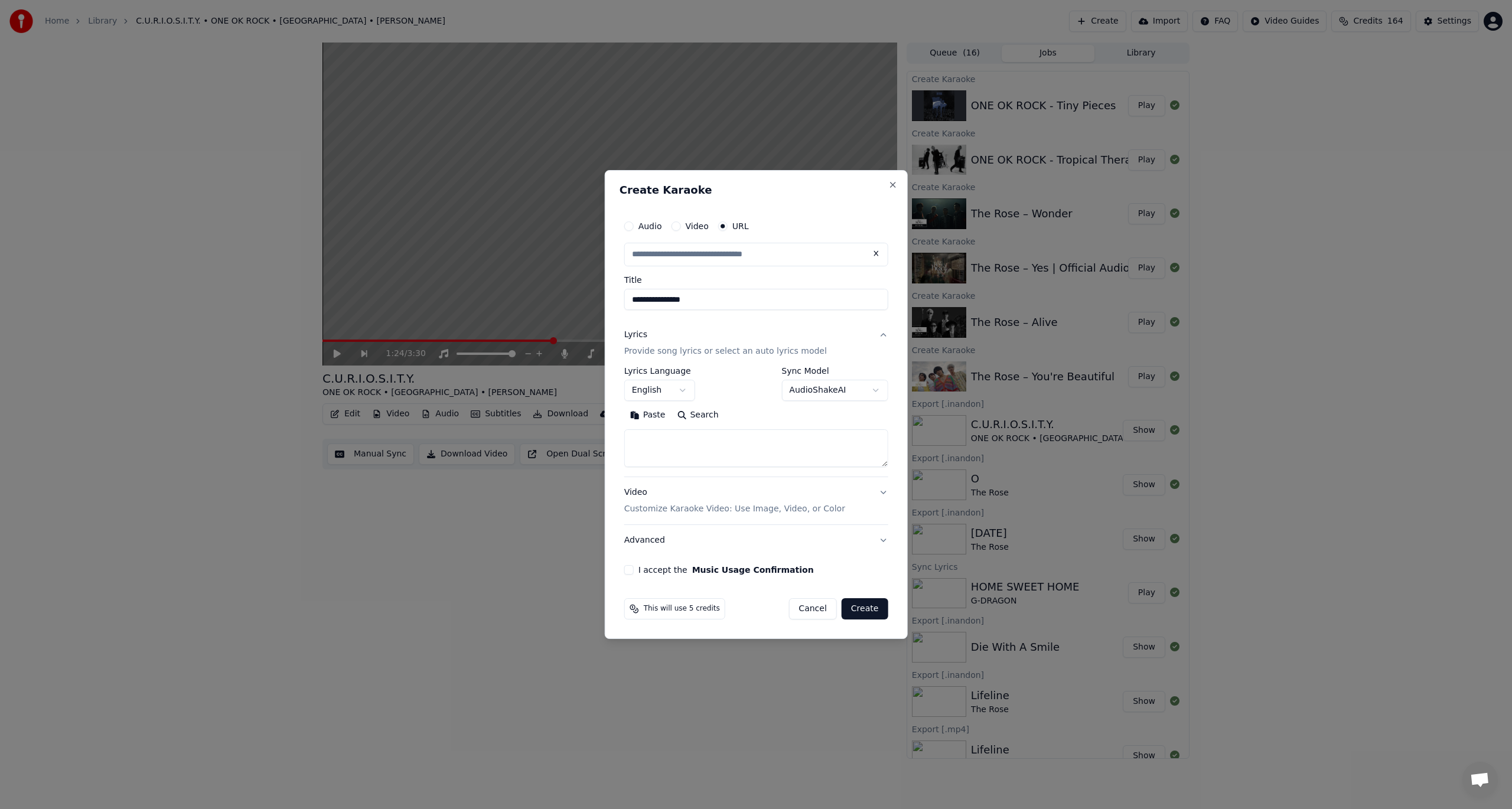
click at [632, 300] on input "**********" at bounding box center [756, 300] width 264 height 21
type input "**********"
click at [809, 386] on body "Home Library C.U.R.I.O.S.I.T.Y. • ONE OK ROCK • [GEOGRAPHIC_DATA] • [PERSON_NAM…" at bounding box center [756, 404] width 1512 height 809
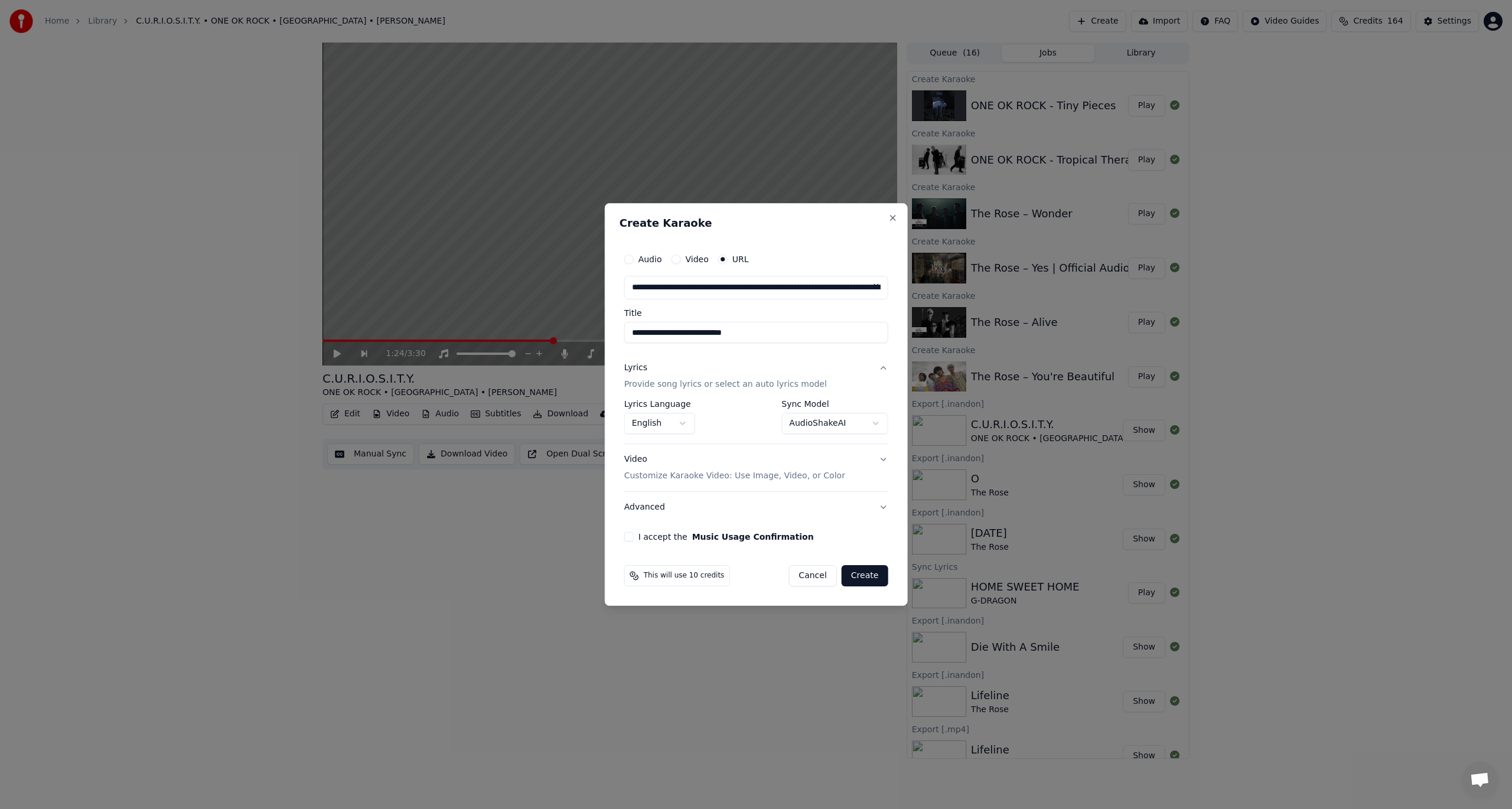
click at [642, 535] on label "I accept the Music Usage Confirmation" at bounding box center [726, 537] width 175 height 8
click at [633, 535] on button "I accept the Music Usage Confirmation" at bounding box center [628, 536] width 9 height 9
click at [879, 578] on button "Create" at bounding box center [865, 575] width 47 height 21
select select "**********"
select select
